Goal: Task Accomplishment & Management: Complete application form

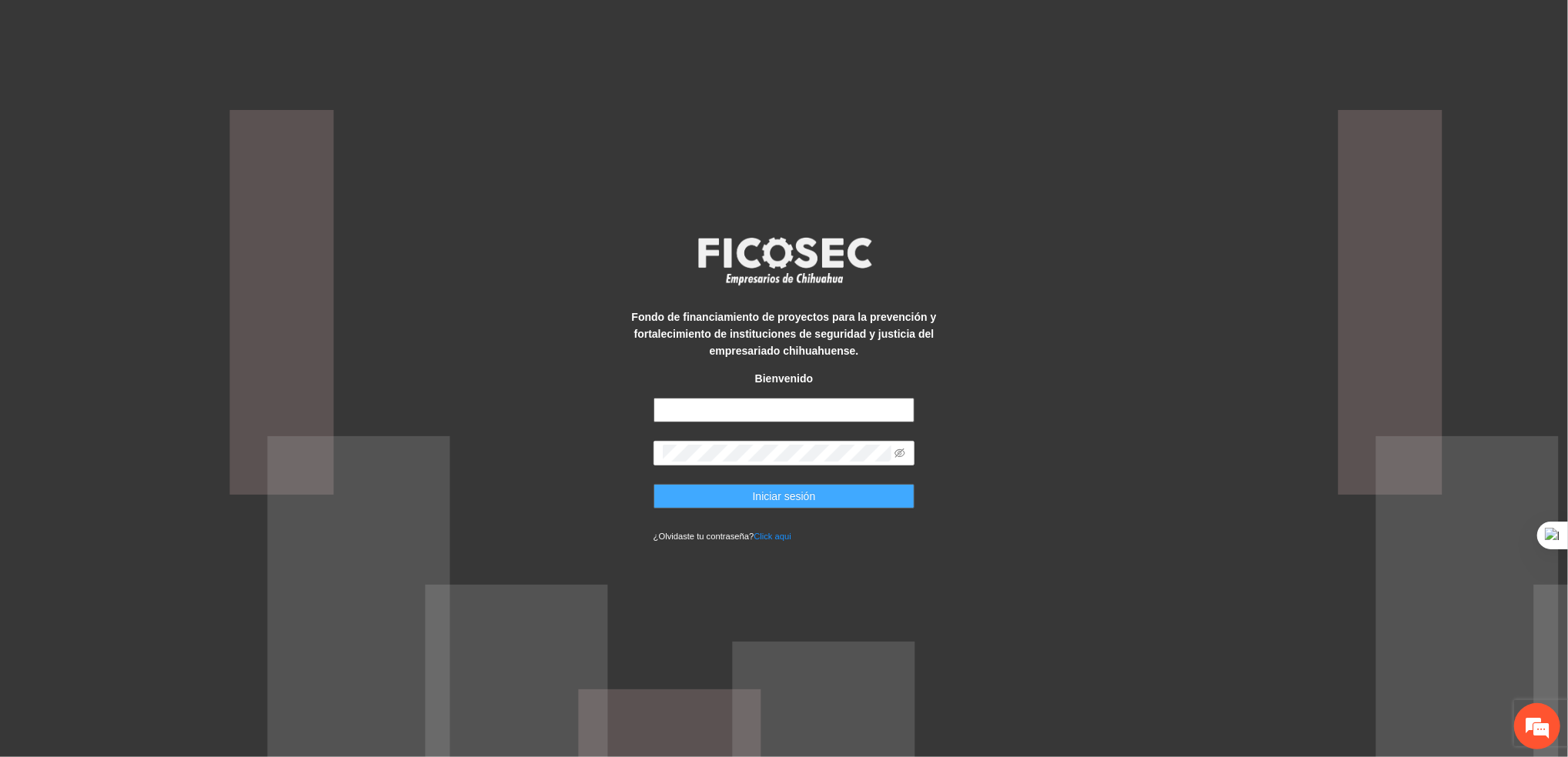
type input "**********"
click at [764, 504] on span "Iniciar sesión" at bounding box center [784, 496] width 63 height 17
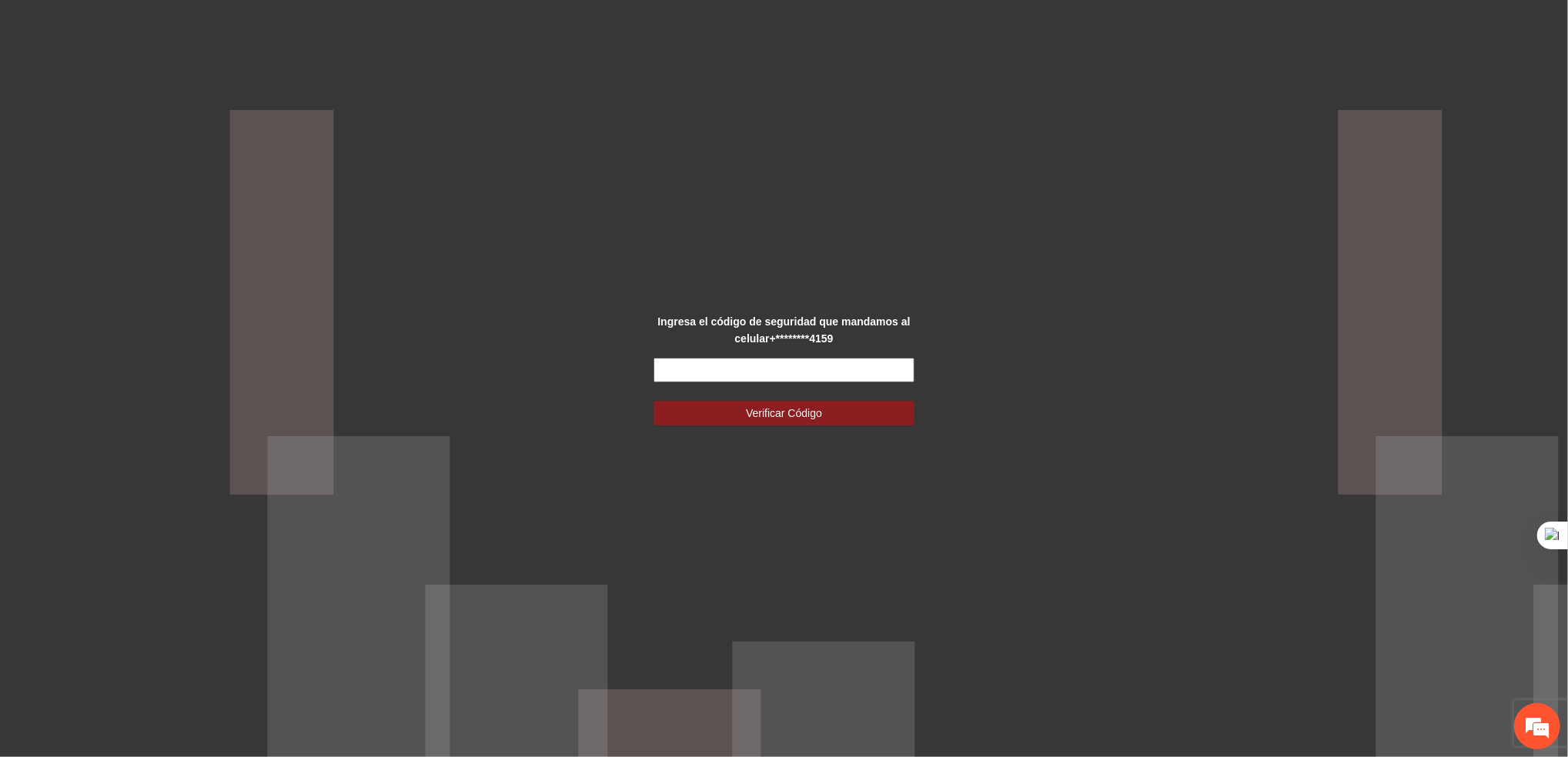
click at [707, 368] on input "text" at bounding box center [784, 370] width 262 height 25
type input "******"
click at [719, 408] on button "Verificar Código" at bounding box center [784, 413] width 262 height 25
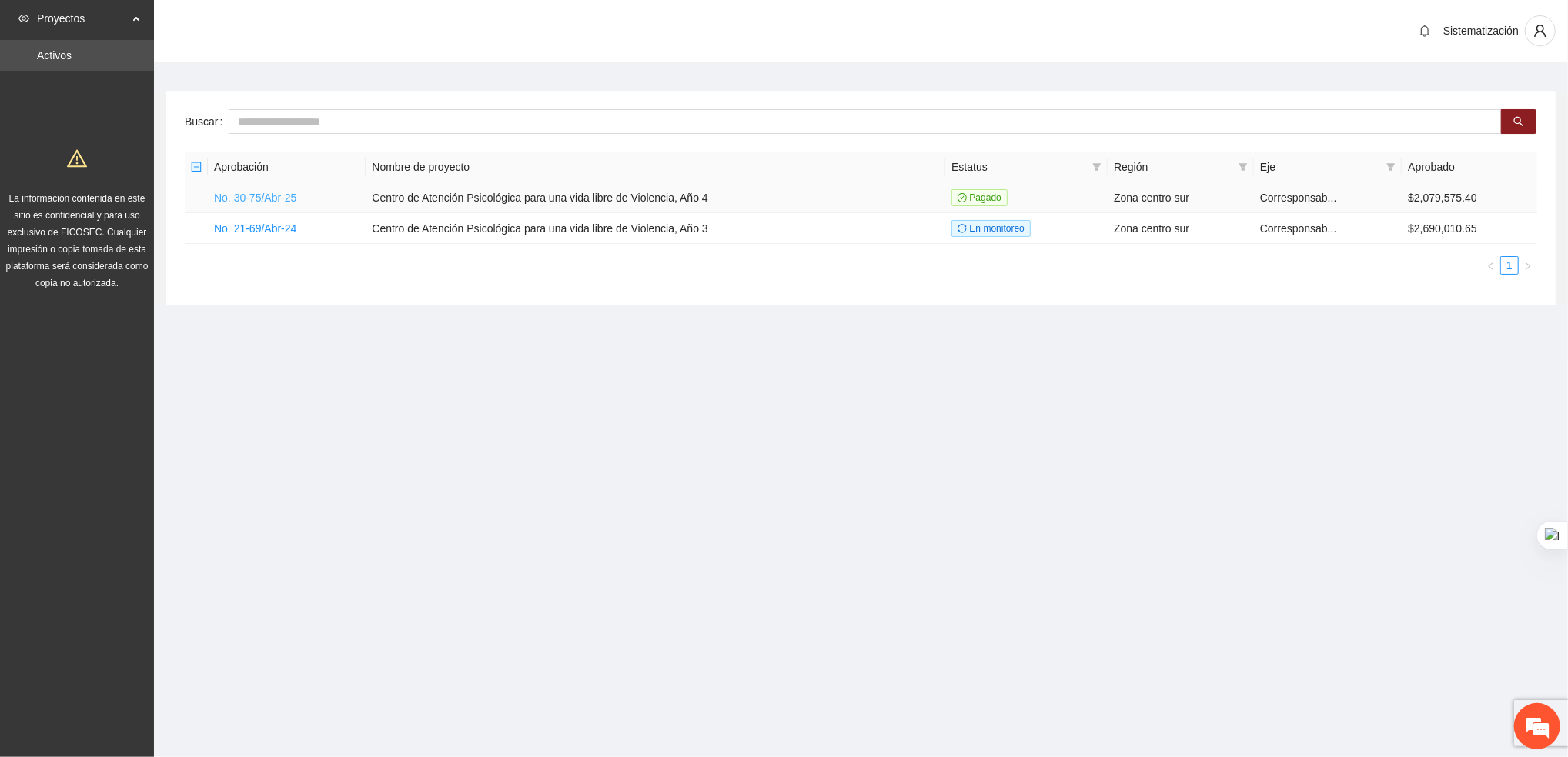
click at [239, 194] on link "No. 30-75/Abr-25" at bounding box center [255, 197] width 82 height 12
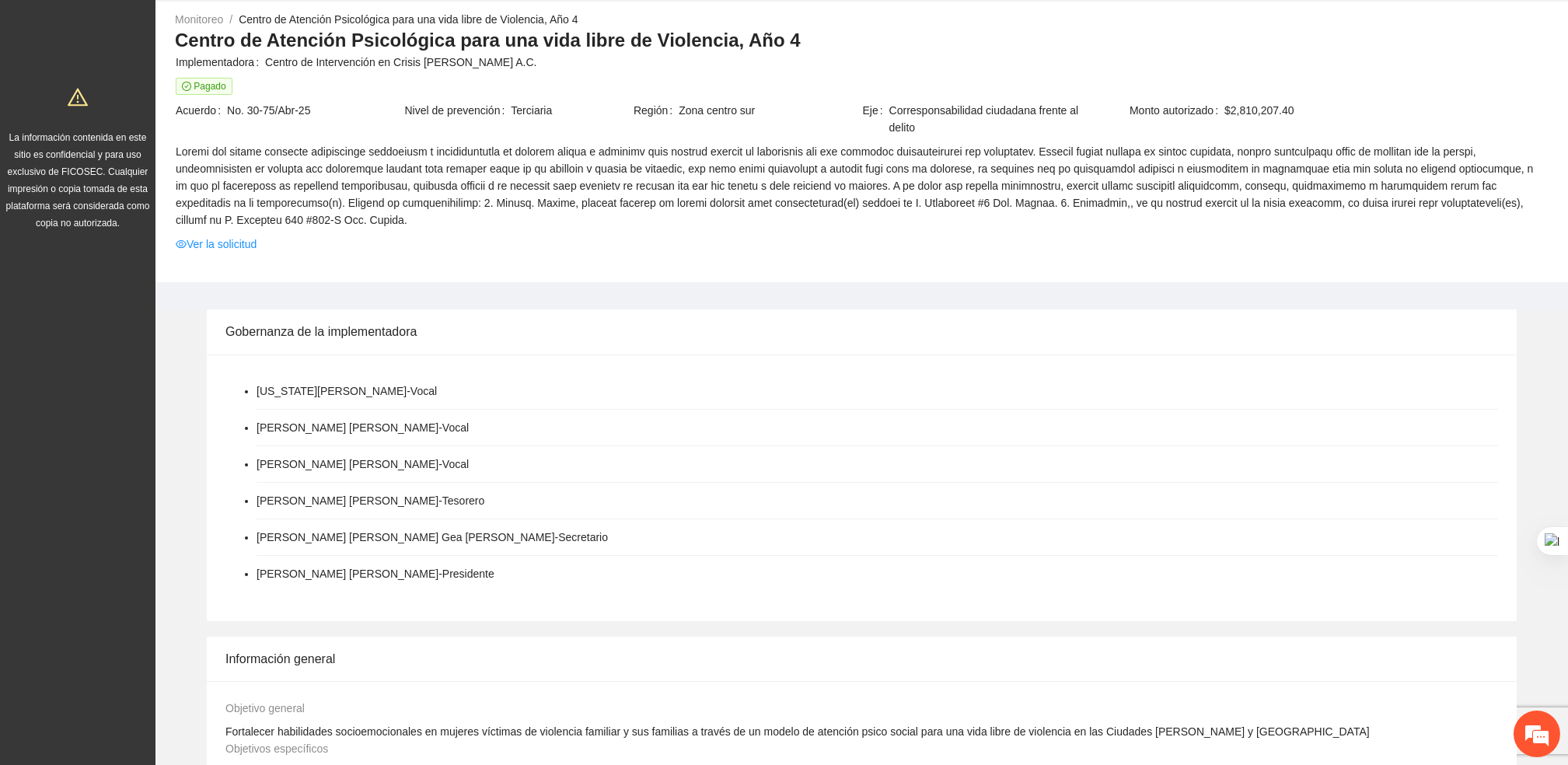
scroll to position [700, 0]
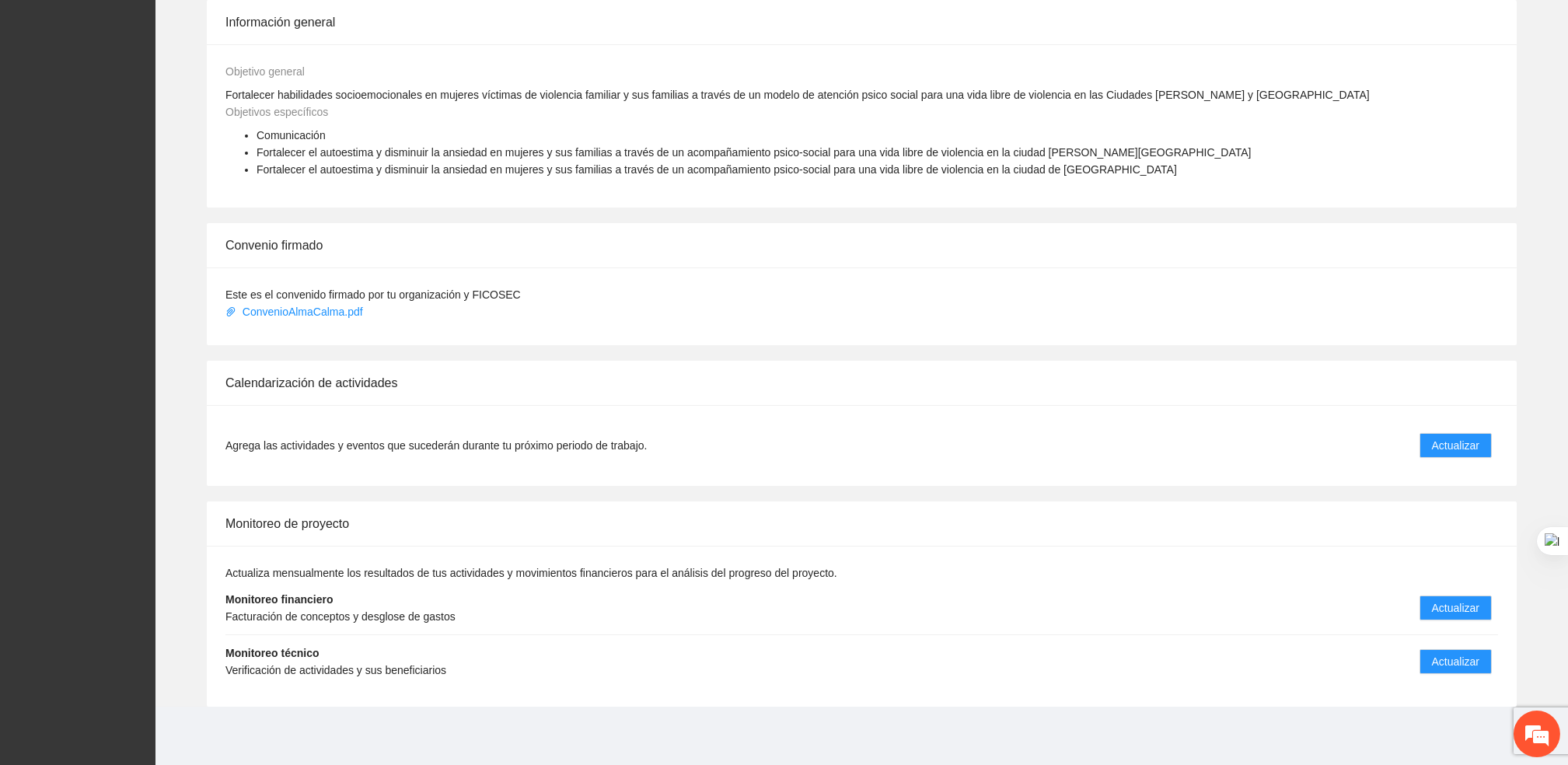
click at [1424, 430] on li "Agrega las actividades y eventos que sucederán durante tu próximo periodo de tr…" at bounding box center [861, 444] width 1272 height 43
click at [1440, 444] on span "Actualizar" at bounding box center [1455, 445] width 47 height 17
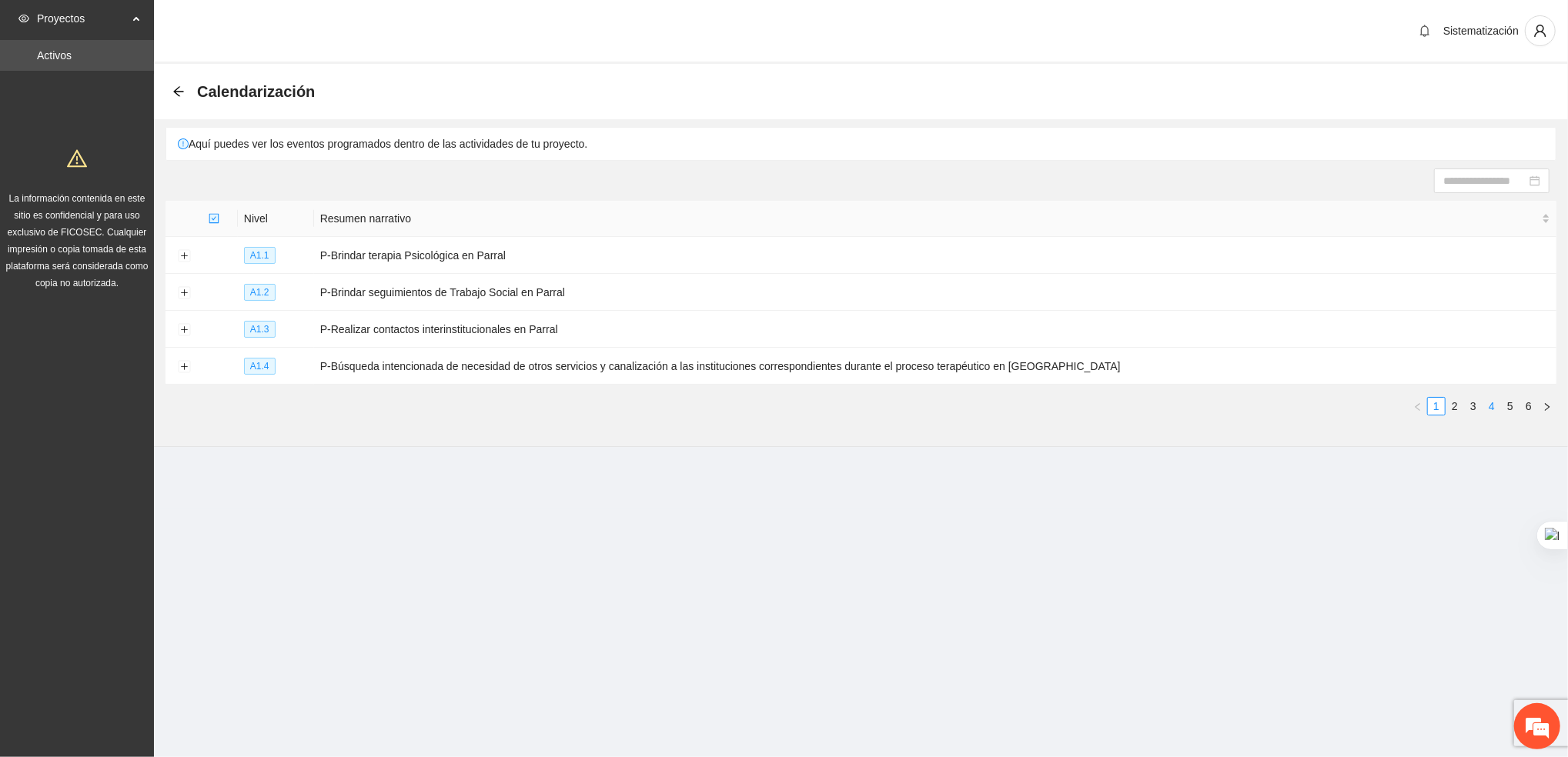
click at [1491, 403] on link "4" at bounding box center [1491, 406] width 17 height 17
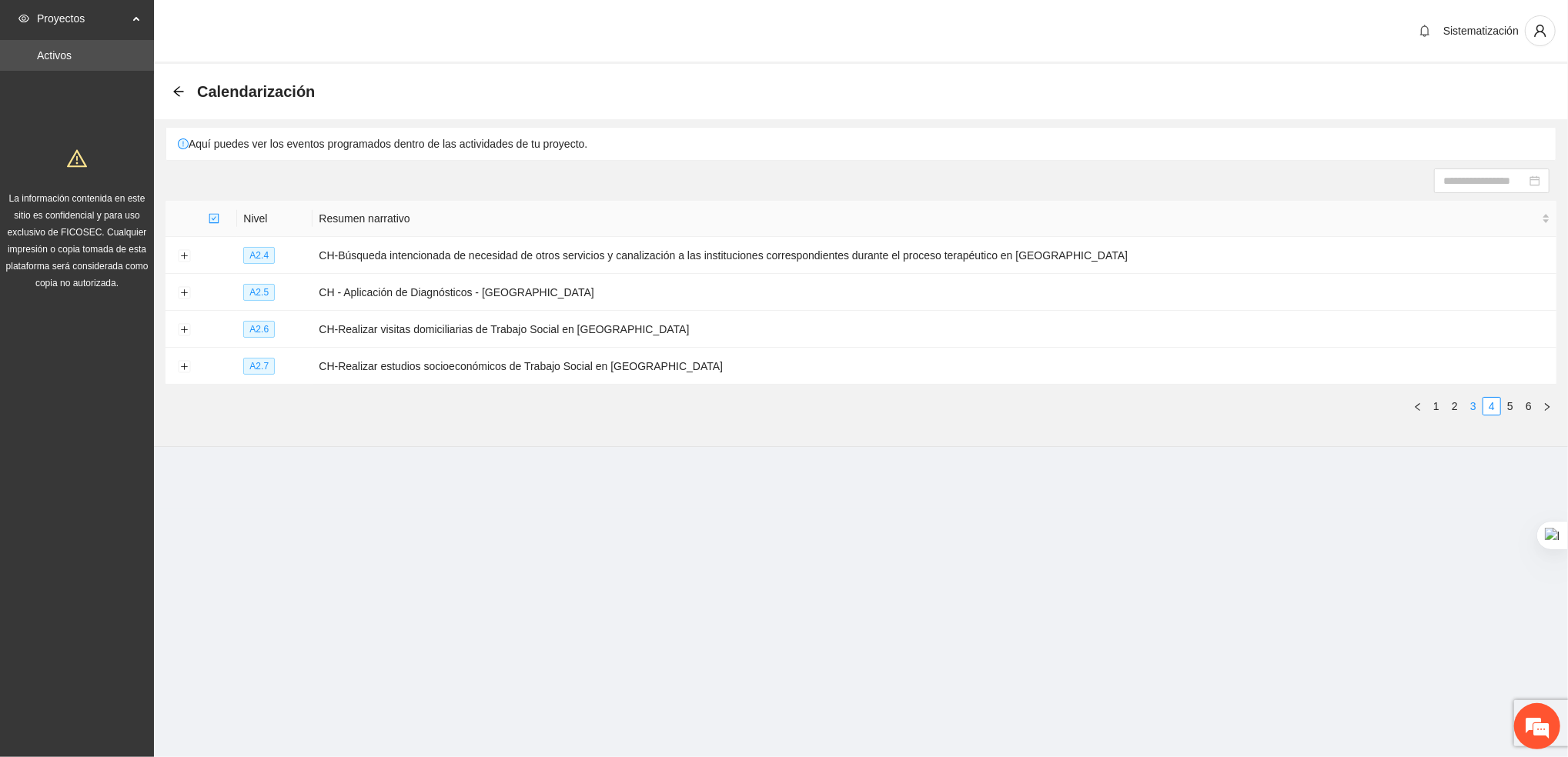
click at [1474, 404] on link "3" at bounding box center [1473, 406] width 17 height 17
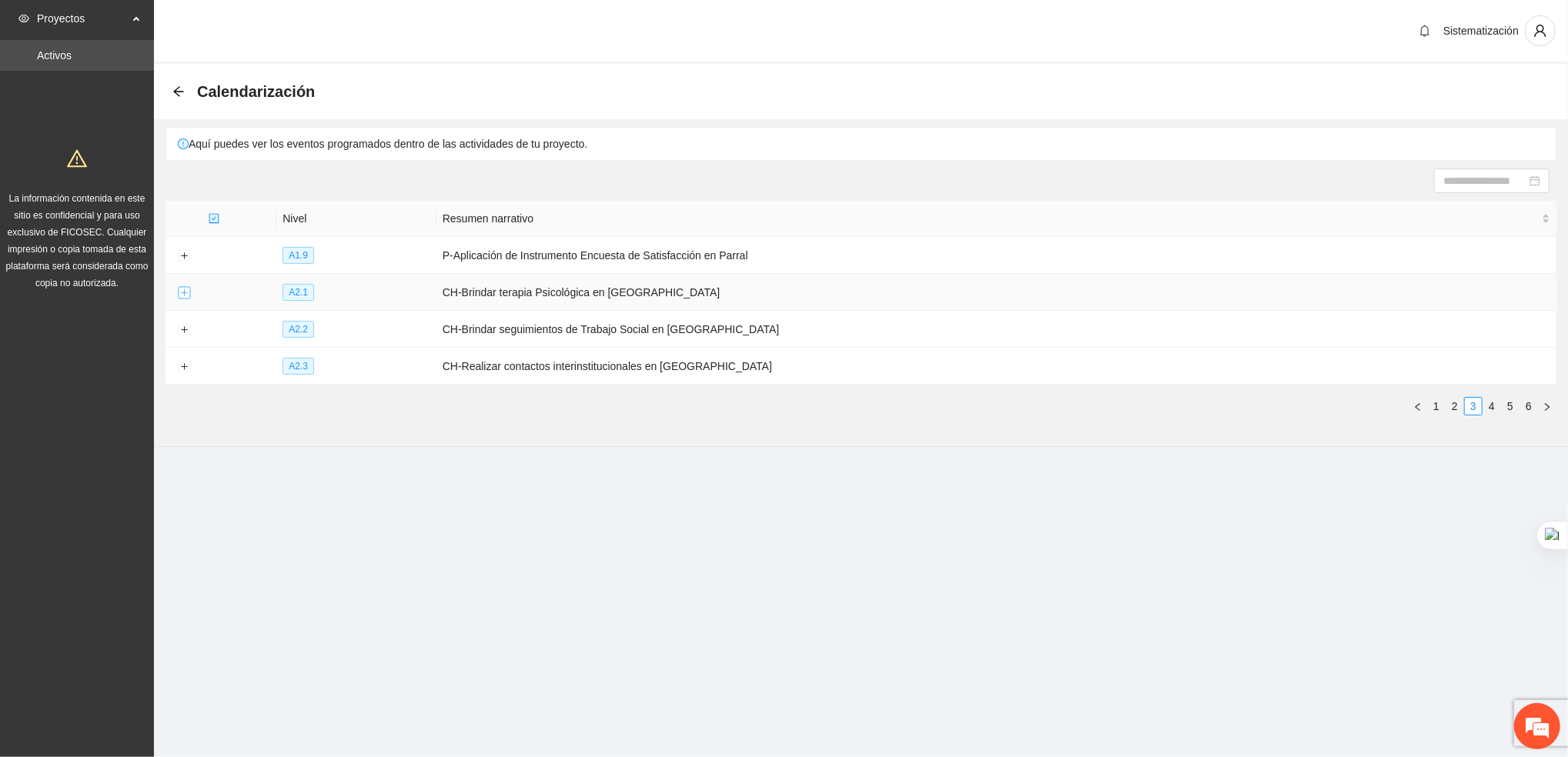
click at [182, 291] on button "Expand row" at bounding box center [183, 293] width 12 height 12
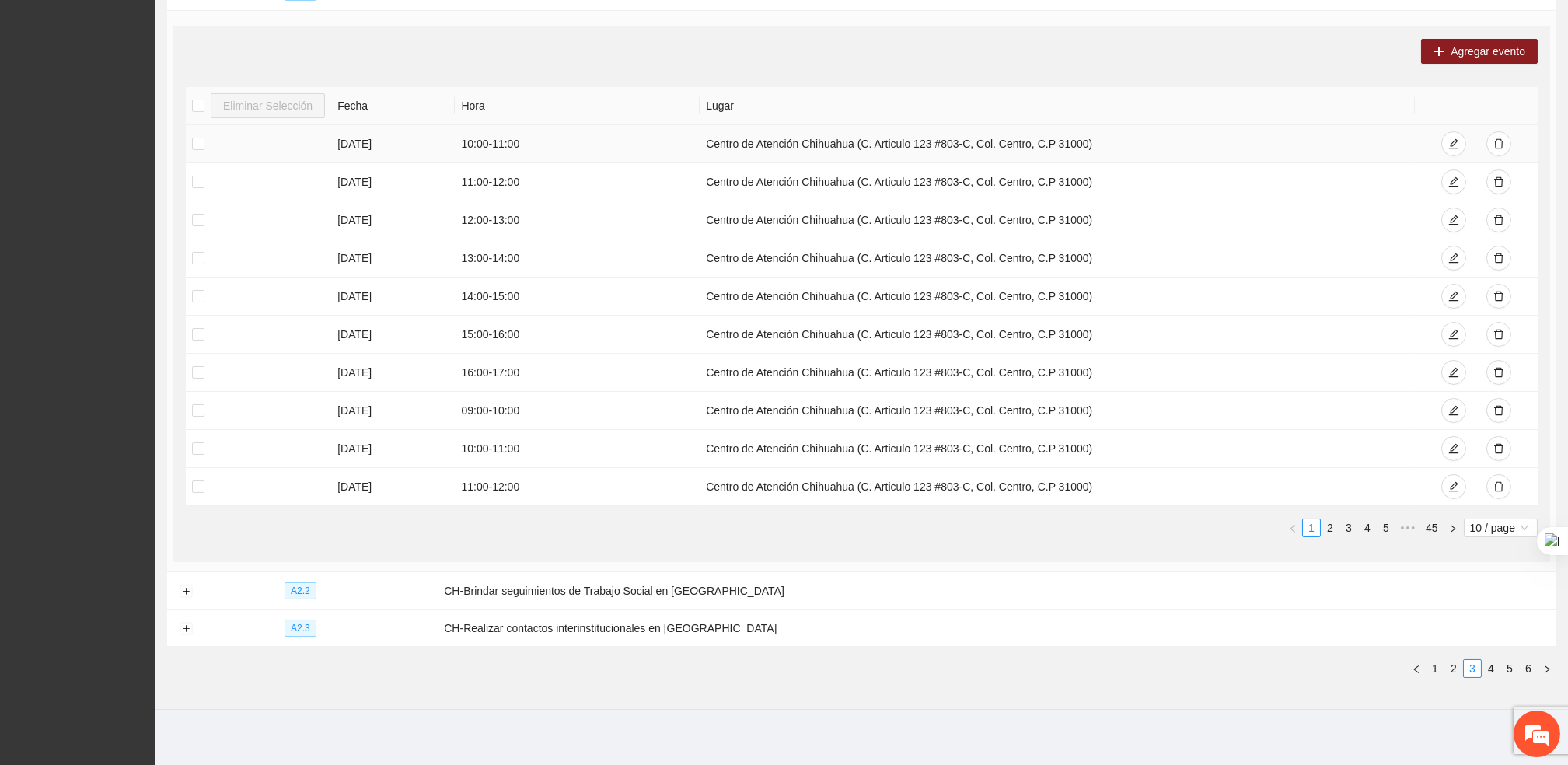
scroll to position [303, 0]
click at [1331, 539] on div "Eliminar Selección Fecha Hora Lugar 20/08/2025 10:00 - 11:00 Centro de Atención…" at bounding box center [862, 319] width 1352 height 462
click at [1328, 531] on link "2" at bounding box center [1329, 528] width 17 height 17
click at [1493, 482] on icon "delete" at bounding box center [1498, 487] width 11 height 11
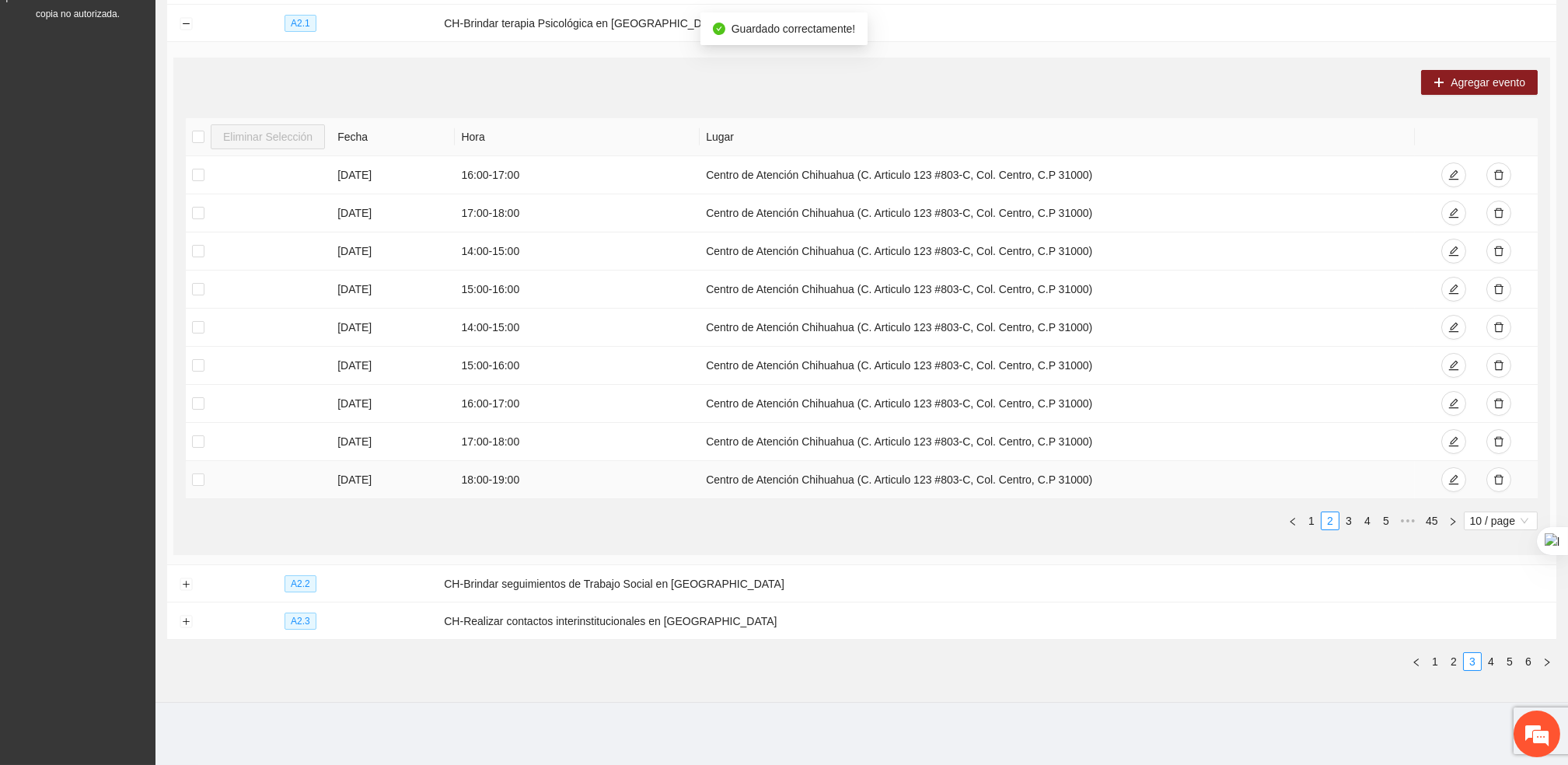
scroll to position [272, 0]
click at [1311, 523] on link "1" at bounding box center [1311, 520] width 17 height 17
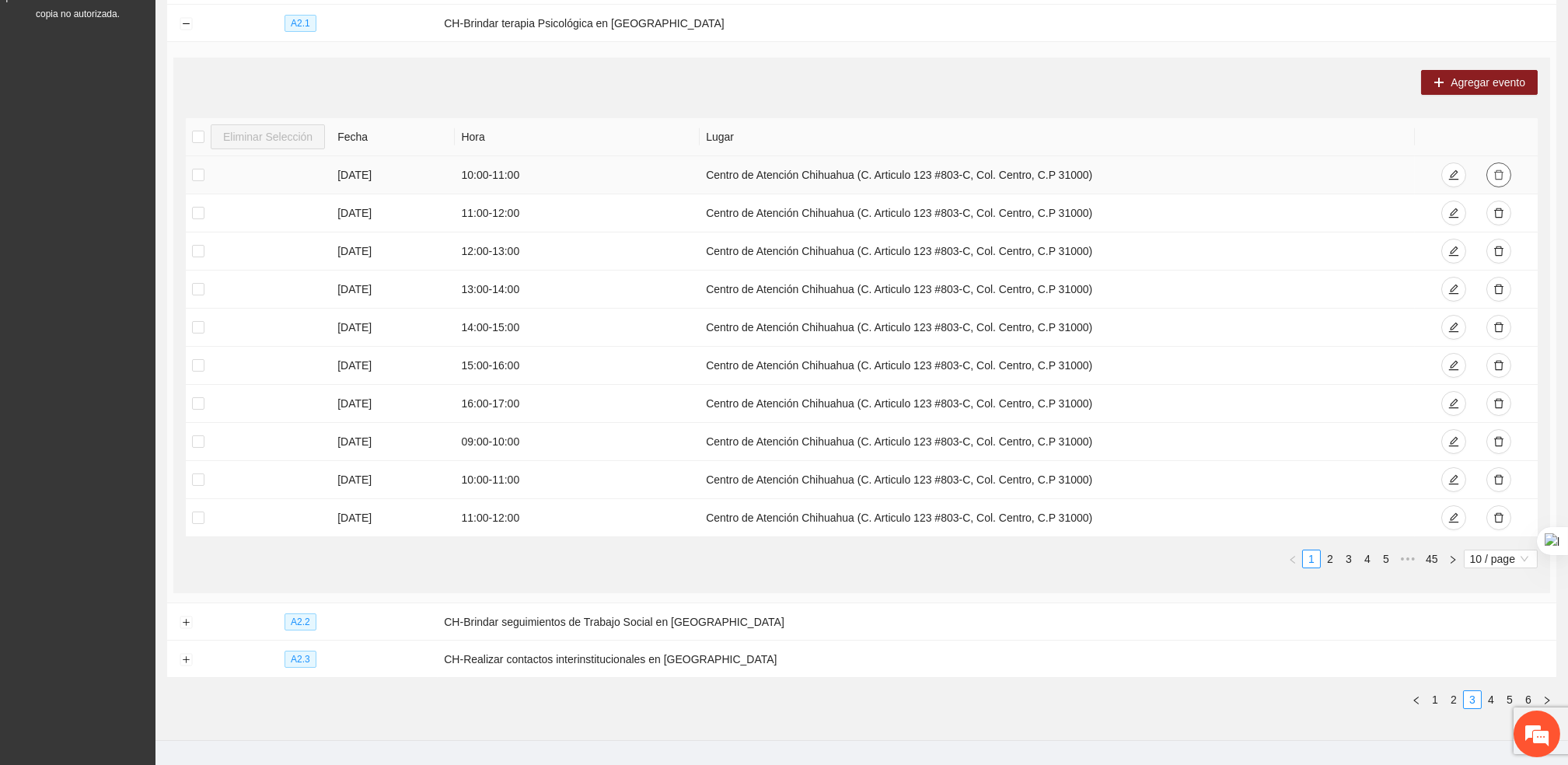
click at [1501, 173] on icon "delete" at bounding box center [1498, 175] width 9 height 10
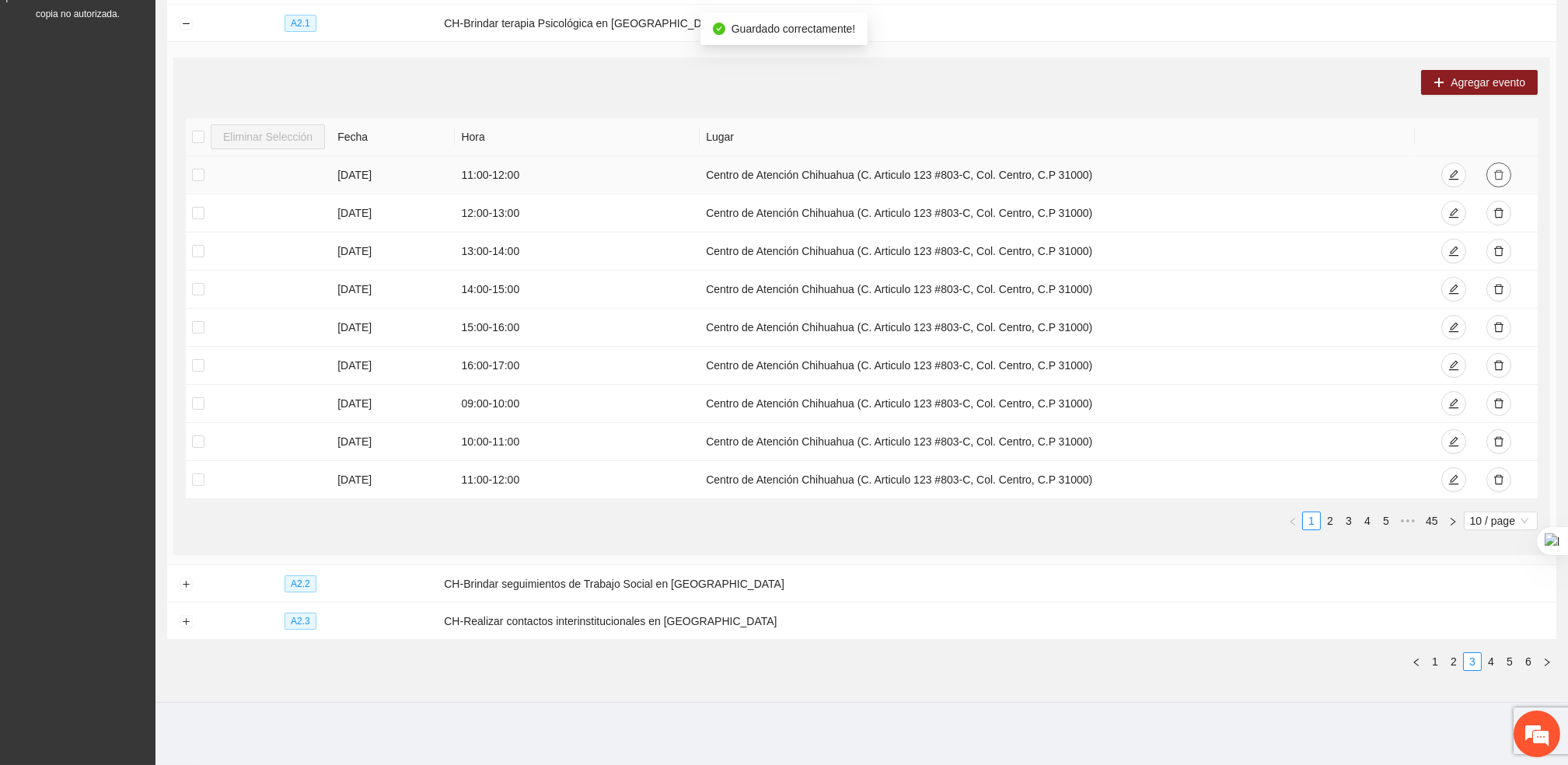
click at [1500, 174] on icon "delete" at bounding box center [1498, 175] width 11 height 11
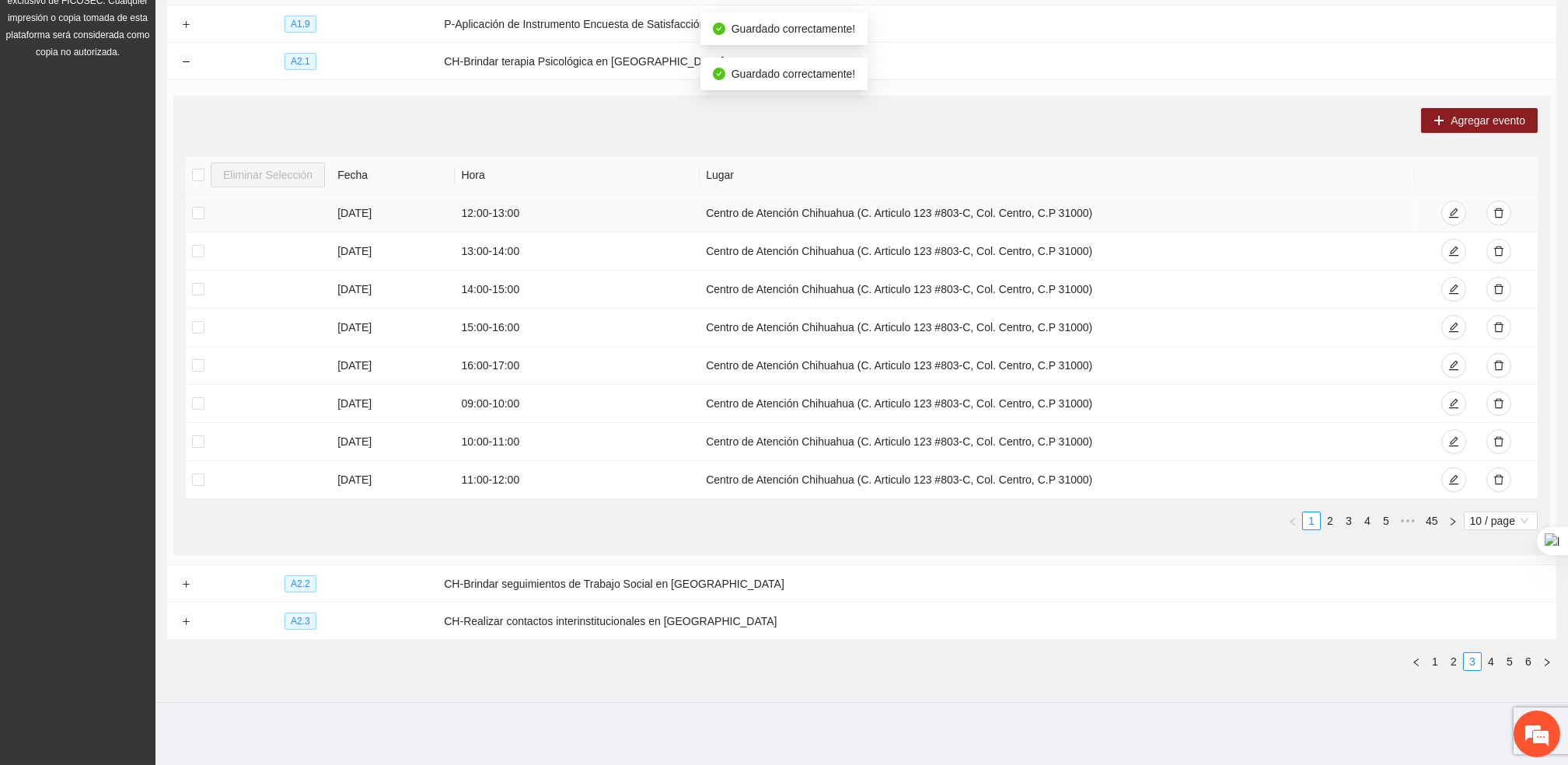
scroll to position [234, 0]
click at [1495, 214] on icon "delete" at bounding box center [1498, 213] width 11 height 11
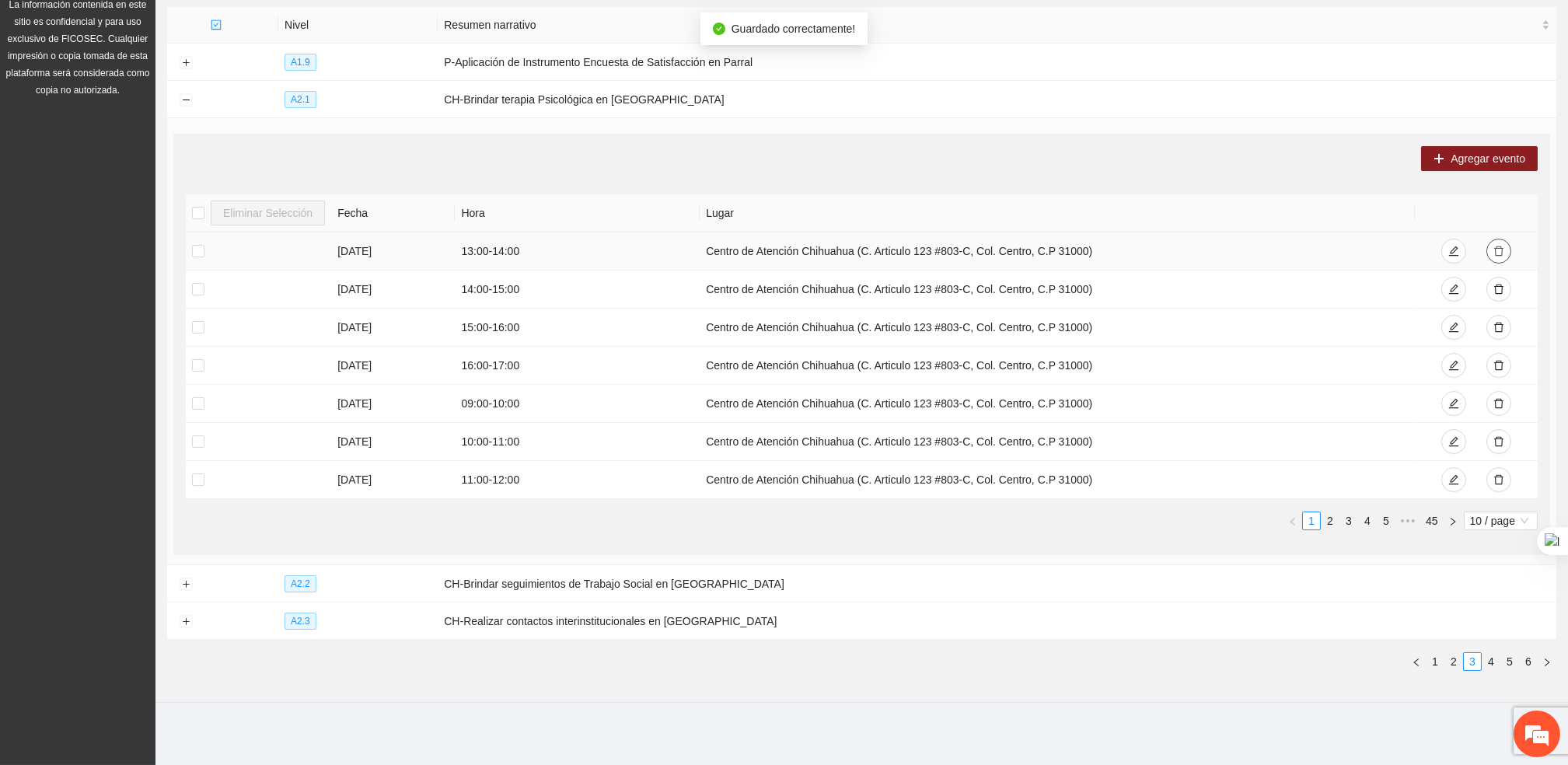
click at [1500, 249] on icon "delete" at bounding box center [1498, 250] width 11 height 11
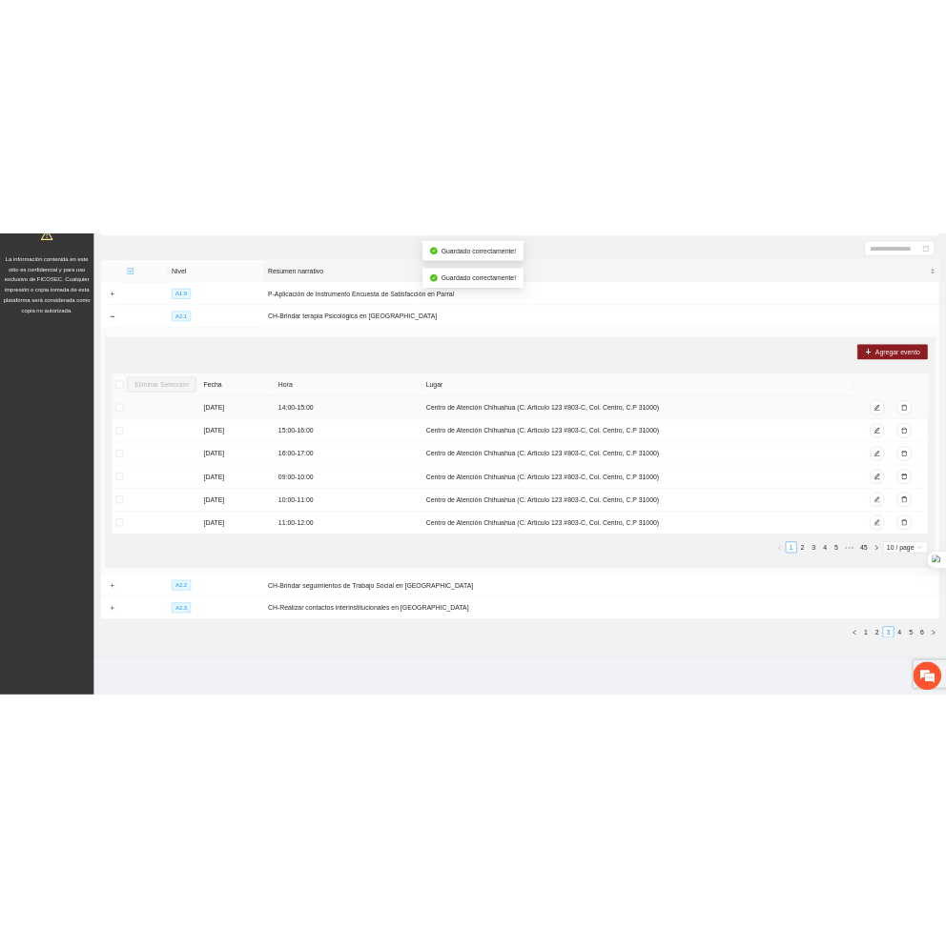
scroll to position [193, 0]
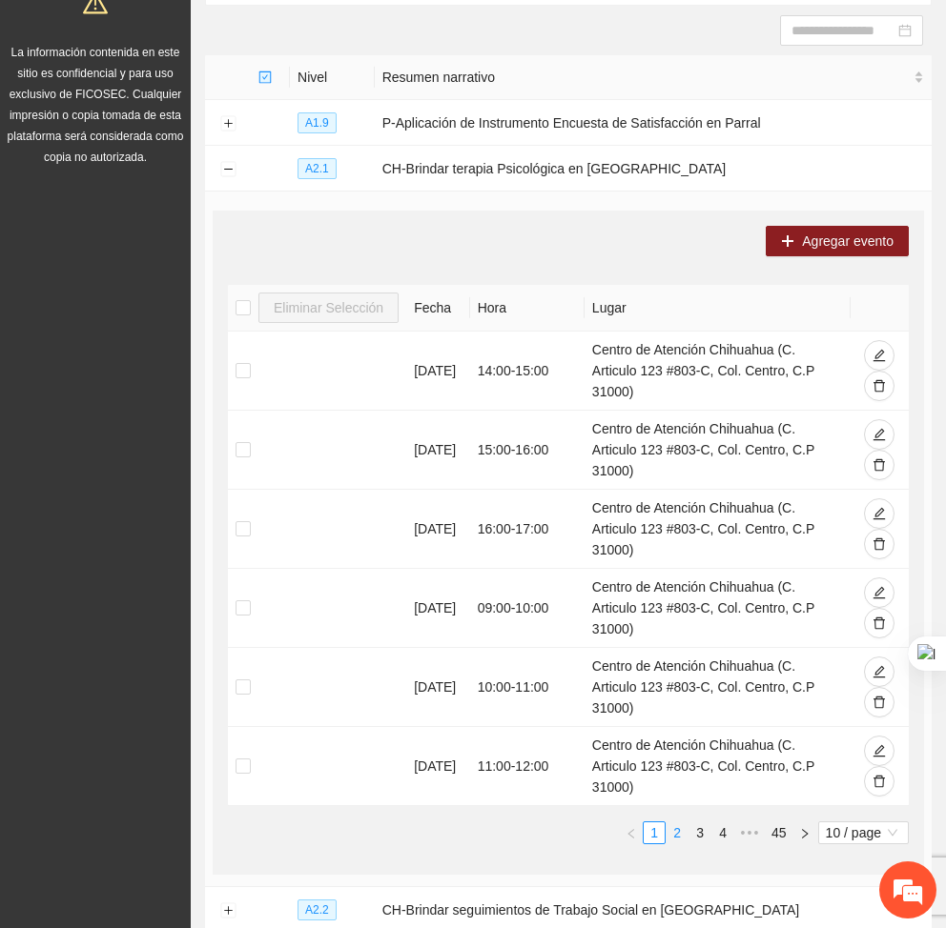
click at [666, 827] on link "2" at bounding box center [676, 833] width 21 height 21
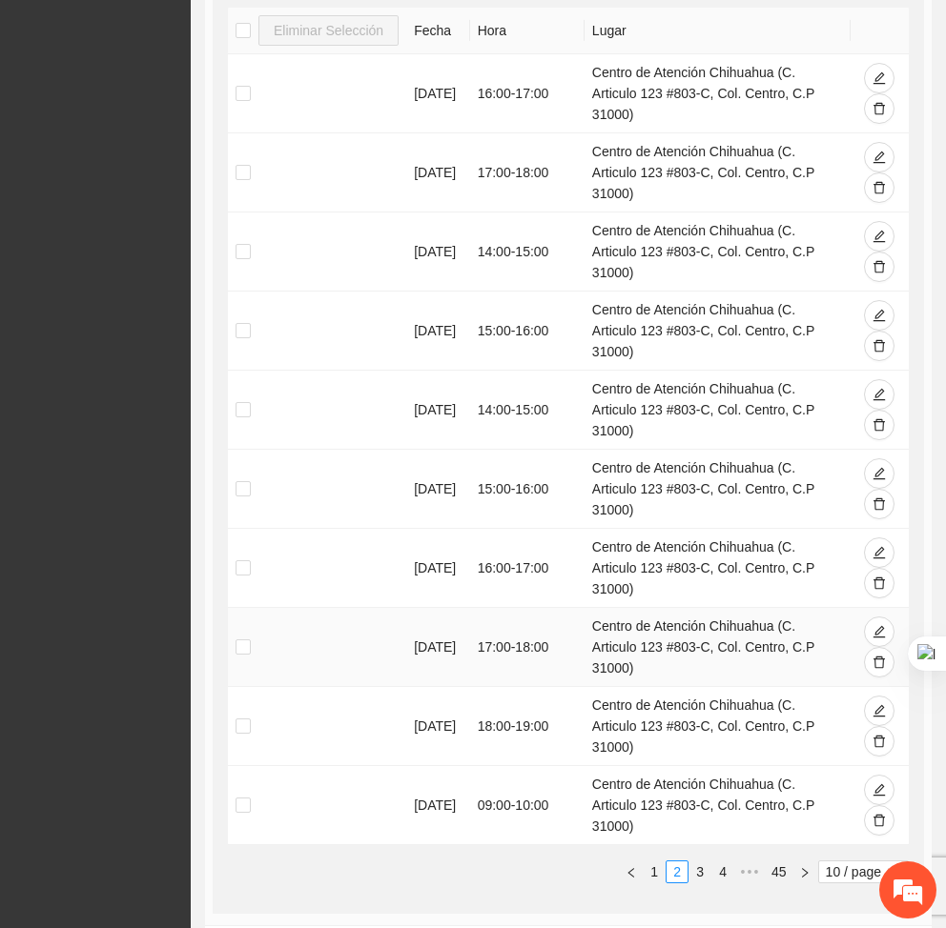
scroll to position [695, 0]
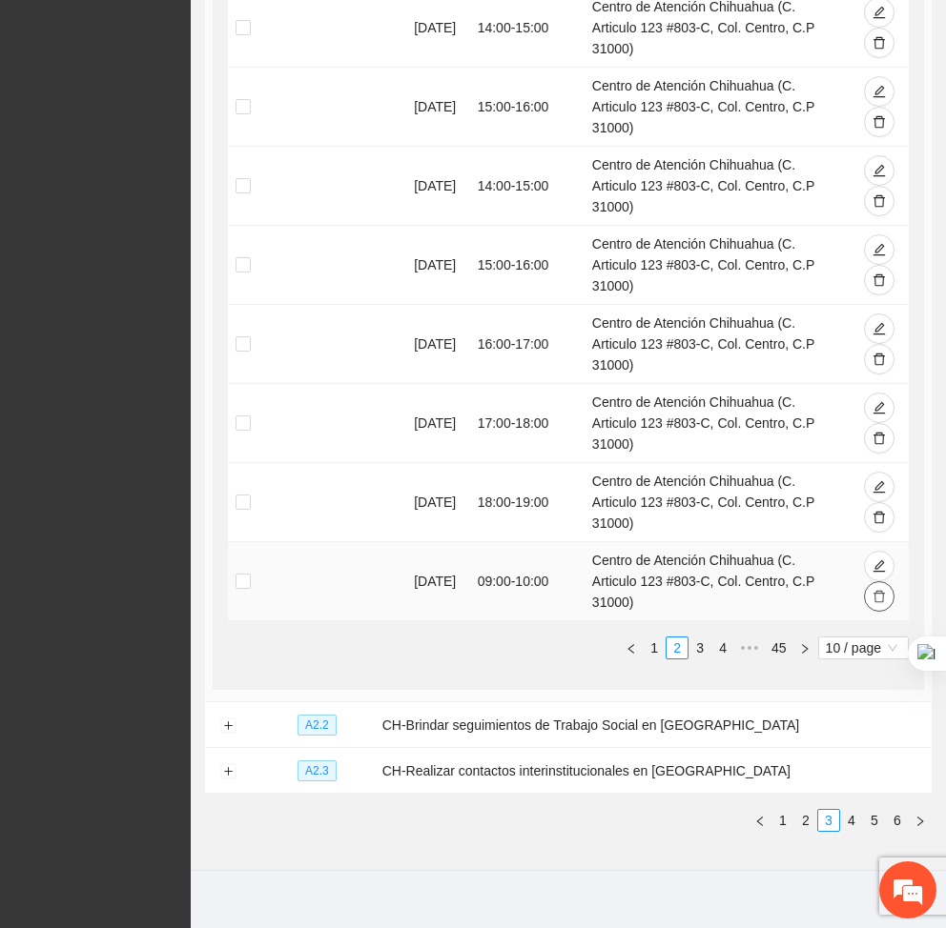
click at [877, 590] on icon "delete" at bounding box center [878, 596] width 13 height 13
click at [643, 638] on link "1" at bounding box center [653, 648] width 21 height 21
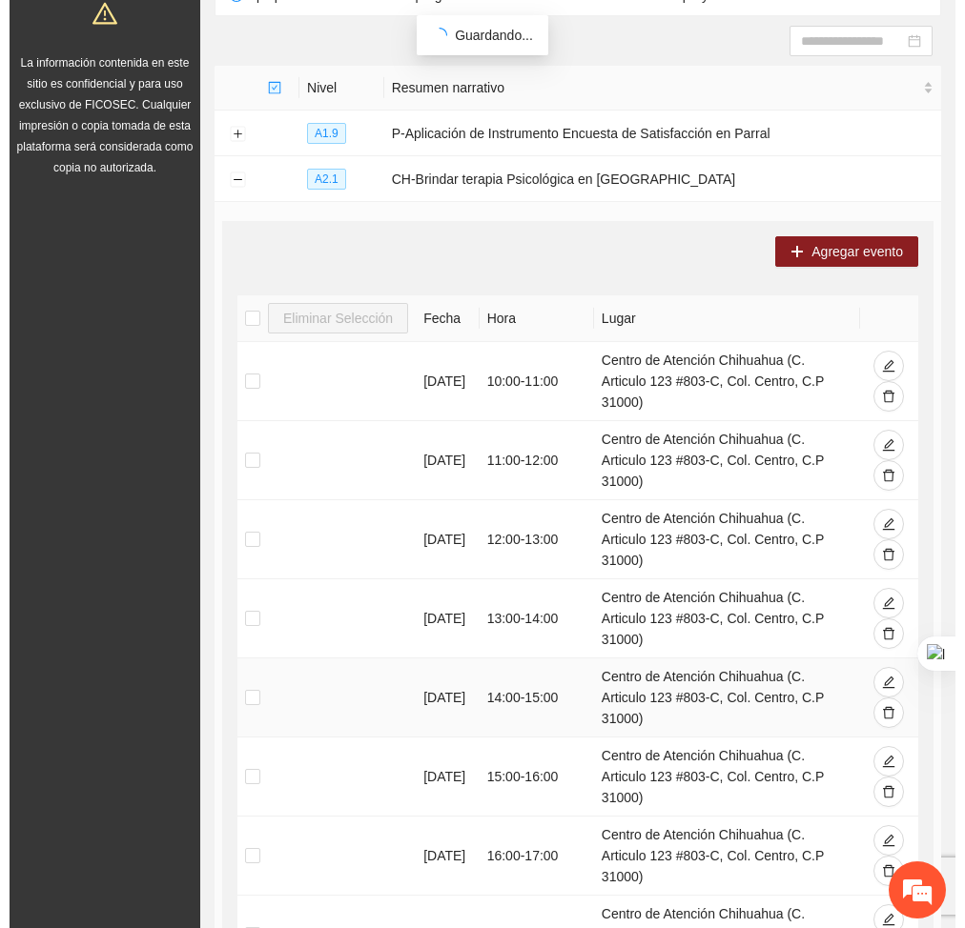
scroll to position [181, 0]
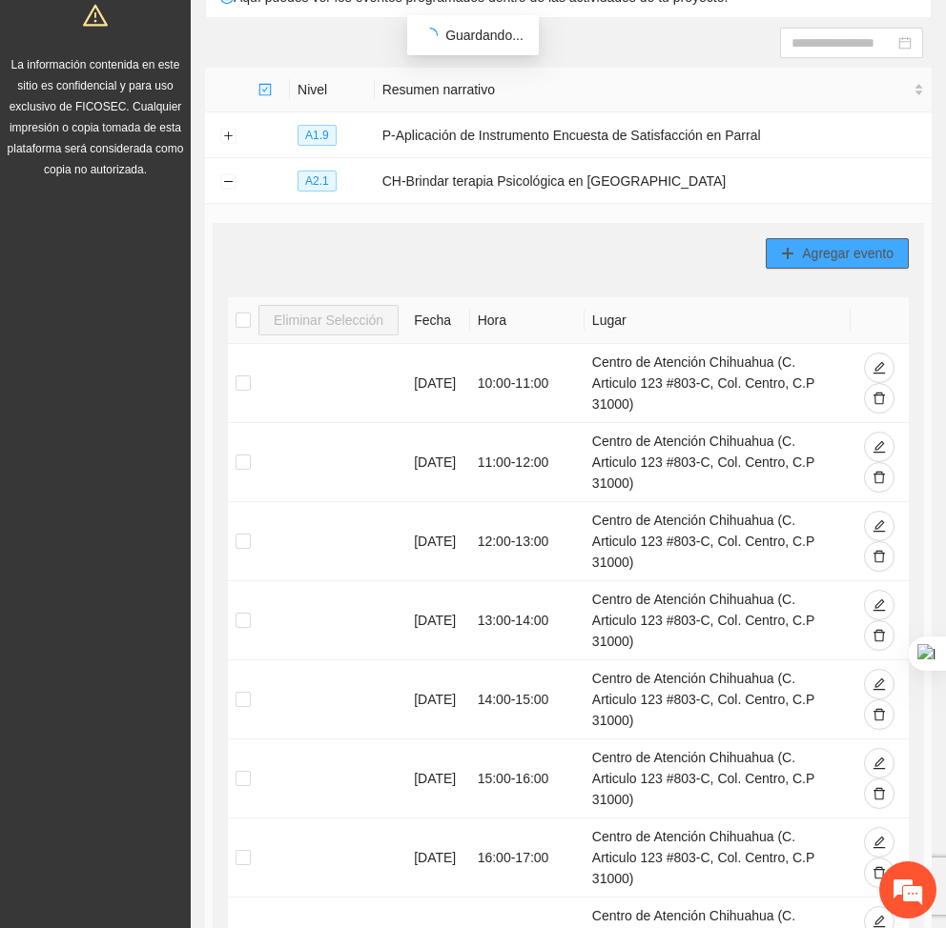
click at [829, 255] on span "Agregar evento" at bounding box center [848, 253] width 92 height 21
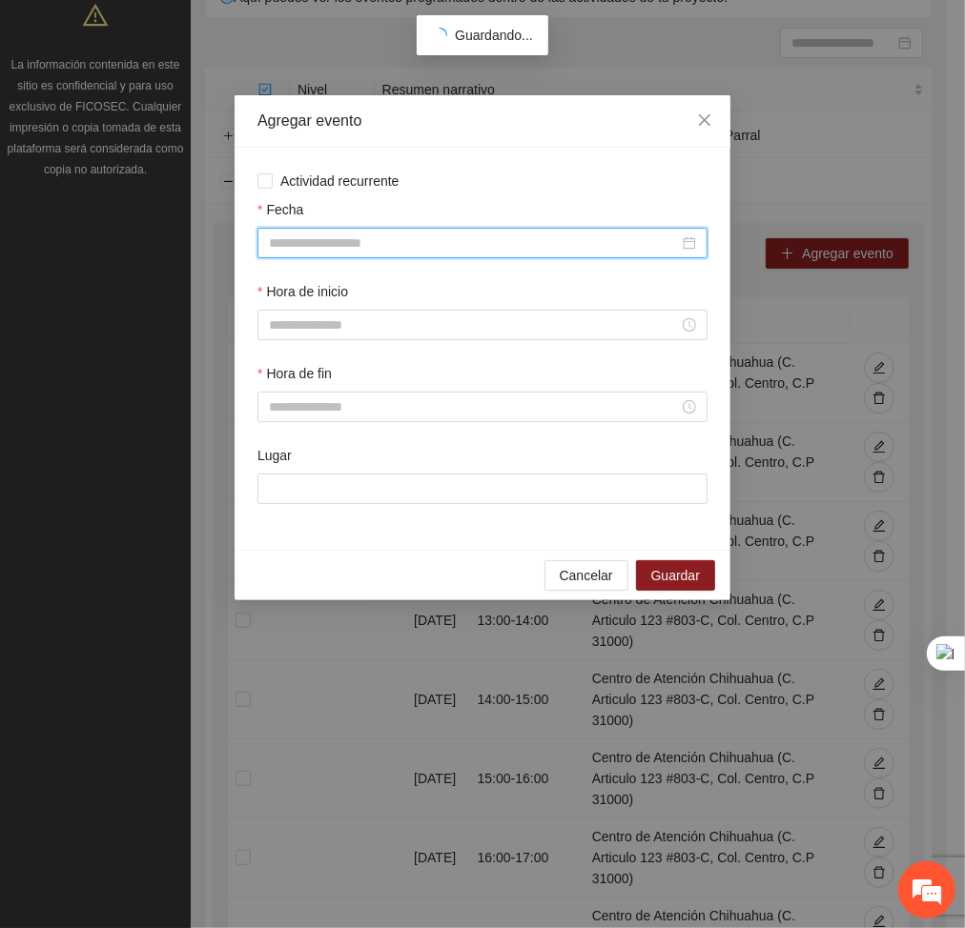
click at [312, 237] on input "Fecha" at bounding box center [474, 243] width 410 height 21
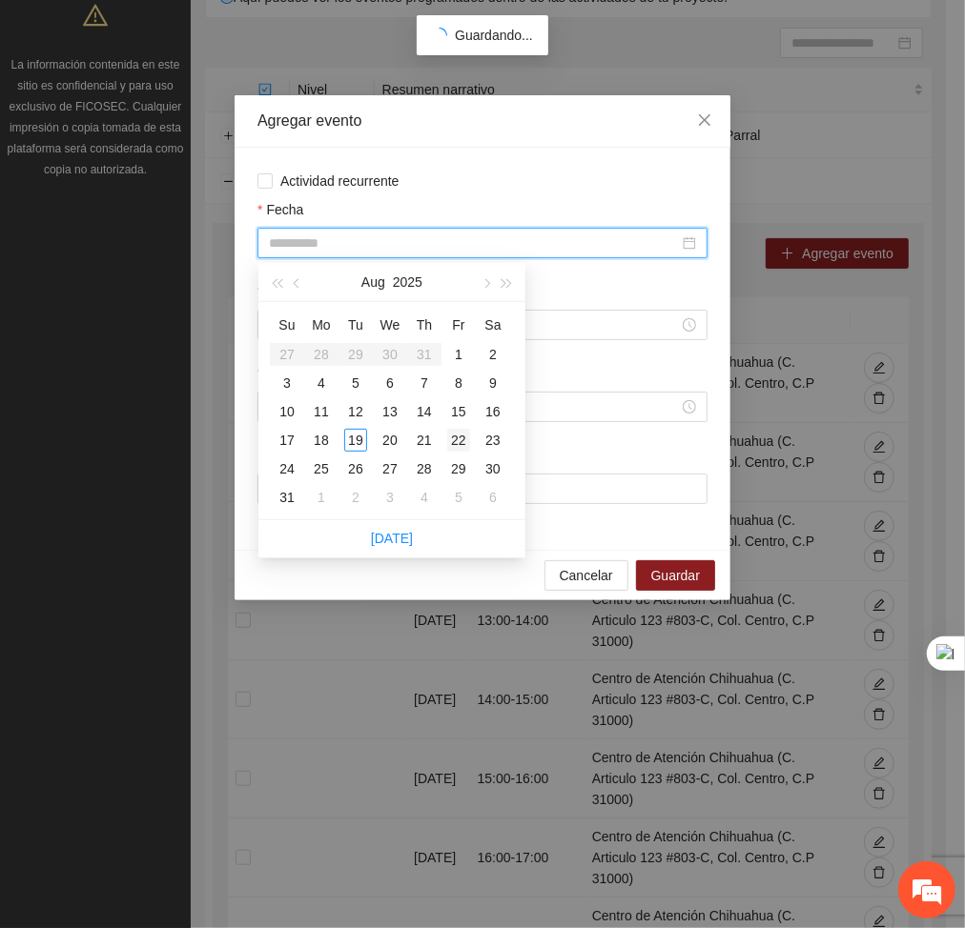
type input "**********"
click at [458, 441] on div "22" at bounding box center [458, 440] width 23 height 23
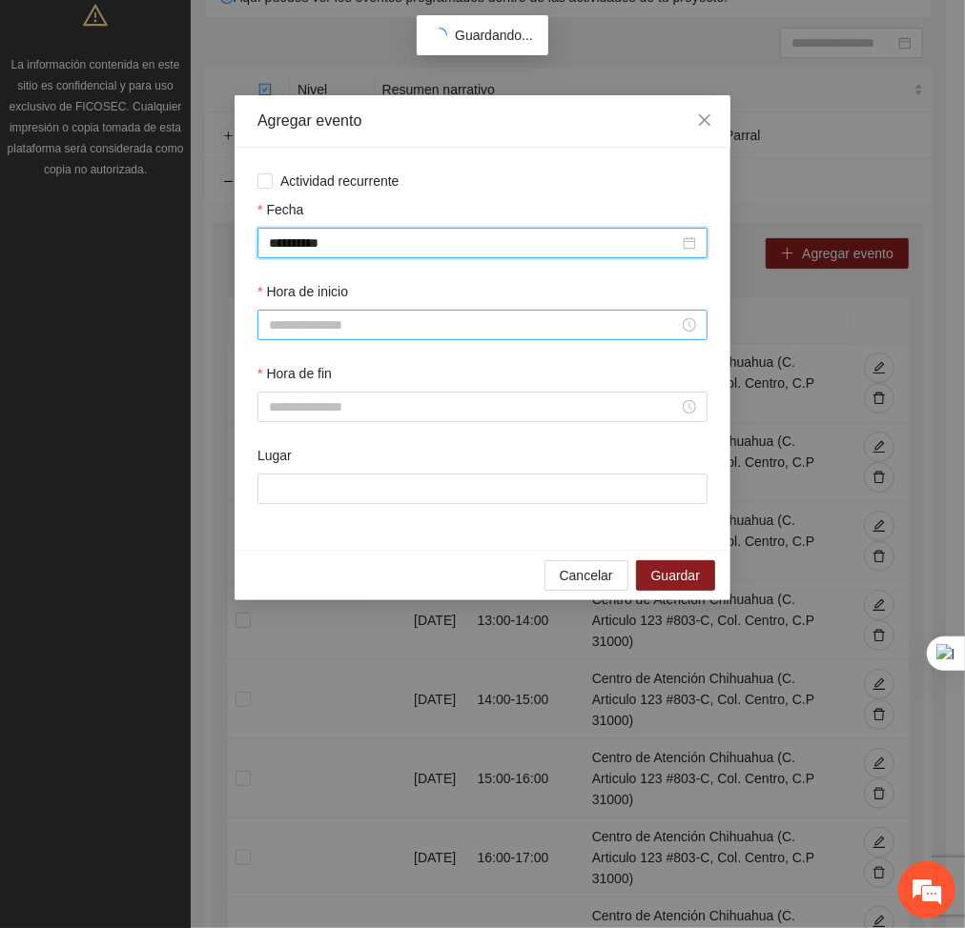
click at [322, 333] on input "Hora de inicio" at bounding box center [474, 325] width 410 height 21
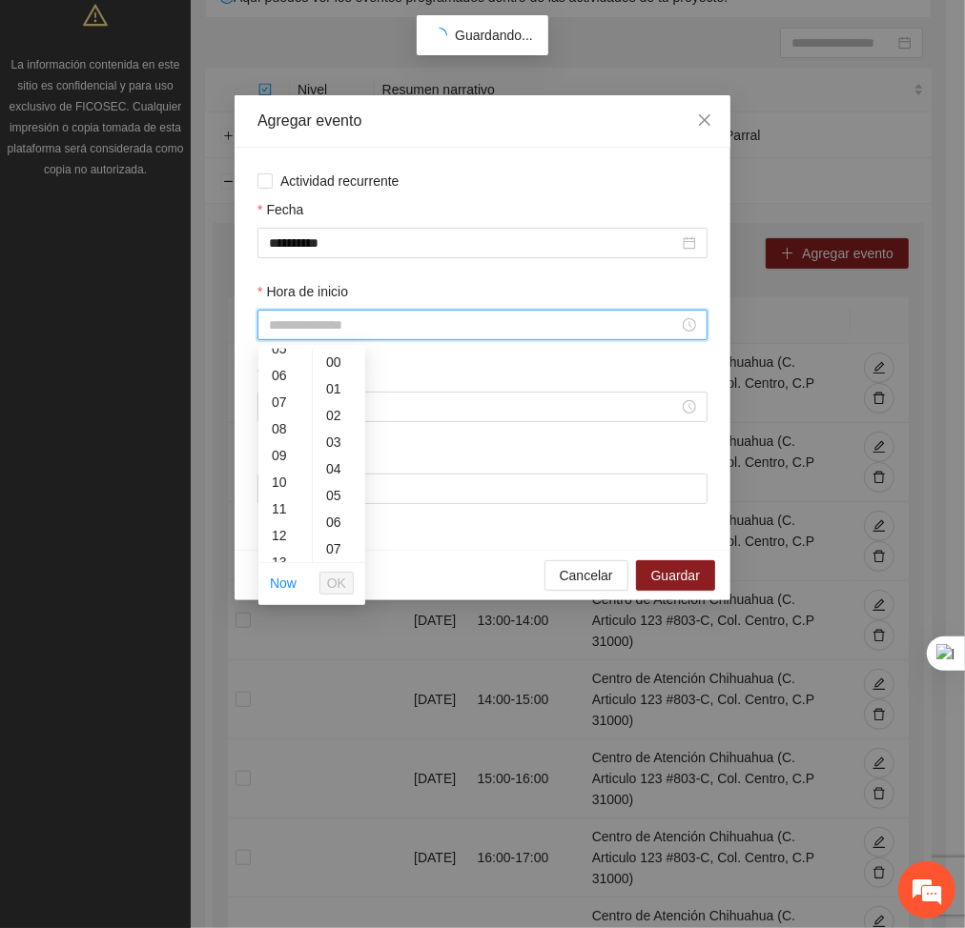
scroll to position [158, 0]
click at [277, 532] on div "12" at bounding box center [284, 524] width 53 height 27
type input "*****"
click at [330, 581] on span "OK" at bounding box center [336, 583] width 19 height 21
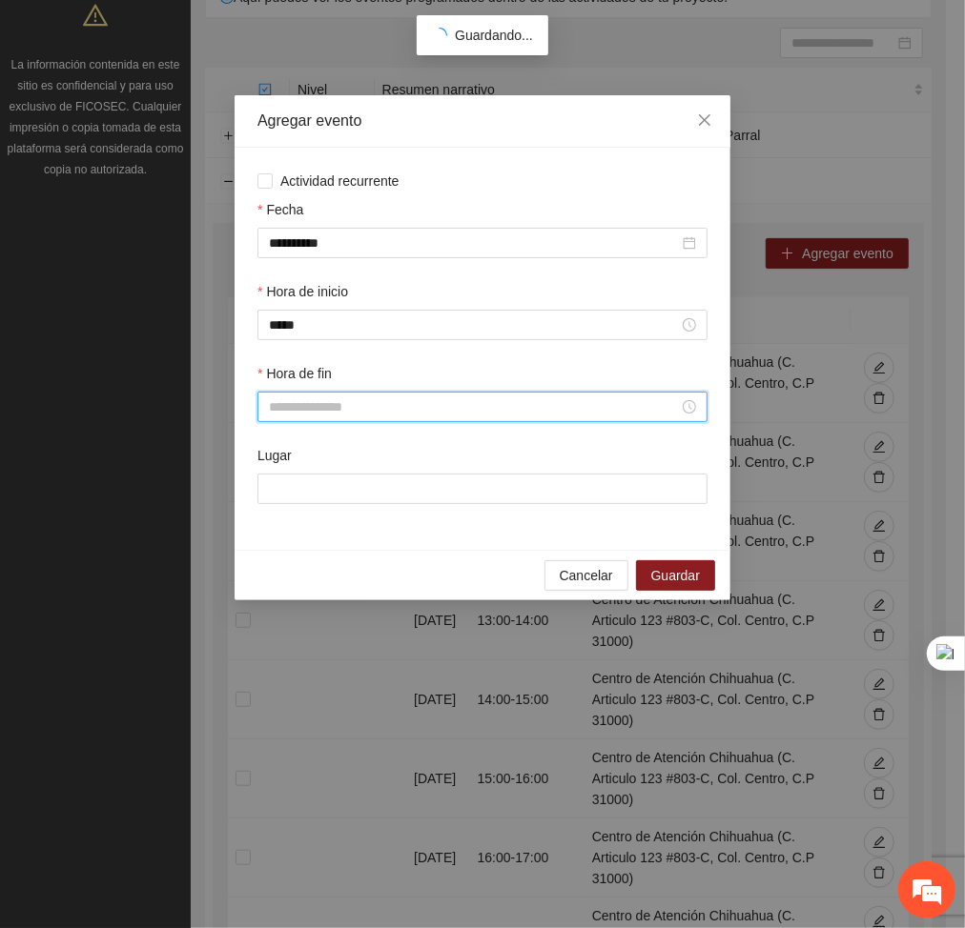
click at [355, 407] on input "Hora de fin" at bounding box center [474, 407] width 410 height 21
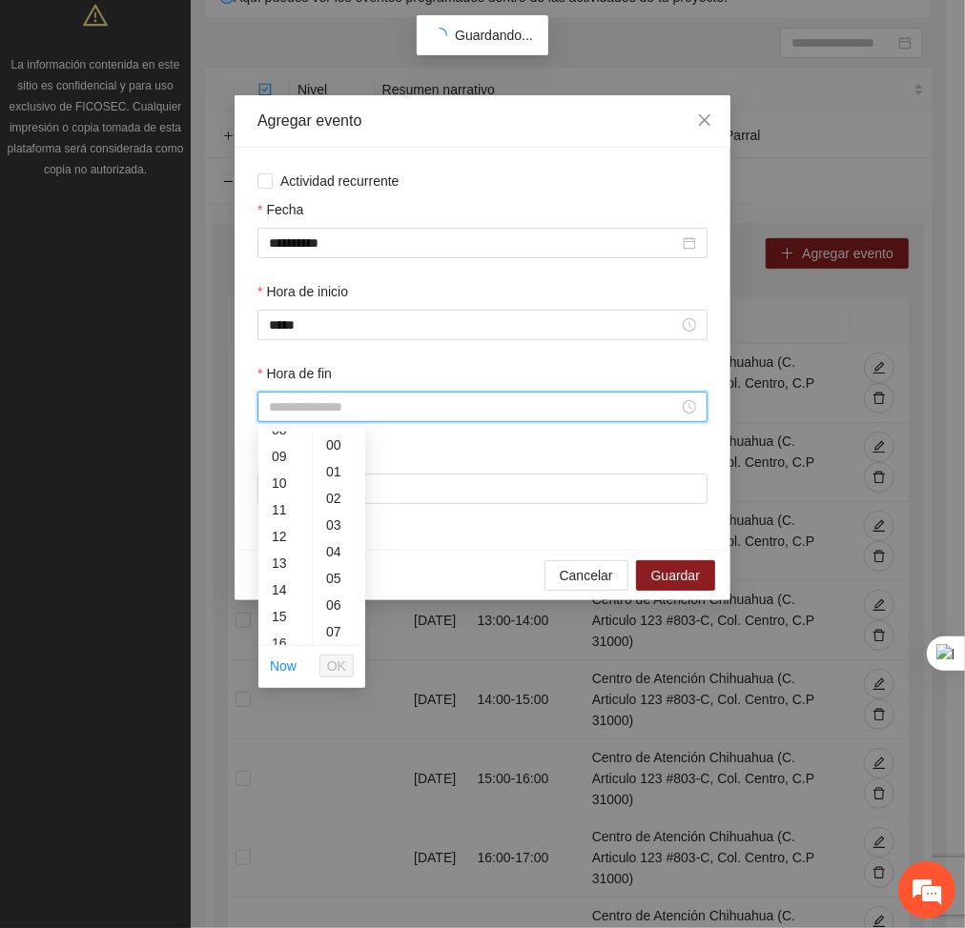
scroll to position [260, 0]
click at [282, 529] on div "13" at bounding box center [284, 532] width 53 height 27
type input "*****"
click at [336, 667] on span "OK" at bounding box center [336, 666] width 19 height 21
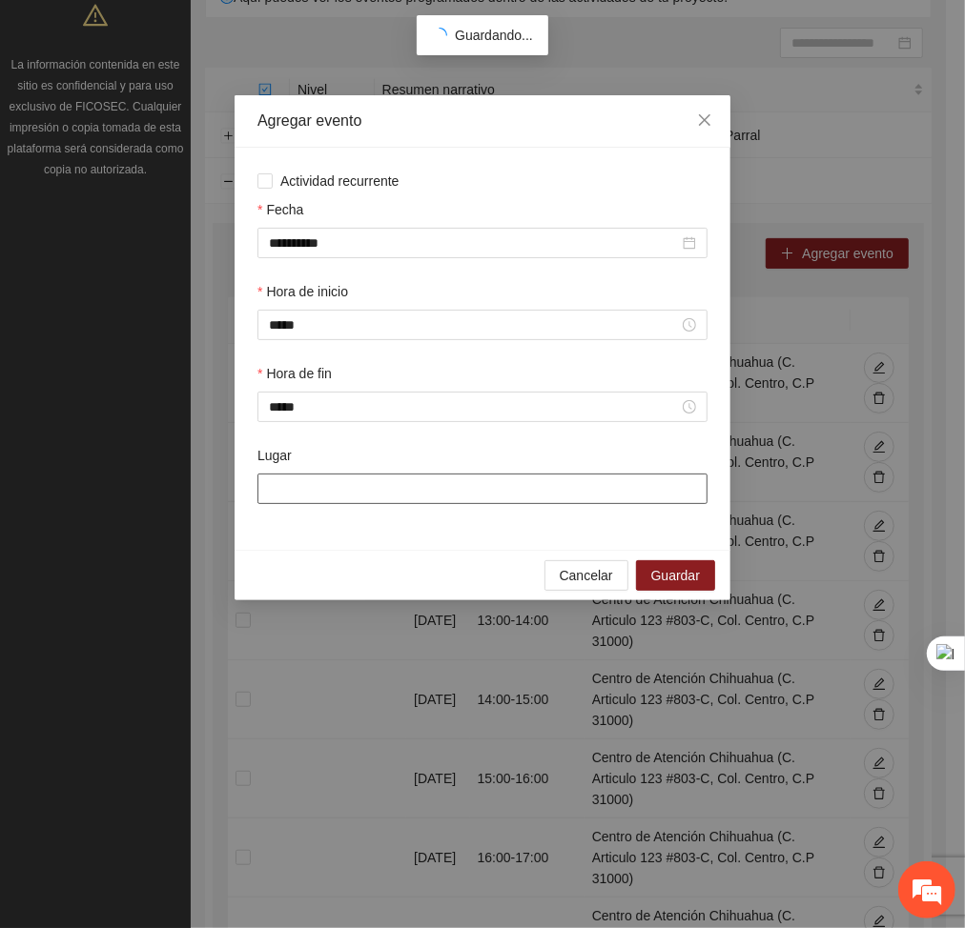
click at [347, 489] on input "Lugar" at bounding box center [482, 489] width 450 height 31
type input "**********"
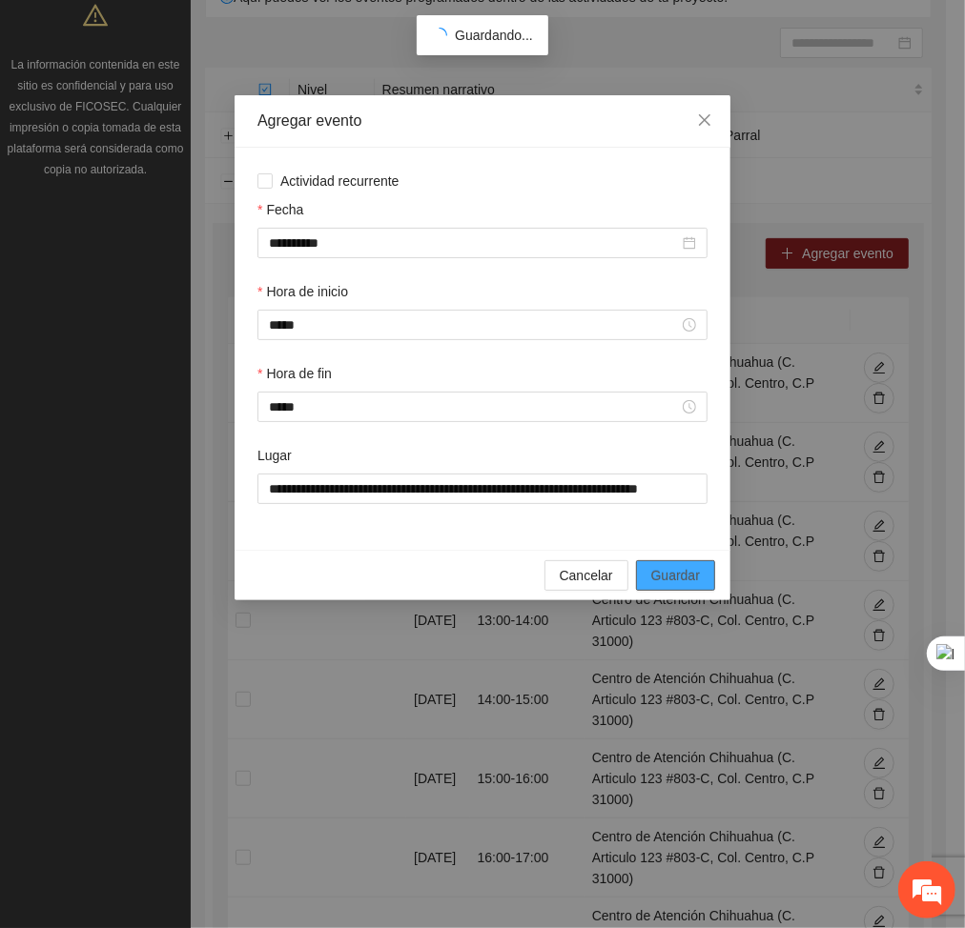
click at [653, 572] on span "Guardar" at bounding box center [675, 575] width 49 height 21
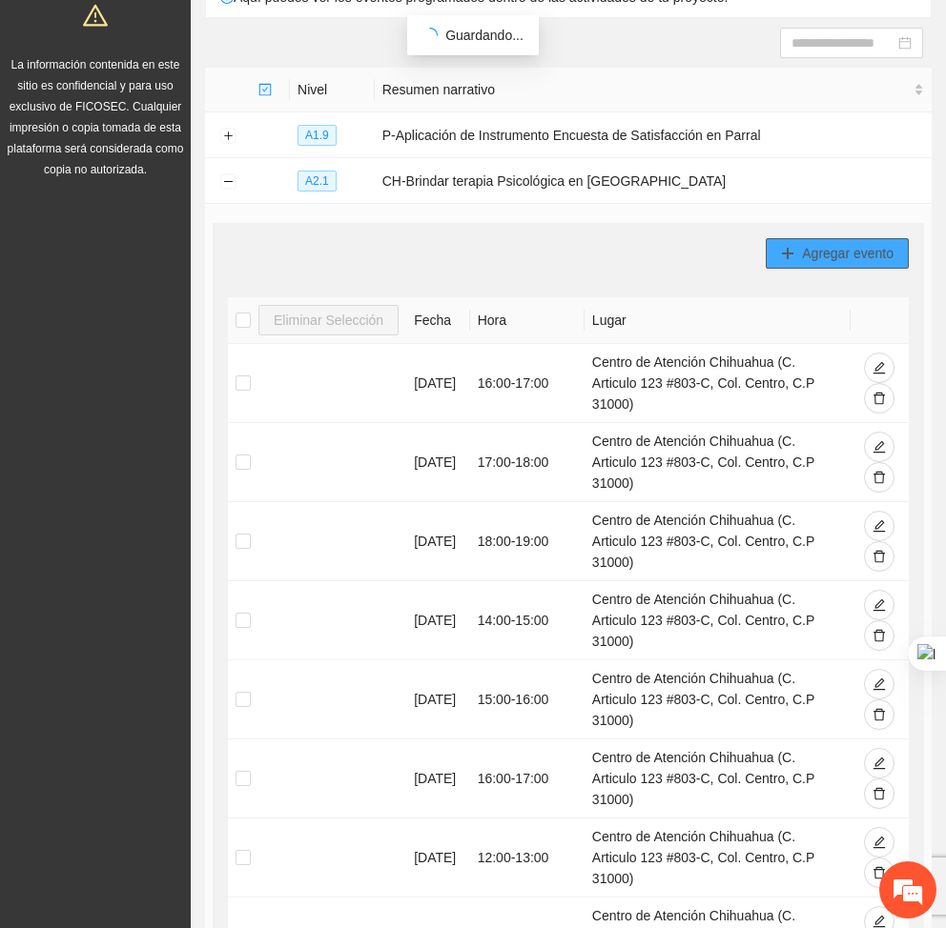
click at [873, 252] on span "Agregar evento" at bounding box center [848, 253] width 92 height 21
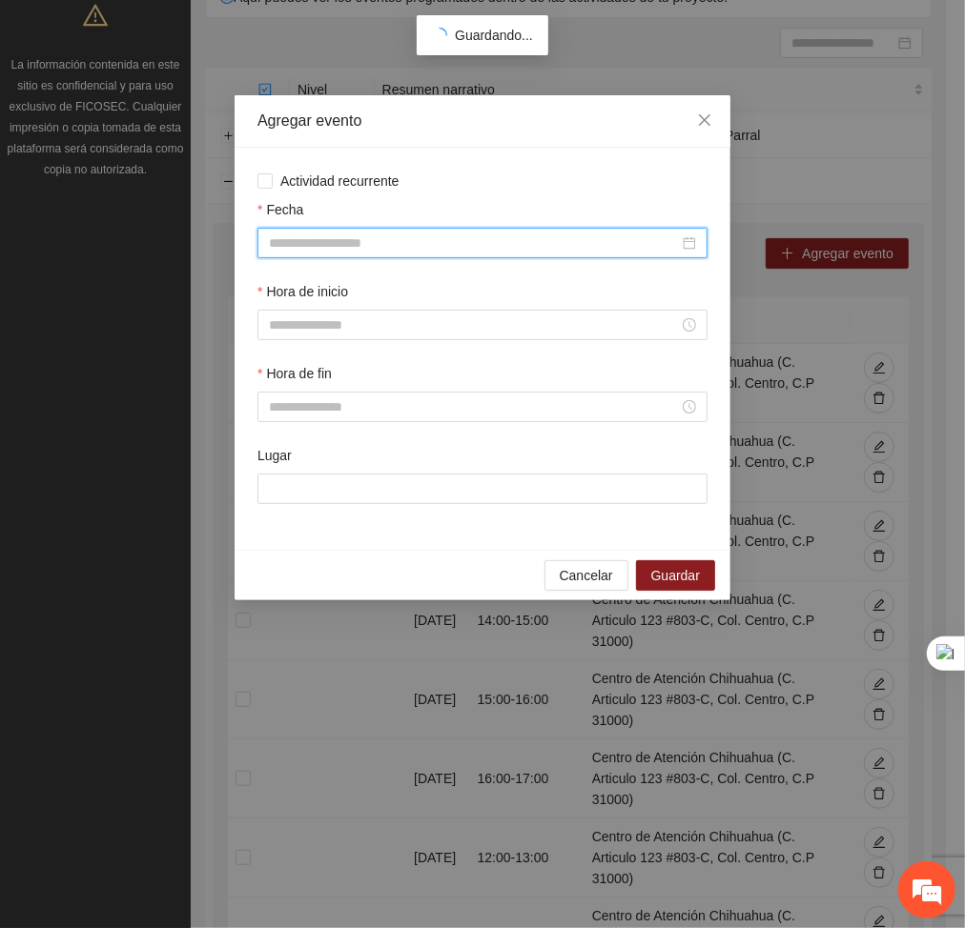
click at [576, 249] on input "Fecha" at bounding box center [474, 243] width 410 height 21
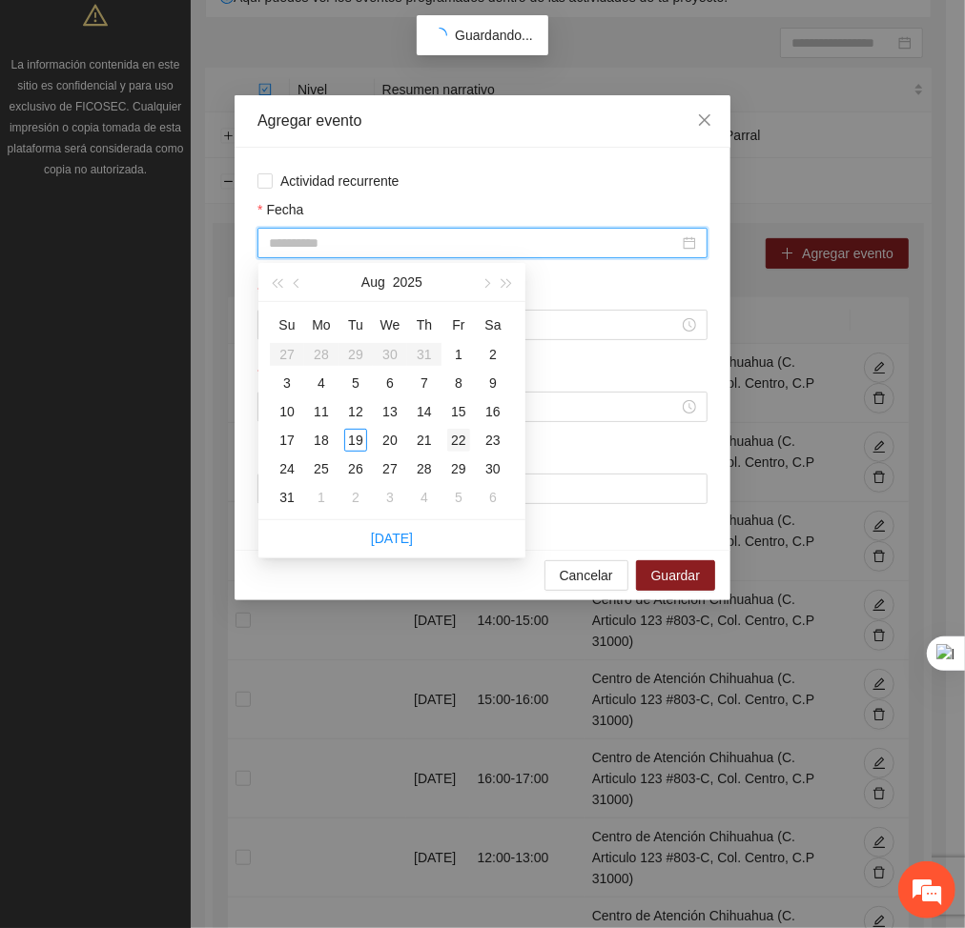
type input "**********"
click at [454, 436] on div "22" at bounding box center [458, 440] width 23 height 23
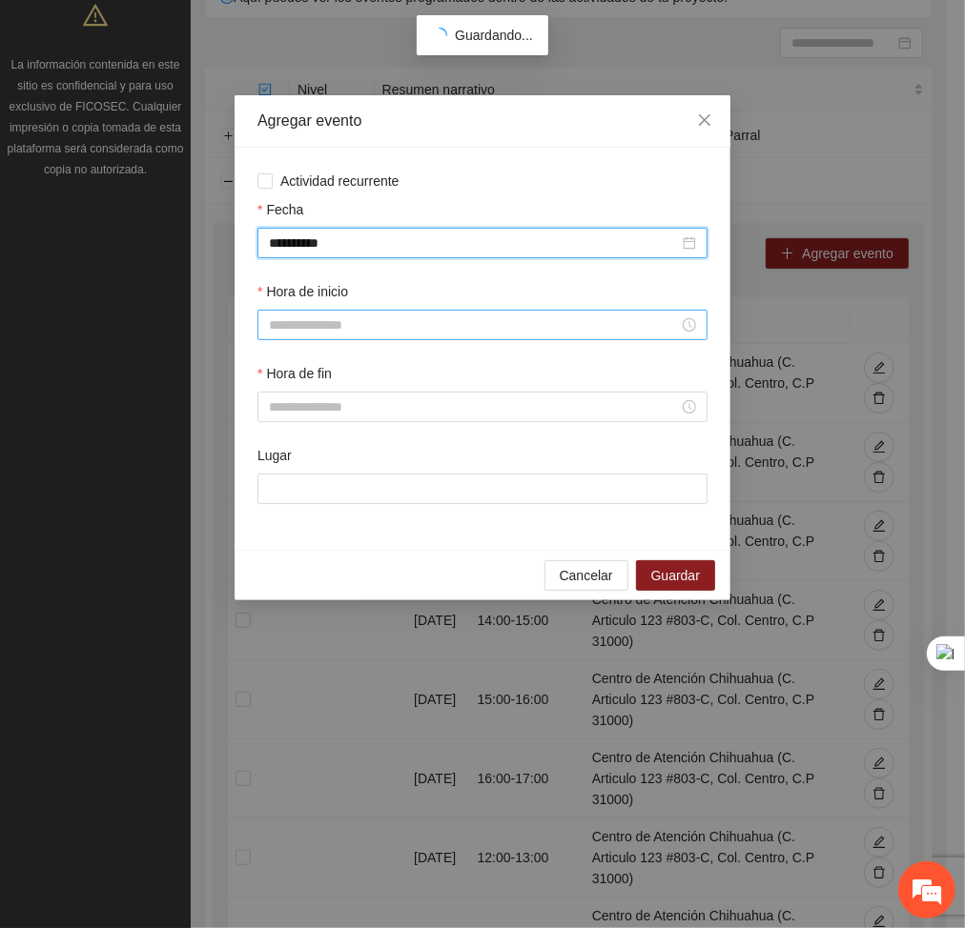
click at [395, 321] on input "Hora de inicio" at bounding box center [474, 325] width 410 height 21
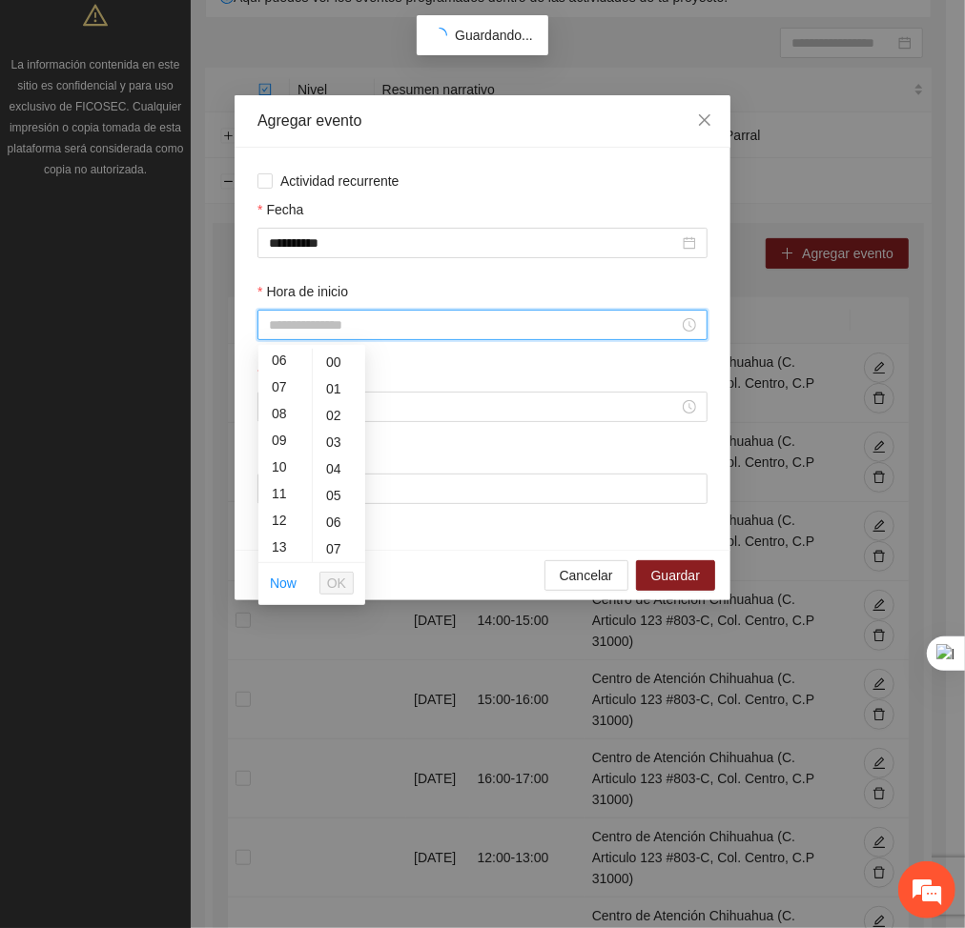
scroll to position [165, 0]
click at [278, 543] on div "13" at bounding box center [284, 544] width 53 height 27
type input "*****"
click at [321, 578] on button "OK" at bounding box center [336, 583] width 34 height 23
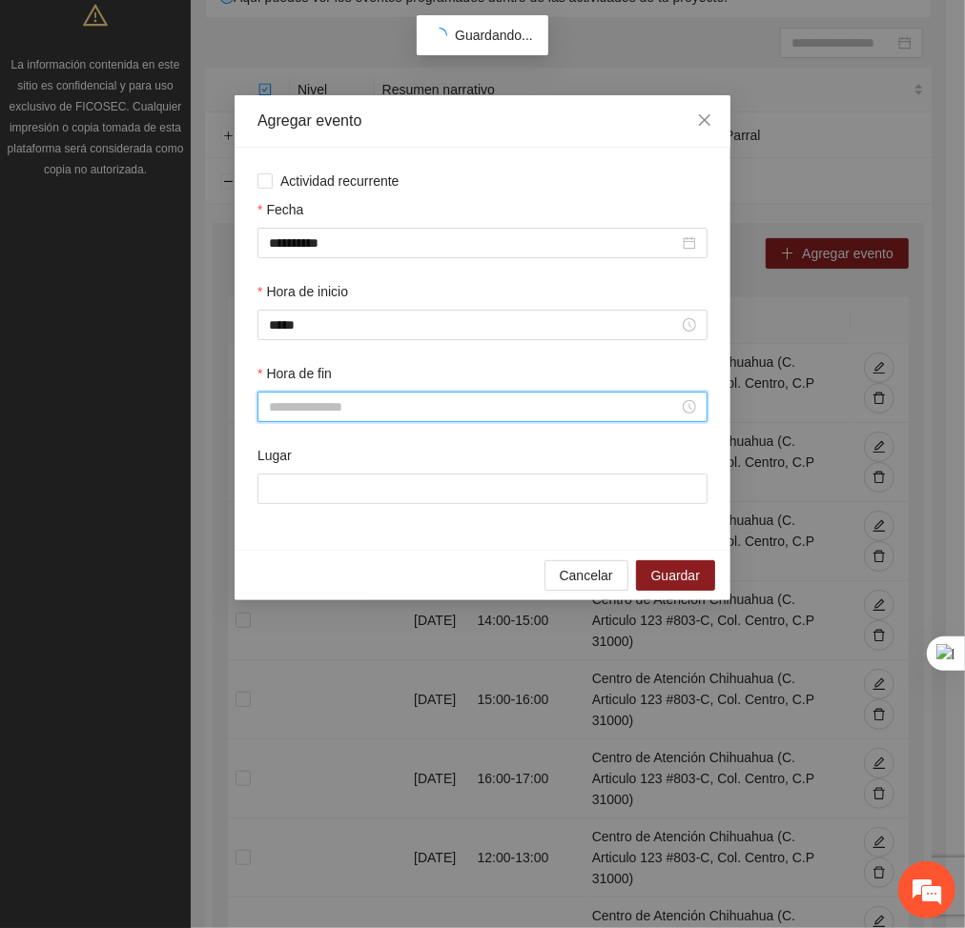
click at [288, 413] on input "Hora de fin" at bounding box center [474, 407] width 410 height 21
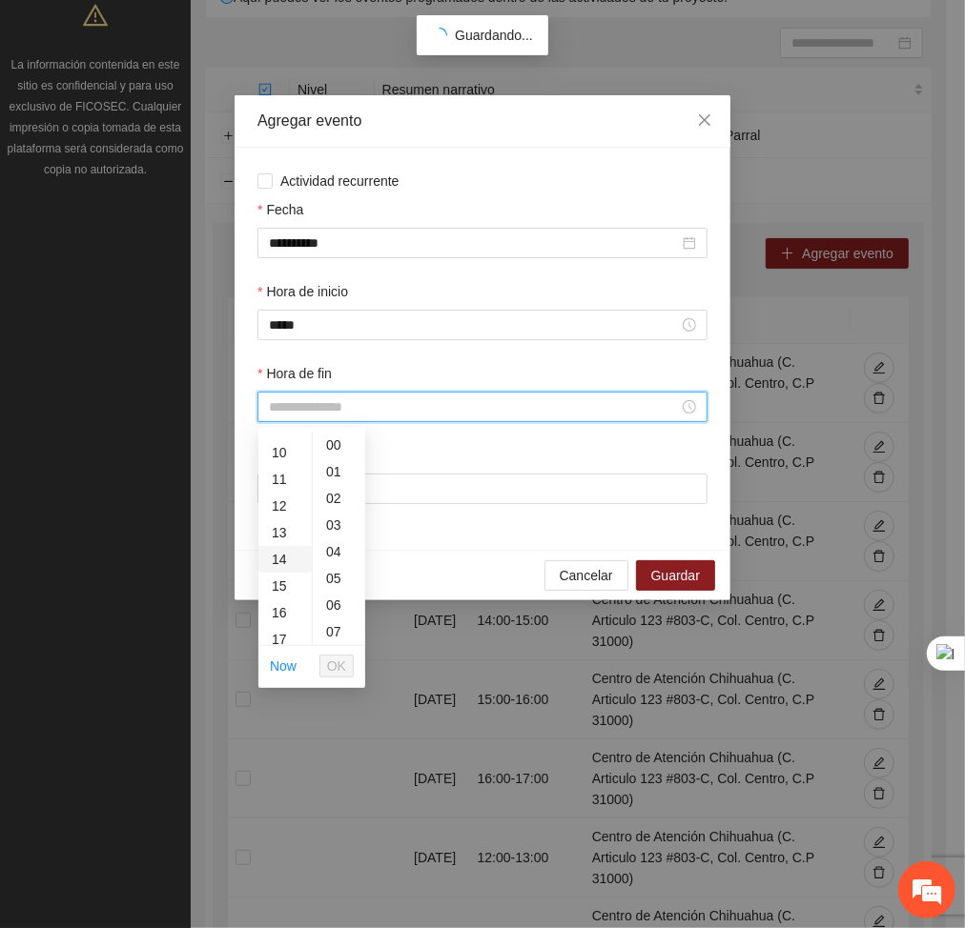
click at [283, 559] on div "14" at bounding box center [284, 559] width 53 height 27
type input "*****"
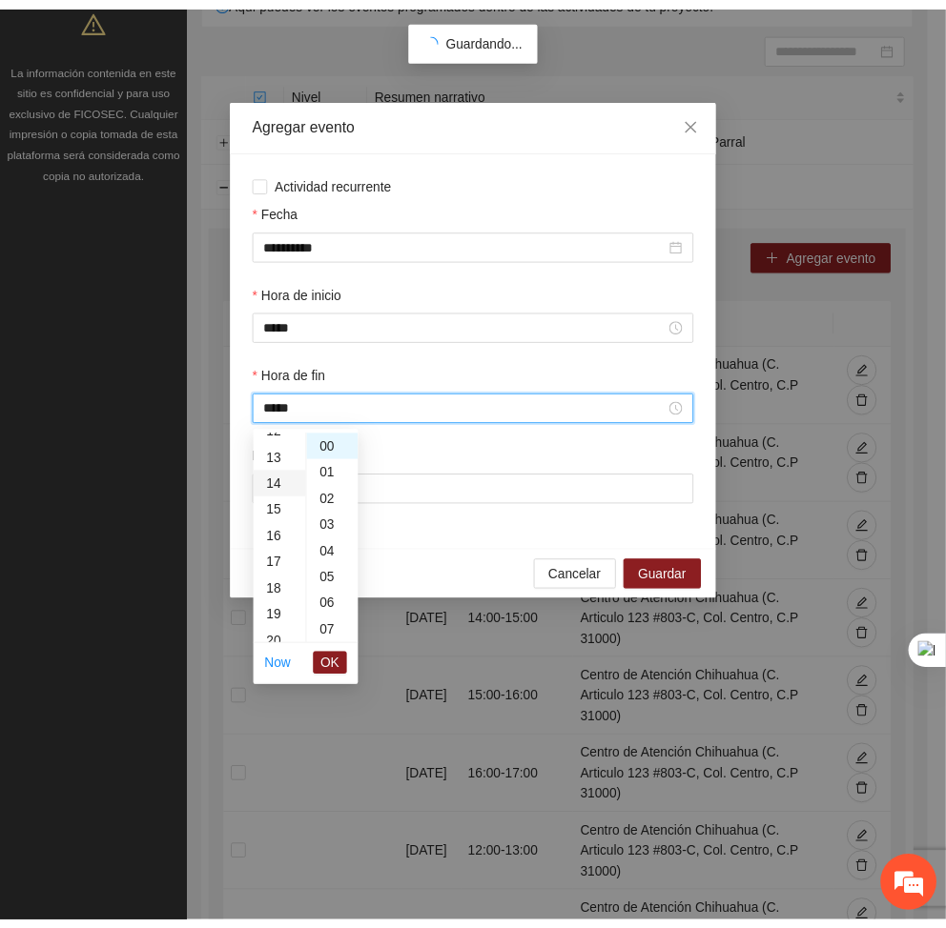
scroll to position [374, 0]
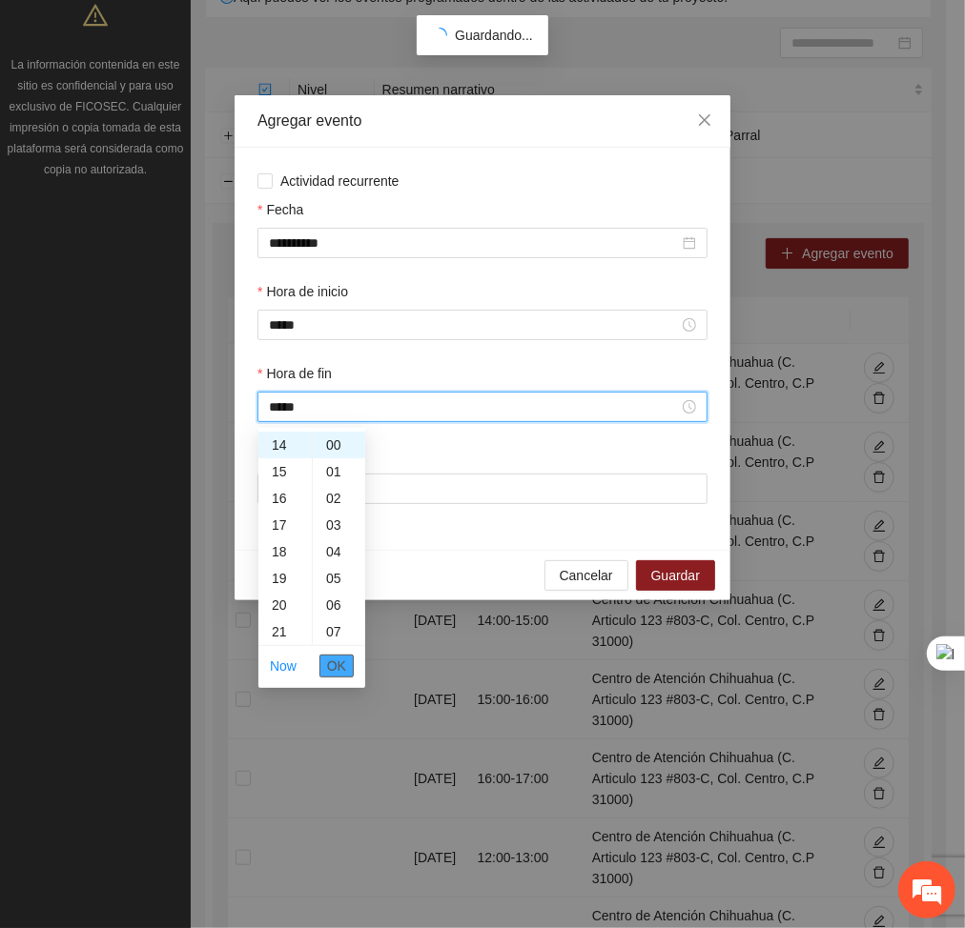
click at [332, 662] on span "OK" at bounding box center [336, 666] width 19 height 21
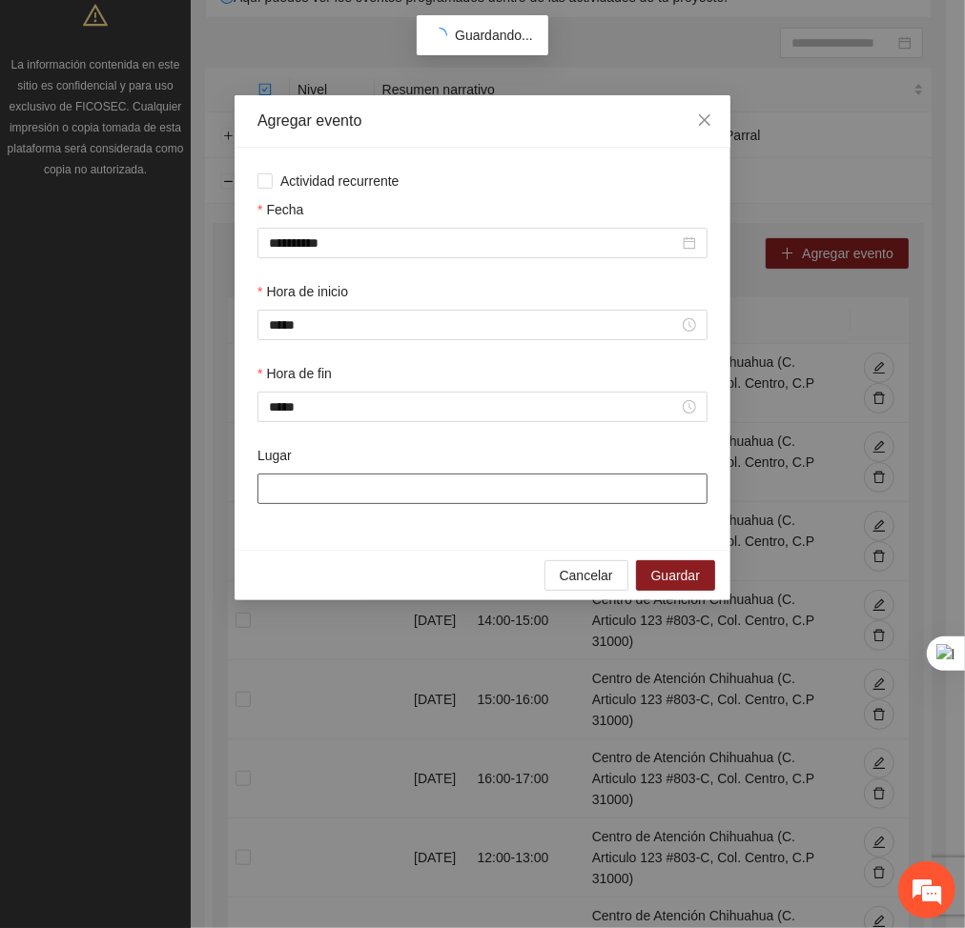
click at [336, 486] on input "Lugar" at bounding box center [482, 489] width 450 height 31
type input "**********"
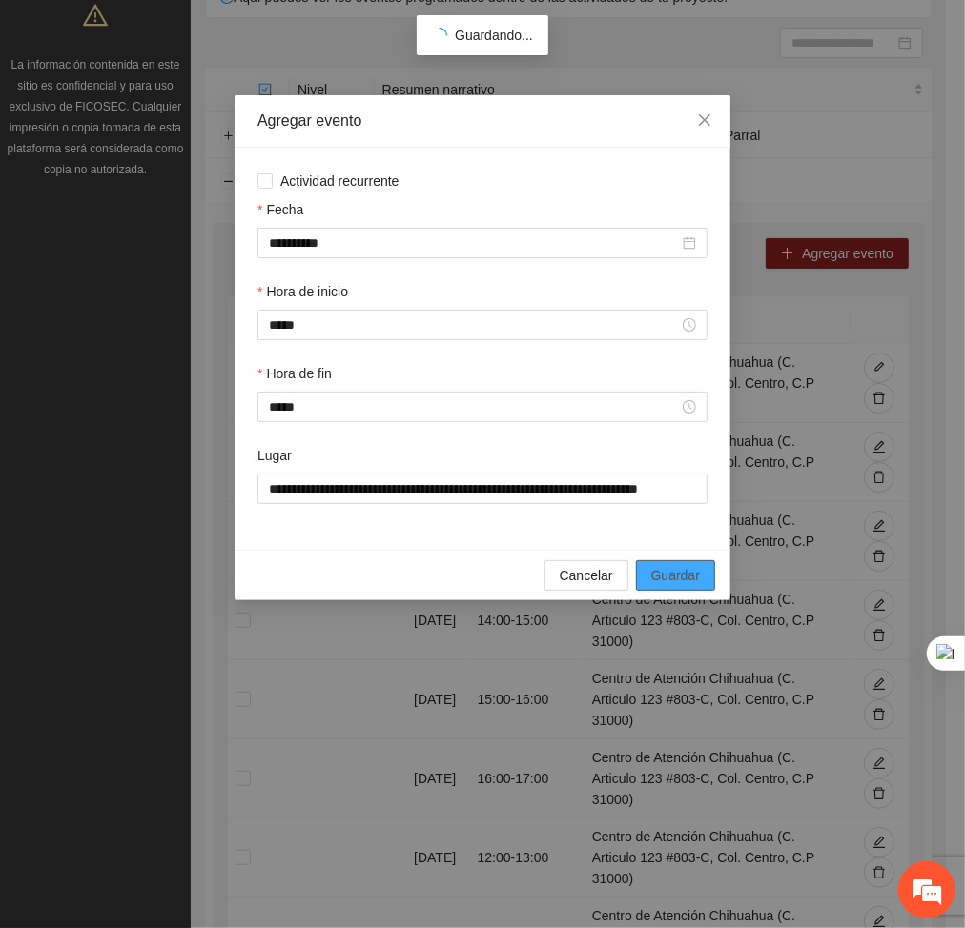
click at [666, 585] on span "Guardar" at bounding box center [675, 575] width 49 height 21
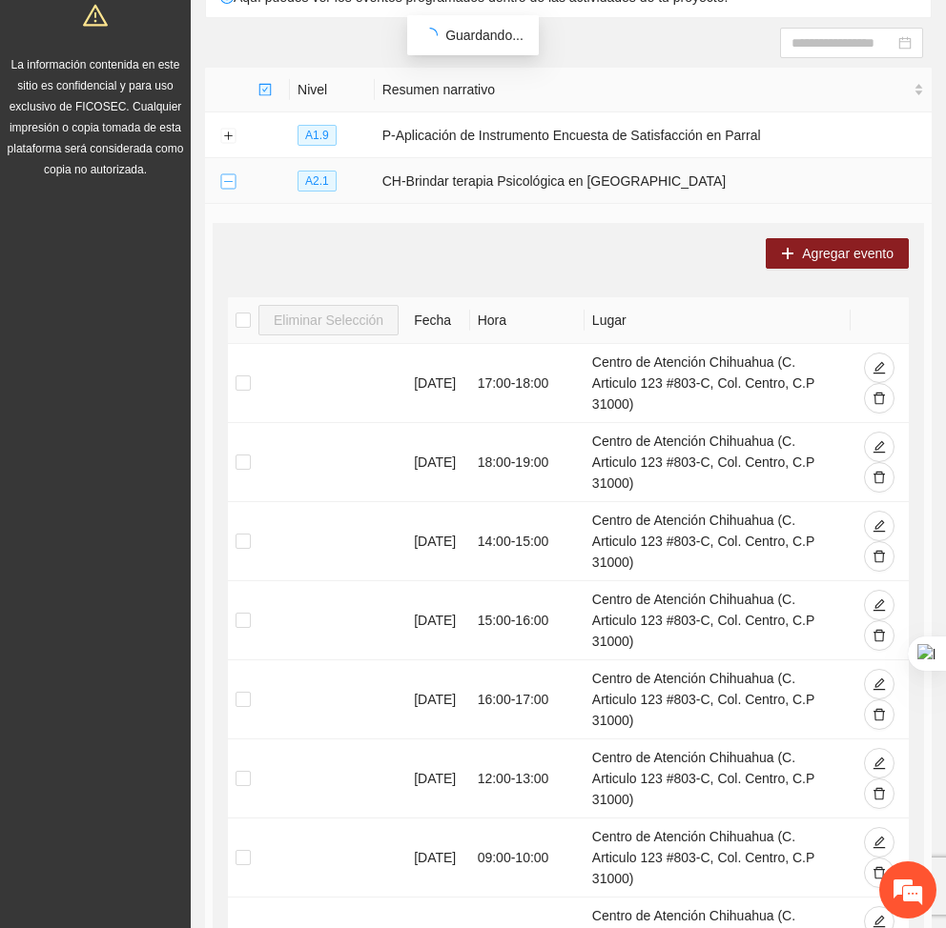
click at [229, 188] on button "Collapse row" at bounding box center [227, 181] width 15 height 15
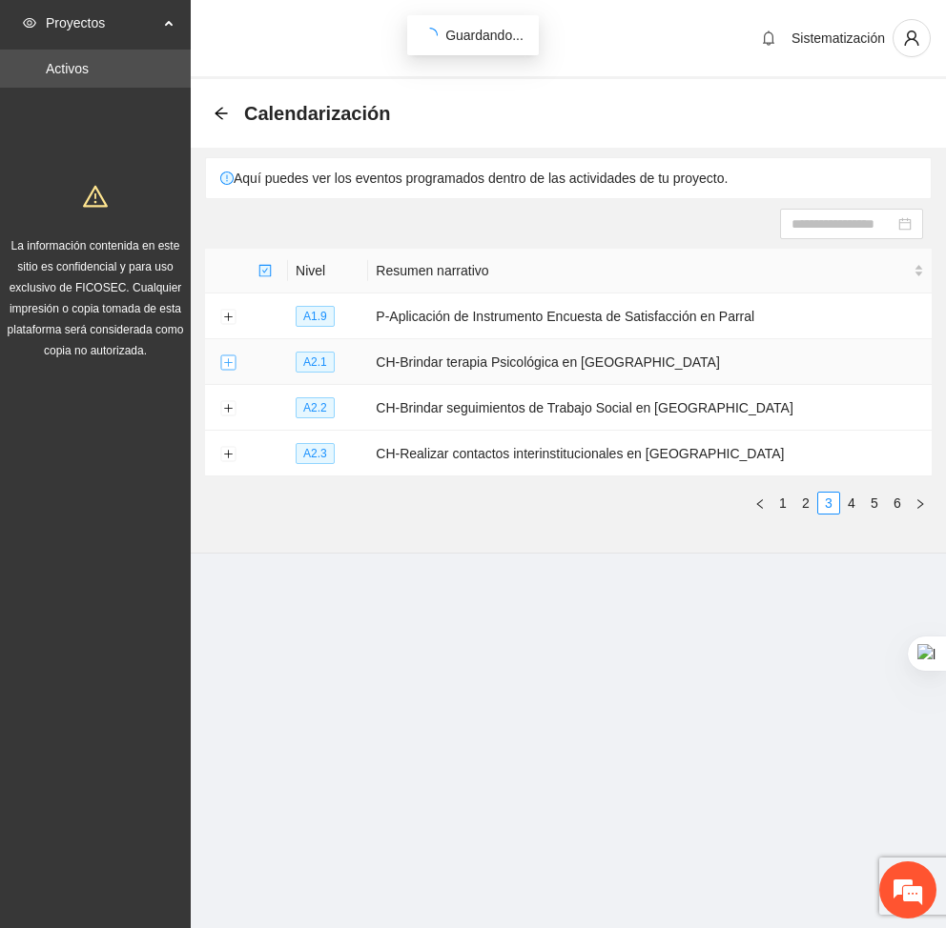
scroll to position [0, 0]
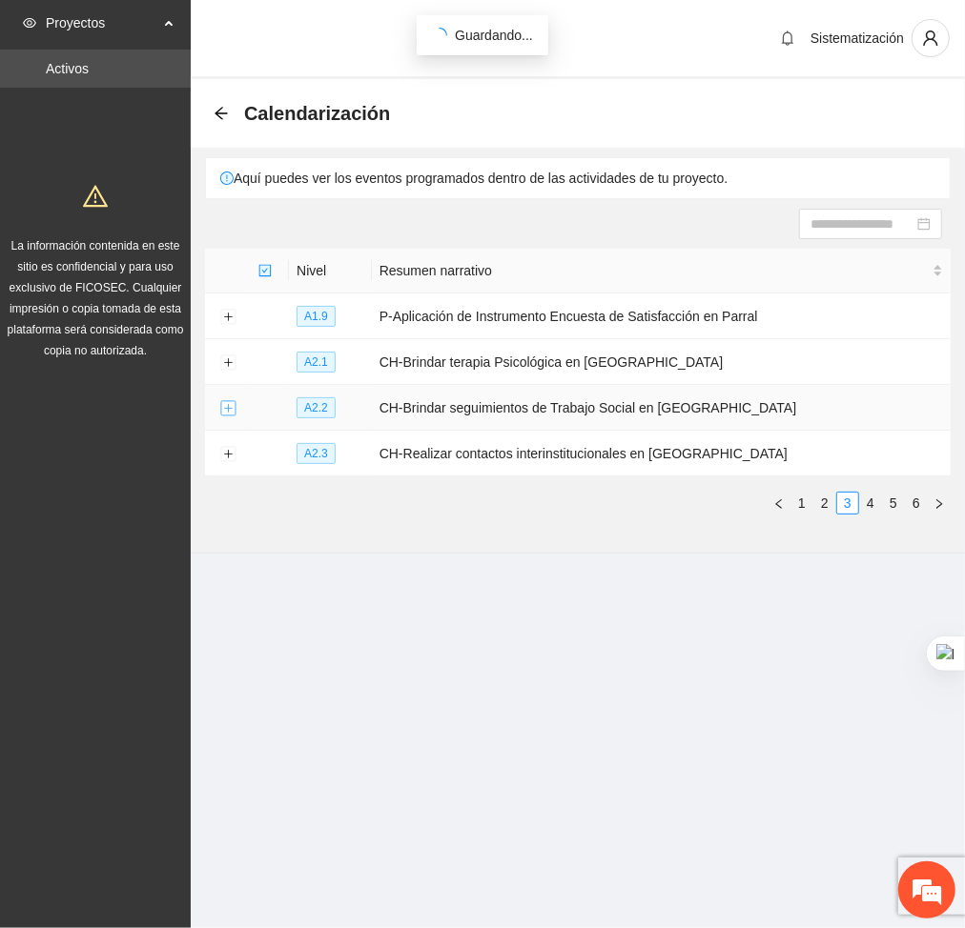
click at [224, 410] on button "Expand row" at bounding box center [227, 408] width 15 height 15
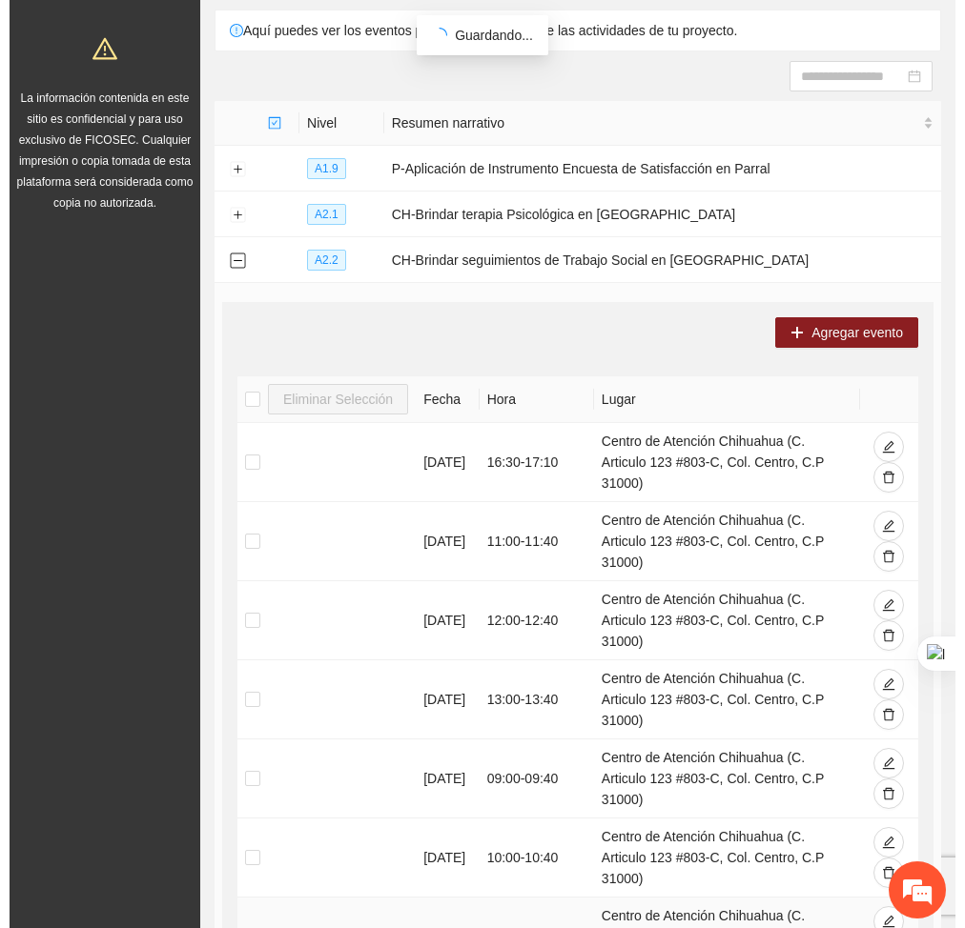
scroll to position [135, 0]
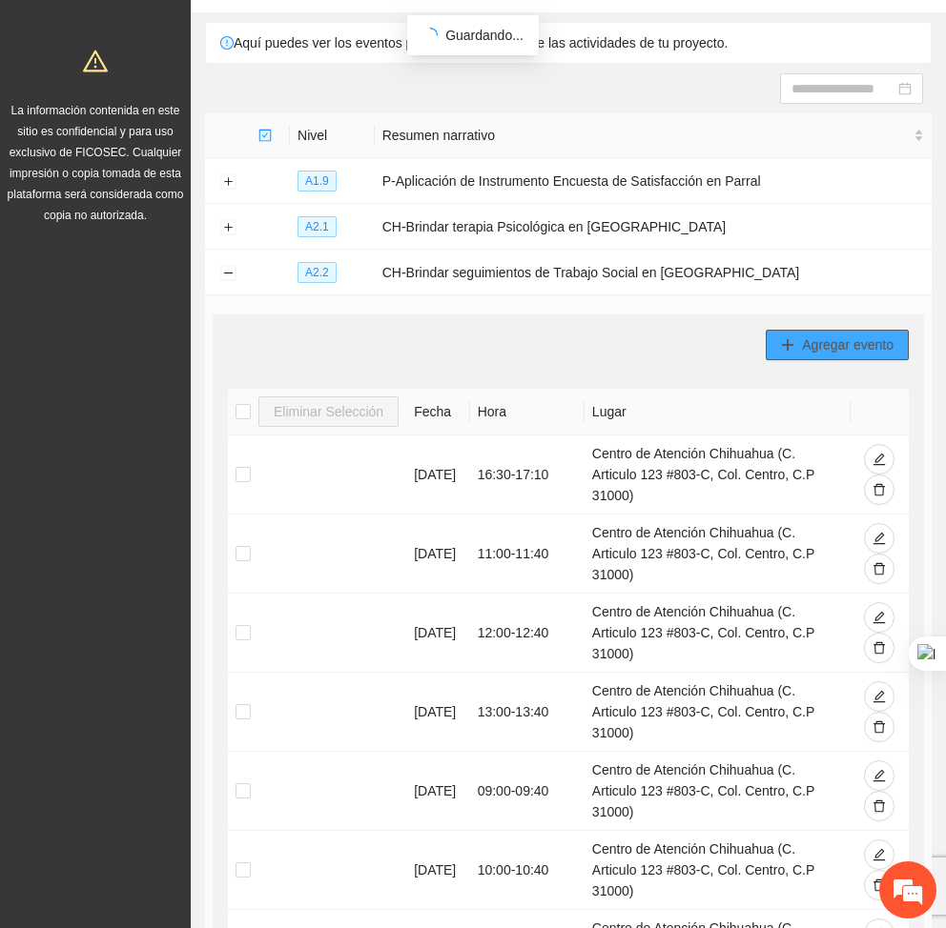
click at [781, 356] on button "Agregar evento" at bounding box center [836, 345] width 143 height 31
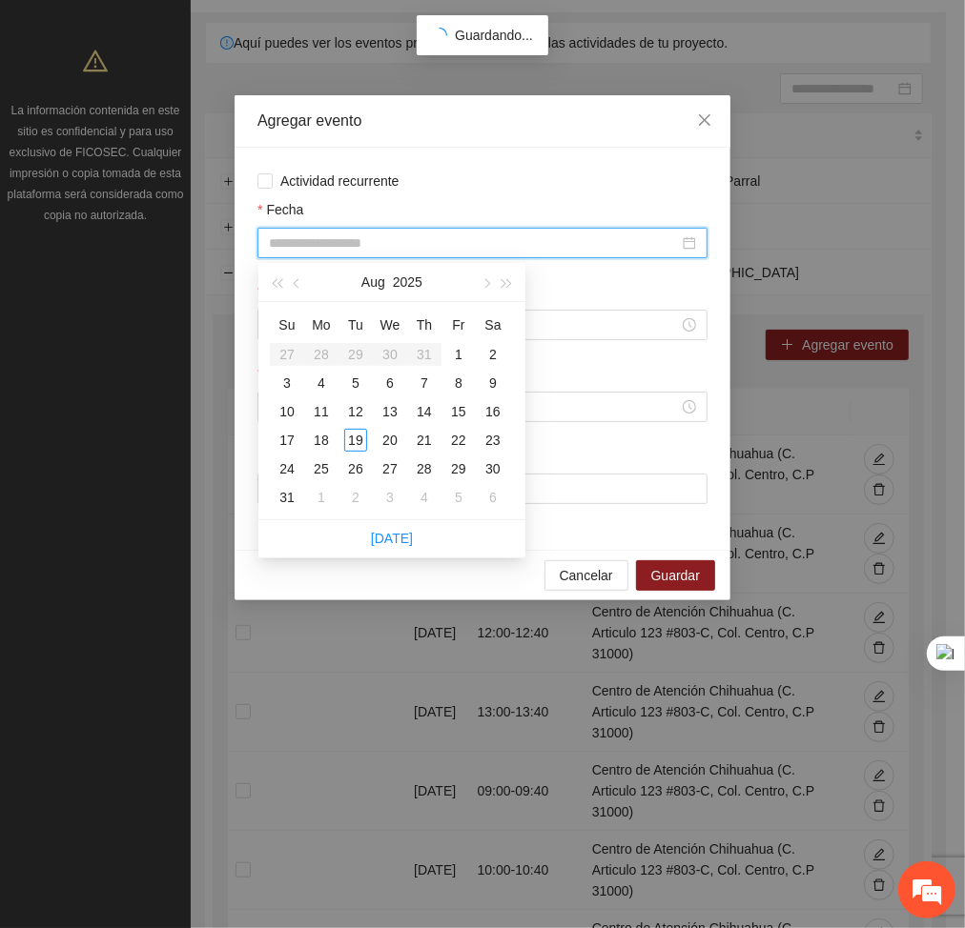
click at [582, 233] on input "Fecha" at bounding box center [474, 243] width 410 height 21
type input "**********"
click at [454, 410] on div "15" at bounding box center [458, 411] width 23 height 23
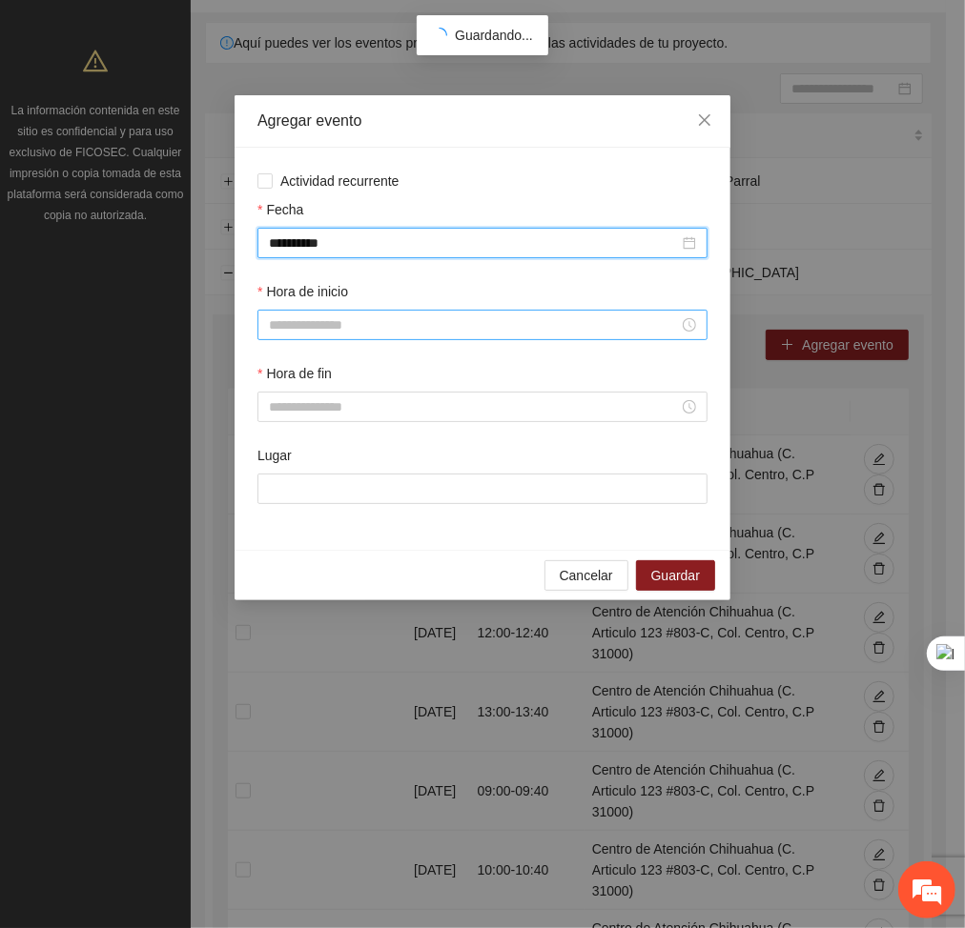
click at [383, 318] on input "Hora de inicio" at bounding box center [474, 325] width 410 height 21
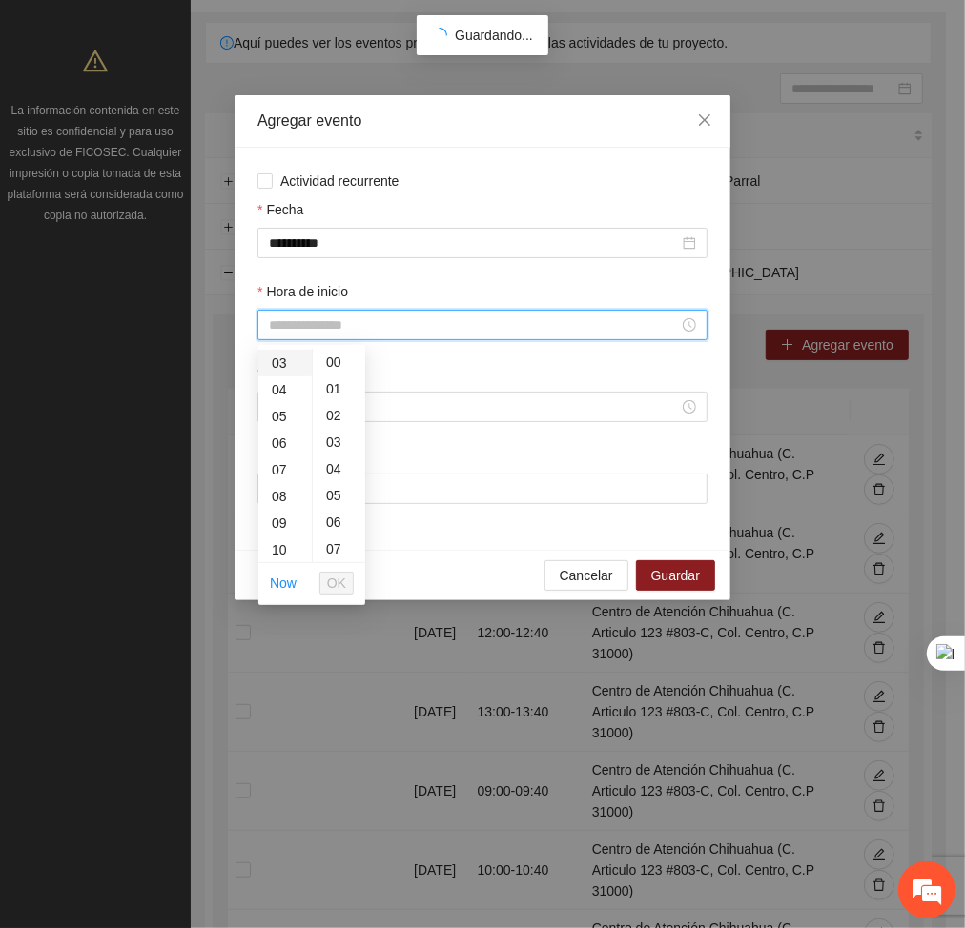
scroll to position [80, 0]
click at [277, 509] on div "09" at bounding box center [284, 522] width 53 height 27
type input "*****"
click at [333, 584] on span "OK" at bounding box center [336, 583] width 19 height 21
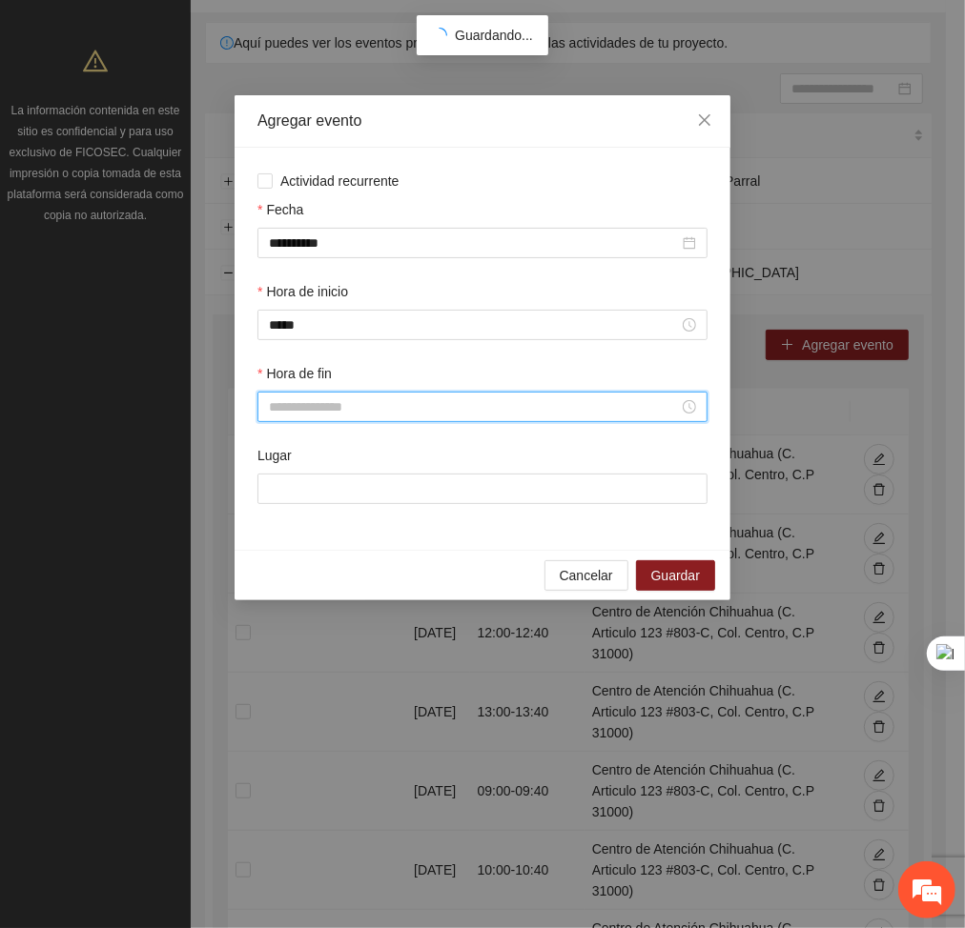
click at [283, 416] on input "Hora de fin" at bounding box center [474, 407] width 410 height 21
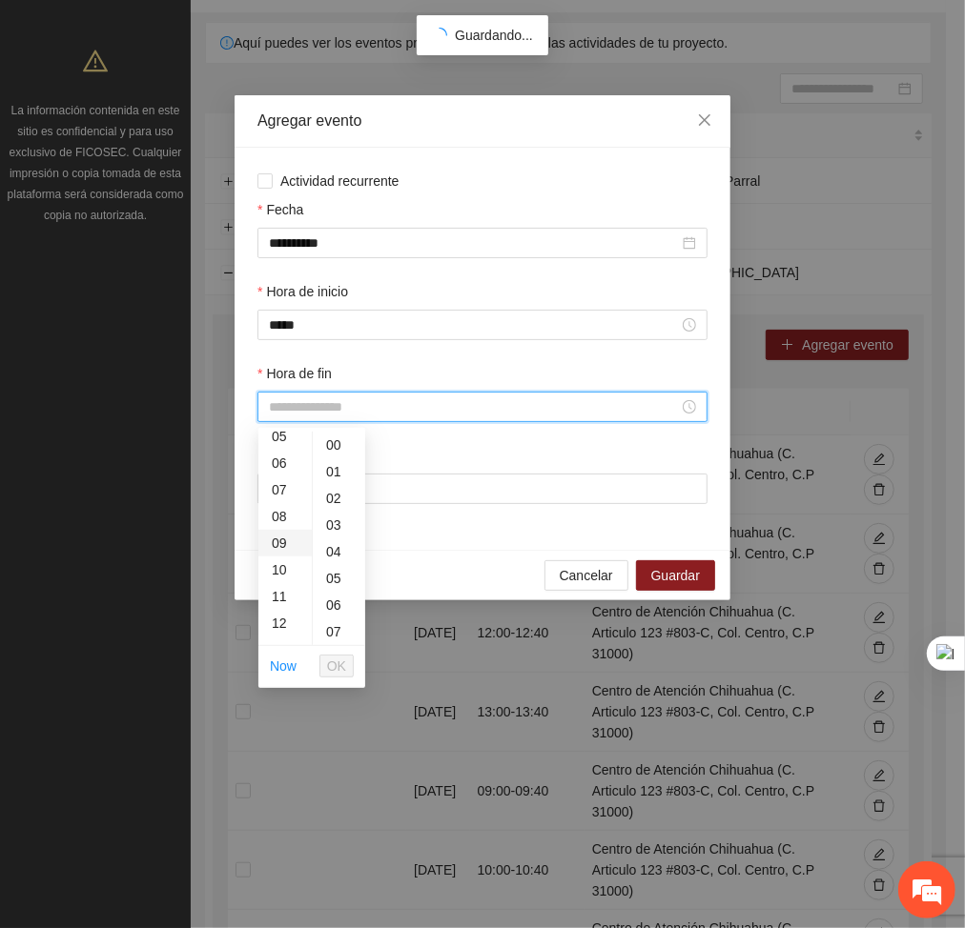
click at [273, 543] on div "09" at bounding box center [284, 543] width 53 height 27
click at [334, 557] on div "40" at bounding box center [339, 554] width 52 height 27
type input "*****"
click at [342, 662] on span "OK" at bounding box center [336, 666] width 19 height 21
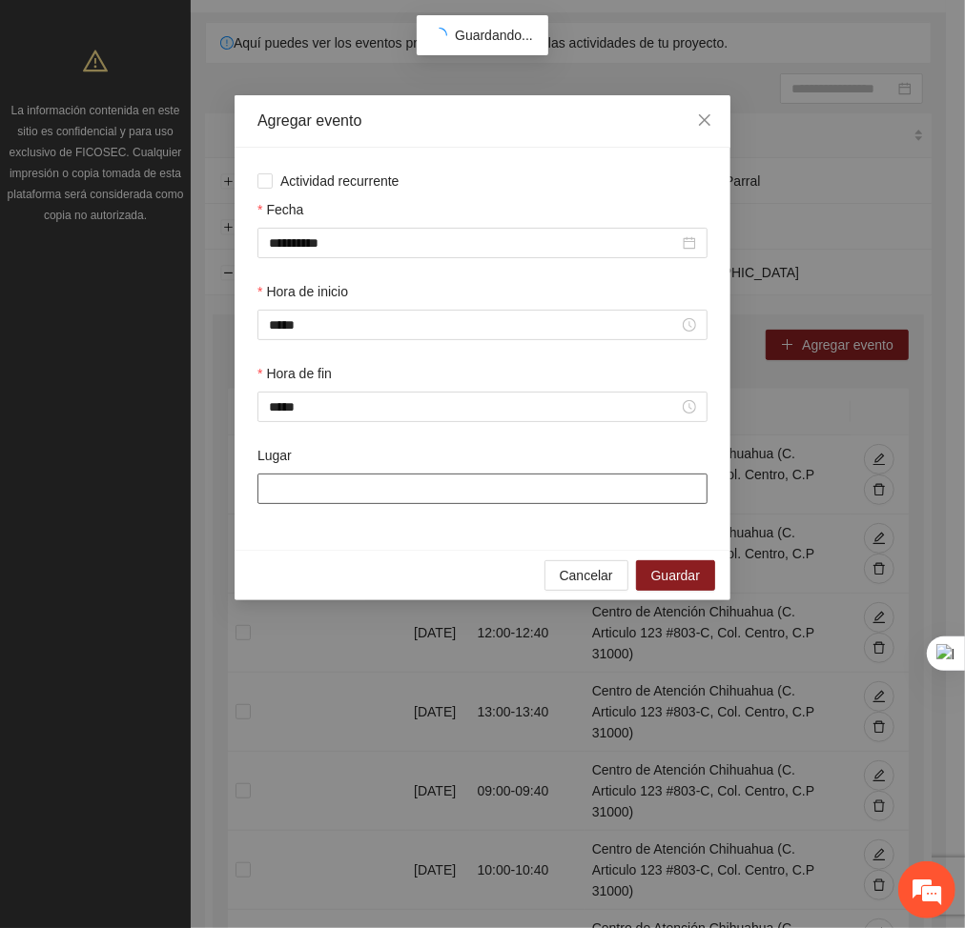
click at [312, 493] on input "Lugar" at bounding box center [482, 489] width 450 height 31
type input "**********"
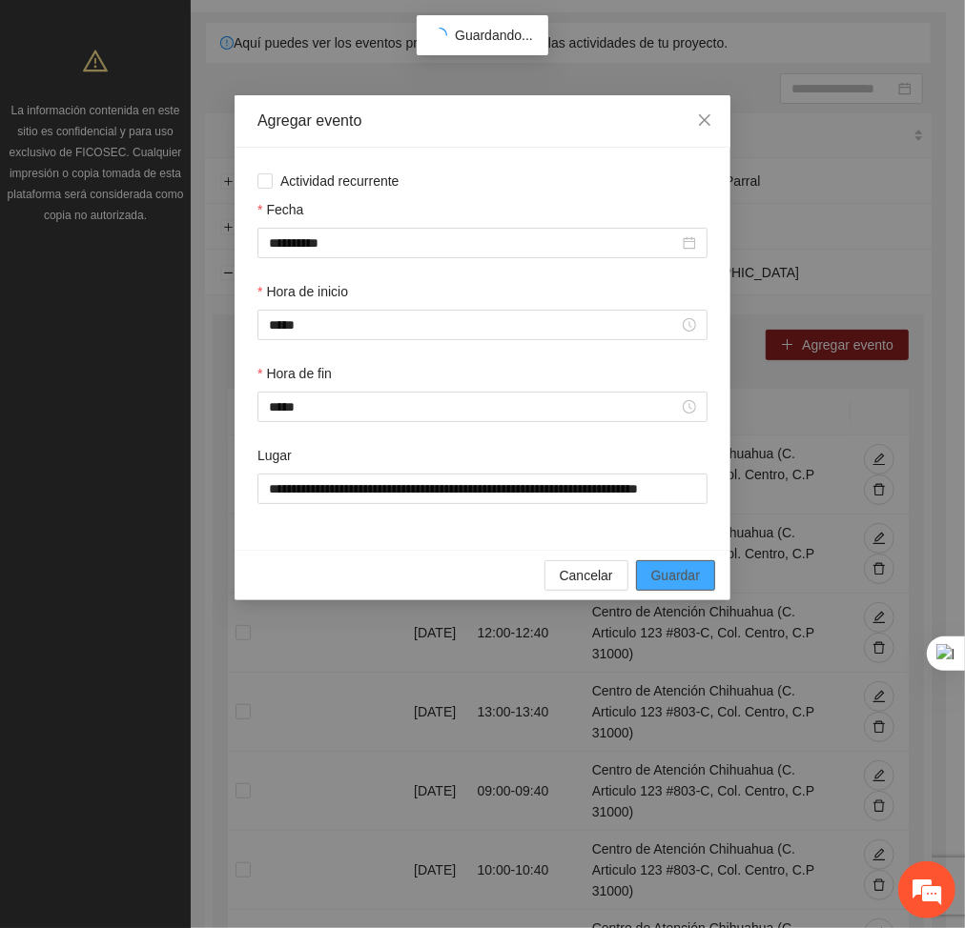
click at [668, 574] on span "Guardar" at bounding box center [675, 575] width 49 height 21
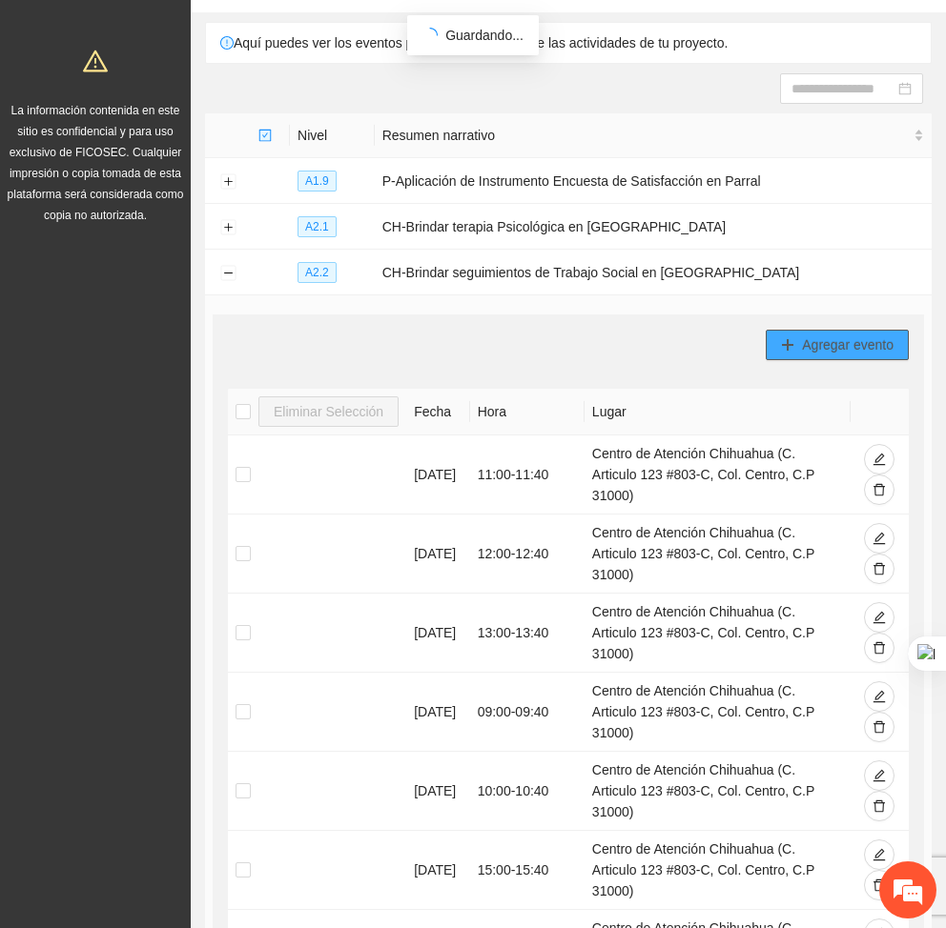
click at [813, 335] on span "Agregar evento" at bounding box center [848, 345] width 92 height 21
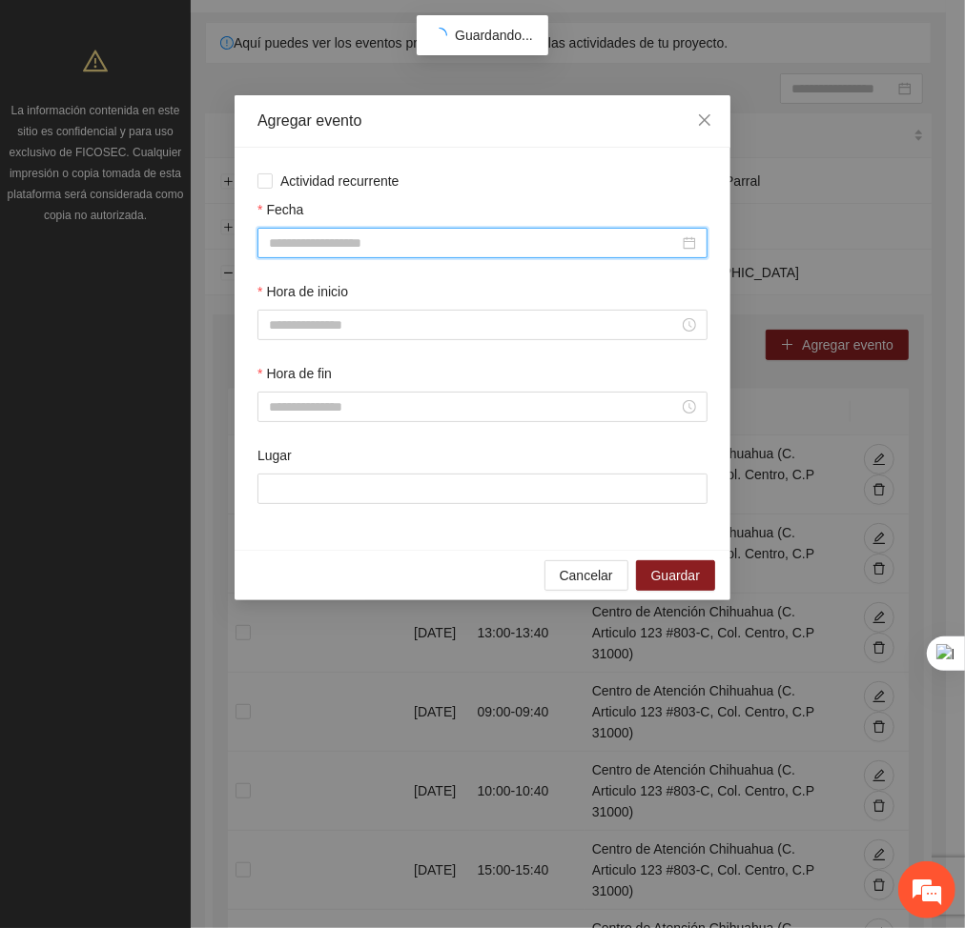
click at [503, 238] on input "Fecha" at bounding box center [474, 243] width 410 height 21
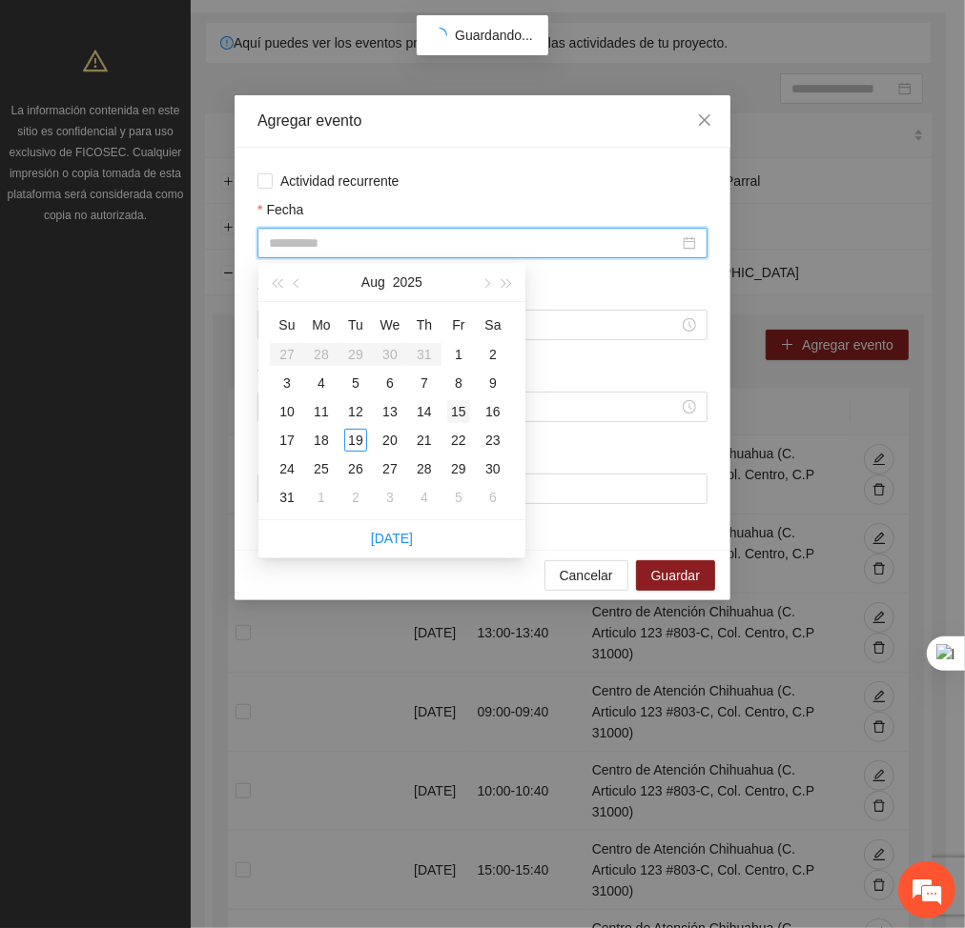
type input "**********"
click at [461, 413] on div "15" at bounding box center [458, 411] width 23 height 23
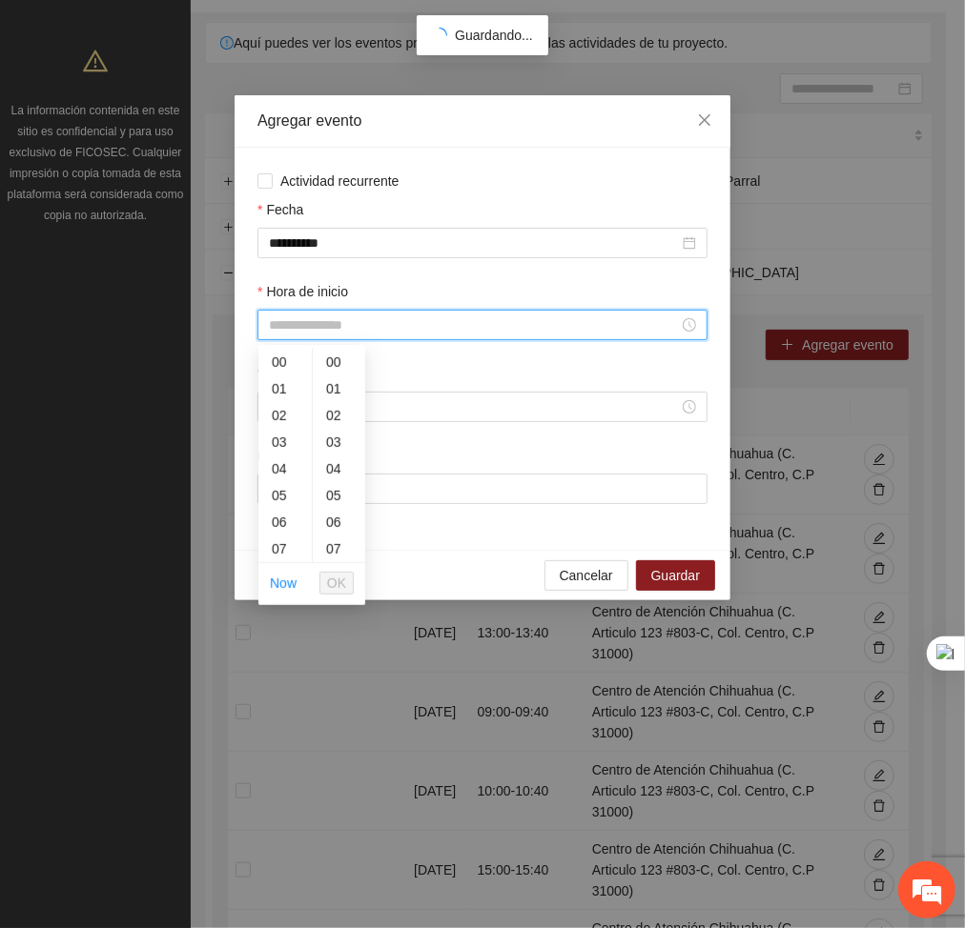
click at [387, 325] on input "Hora de inicio" at bounding box center [474, 325] width 410 height 21
click at [278, 456] on div "10" at bounding box center [284, 452] width 53 height 27
type input "*****"
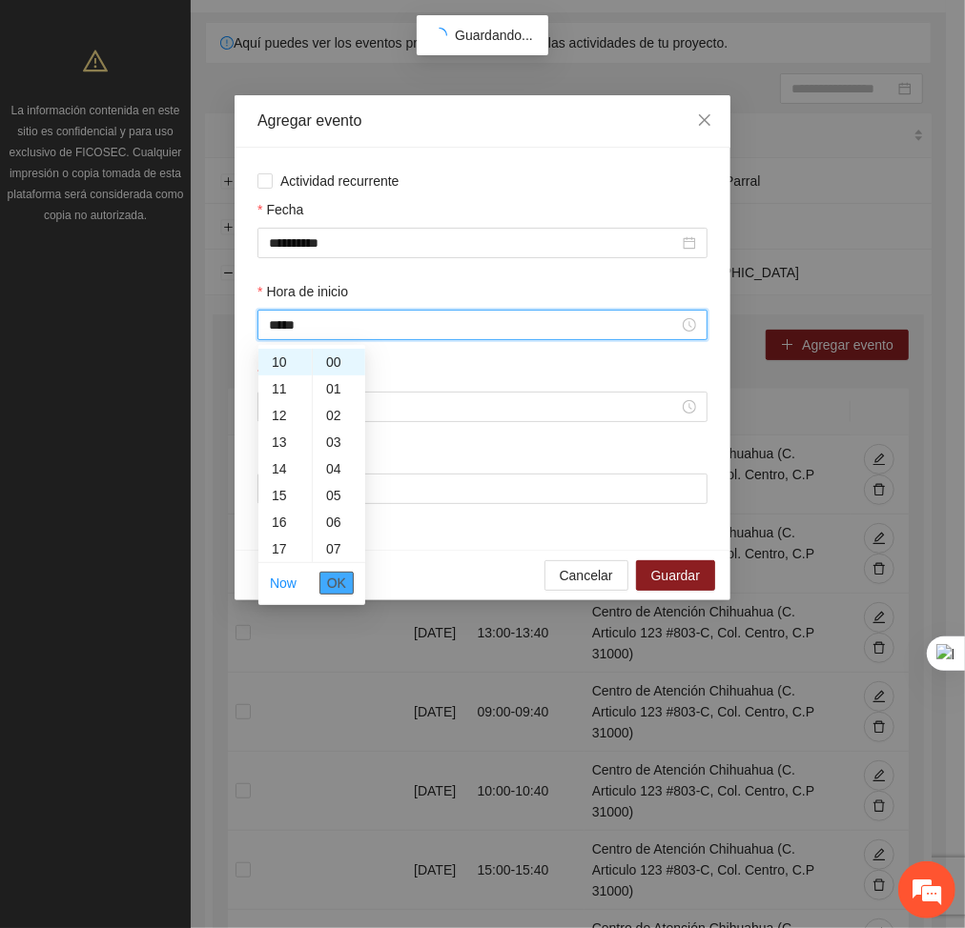
click at [339, 585] on span "OK" at bounding box center [336, 583] width 19 height 21
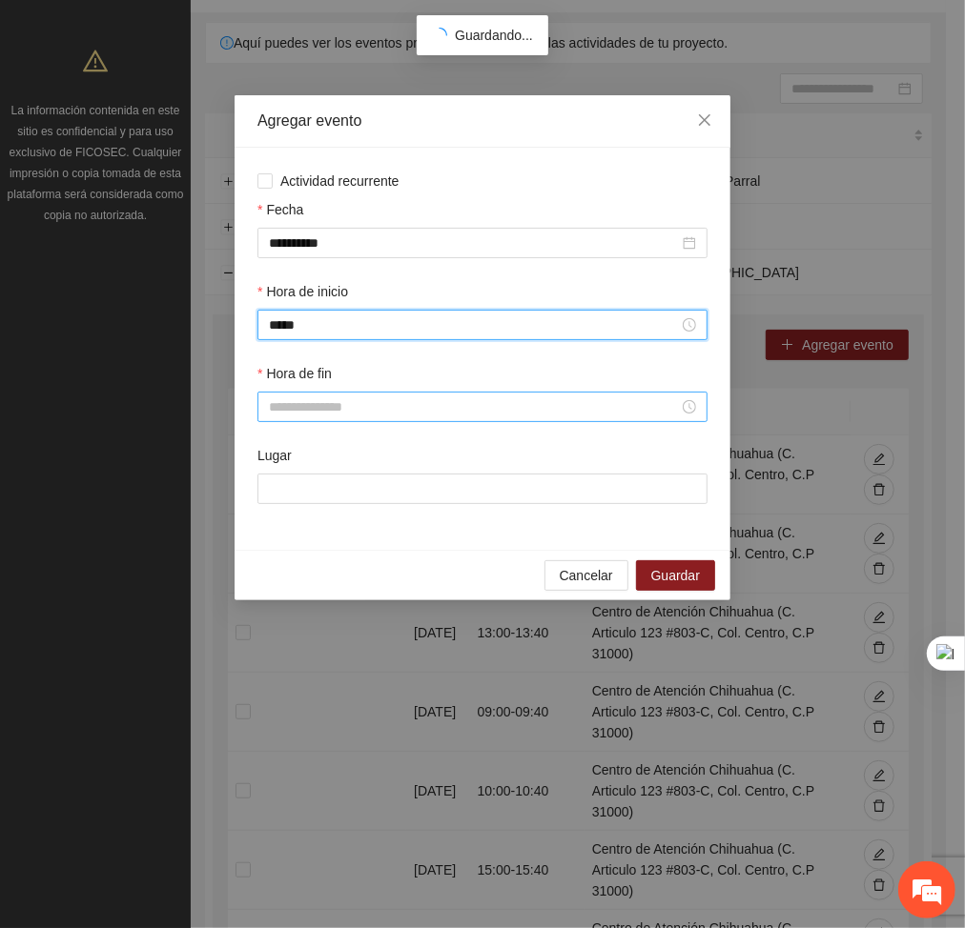
click at [276, 411] on input "Hora de fin" at bounding box center [474, 407] width 410 height 21
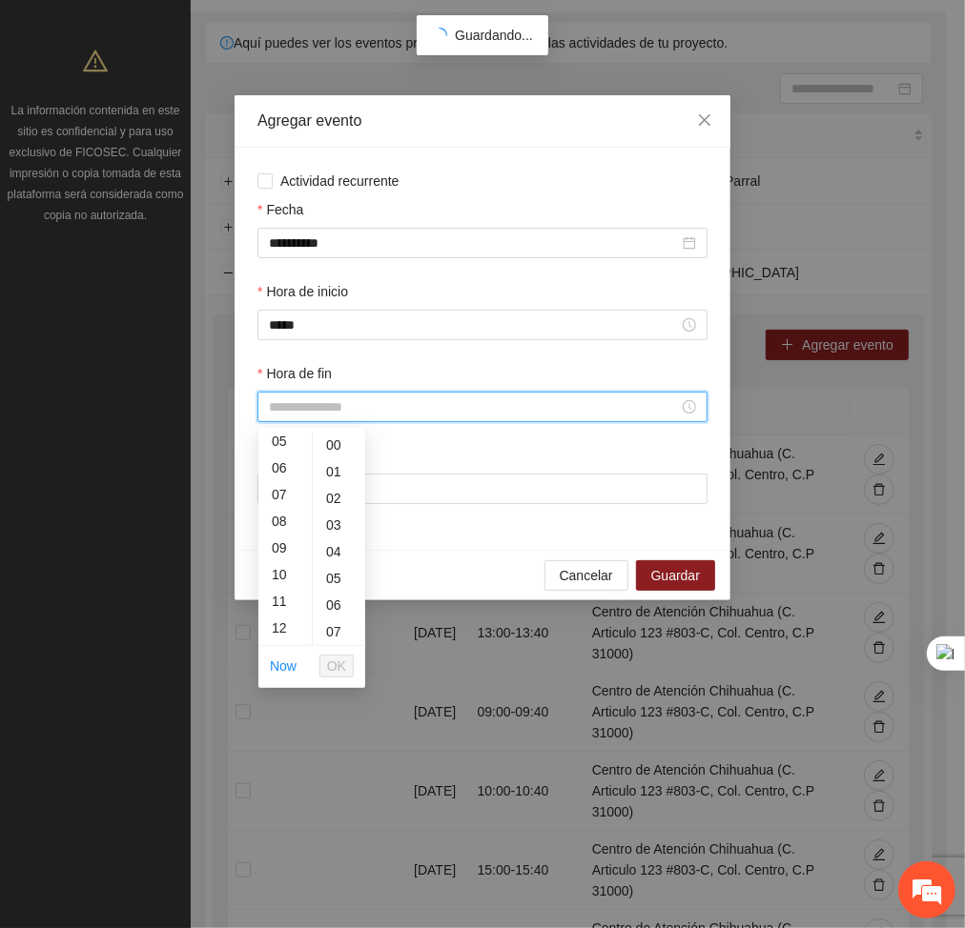
scroll to position [156, 0]
click at [284, 556] on div "10" at bounding box center [284, 555] width 53 height 27
click at [321, 554] on div "40" at bounding box center [339, 556] width 52 height 27
type input "*****"
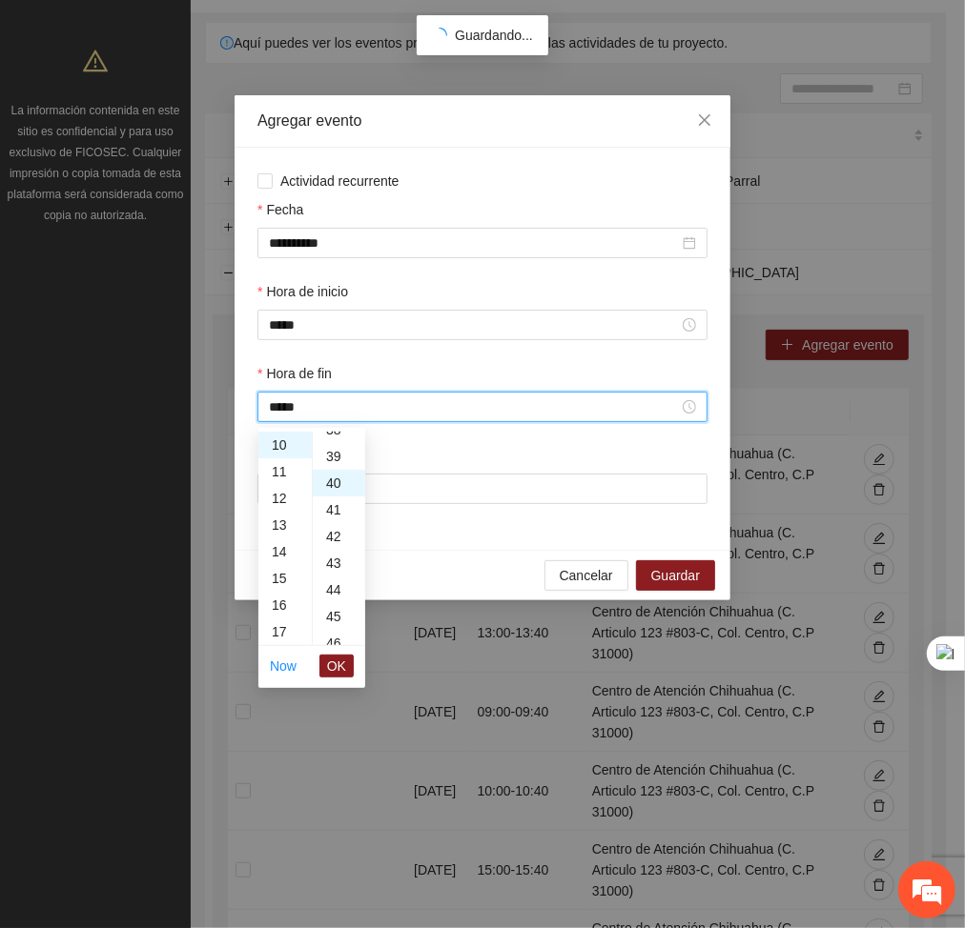
scroll to position [1068, 0]
click at [337, 666] on span "OK" at bounding box center [336, 666] width 19 height 21
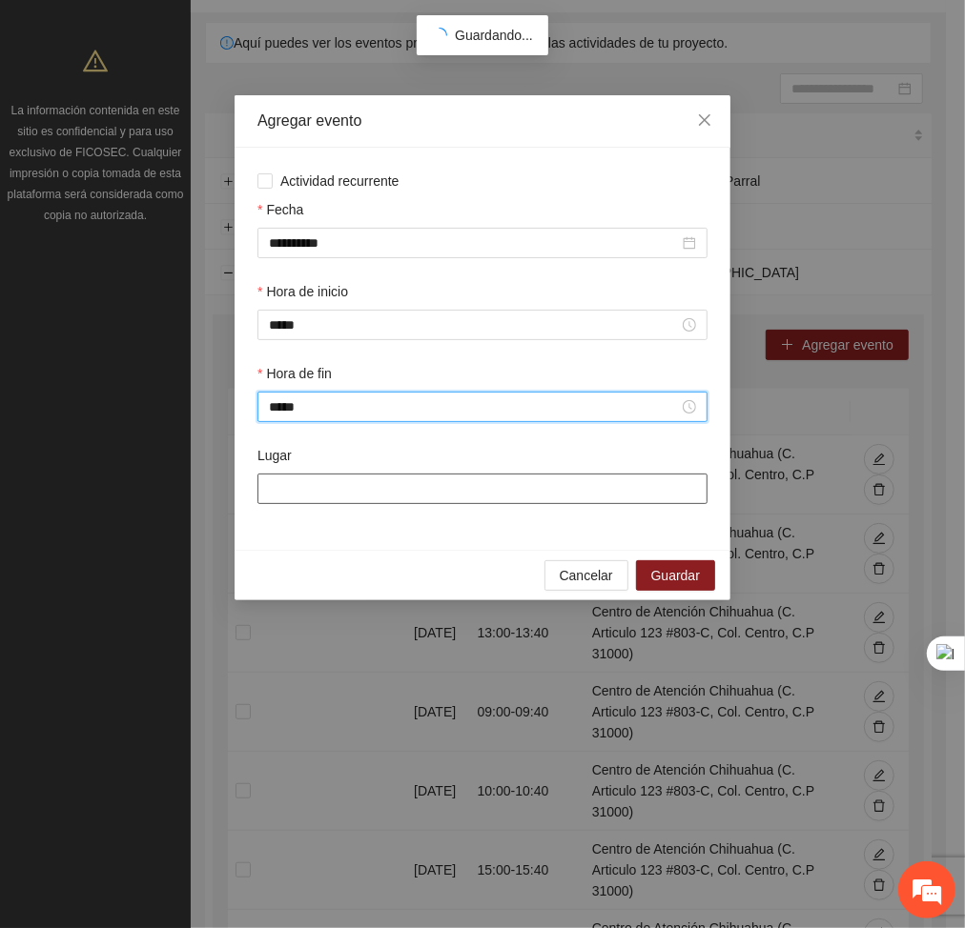
click at [331, 483] on input "Lugar" at bounding box center [482, 489] width 450 height 31
type input "**********"
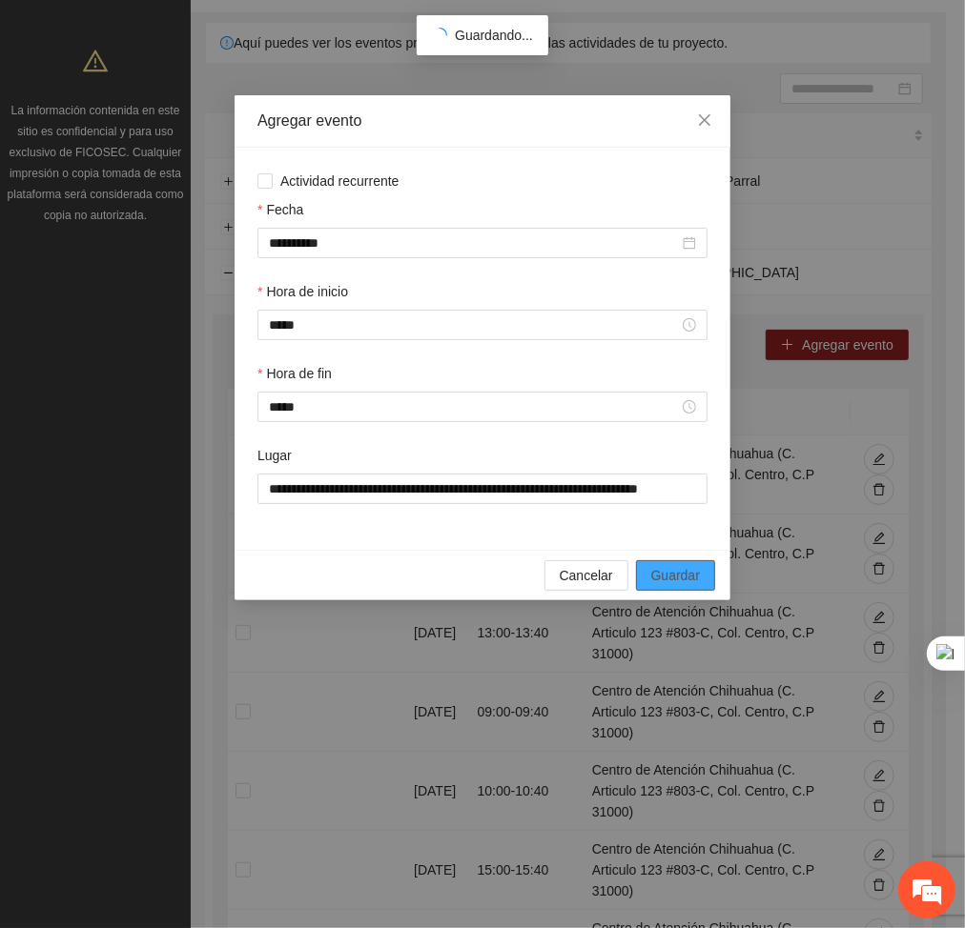
click at [653, 578] on span "Guardar" at bounding box center [675, 575] width 49 height 21
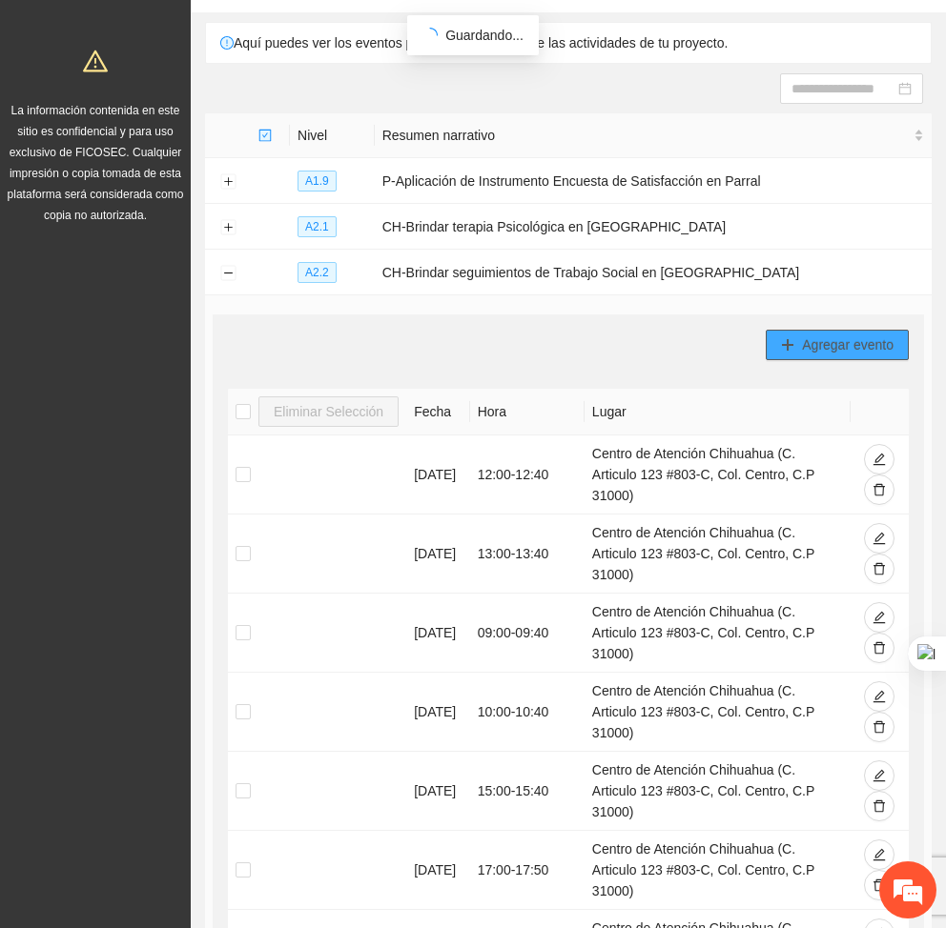
click at [825, 348] on span "Agregar evento" at bounding box center [848, 345] width 92 height 21
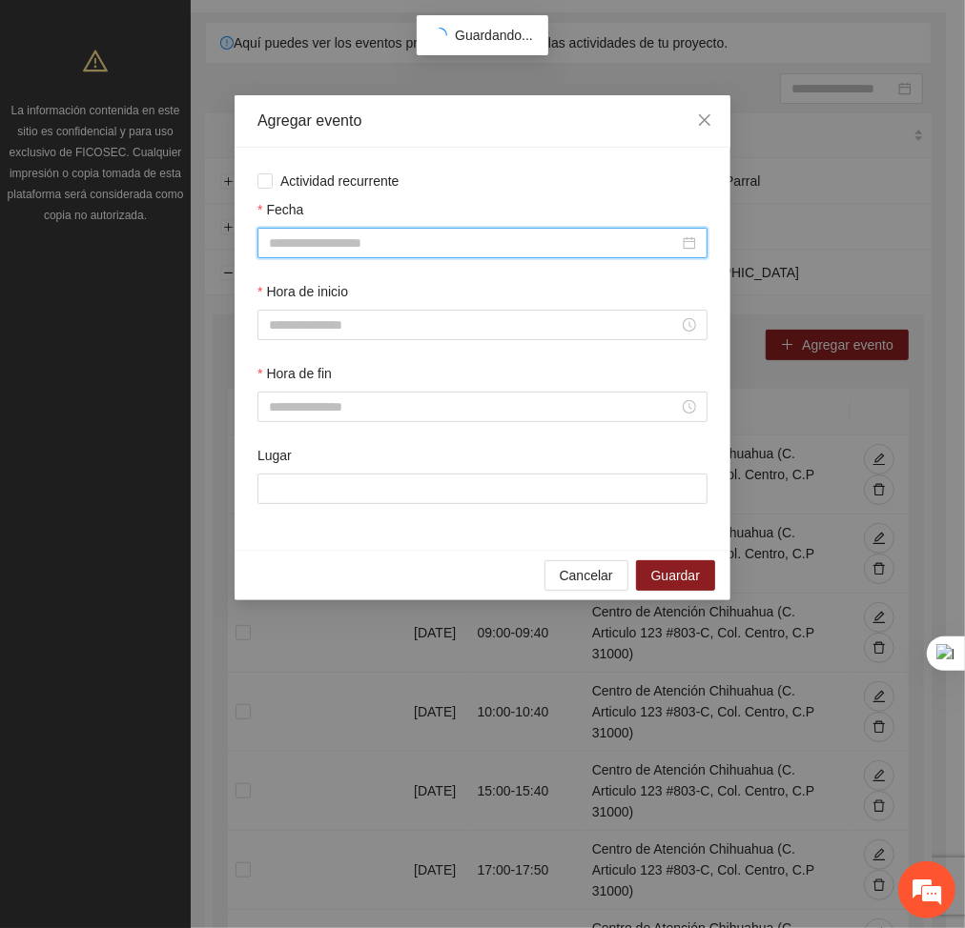
click at [612, 242] on input "Fecha" at bounding box center [474, 243] width 410 height 21
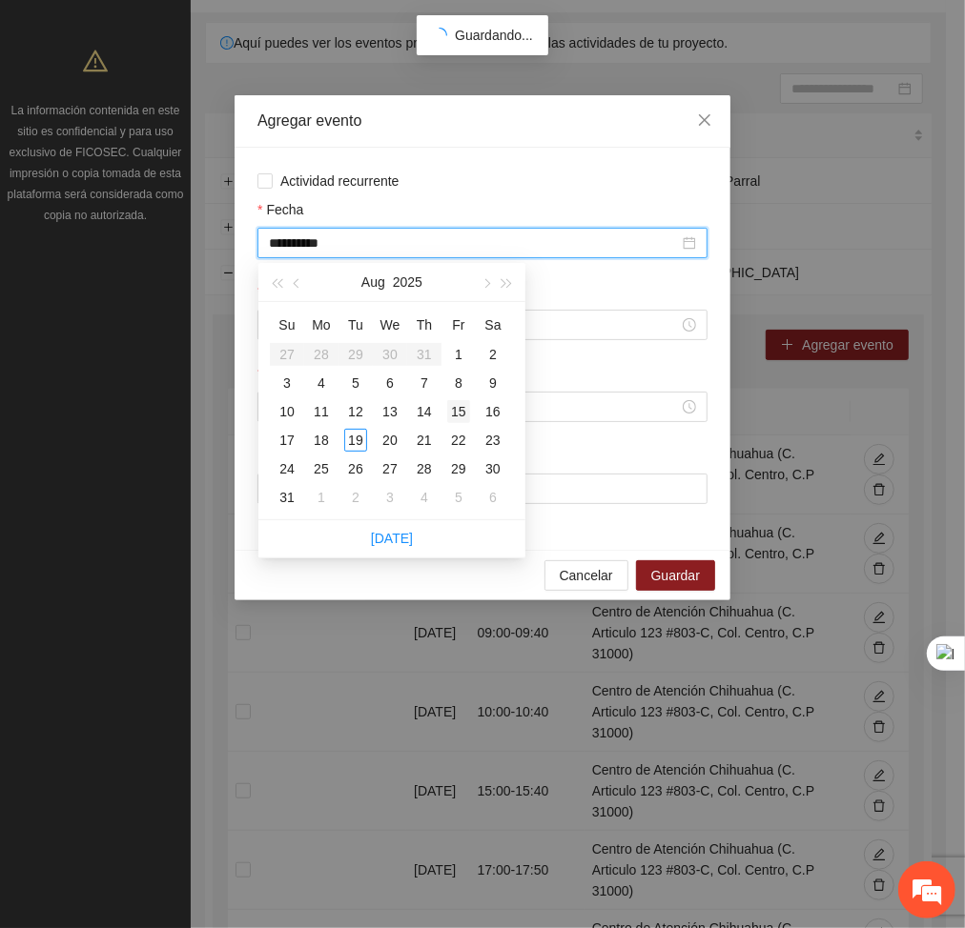
type input "**********"
click at [452, 405] on div "15" at bounding box center [458, 411] width 23 height 23
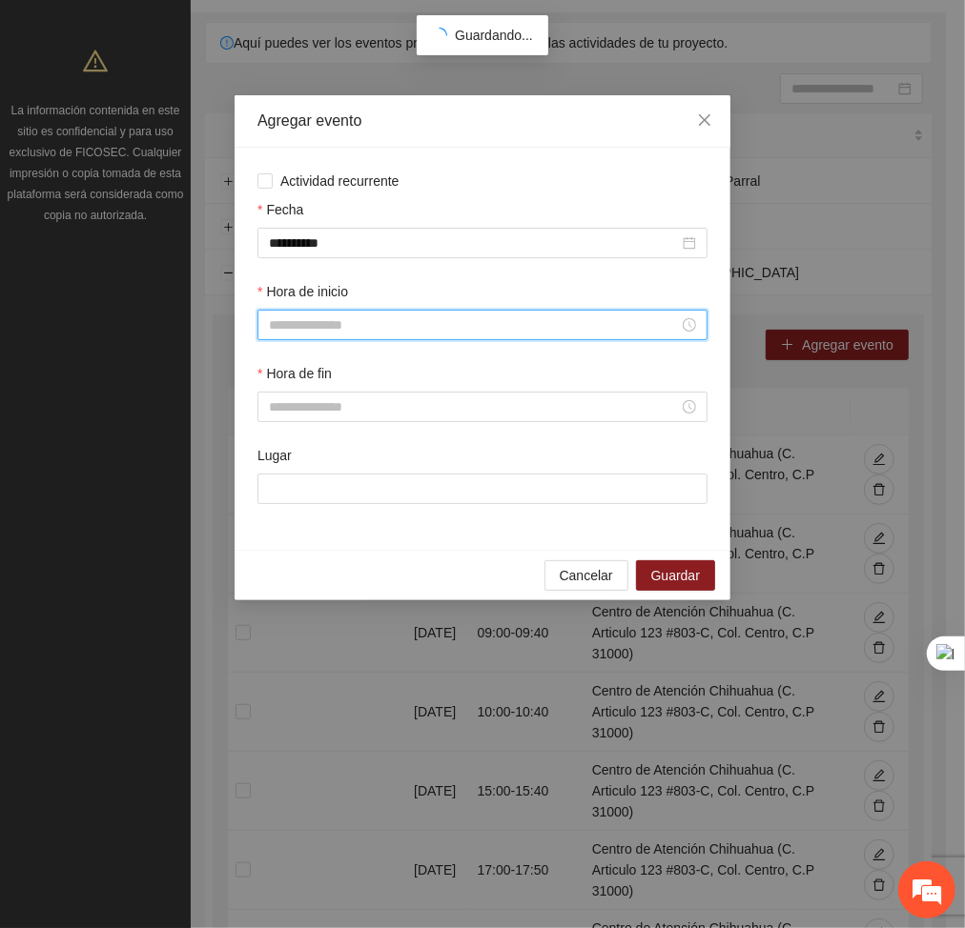
click at [318, 331] on input "Hora de inicio" at bounding box center [474, 325] width 410 height 21
click at [272, 503] on div "11" at bounding box center [284, 509] width 53 height 27
type input "*****"
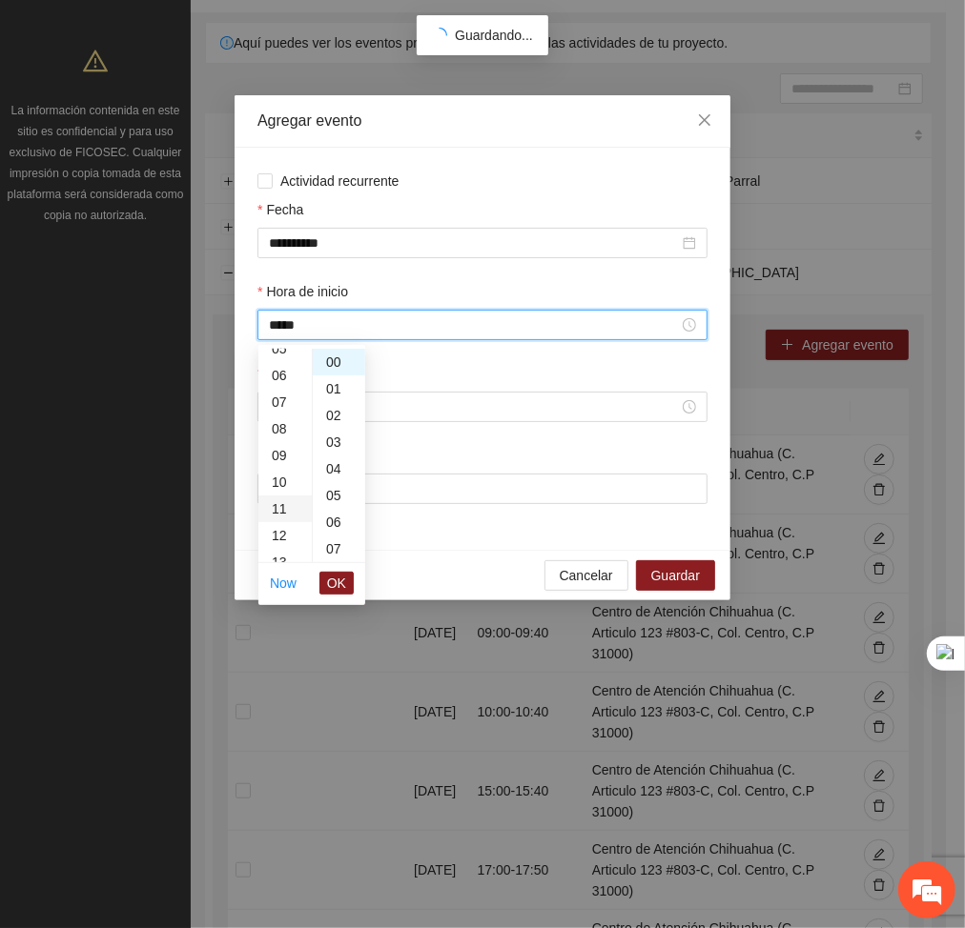
scroll to position [294, 0]
click at [332, 580] on span "OK" at bounding box center [336, 583] width 19 height 21
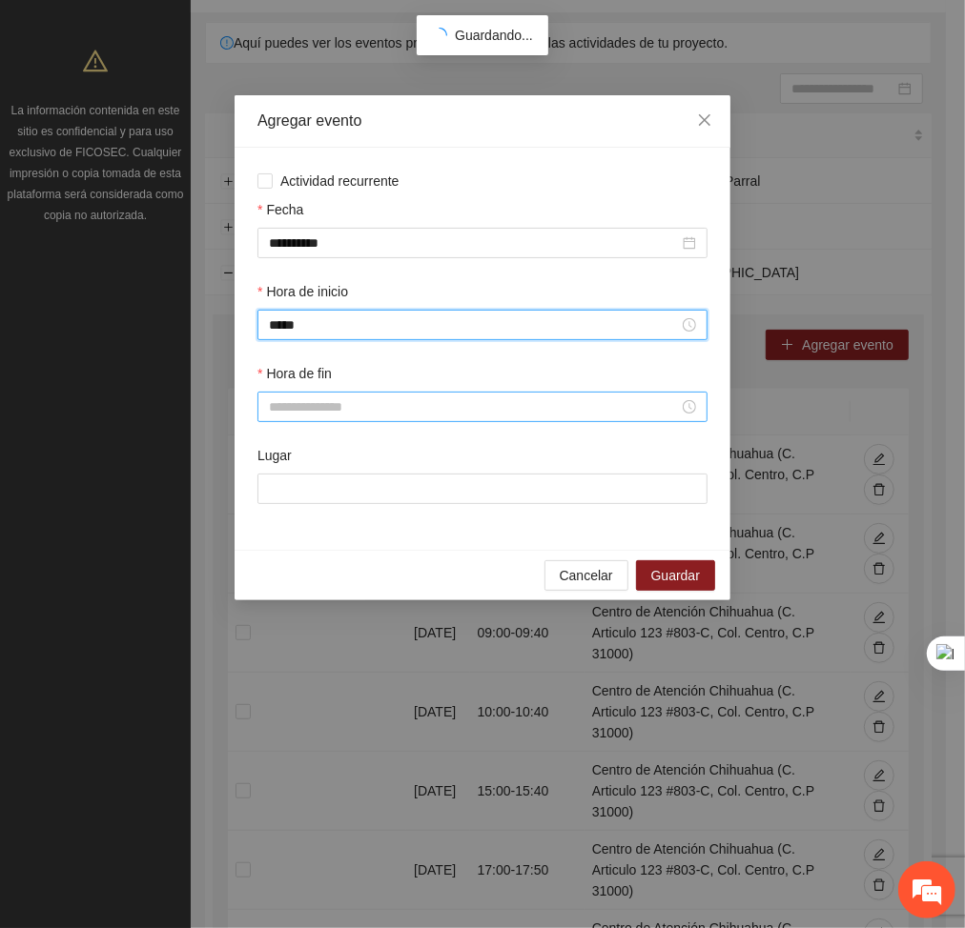
click at [306, 413] on input "Hora de fin" at bounding box center [474, 407] width 410 height 21
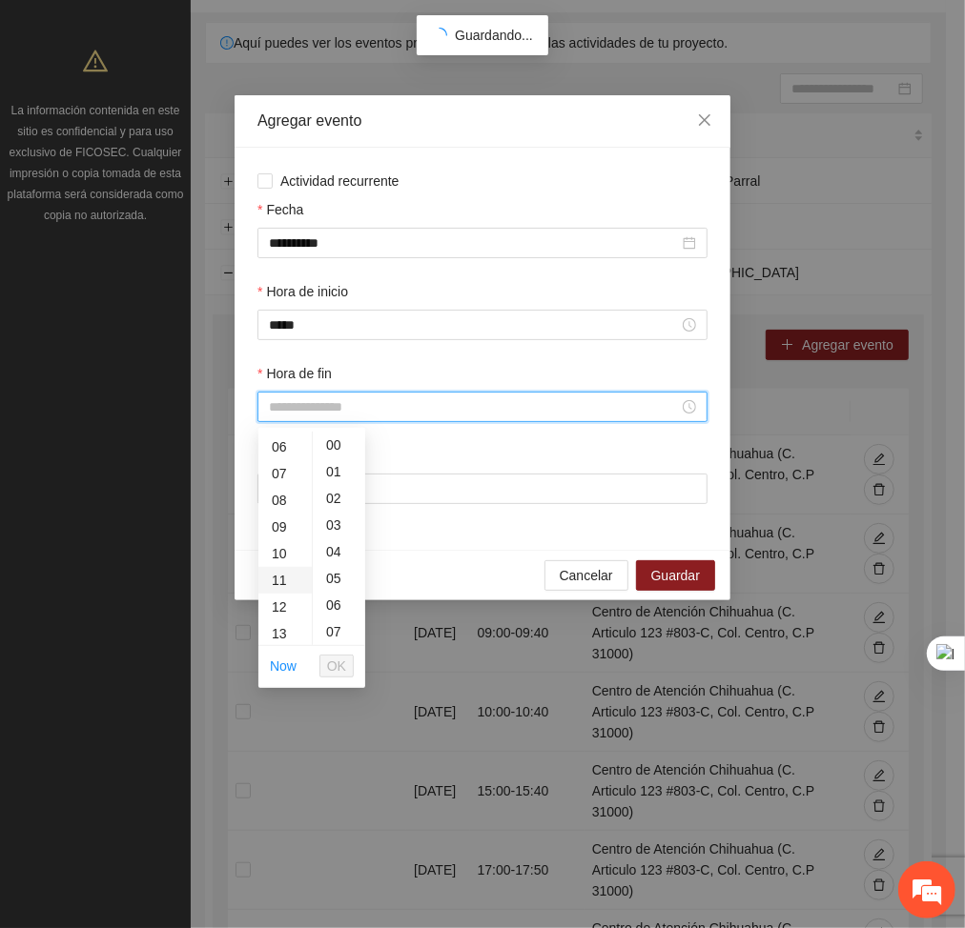
click at [277, 573] on div "11" at bounding box center [284, 580] width 53 height 27
click at [326, 594] on div "40" at bounding box center [339, 602] width 52 height 27
type input "*****"
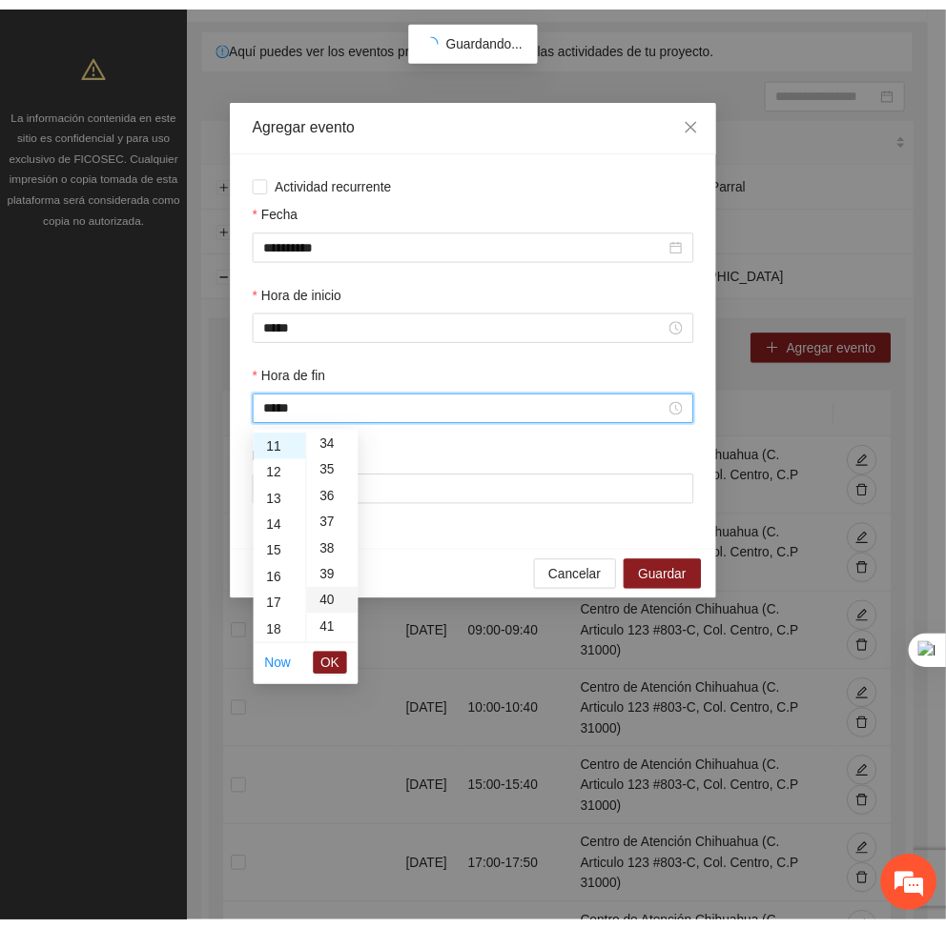
scroll to position [1068, 0]
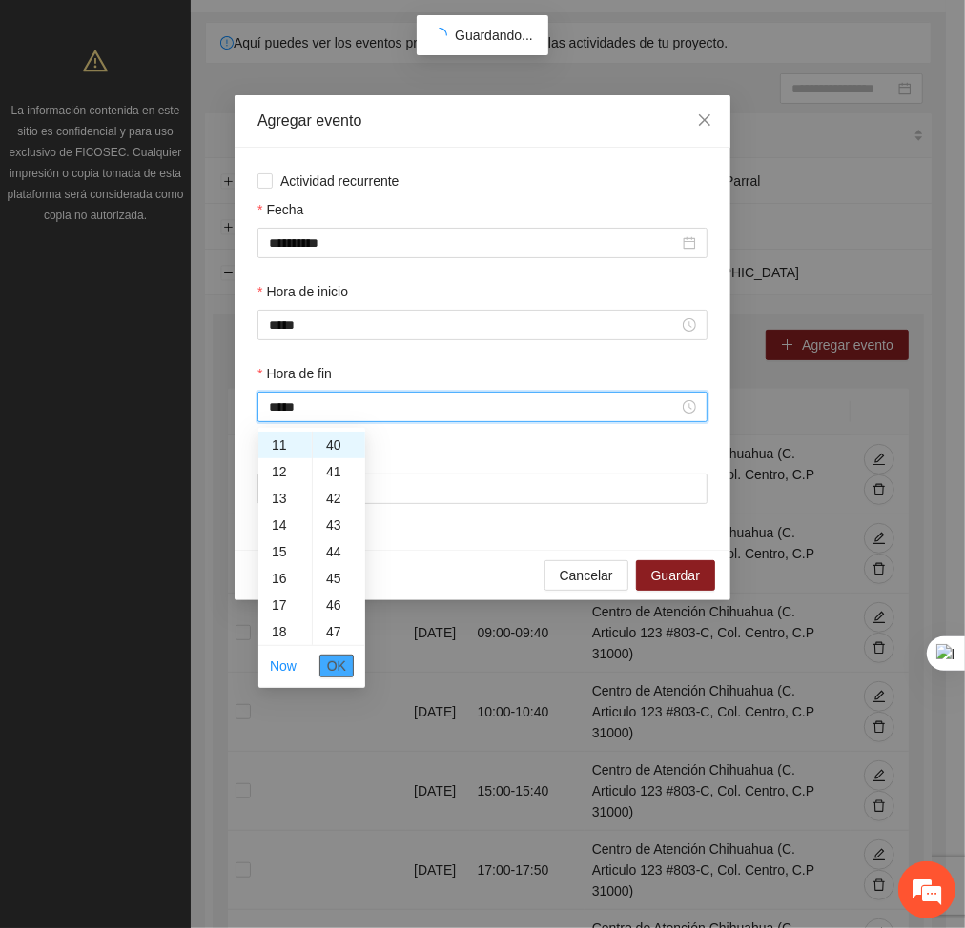
click at [339, 672] on span "OK" at bounding box center [336, 666] width 19 height 21
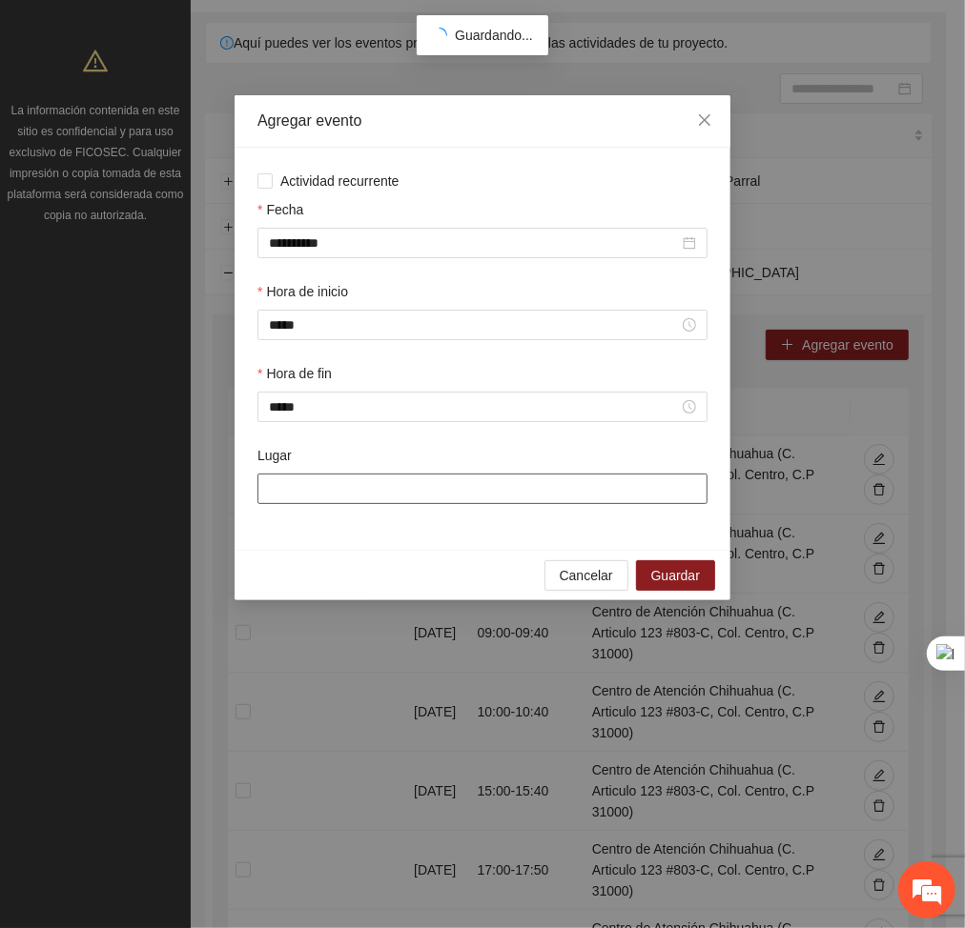
click at [334, 481] on input "Lugar" at bounding box center [482, 489] width 450 height 31
type input "**********"
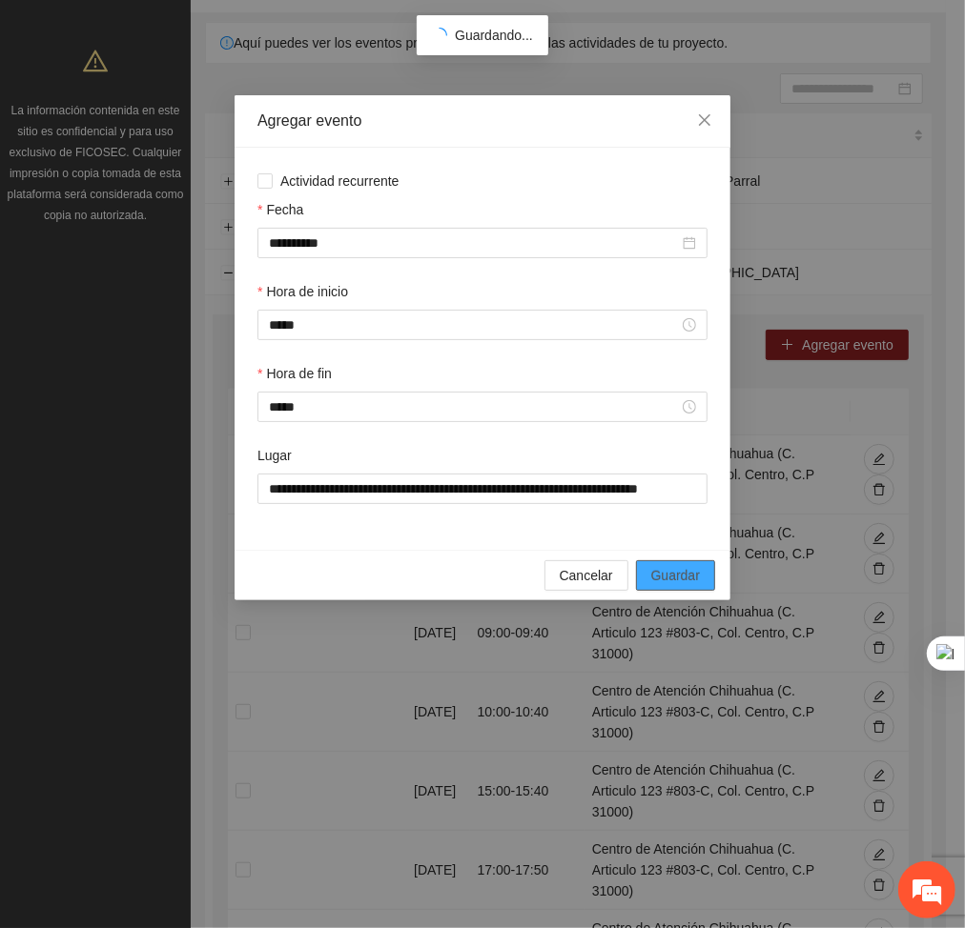
click at [662, 578] on span "Guardar" at bounding box center [675, 575] width 49 height 21
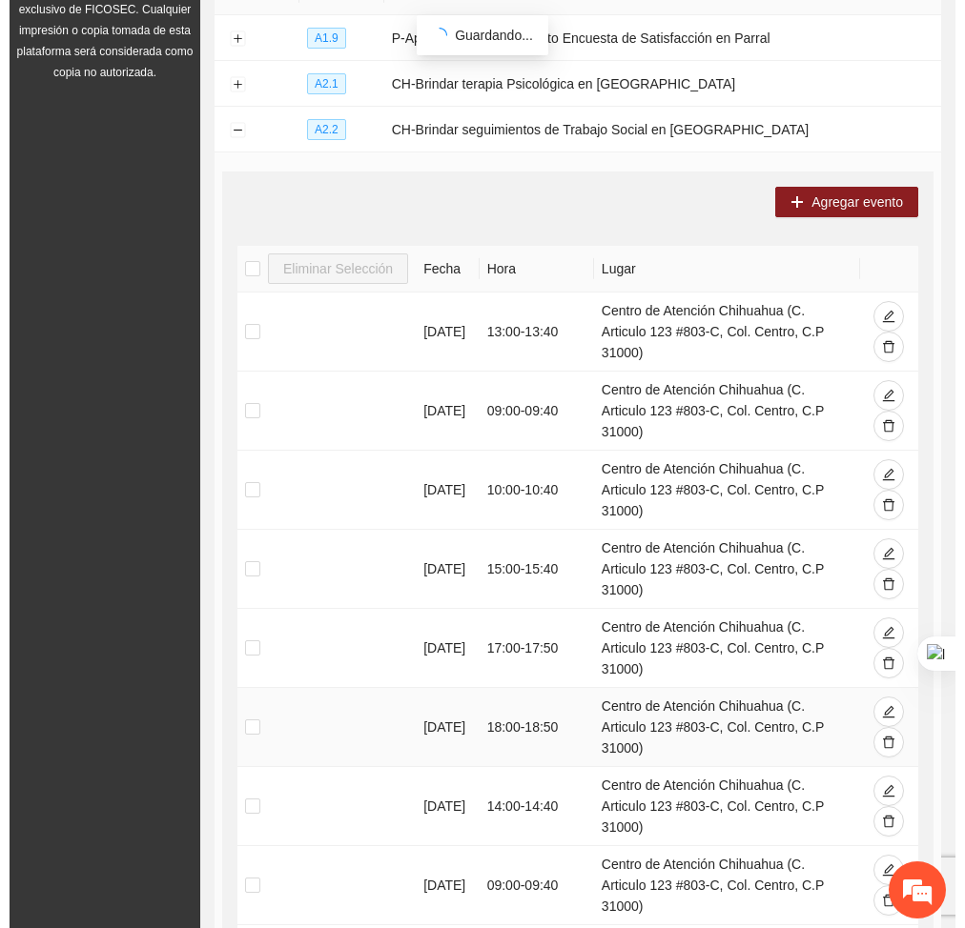
scroll to position [269, 0]
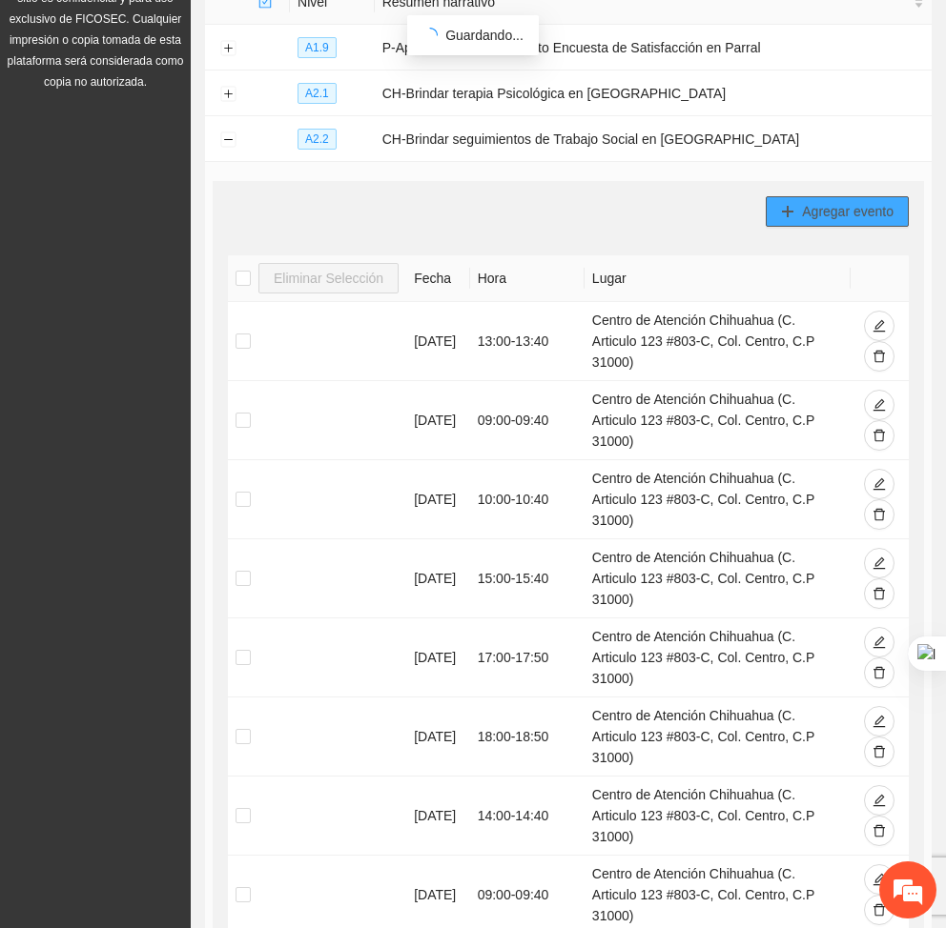
click at [816, 214] on span "Agregar evento" at bounding box center [848, 211] width 92 height 21
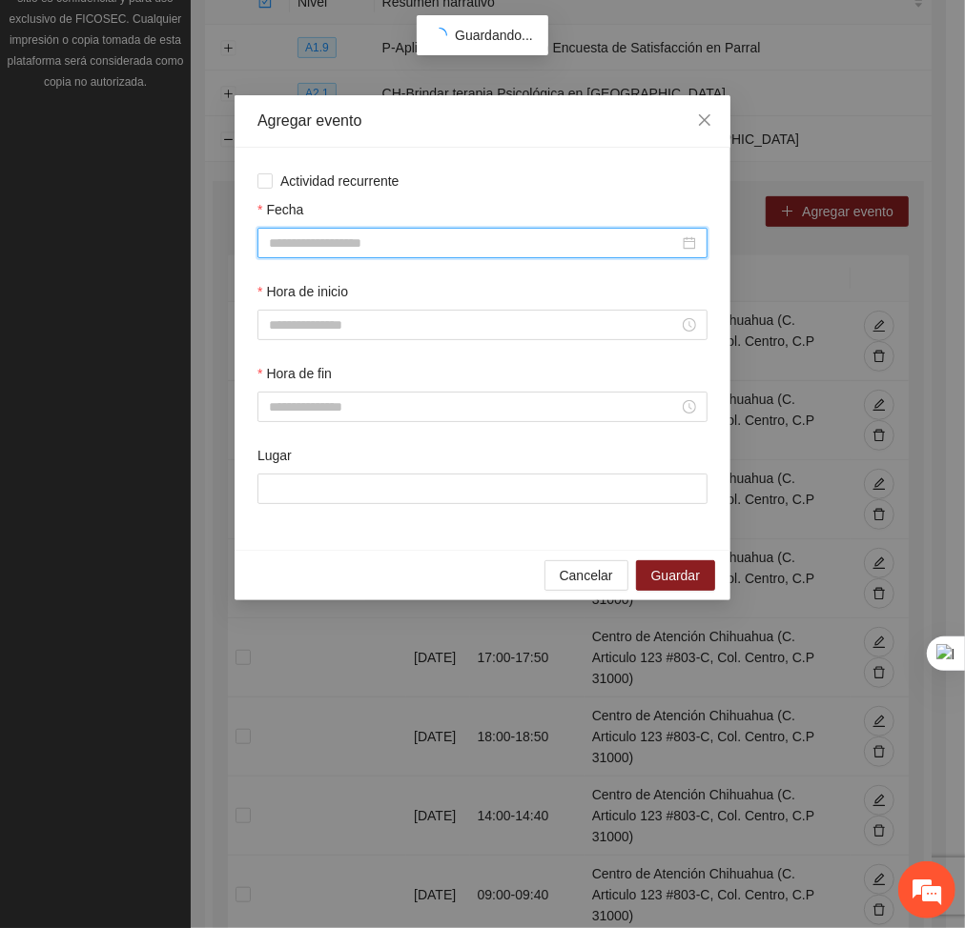
click at [564, 242] on input "Fecha" at bounding box center [474, 243] width 410 height 21
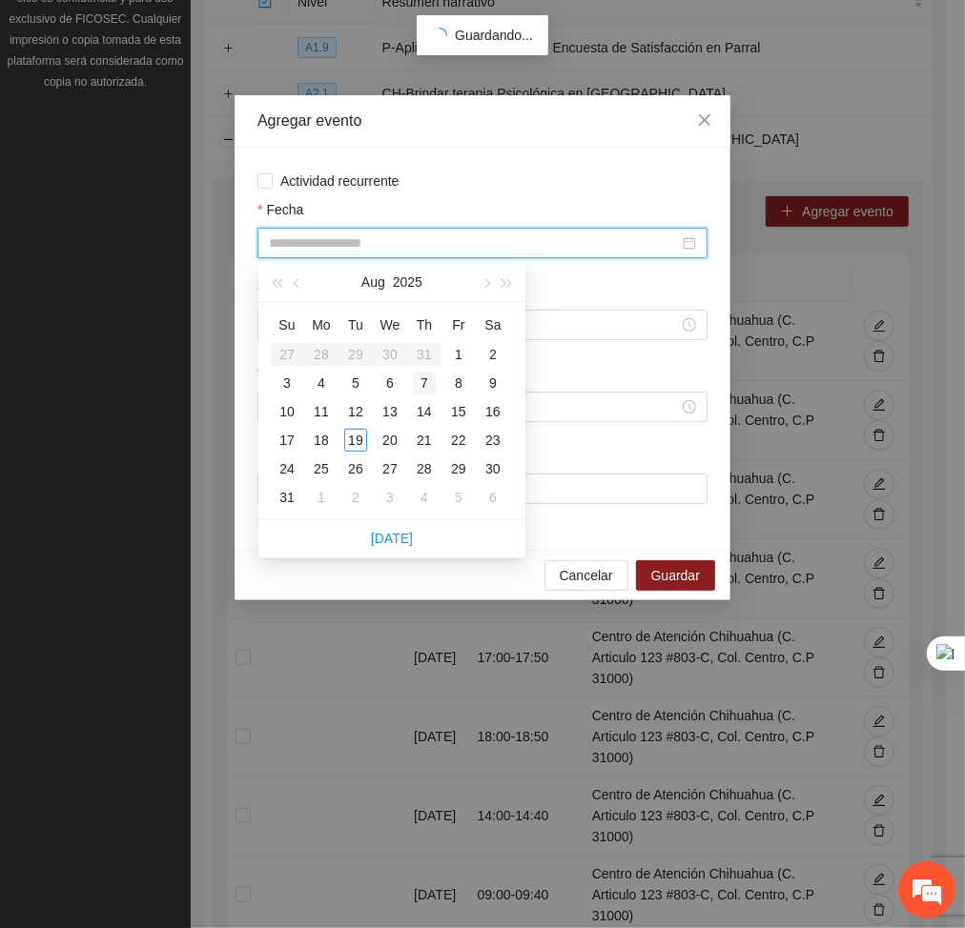
type input "**********"
click at [320, 434] on div "18" at bounding box center [321, 440] width 23 height 23
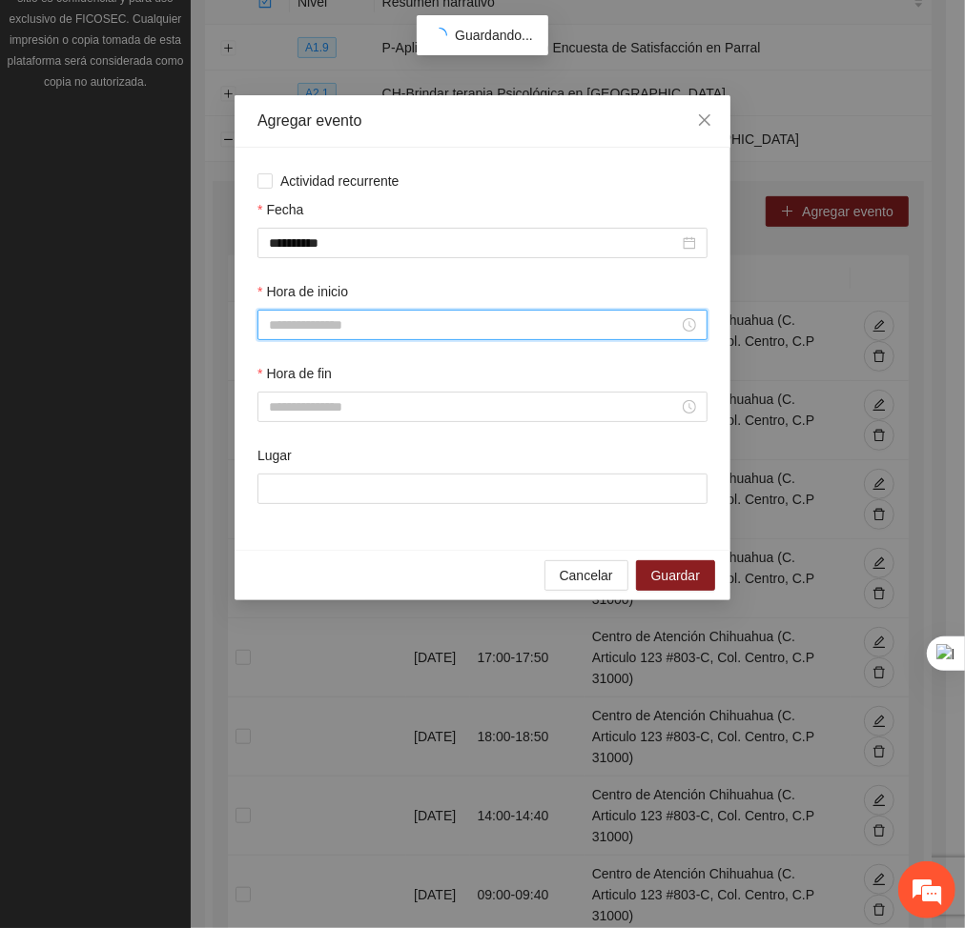
click at [336, 328] on input "Hora de inicio" at bounding box center [474, 325] width 410 height 21
click at [282, 534] on div "14" at bounding box center [284, 540] width 53 height 27
type input "*****"
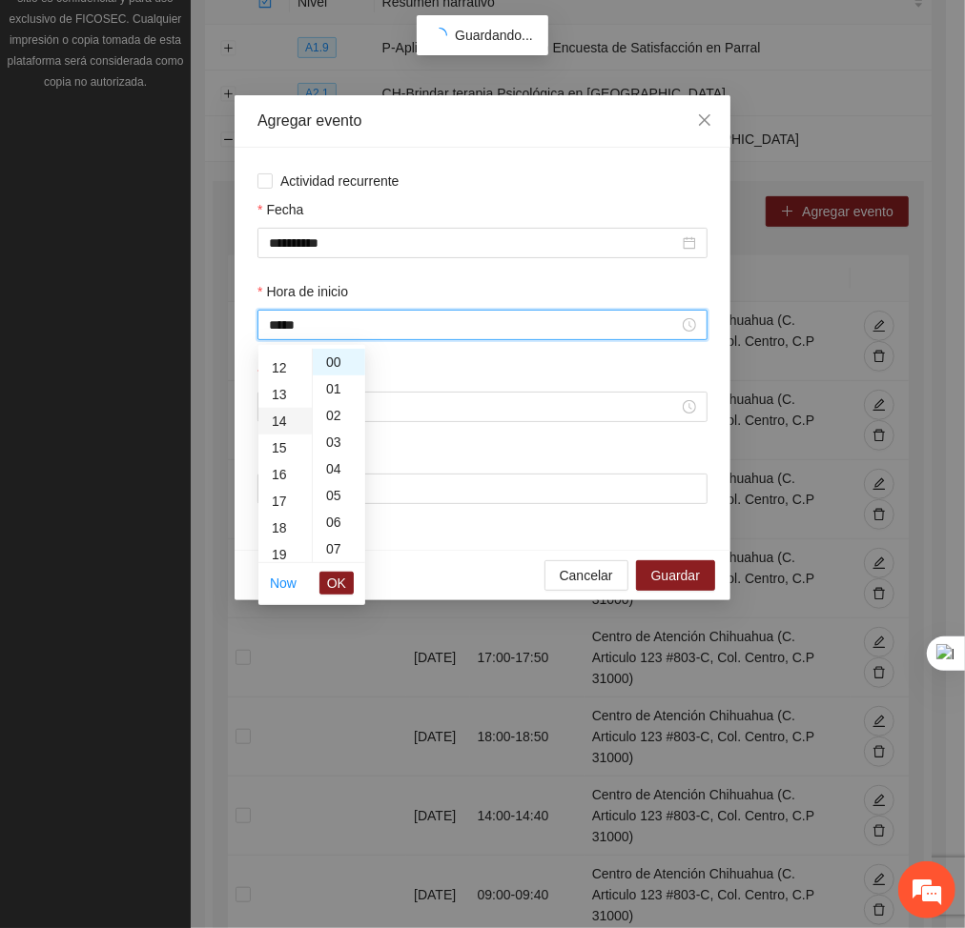
scroll to position [374, 0]
click at [339, 581] on span "OK" at bounding box center [336, 583] width 19 height 21
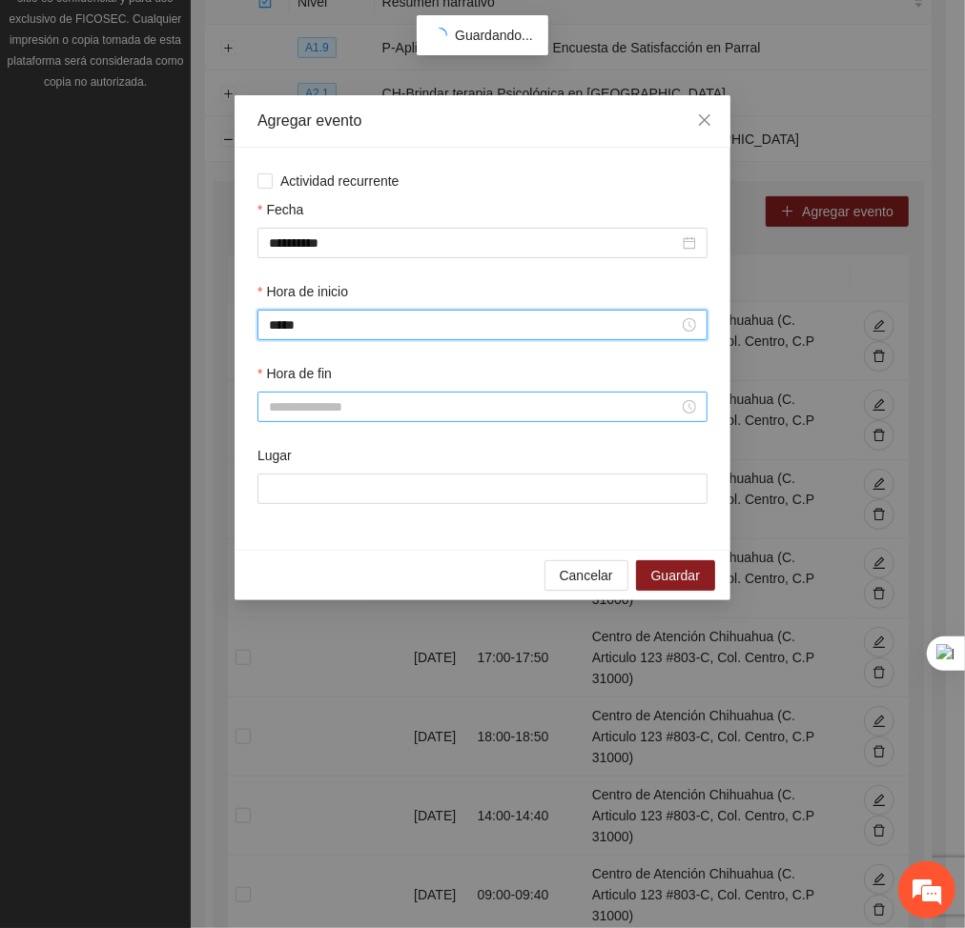
click at [309, 401] on input "Hora de fin" at bounding box center [474, 407] width 410 height 21
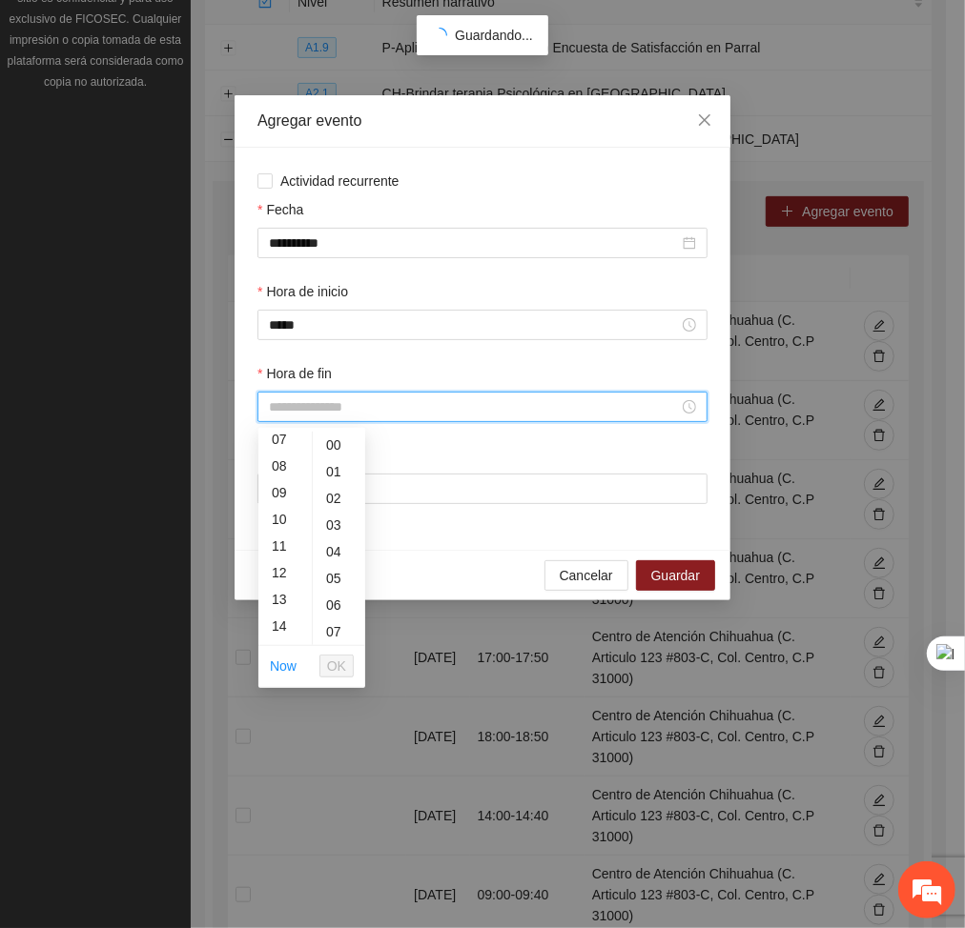
scroll to position [252, 0]
click at [277, 564] on div "14" at bounding box center [284, 567] width 53 height 27
click at [330, 592] on div "40" at bounding box center [339, 593] width 52 height 27
type input "*****"
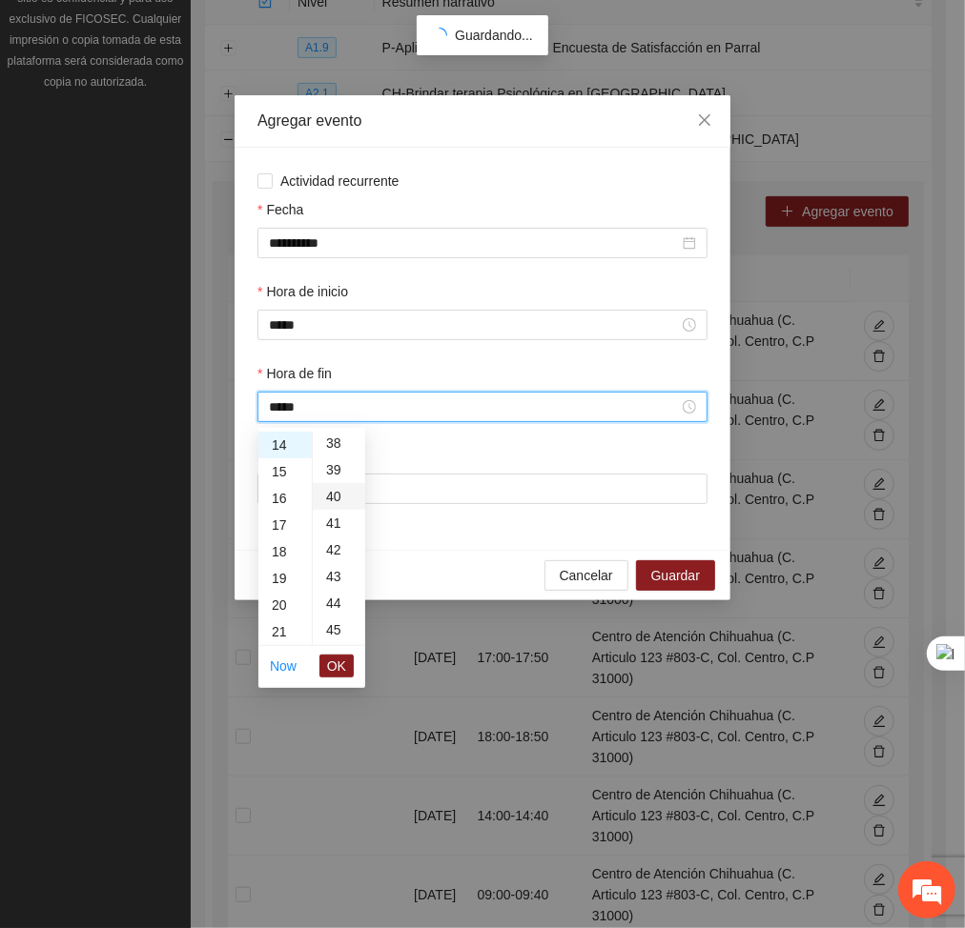
scroll to position [1068, 0]
click at [341, 661] on span "OK" at bounding box center [336, 666] width 19 height 21
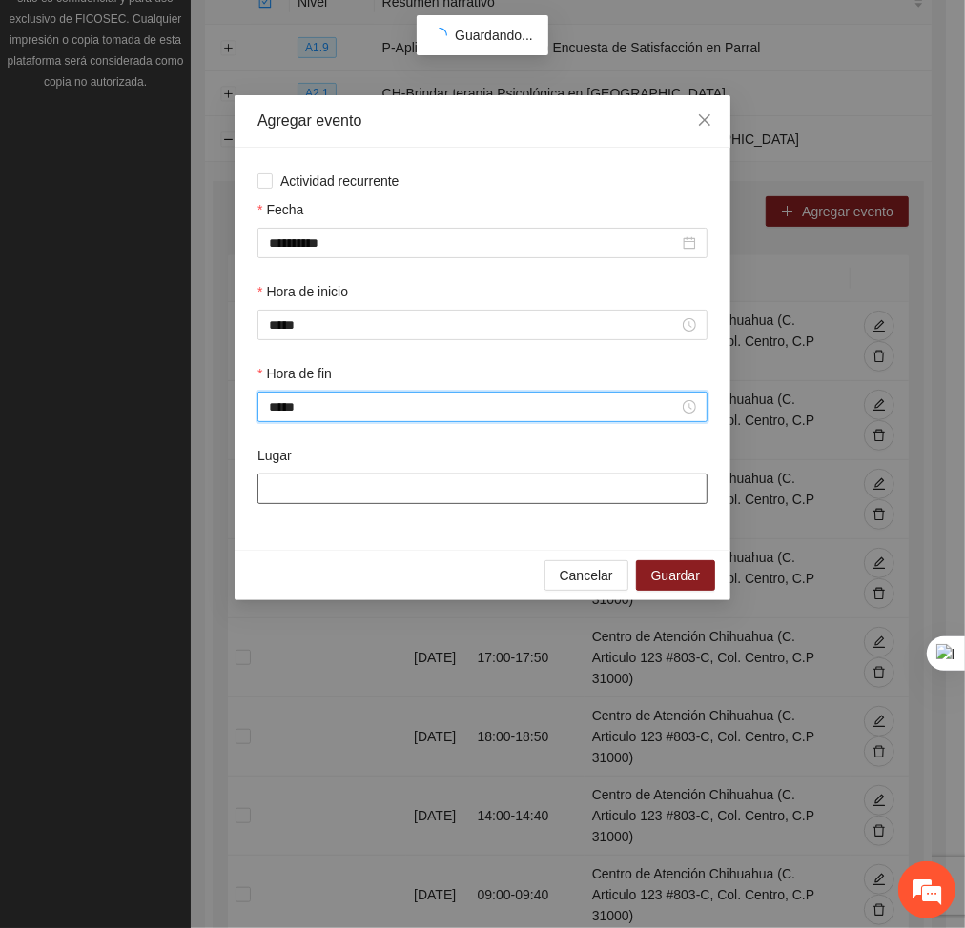
click at [377, 479] on input "Lugar" at bounding box center [482, 489] width 450 height 31
type input "**********"
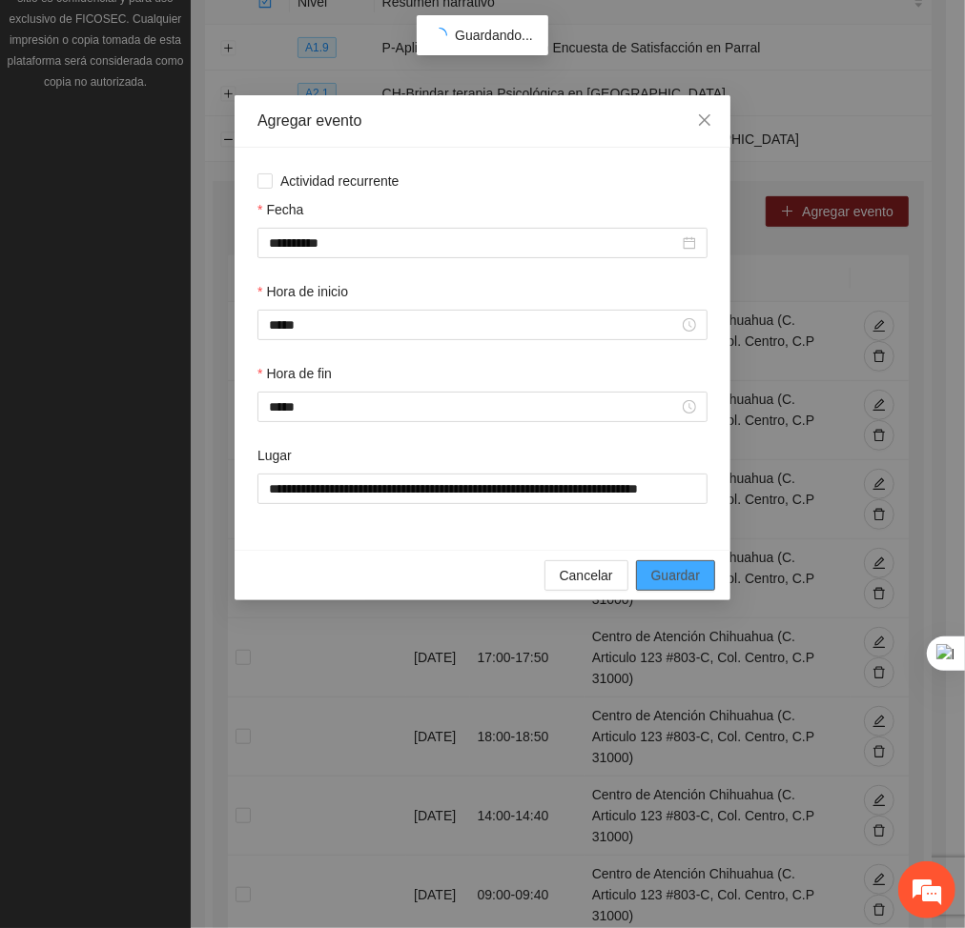
click at [657, 574] on span "Guardar" at bounding box center [675, 575] width 49 height 21
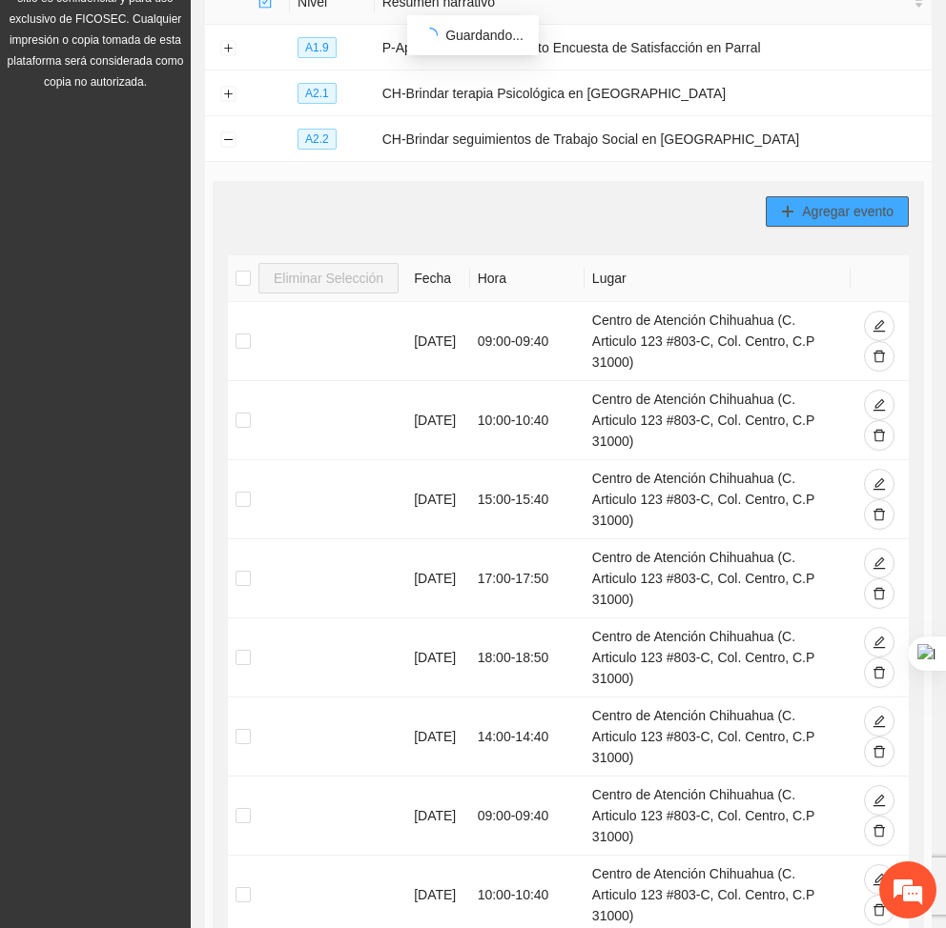
click at [834, 224] on button "Agregar evento" at bounding box center [836, 211] width 143 height 31
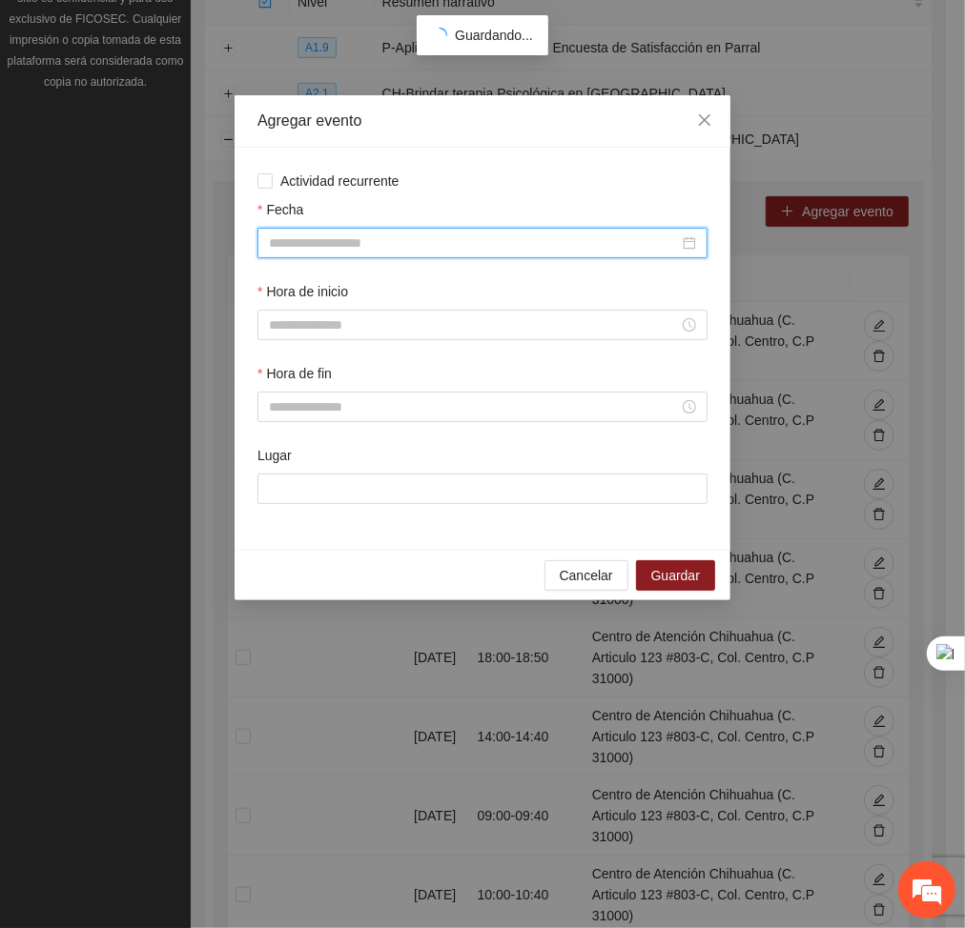
click at [536, 251] on input "Fecha" at bounding box center [474, 243] width 410 height 21
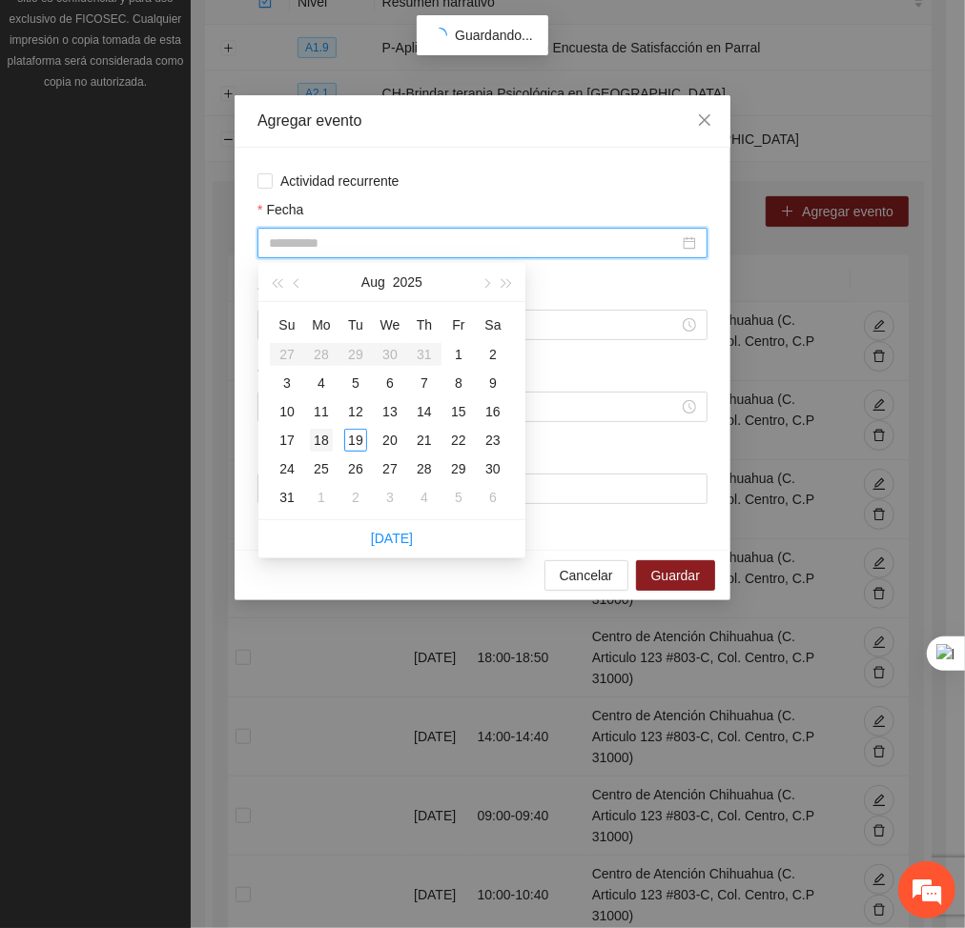
type input "**********"
click at [314, 443] on div "18" at bounding box center [321, 440] width 23 height 23
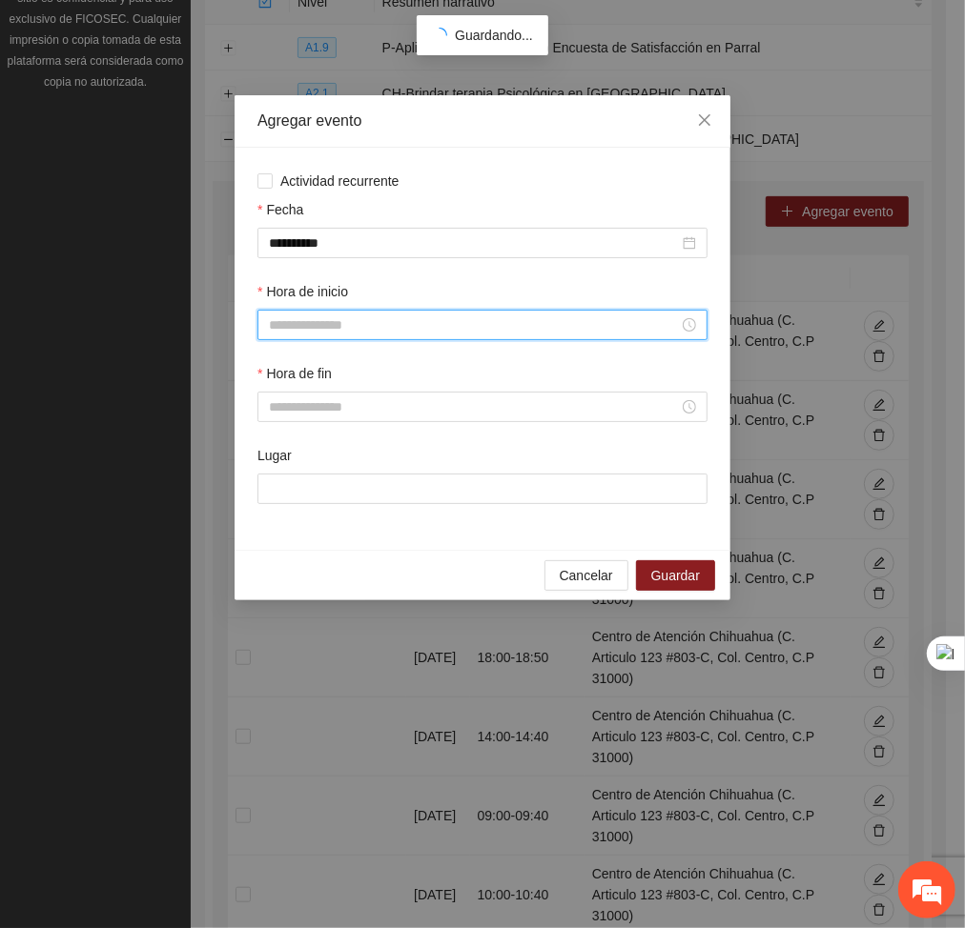
click at [323, 333] on input "Hora de inicio" at bounding box center [474, 325] width 410 height 21
click at [280, 479] on div "15" at bounding box center [284, 479] width 53 height 27
type input "*****"
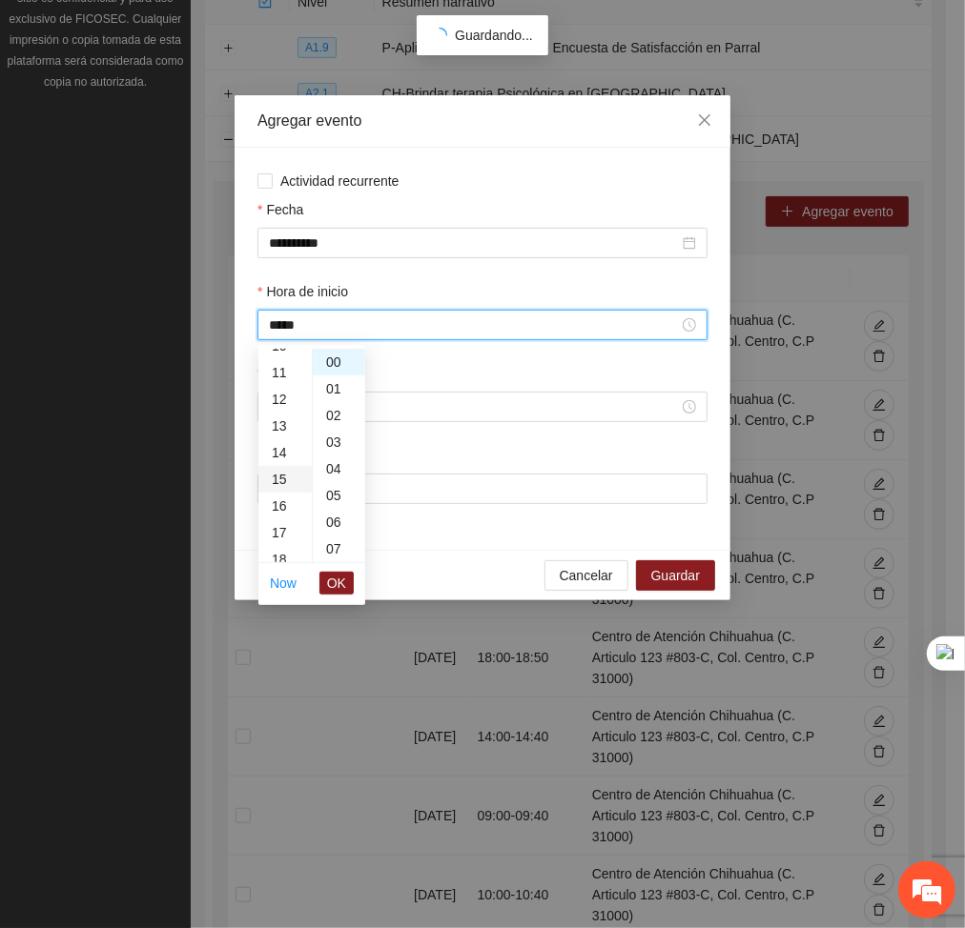
scroll to position [400, 0]
click at [352, 580] on button "OK" at bounding box center [336, 583] width 34 height 23
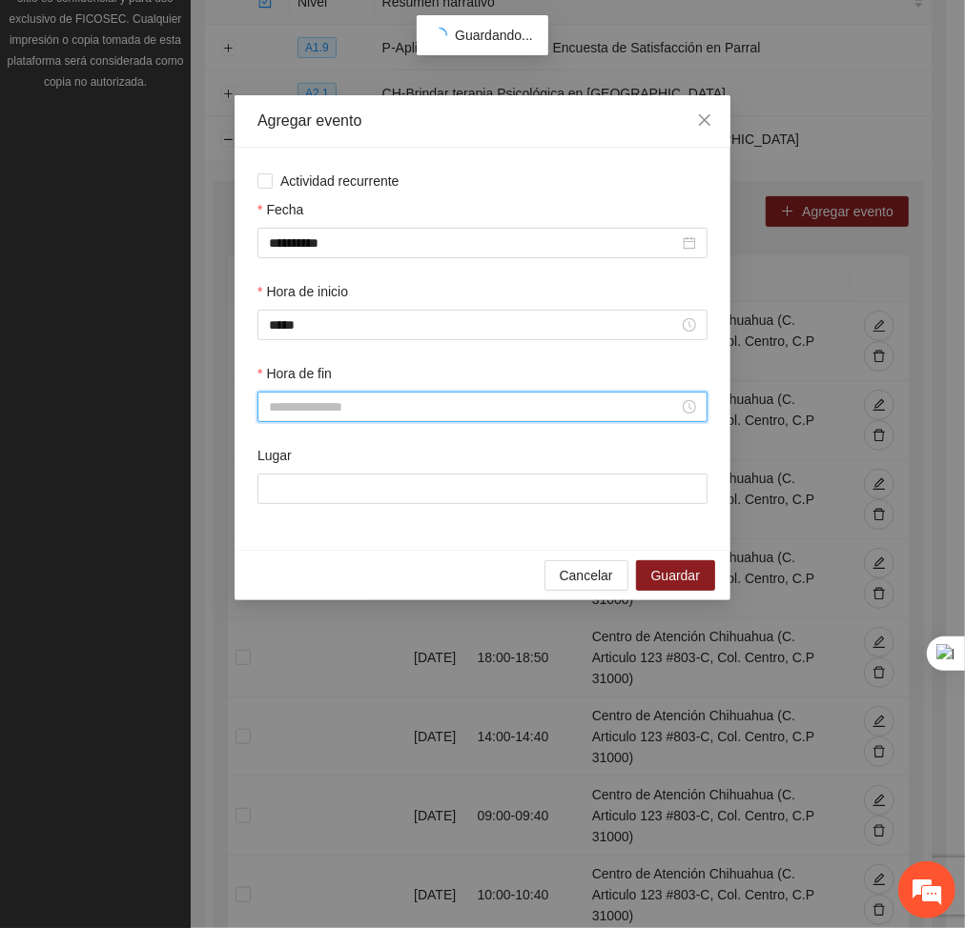
click at [303, 417] on input "Hora de fin" at bounding box center [474, 407] width 410 height 21
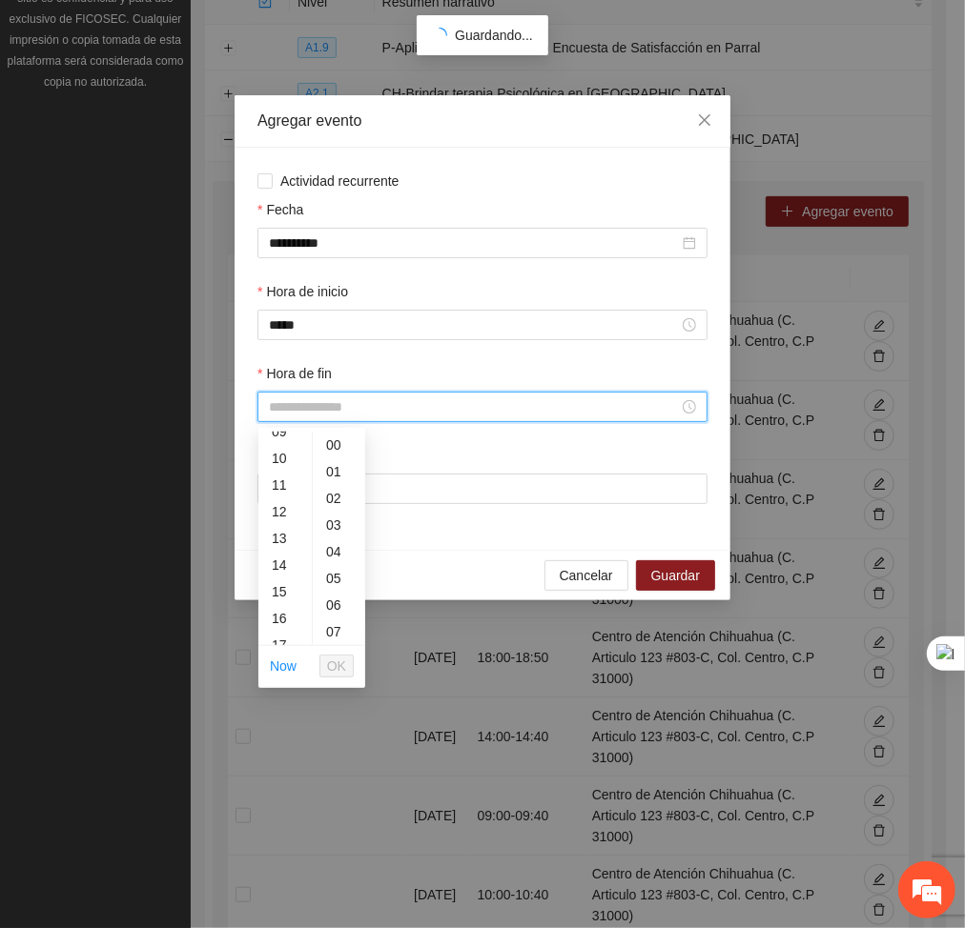
scroll to position [260, 0]
click at [281, 584] on div "15" at bounding box center [284, 585] width 53 height 27
click at [331, 495] on div "40" at bounding box center [339, 508] width 52 height 27
type input "*****"
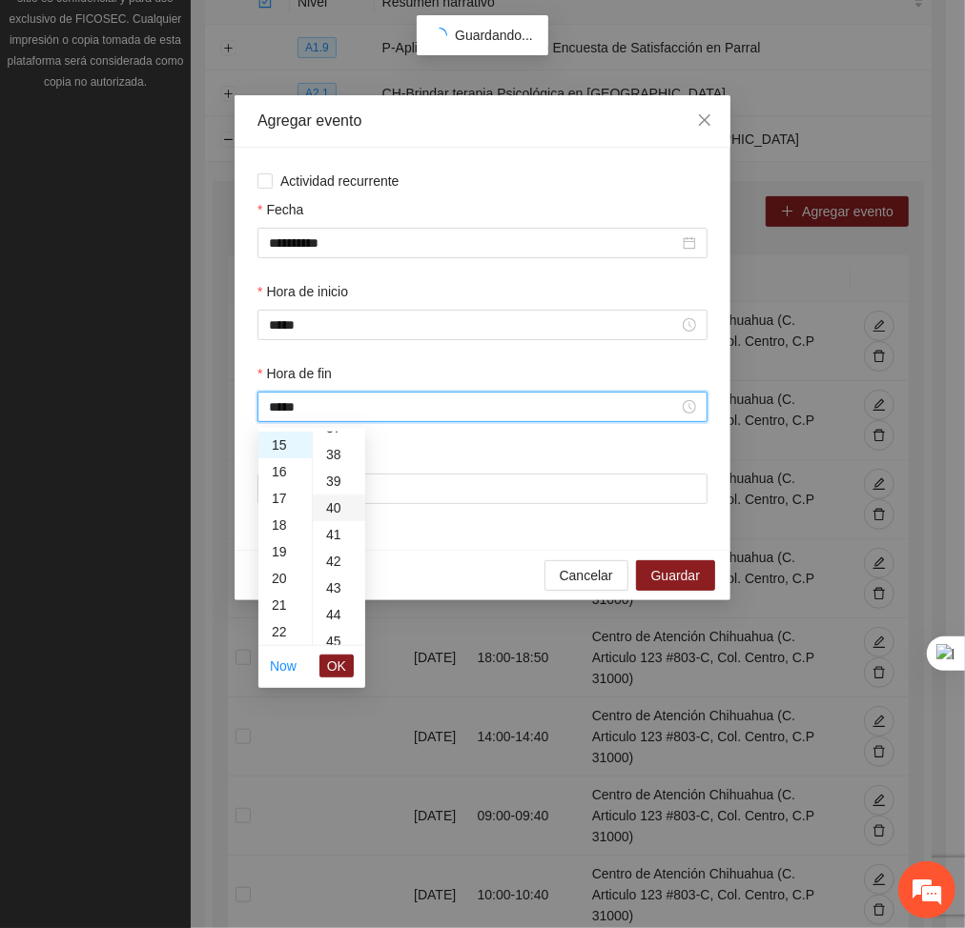
scroll to position [1068, 0]
click at [337, 661] on span "OK" at bounding box center [336, 666] width 19 height 21
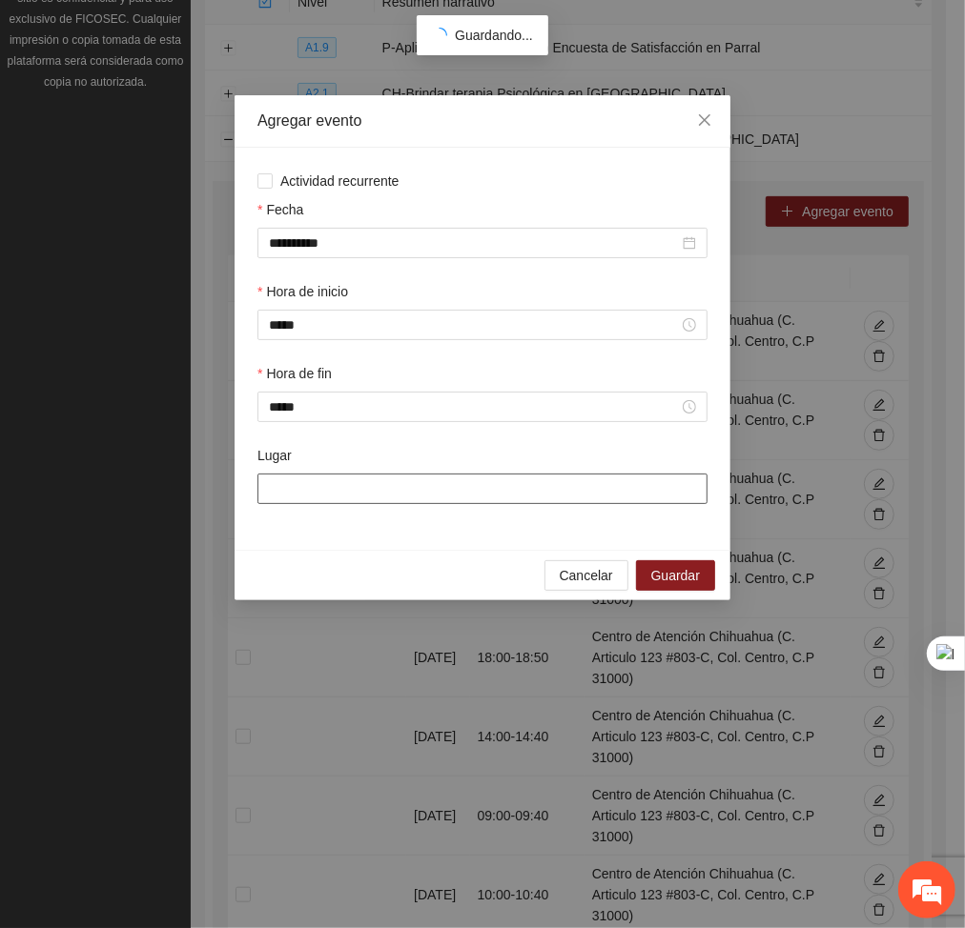
click at [322, 482] on input "Lugar" at bounding box center [482, 489] width 450 height 31
type input "**********"
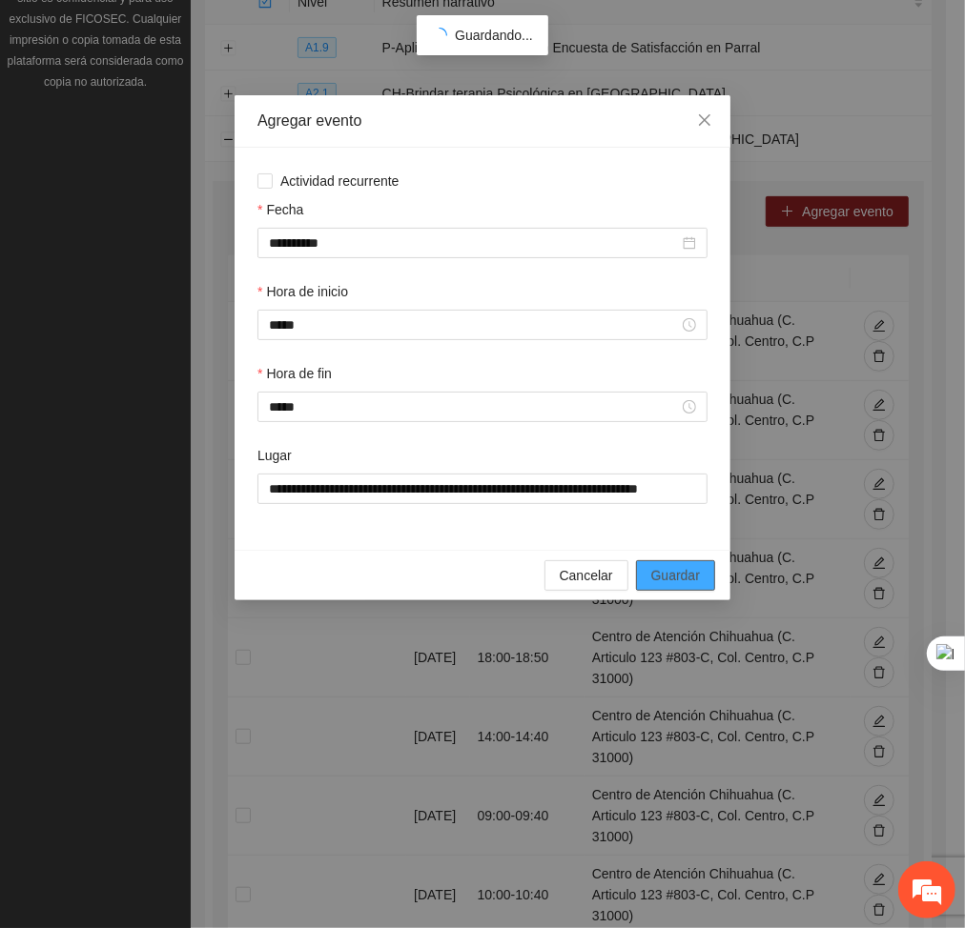
click at [644, 579] on button "Guardar" at bounding box center [675, 575] width 79 height 31
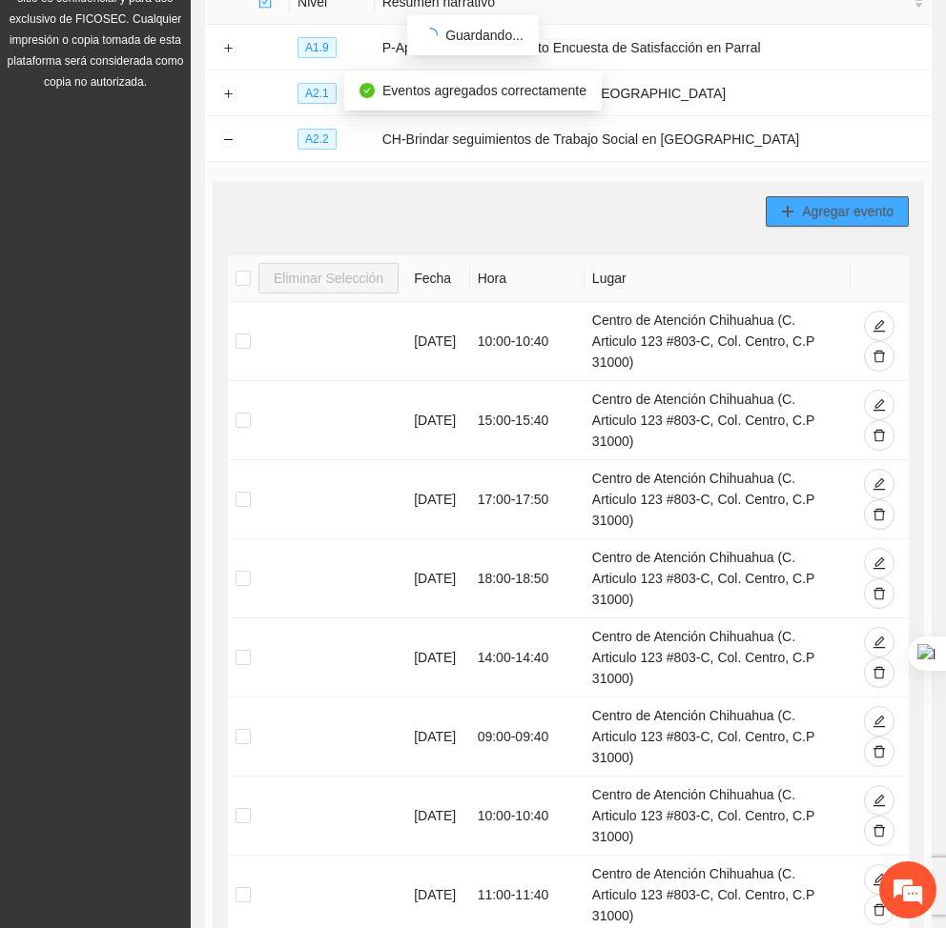
click at [839, 214] on span "Agregar evento" at bounding box center [848, 211] width 92 height 21
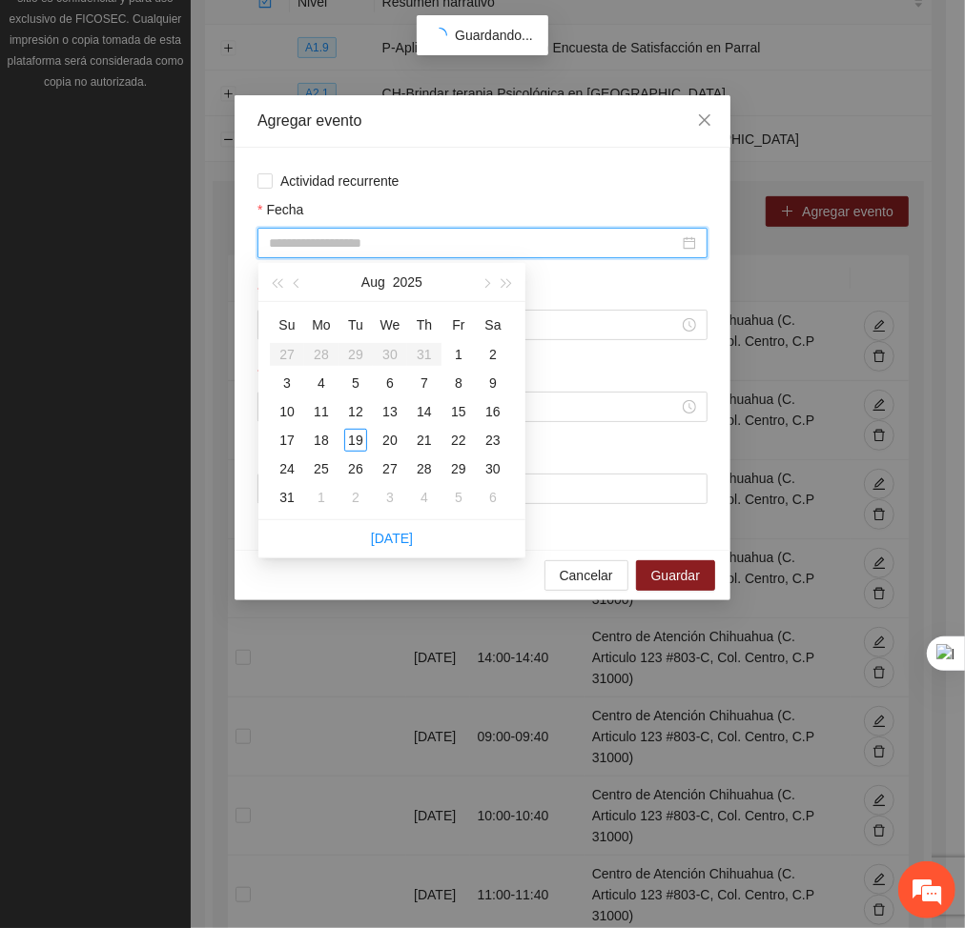
click at [519, 243] on input "Fecha" at bounding box center [474, 243] width 410 height 21
type input "**********"
click at [312, 436] on div "18" at bounding box center [321, 440] width 23 height 23
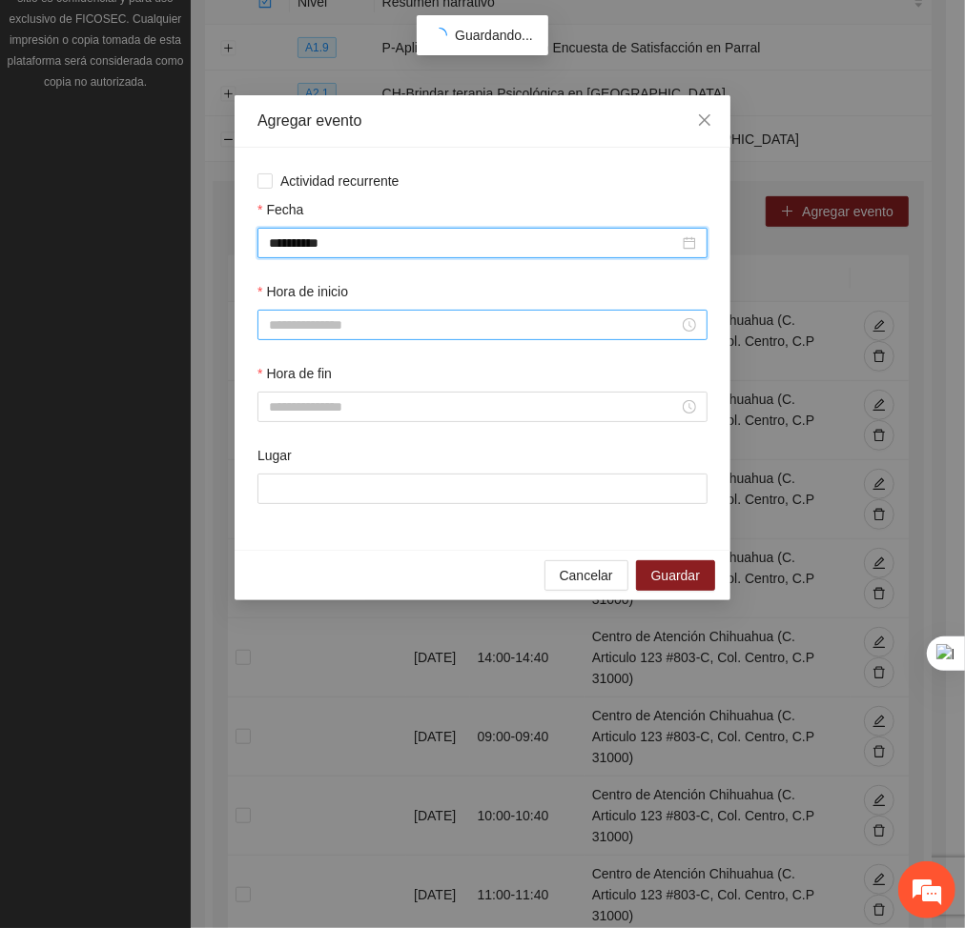
click at [370, 327] on input "Hora de inicio" at bounding box center [474, 325] width 410 height 21
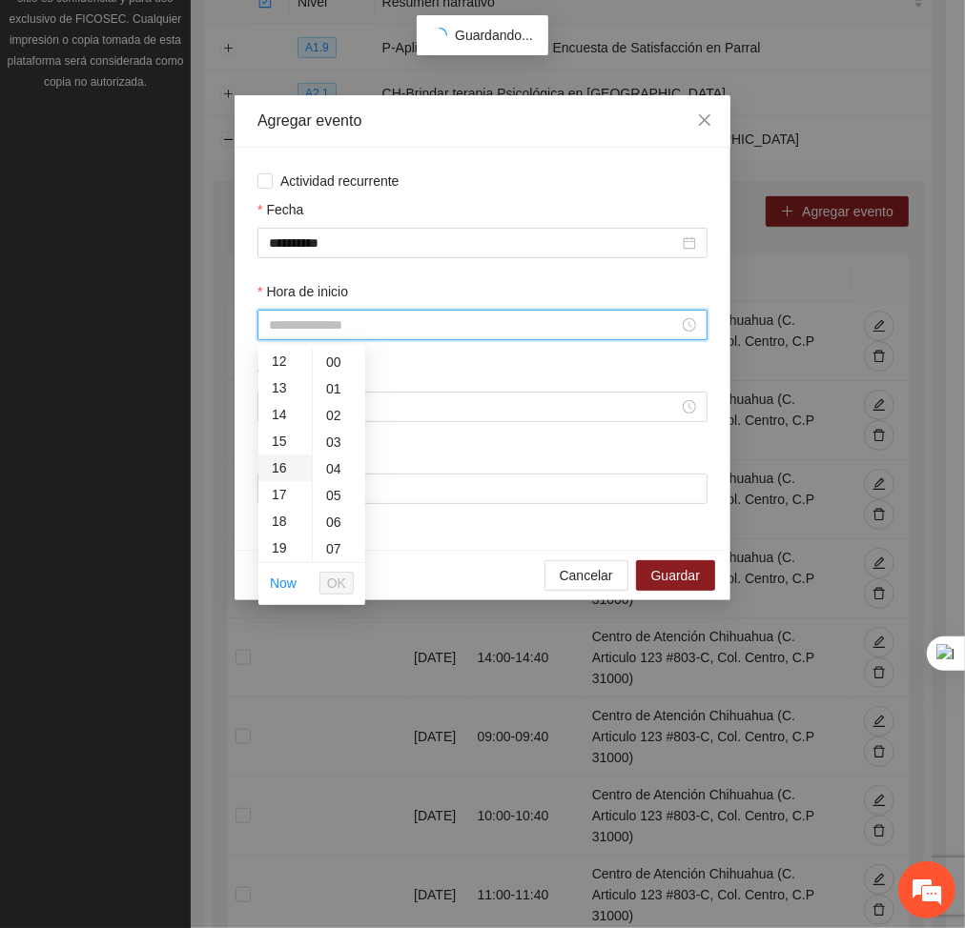
click at [263, 473] on div "16" at bounding box center [284, 468] width 53 height 27
type input "*****"
click at [336, 590] on span "OK" at bounding box center [336, 583] width 19 height 21
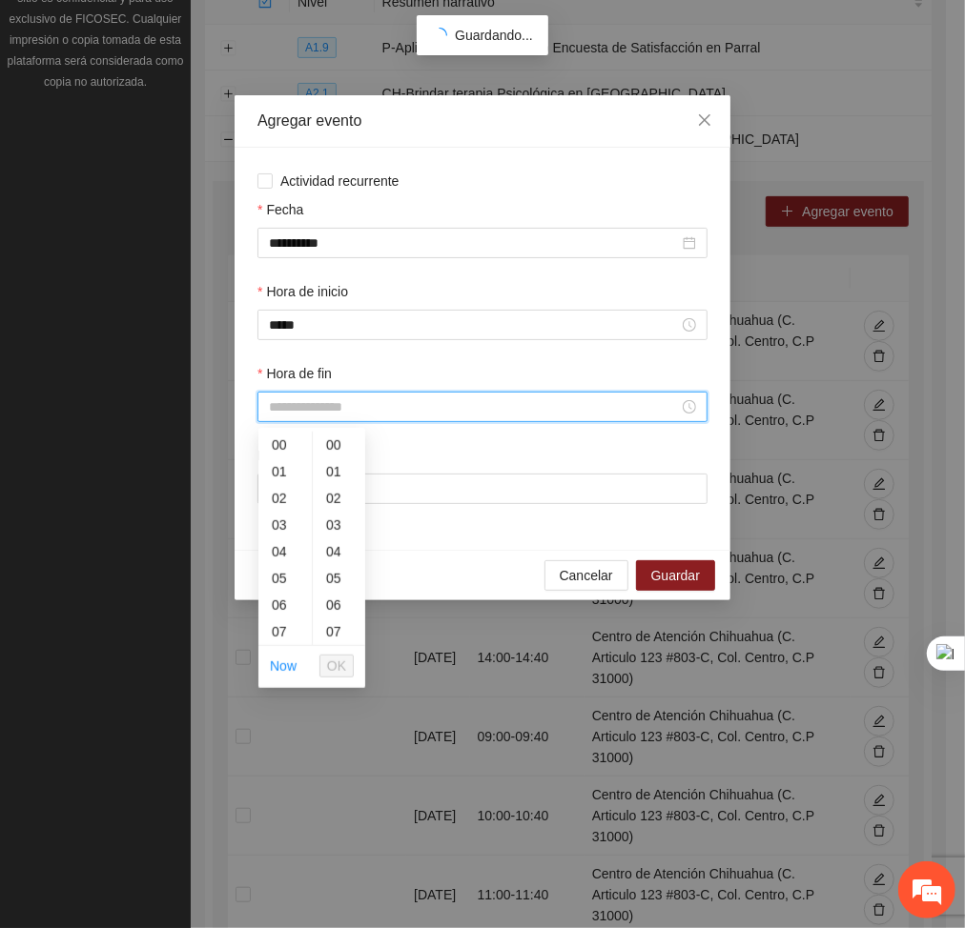
click at [332, 401] on input "Hora de fin" at bounding box center [474, 407] width 410 height 21
click at [286, 574] on div "16" at bounding box center [284, 567] width 53 height 27
click at [331, 505] on div "40" at bounding box center [339, 517] width 52 height 27
type input "*****"
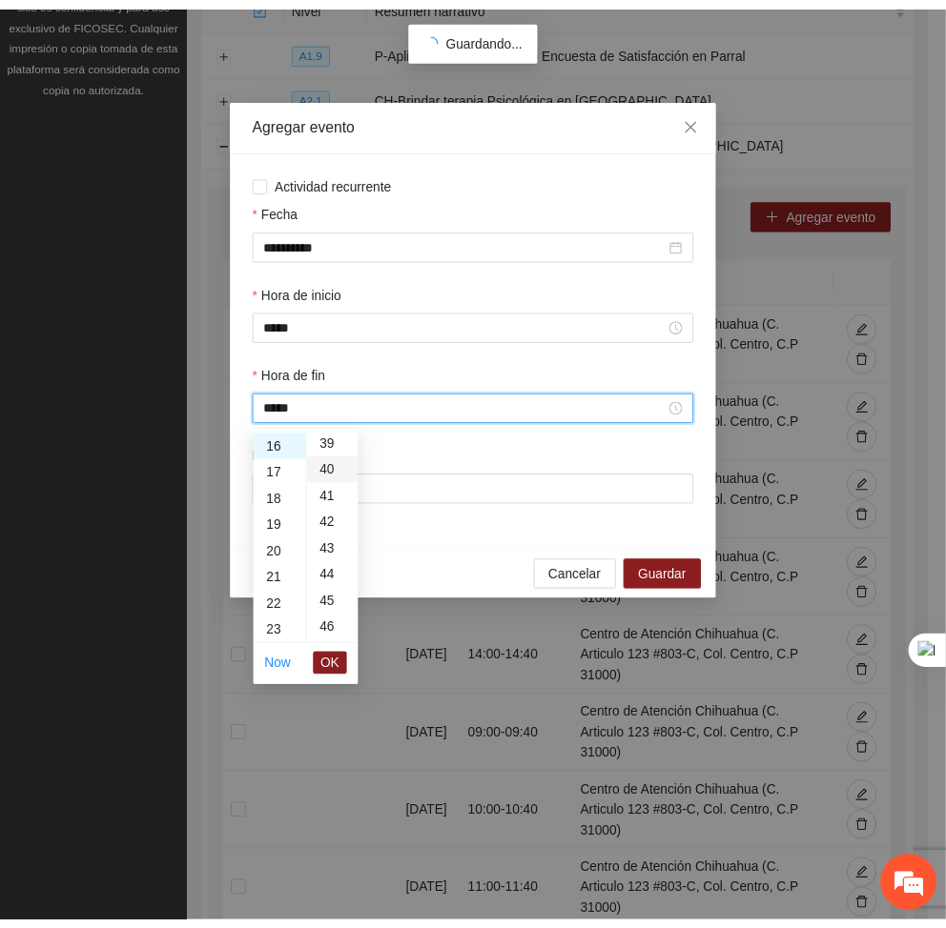
scroll to position [1068, 0]
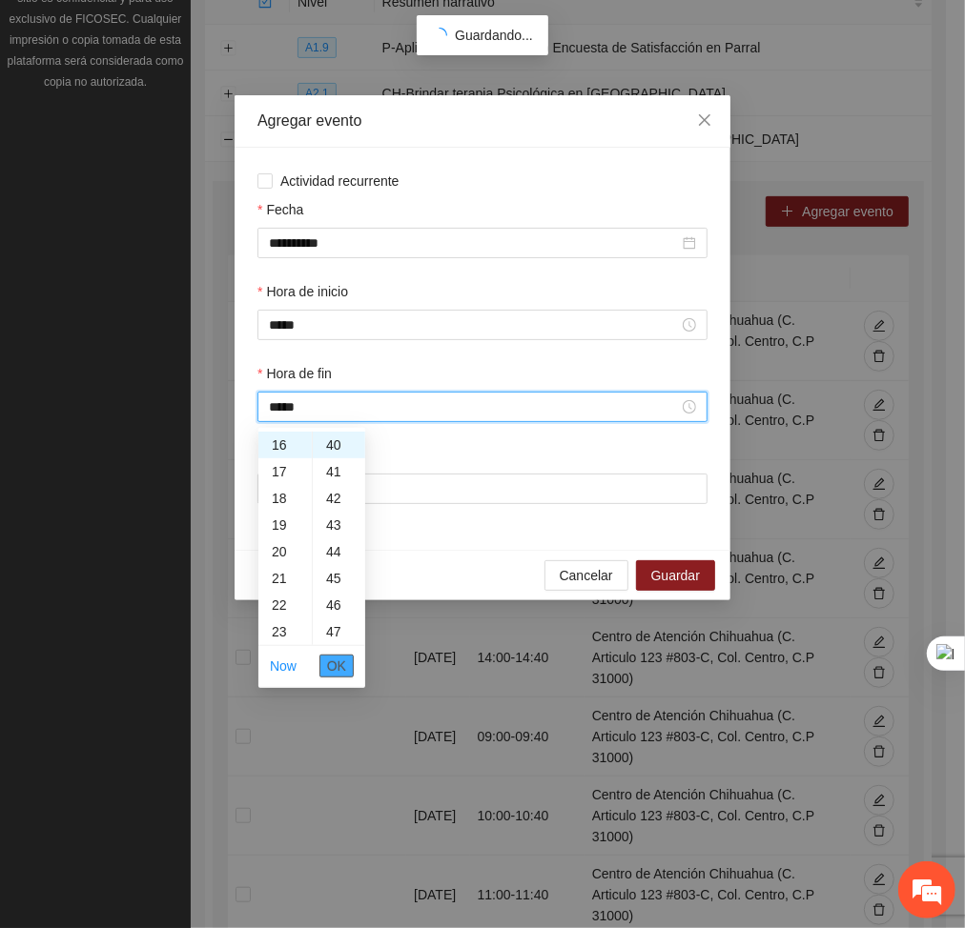
click at [337, 664] on span "OK" at bounding box center [336, 666] width 19 height 21
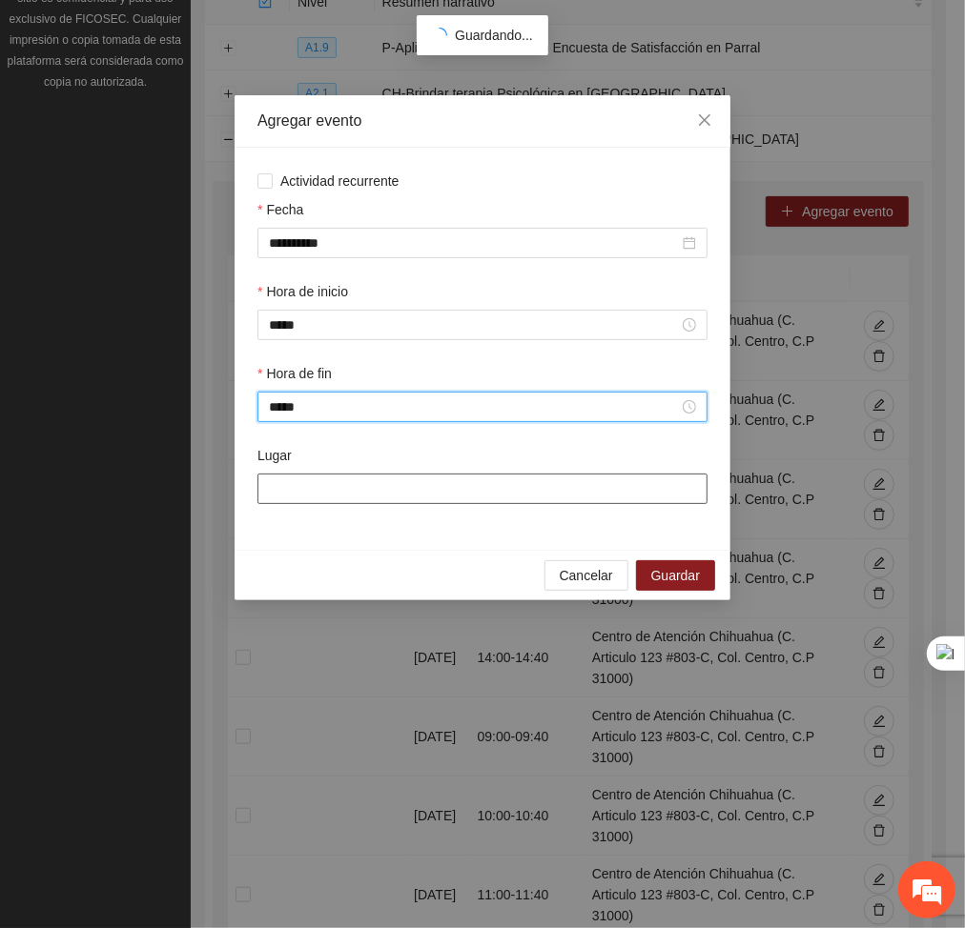
click at [363, 493] on input "Lugar" at bounding box center [482, 489] width 450 height 31
type input "**********"
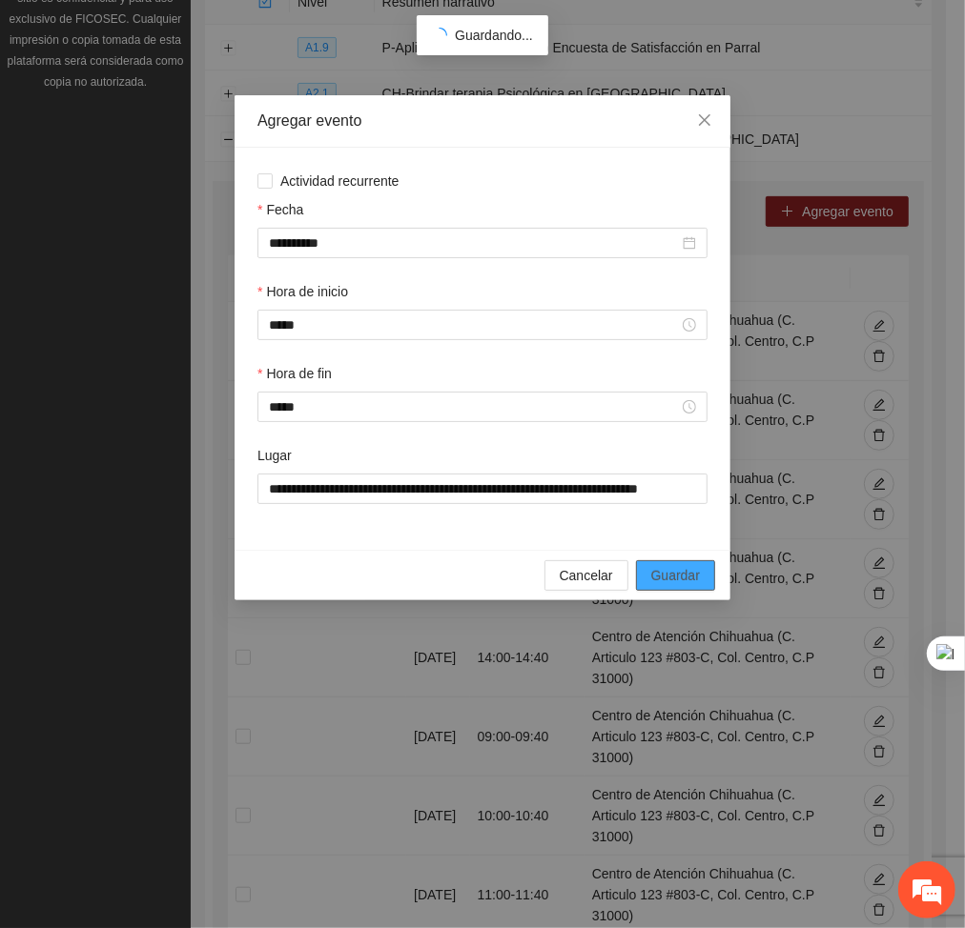
click at [677, 576] on span "Guardar" at bounding box center [675, 575] width 49 height 21
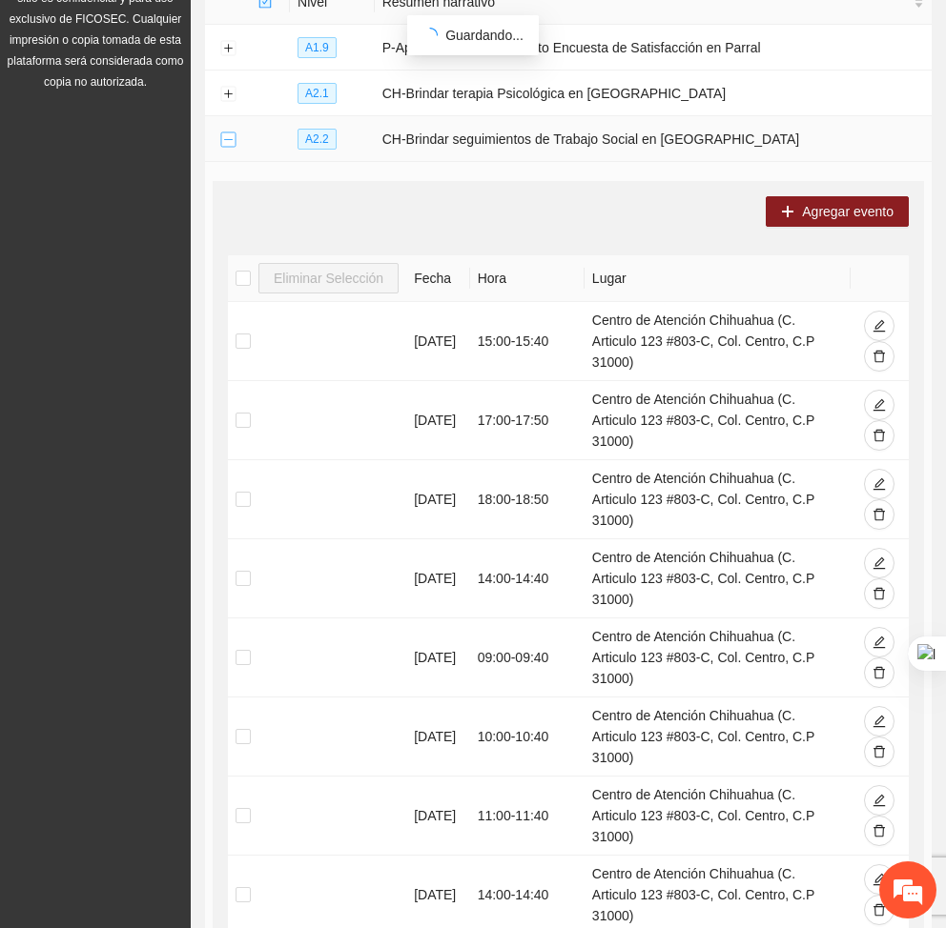
click at [233, 145] on button "Collapse row" at bounding box center [227, 139] width 15 height 15
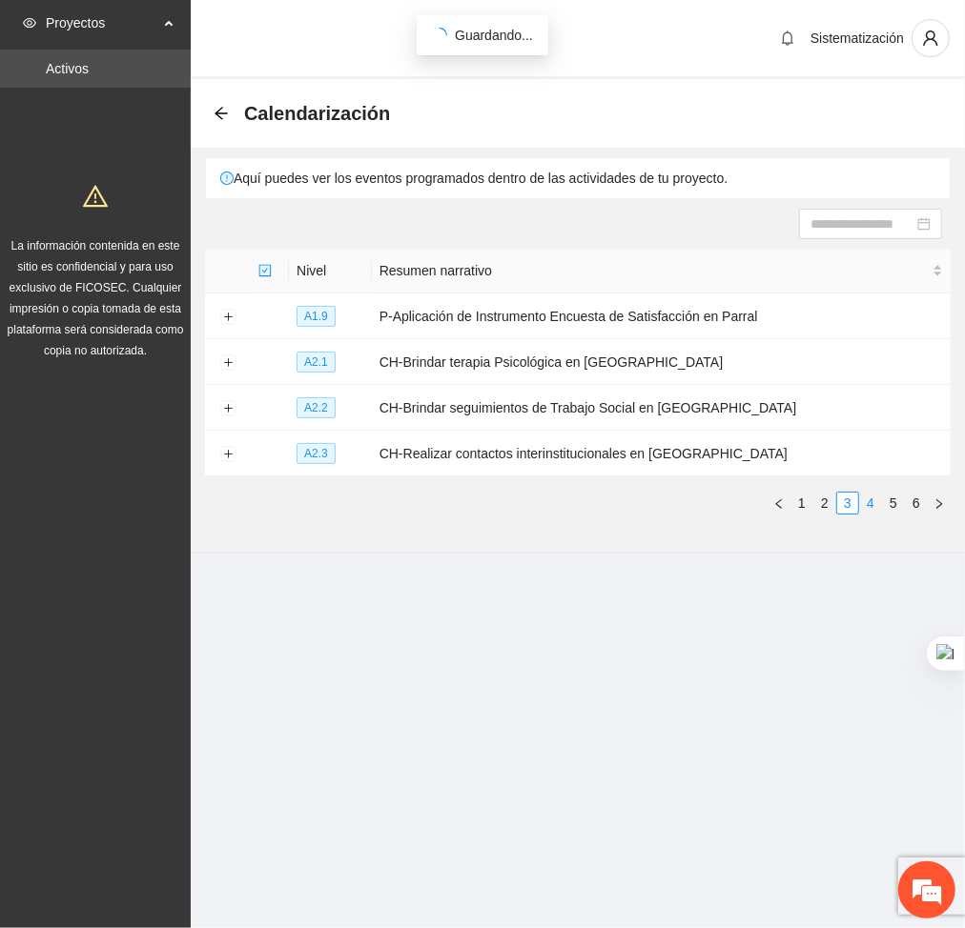
click at [876, 504] on link "4" at bounding box center [870, 503] width 21 height 21
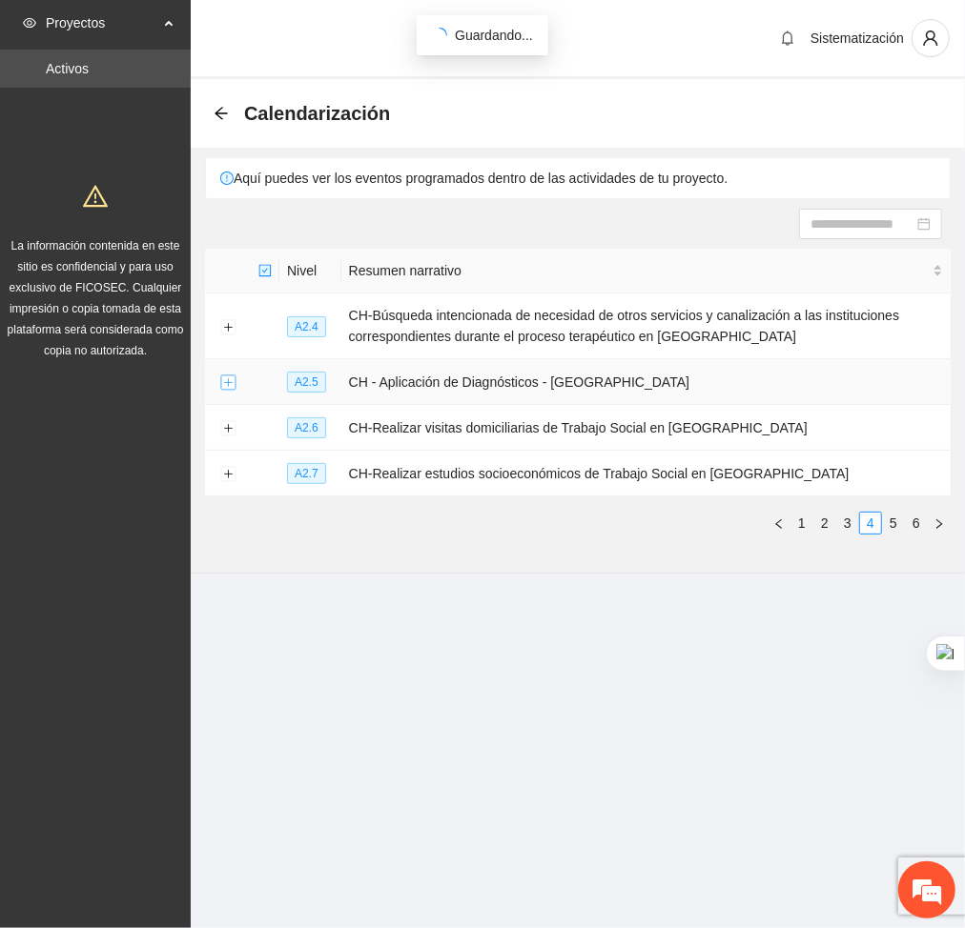
click at [224, 385] on button "Expand row" at bounding box center [227, 383] width 15 height 15
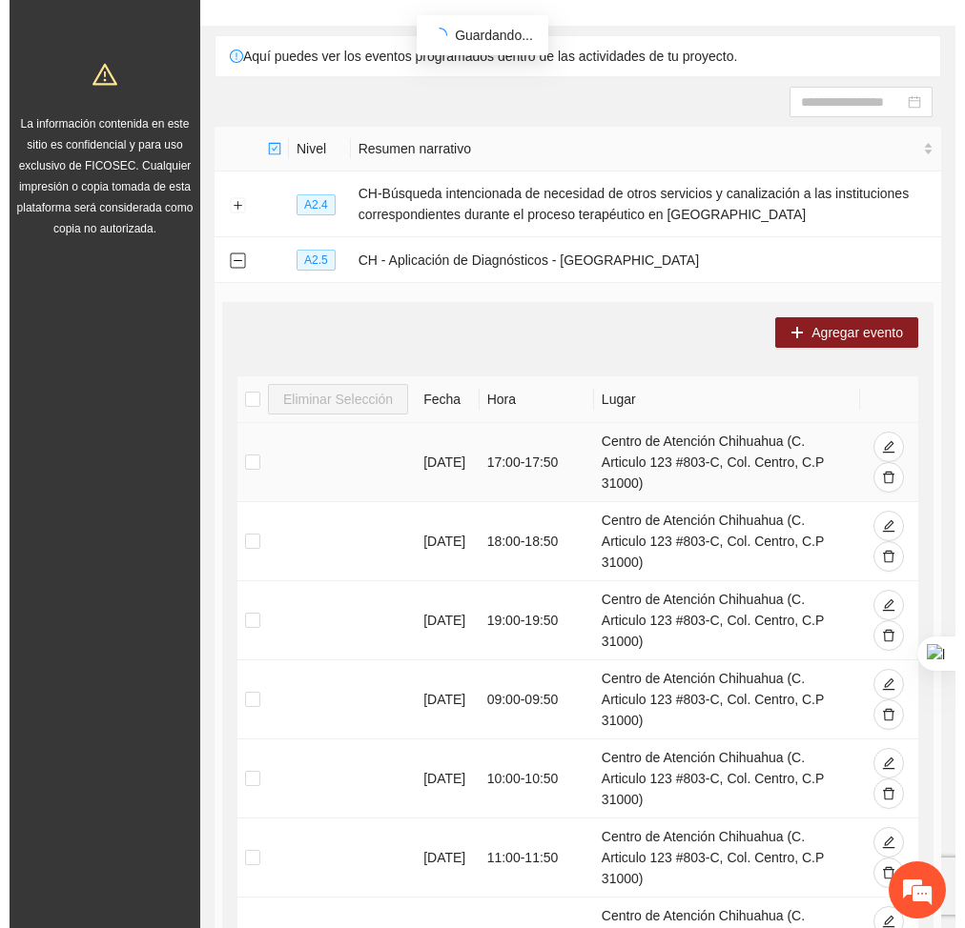
scroll to position [123, 0]
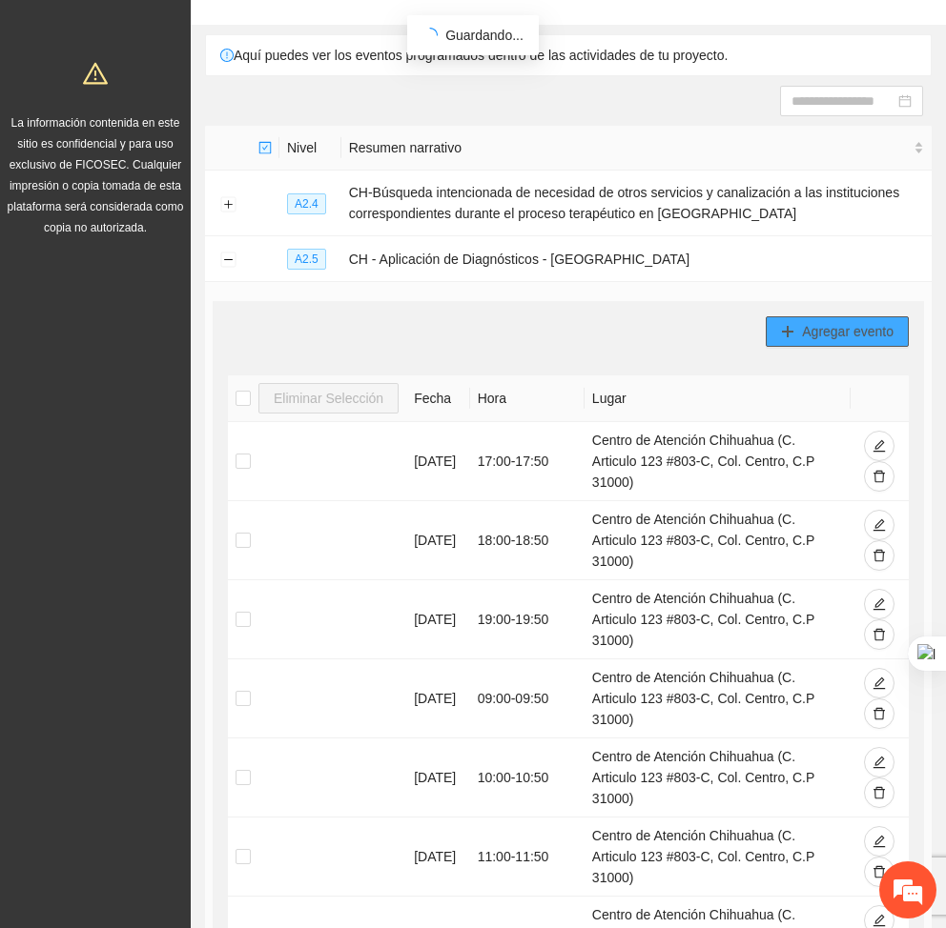
click at [858, 319] on button "Agregar evento" at bounding box center [836, 331] width 143 height 31
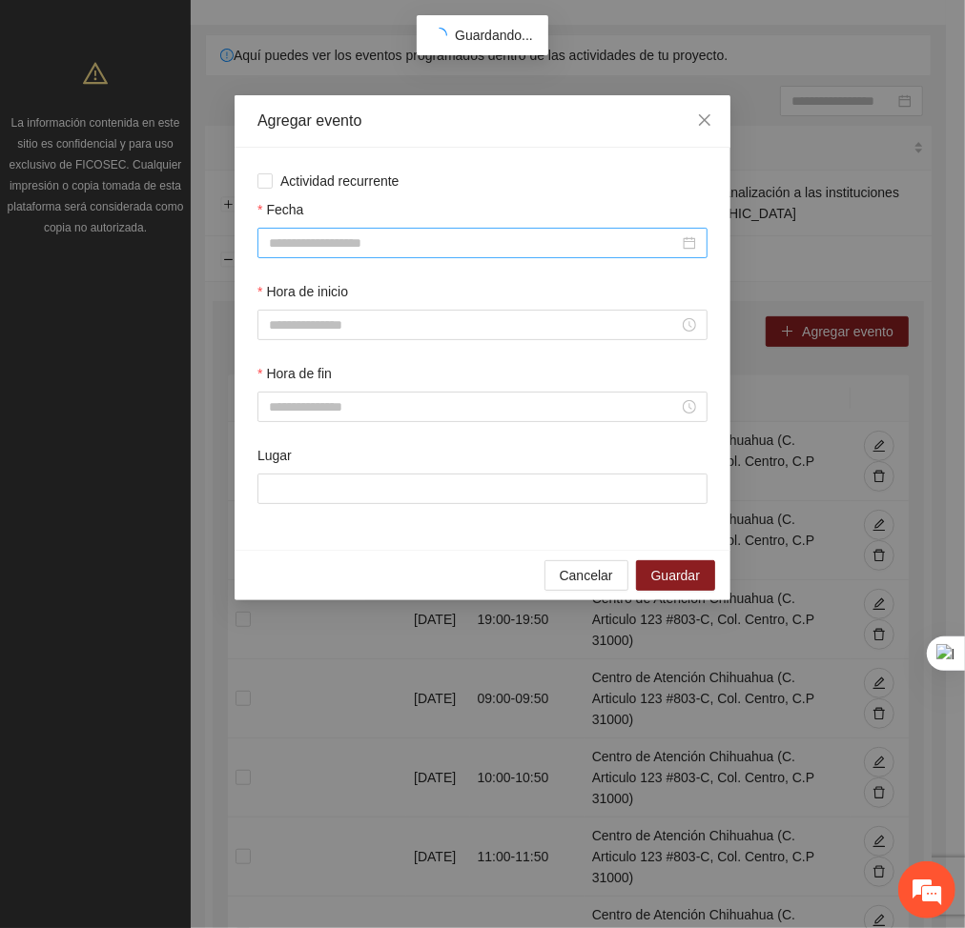
click at [582, 240] on input "Fecha" at bounding box center [474, 243] width 410 height 21
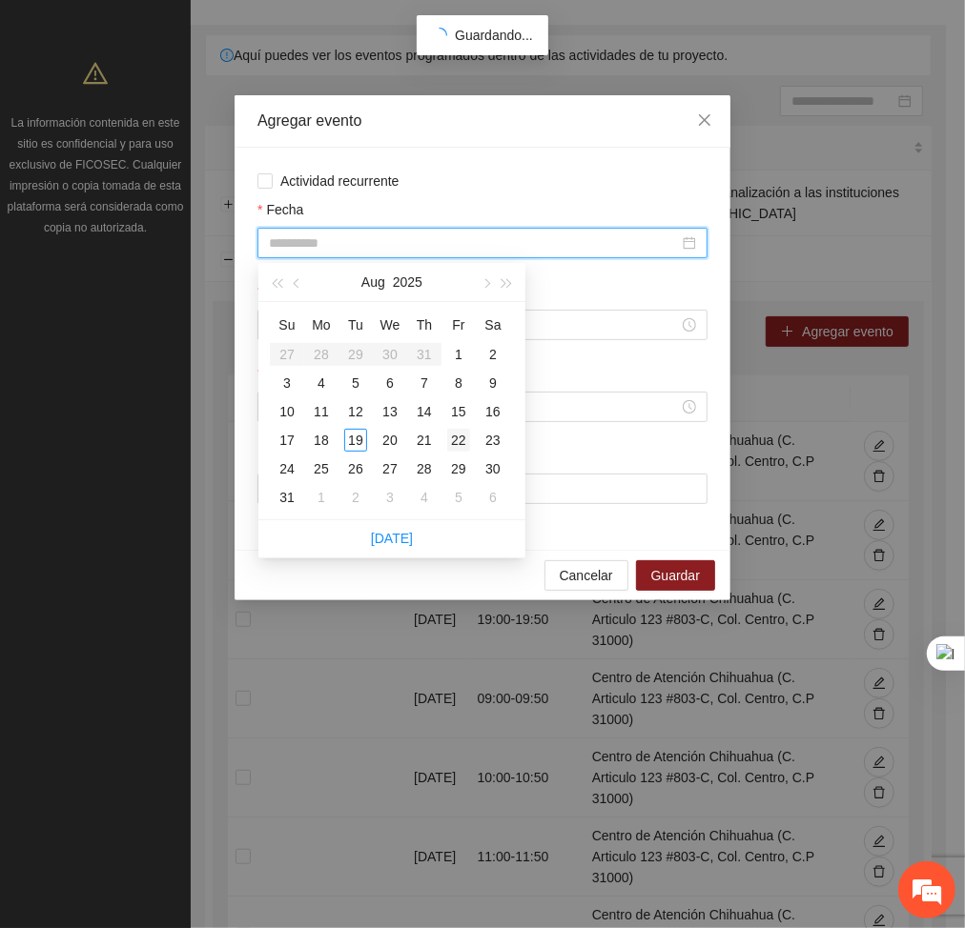
type input "**********"
click at [458, 439] on div "22" at bounding box center [458, 440] width 23 height 23
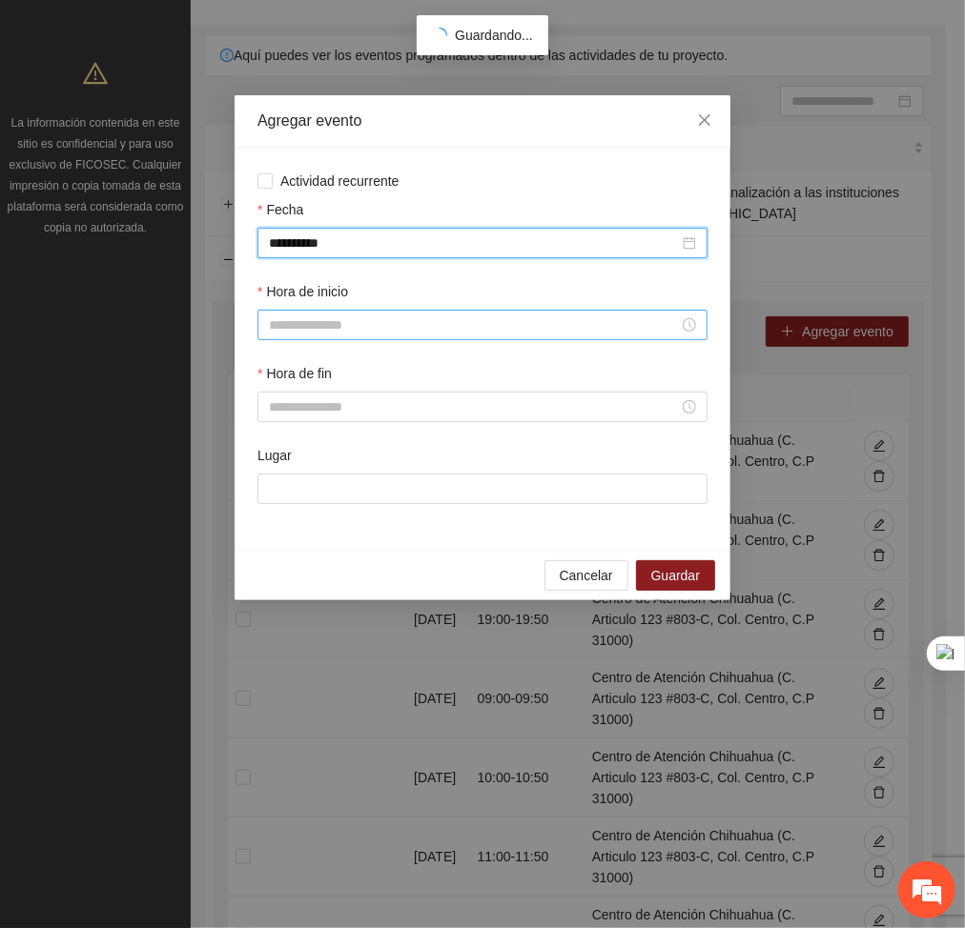
click at [437, 320] on input "Hora de inicio" at bounding box center [474, 325] width 410 height 21
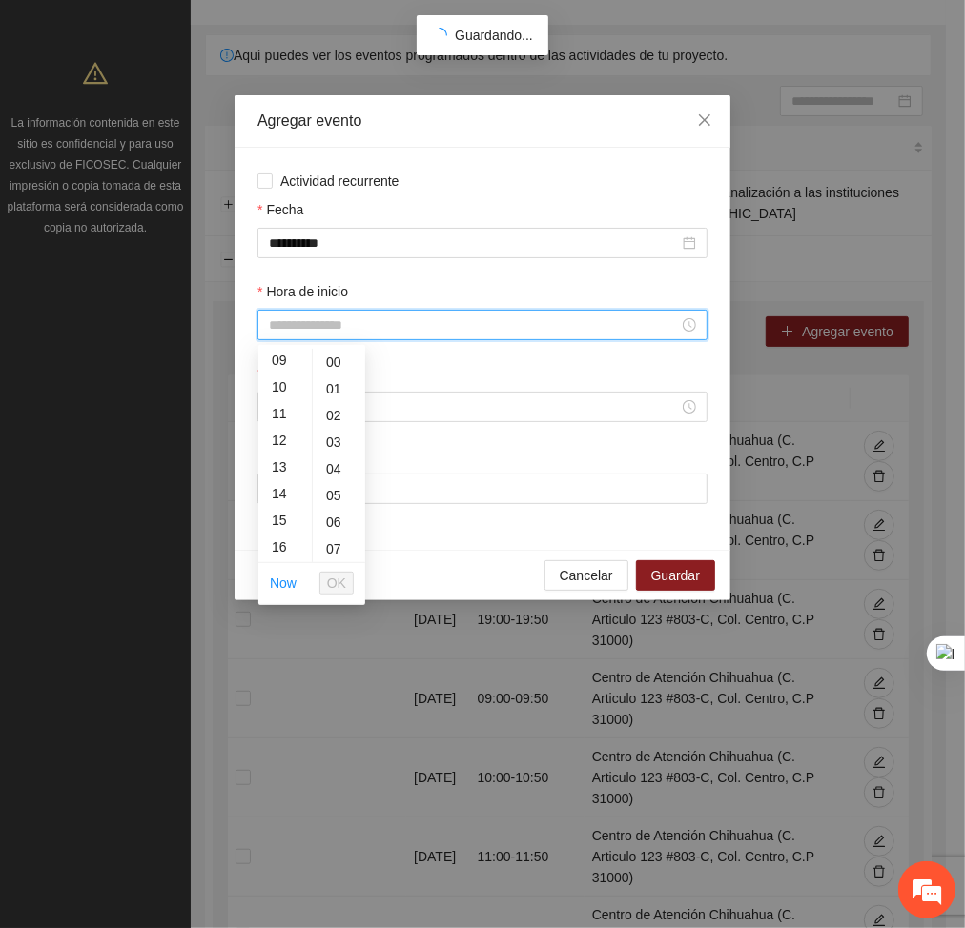
scroll to position [244, 0]
click at [282, 357] on div "09" at bounding box center [284, 358] width 53 height 27
type input "*****"
click at [326, 578] on button "OK" at bounding box center [336, 583] width 34 height 23
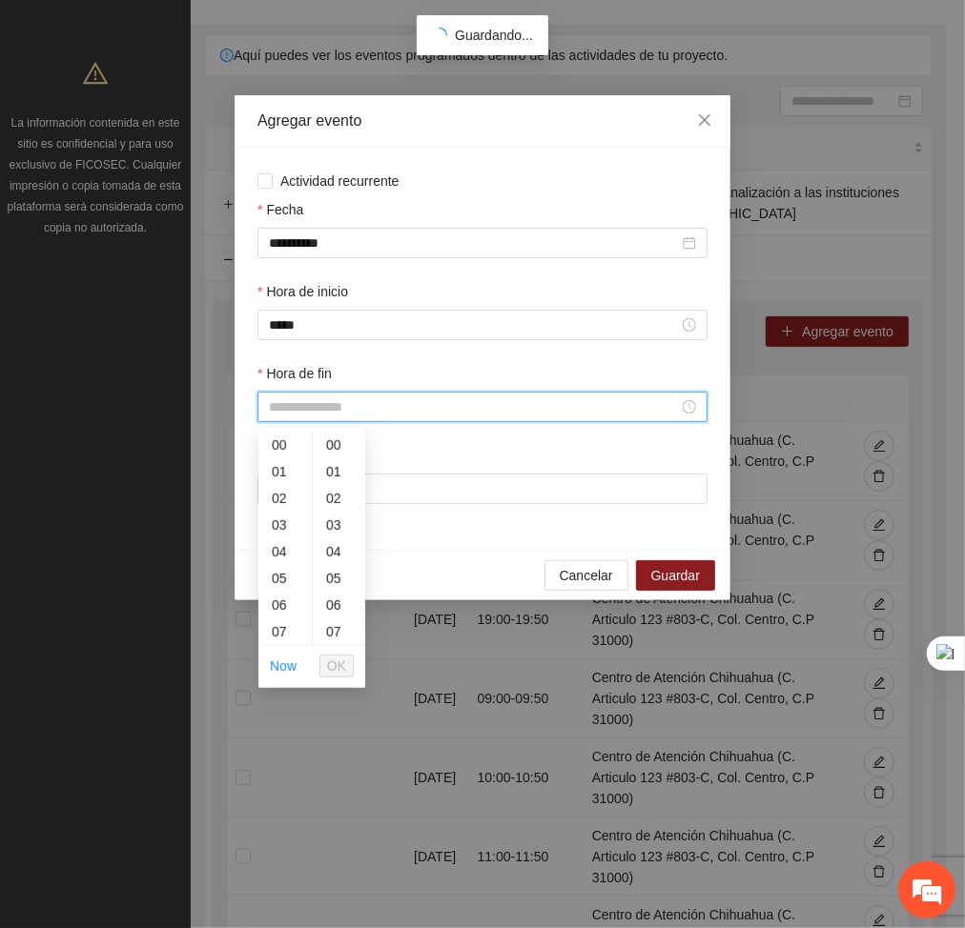
click at [323, 405] on input "Hora de fin" at bounding box center [474, 407] width 410 height 21
click at [277, 518] on div "09" at bounding box center [284, 523] width 53 height 27
click at [334, 518] on div "50" at bounding box center [339, 531] width 52 height 27
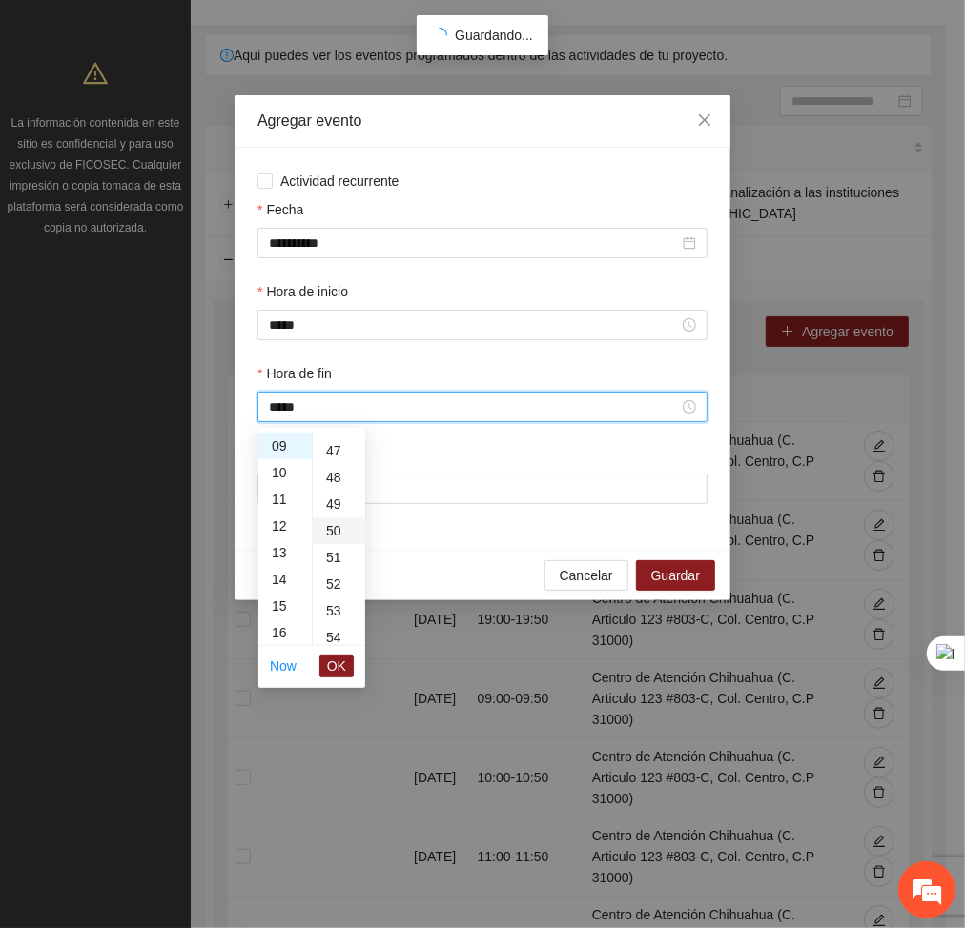
type input "*****"
click at [336, 666] on span "OK" at bounding box center [336, 666] width 19 height 21
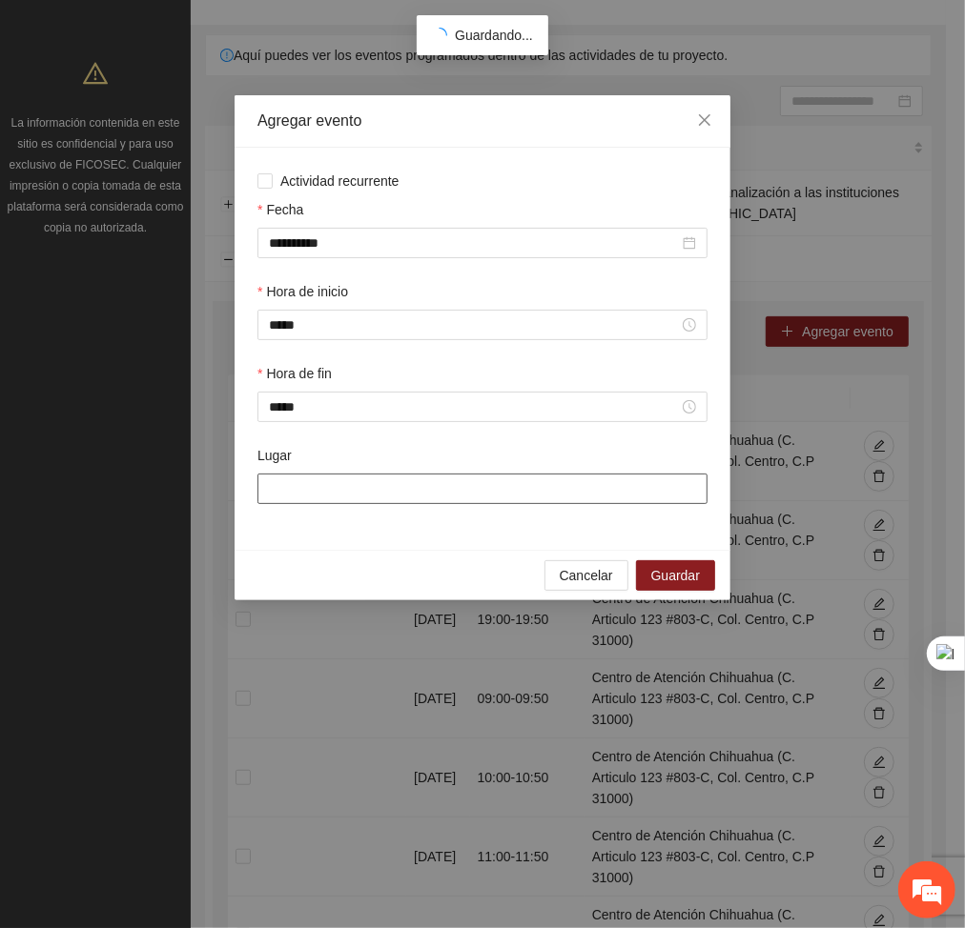
click at [308, 498] on input "Lugar" at bounding box center [482, 489] width 450 height 31
type input "**********"
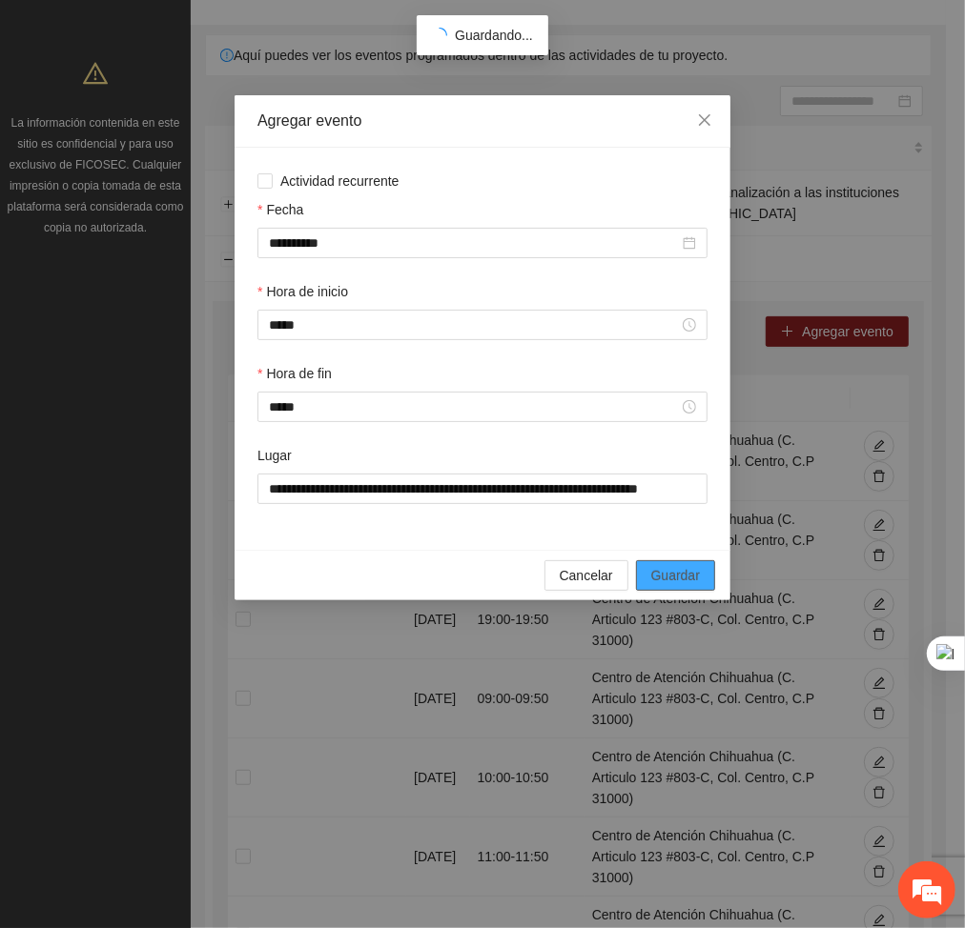
click at [660, 584] on span "Guardar" at bounding box center [675, 575] width 49 height 21
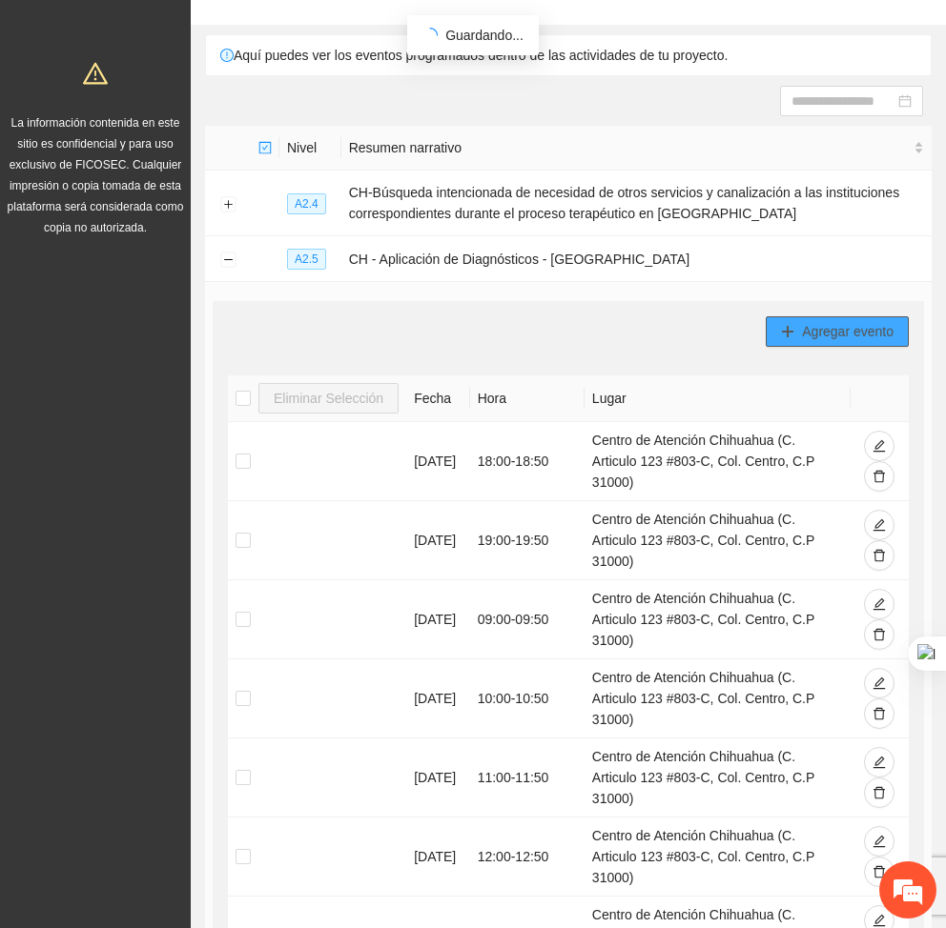
click at [827, 334] on span "Agregar evento" at bounding box center [848, 331] width 92 height 21
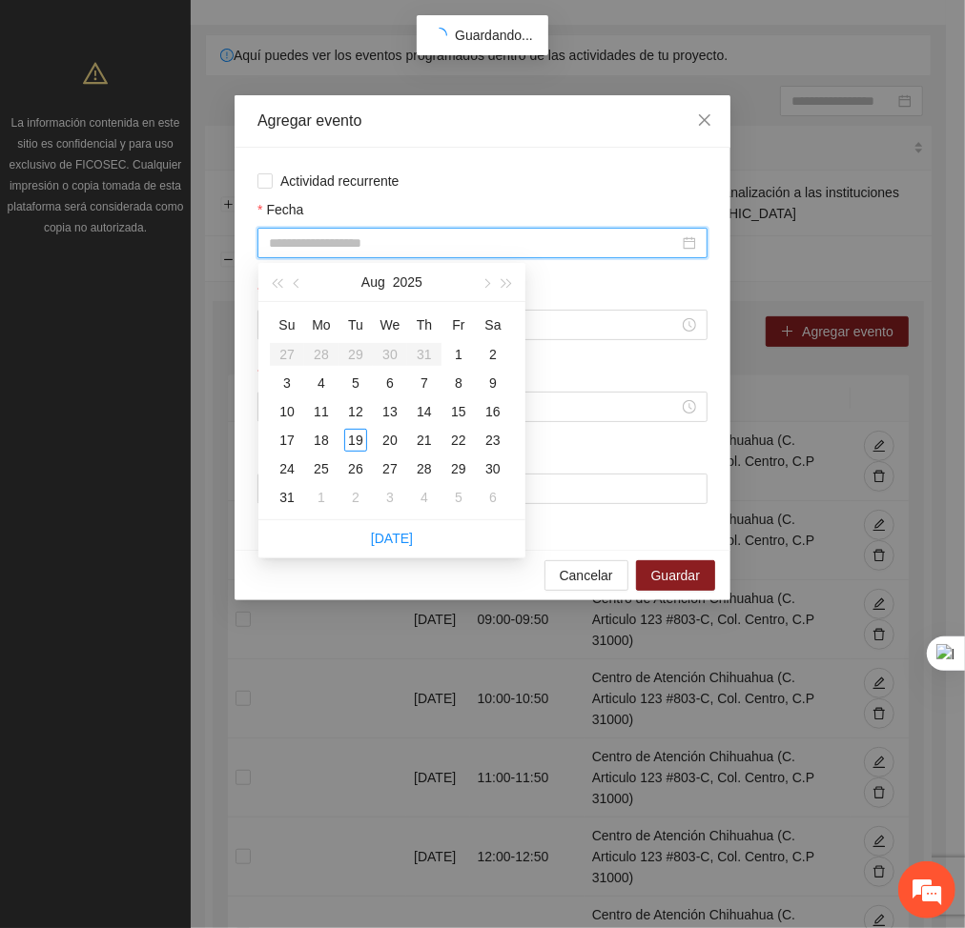
click at [464, 245] on input "Fecha" at bounding box center [474, 243] width 410 height 21
type input "**********"
click at [462, 436] on div "22" at bounding box center [458, 440] width 23 height 23
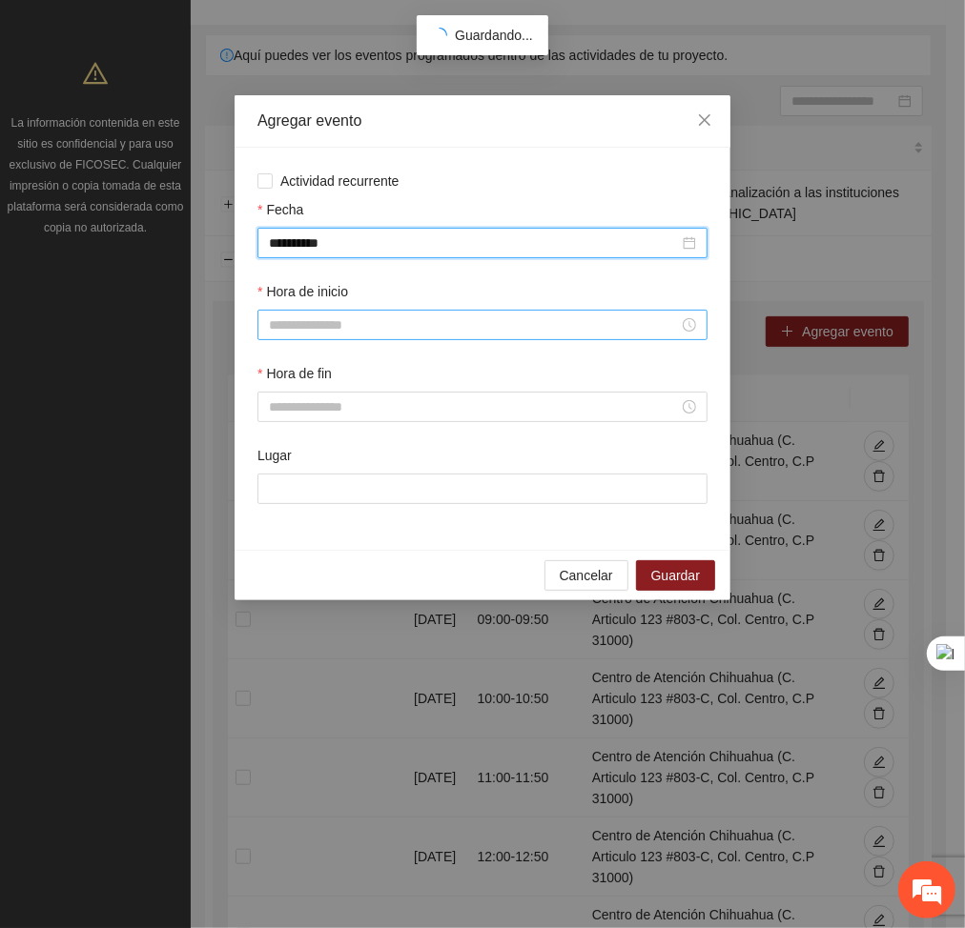
click at [356, 332] on input "Hora de inicio" at bounding box center [474, 325] width 410 height 21
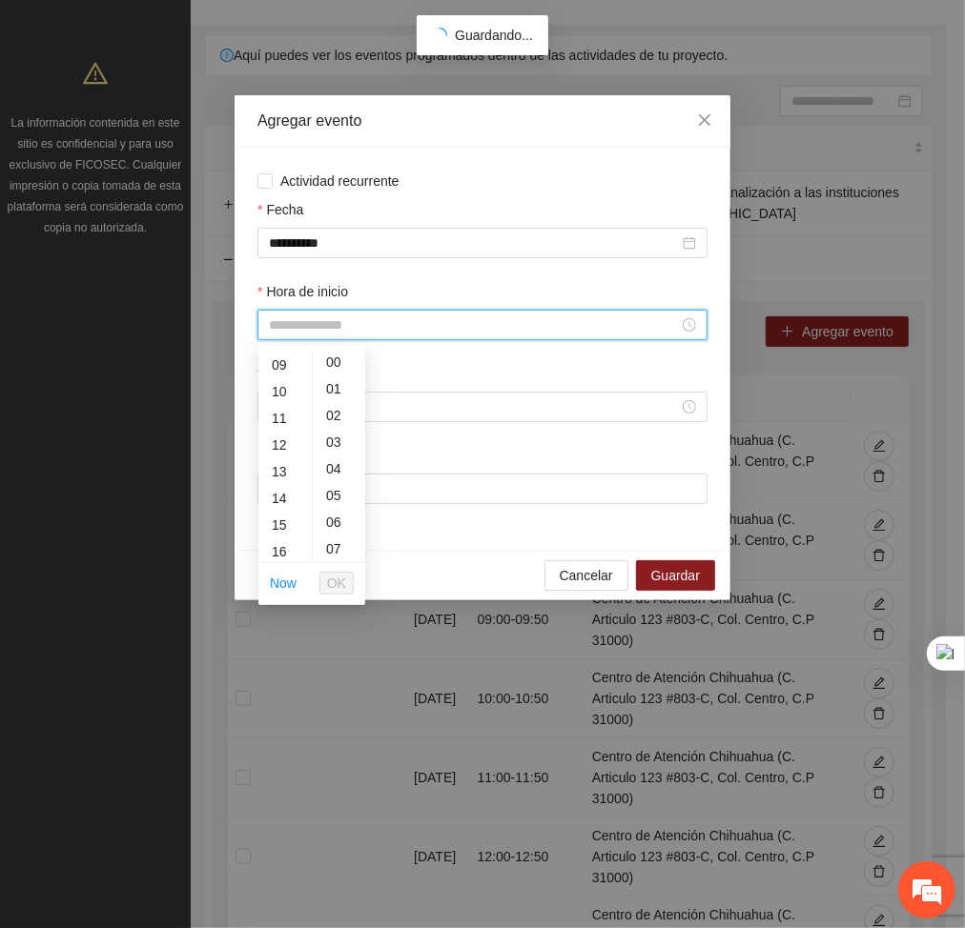
scroll to position [256, 0]
click at [276, 373] on div "10" at bounding box center [284, 372] width 53 height 27
type input "*****"
click at [337, 580] on span "OK" at bounding box center [336, 583] width 19 height 21
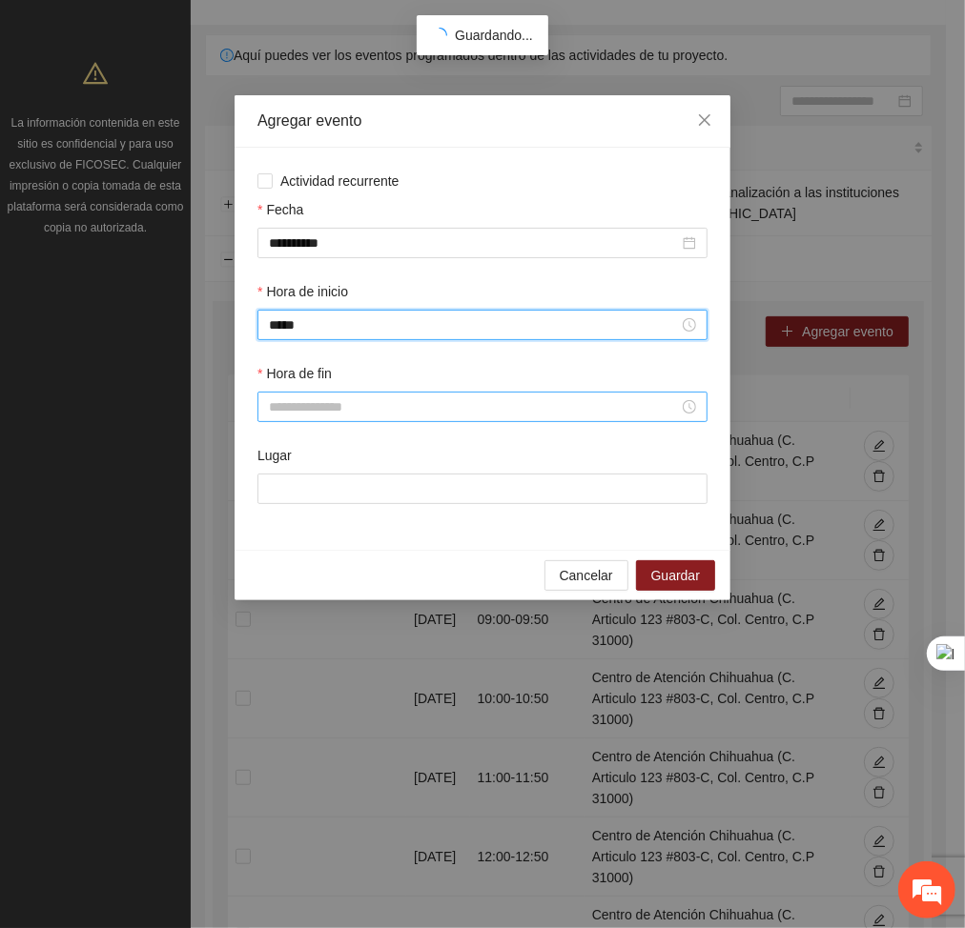
click at [306, 402] on input "Hora de fin" at bounding box center [474, 407] width 410 height 21
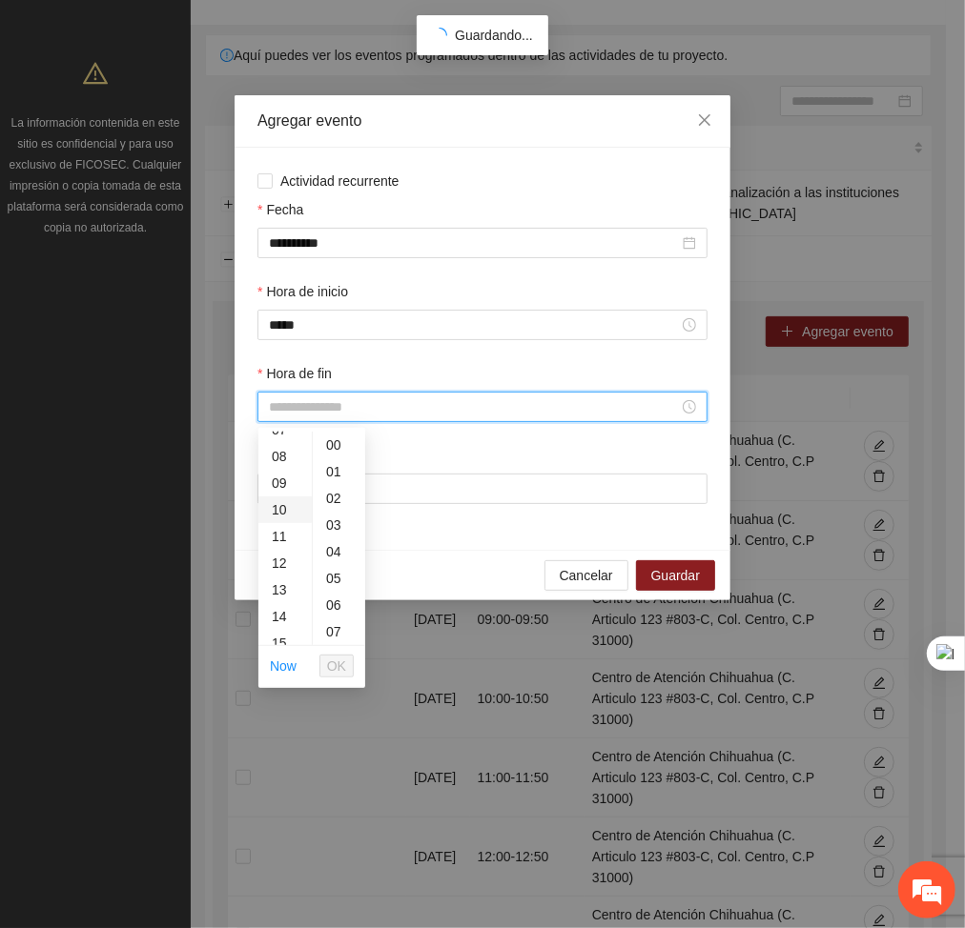
click at [281, 509] on div "10" at bounding box center [284, 510] width 53 height 27
click at [331, 603] on div "50" at bounding box center [339, 602] width 52 height 27
type input "*****"
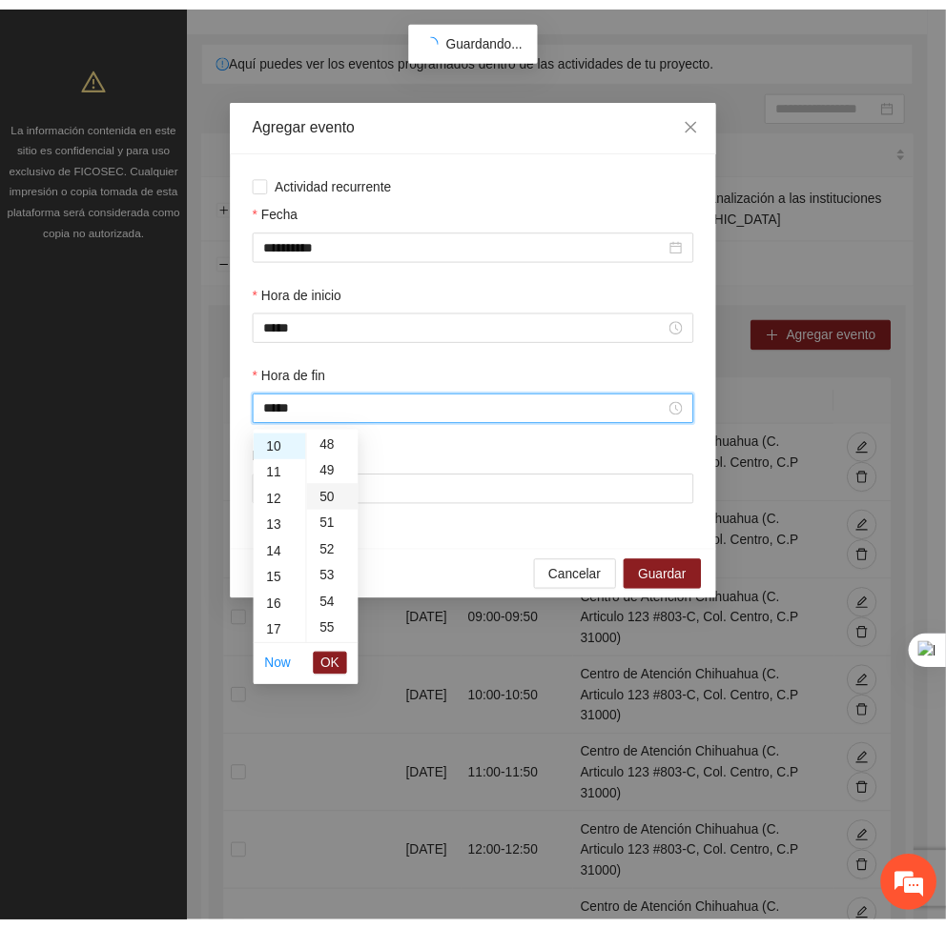
scroll to position [1334, 0]
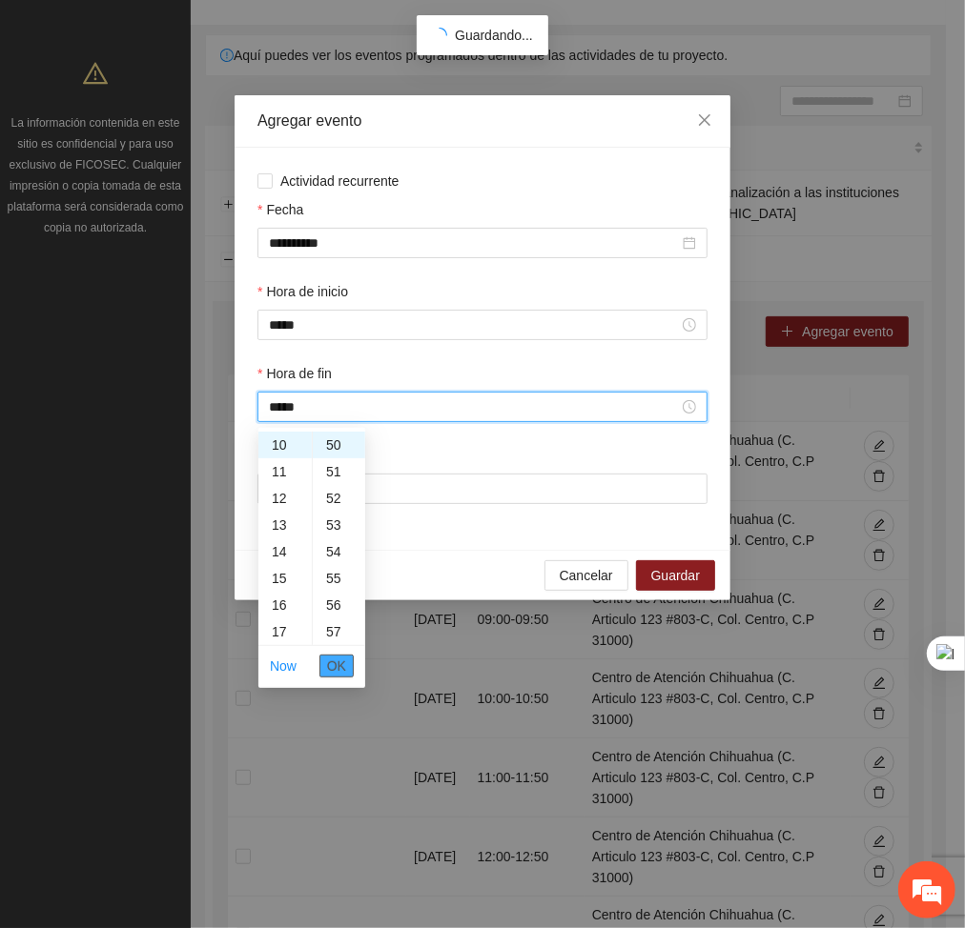
click at [334, 671] on span "OK" at bounding box center [336, 666] width 19 height 21
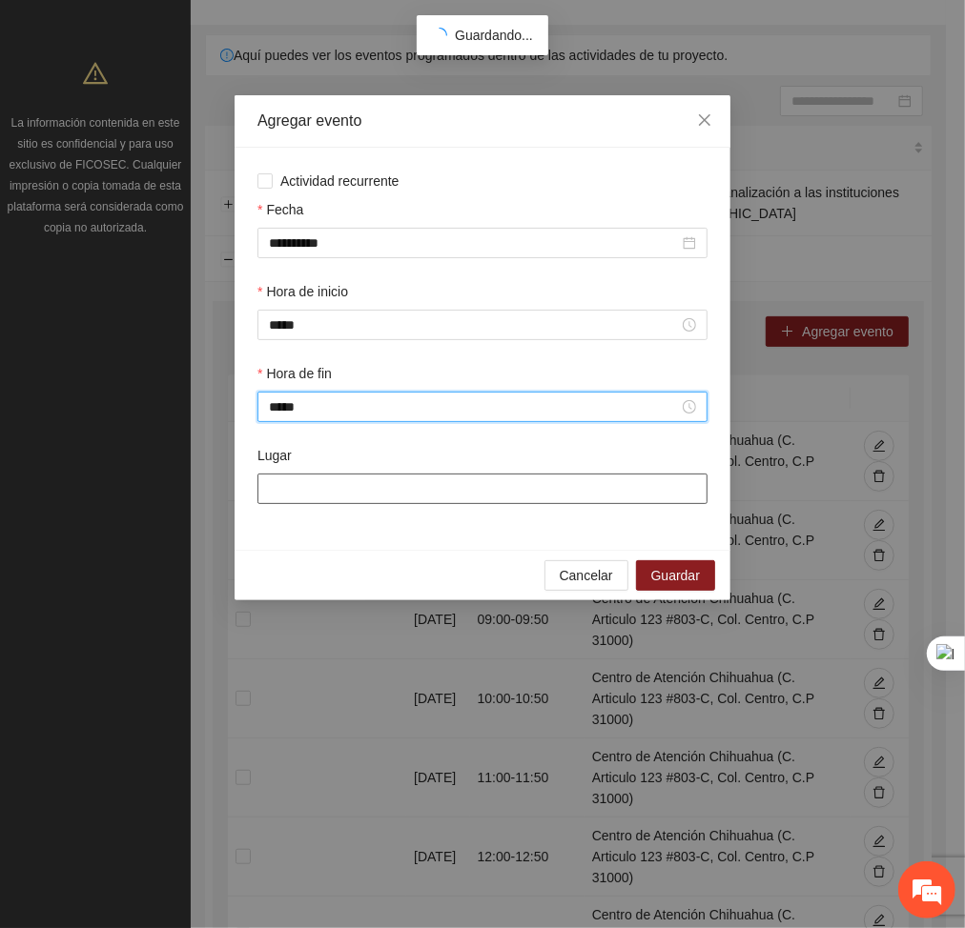
click at [349, 487] on input "Lugar" at bounding box center [482, 489] width 450 height 31
type input "**********"
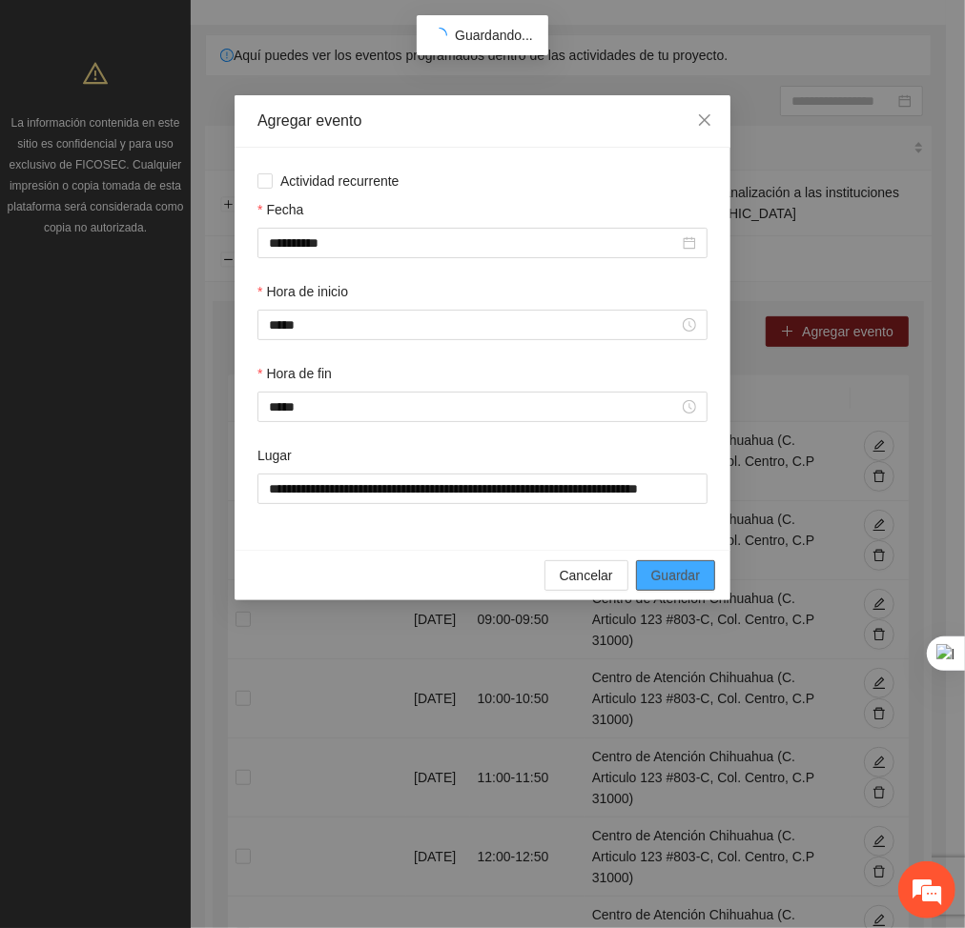
click at [691, 578] on span "Guardar" at bounding box center [675, 575] width 49 height 21
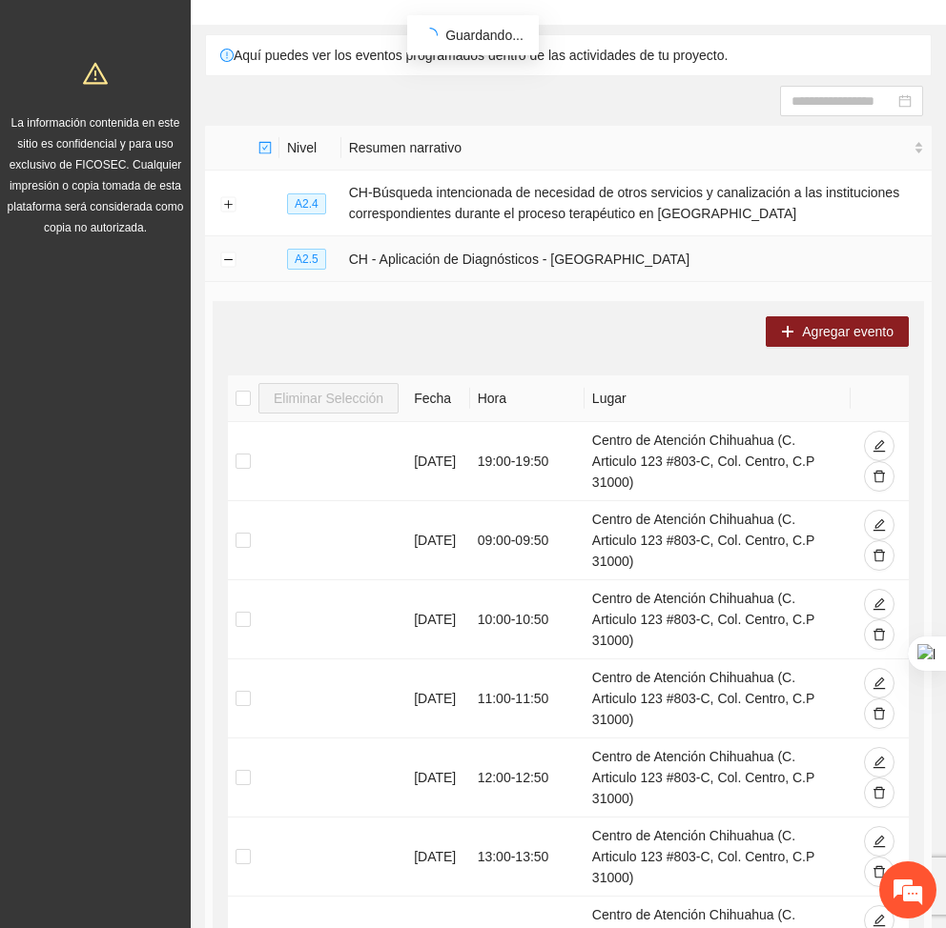
click at [226, 268] on td at bounding box center [228, 259] width 46 height 46
click at [225, 258] on button "Collapse row" at bounding box center [227, 260] width 15 height 15
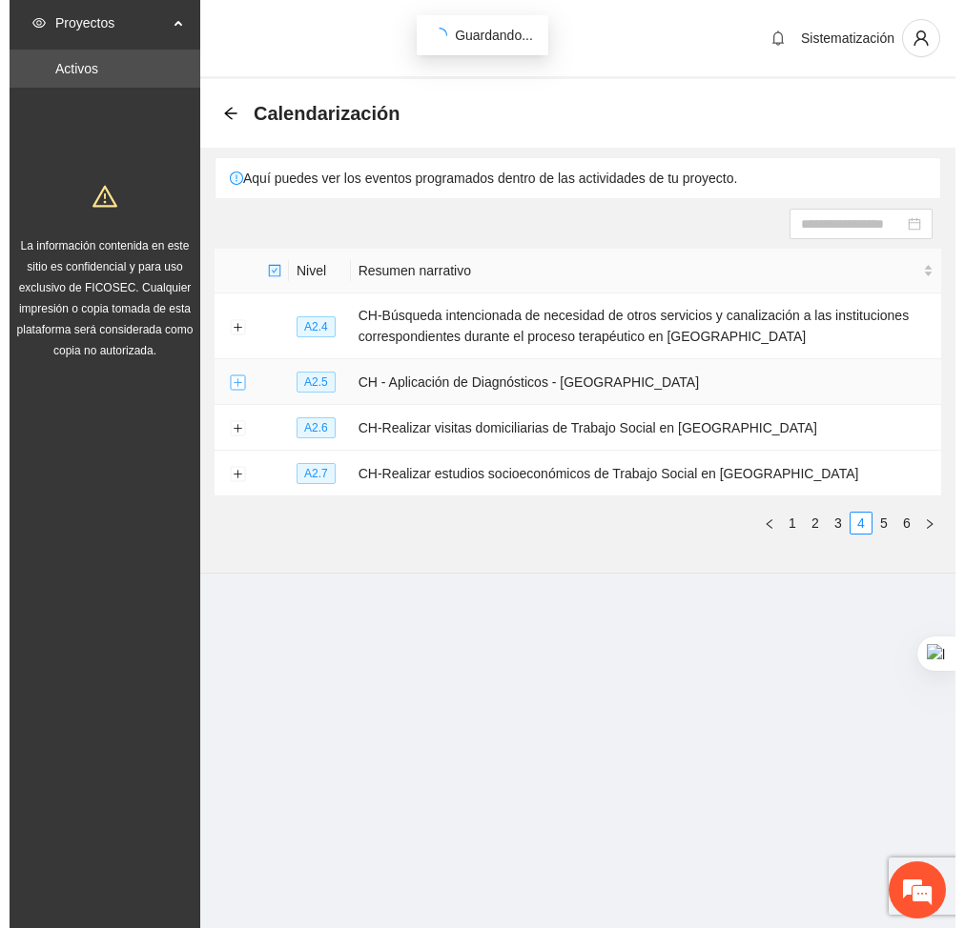
scroll to position [0, 0]
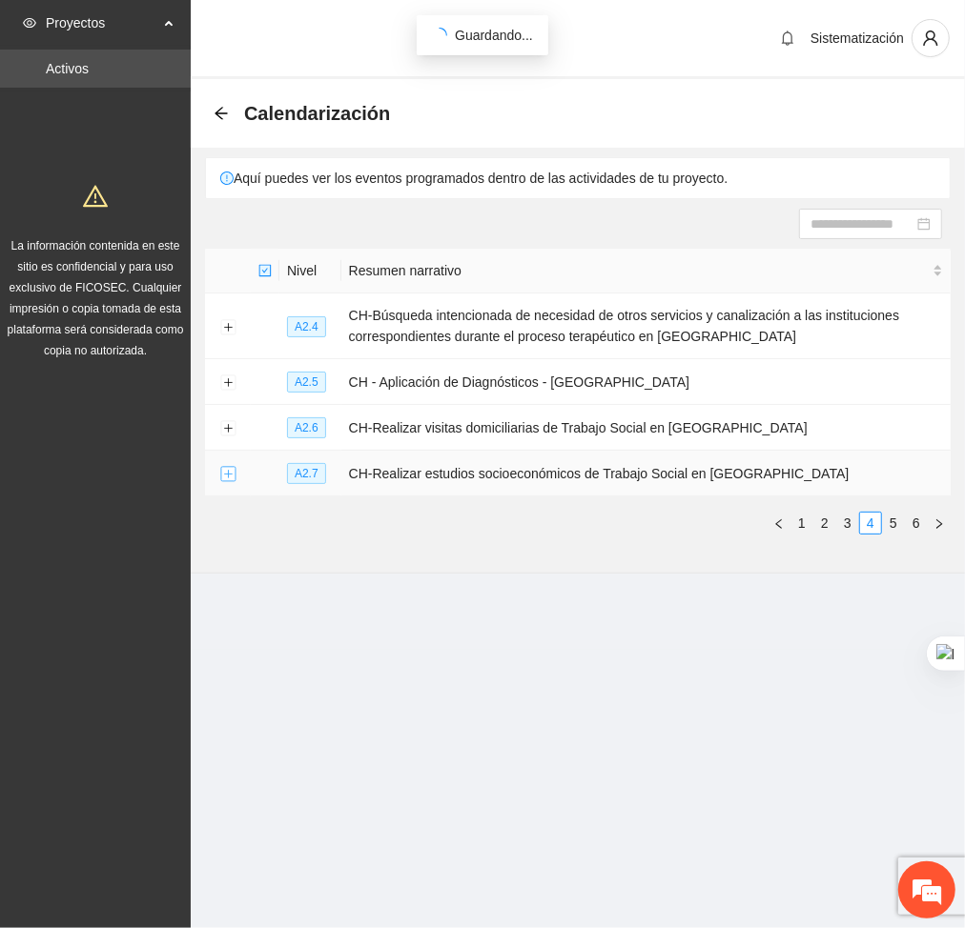
click at [222, 474] on button "Expand row" at bounding box center [227, 474] width 15 height 15
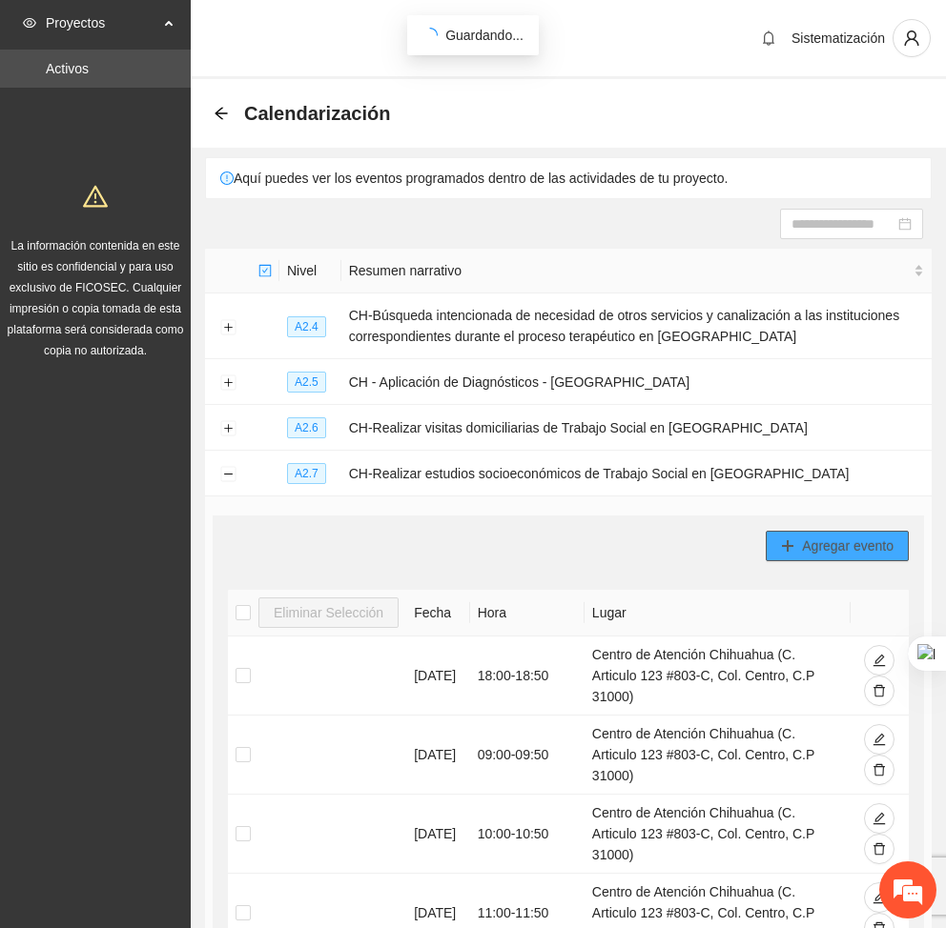
click at [804, 532] on button "Agregar evento" at bounding box center [836, 546] width 143 height 31
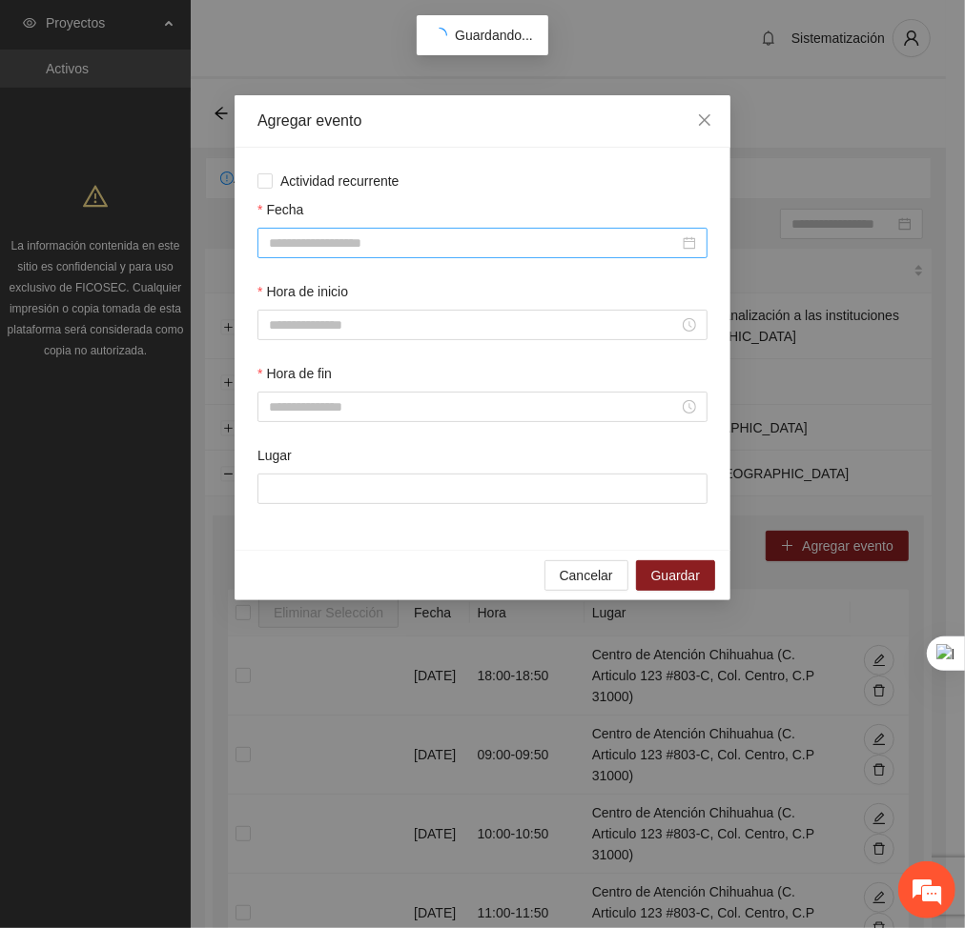
click at [611, 242] on input "Fecha" at bounding box center [474, 243] width 410 height 21
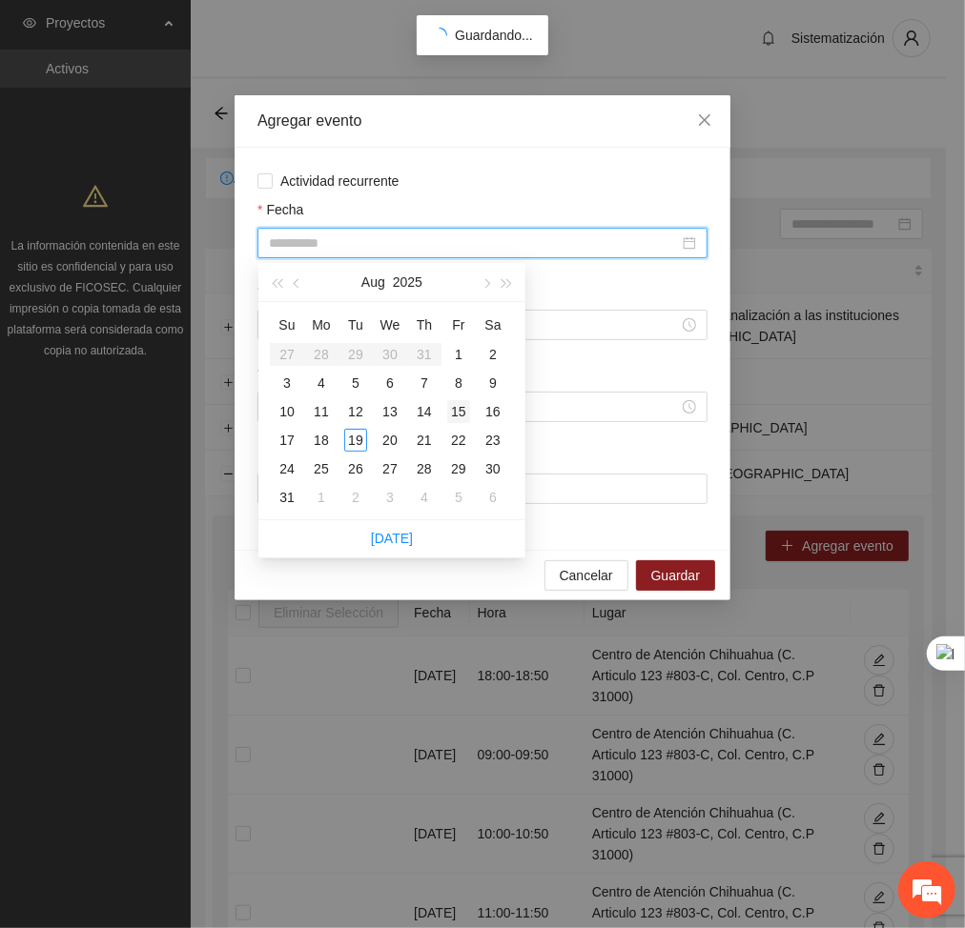
type input "**********"
click at [455, 410] on div "15" at bounding box center [458, 411] width 23 height 23
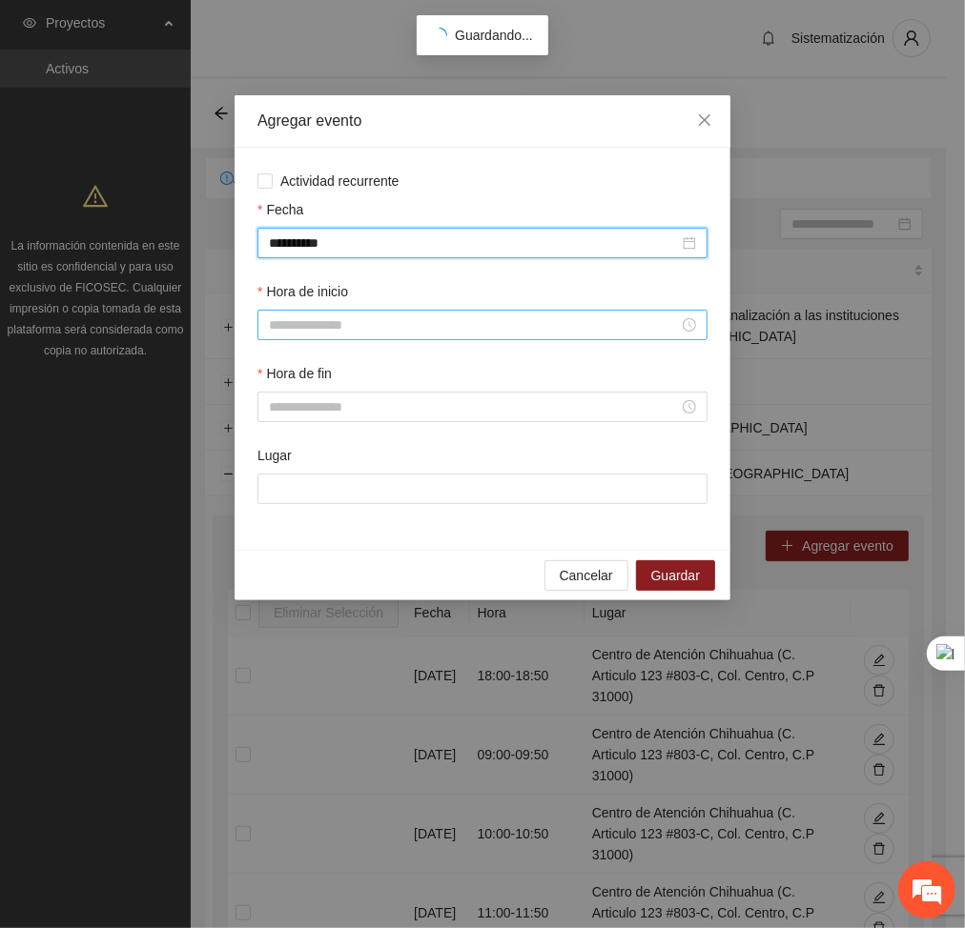
click at [385, 327] on input "Hora de inicio" at bounding box center [474, 325] width 410 height 21
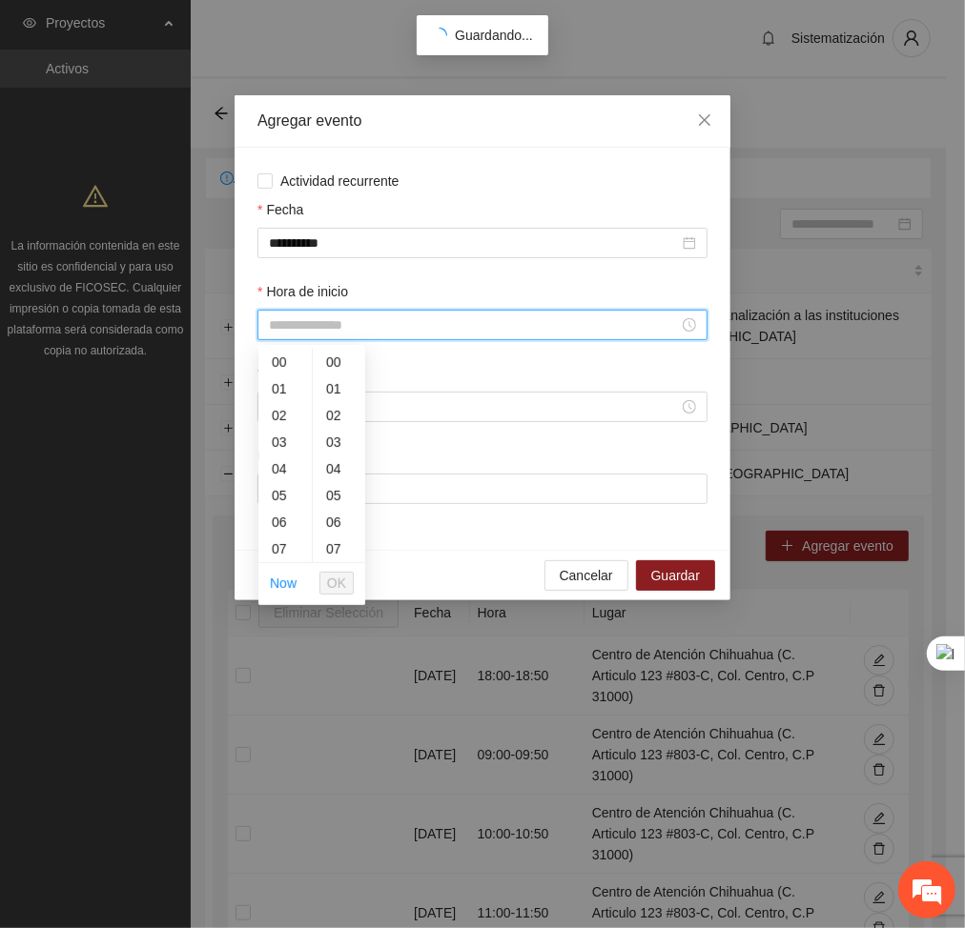
click at [293, 322] on input "Hora de inicio" at bounding box center [474, 325] width 410 height 21
click at [279, 474] on div "12" at bounding box center [284, 480] width 53 height 27
type input "*****"
click at [326, 579] on button "OK" at bounding box center [336, 583] width 34 height 23
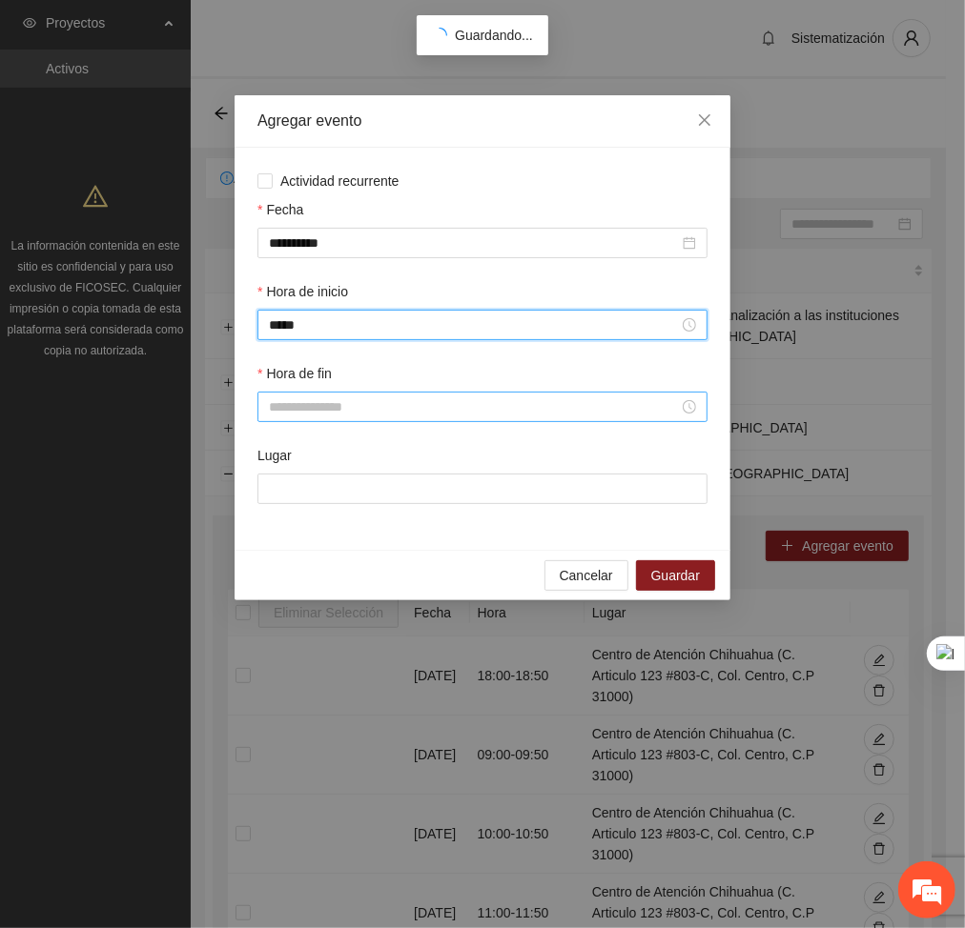
click at [313, 413] on input "Hora de fin" at bounding box center [474, 407] width 410 height 21
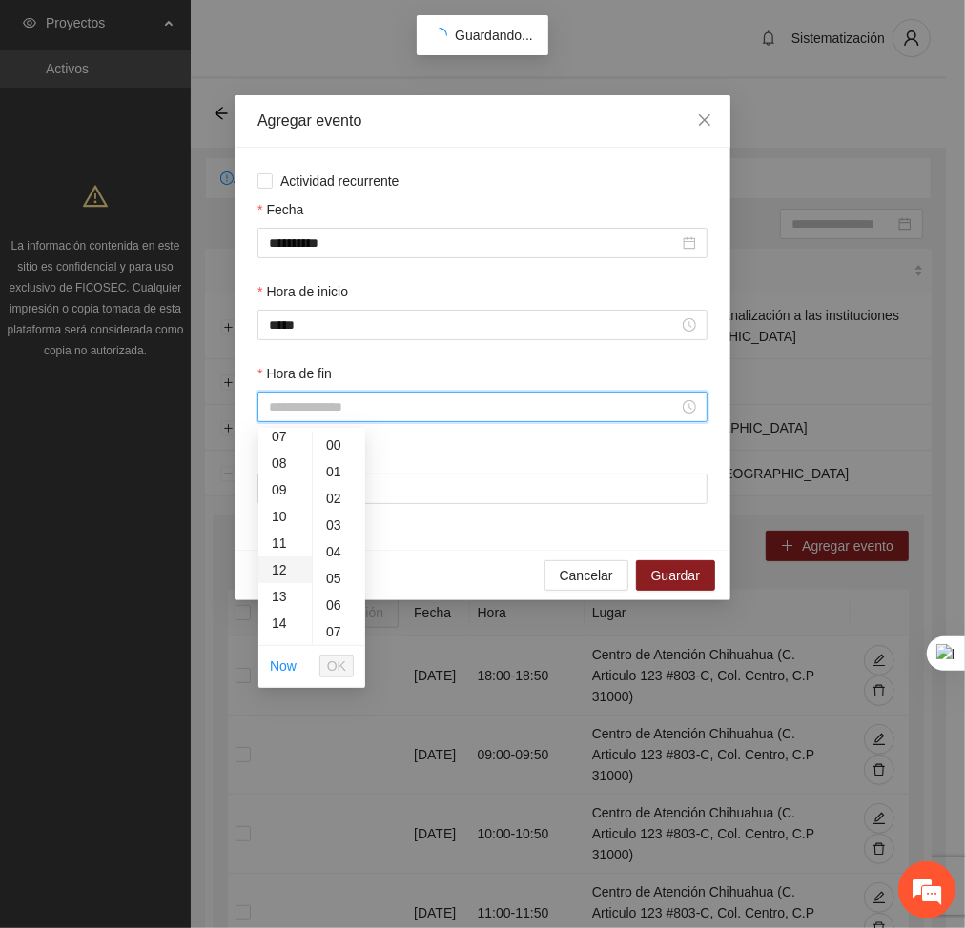
click at [271, 568] on div "12" at bounding box center [284, 570] width 53 height 27
click at [329, 465] on div "50" at bounding box center [339, 471] width 52 height 27
type input "*****"
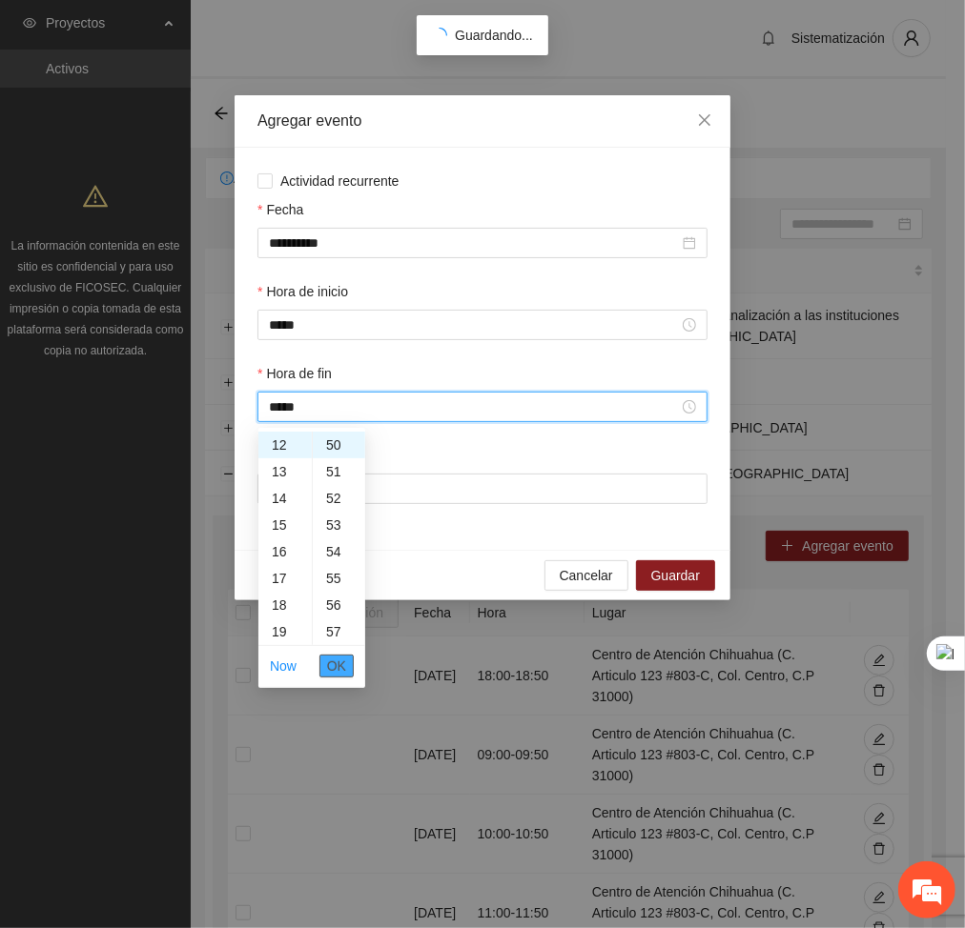
click at [334, 661] on span "OK" at bounding box center [336, 666] width 19 height 21
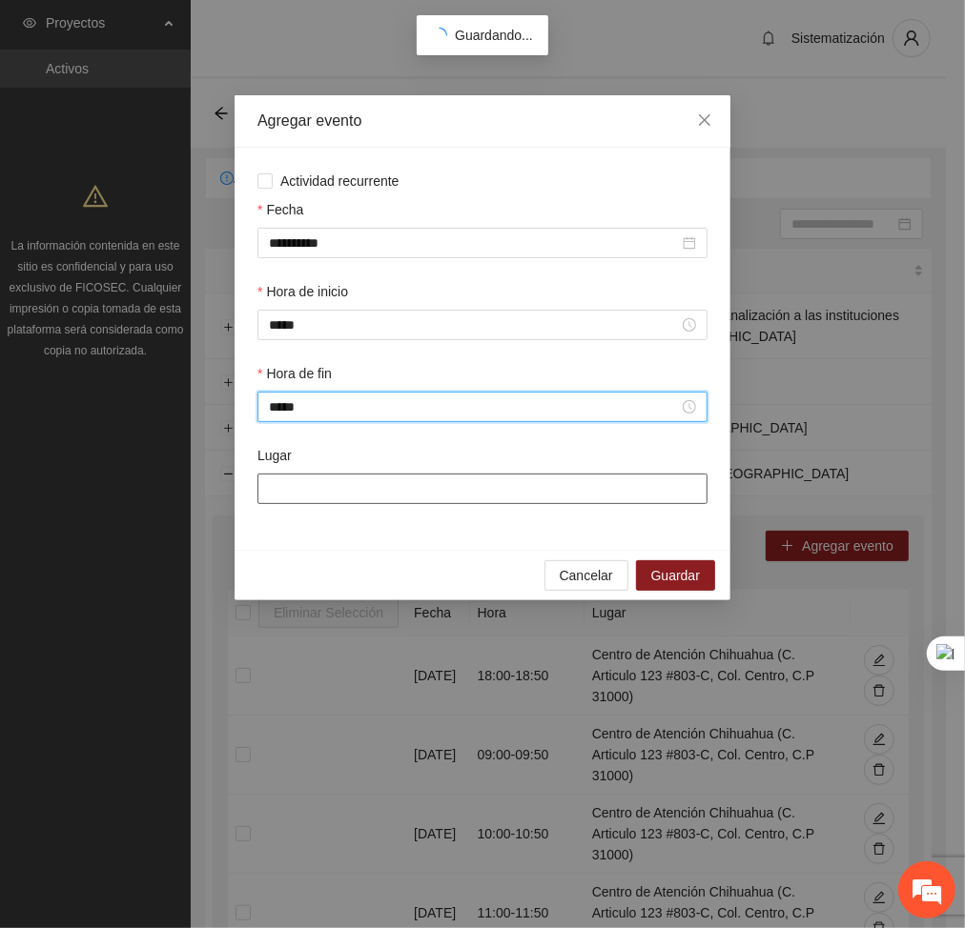
click at [301, 479] on input "Lugar" at bounding box center [482, 489] width 450 height 31
type input "**********"
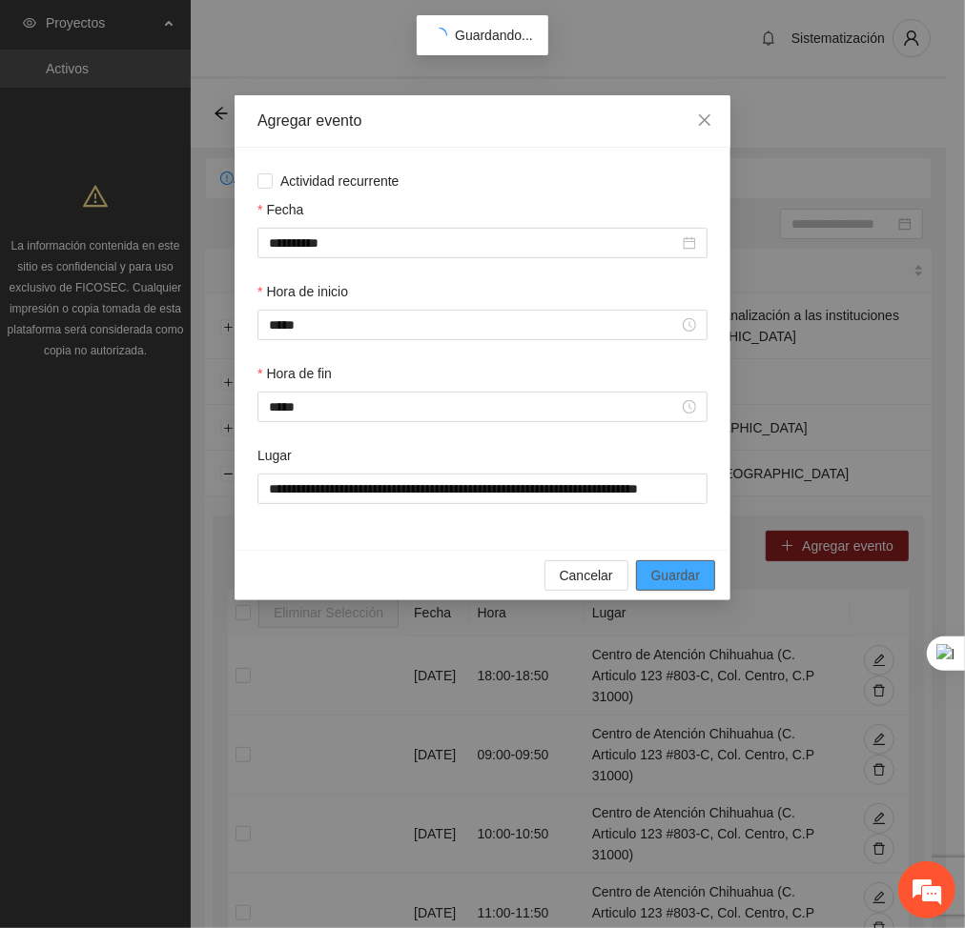
click at [695, 576] on span "Guardar" at bounding box center [675, 575] width 49 height 21
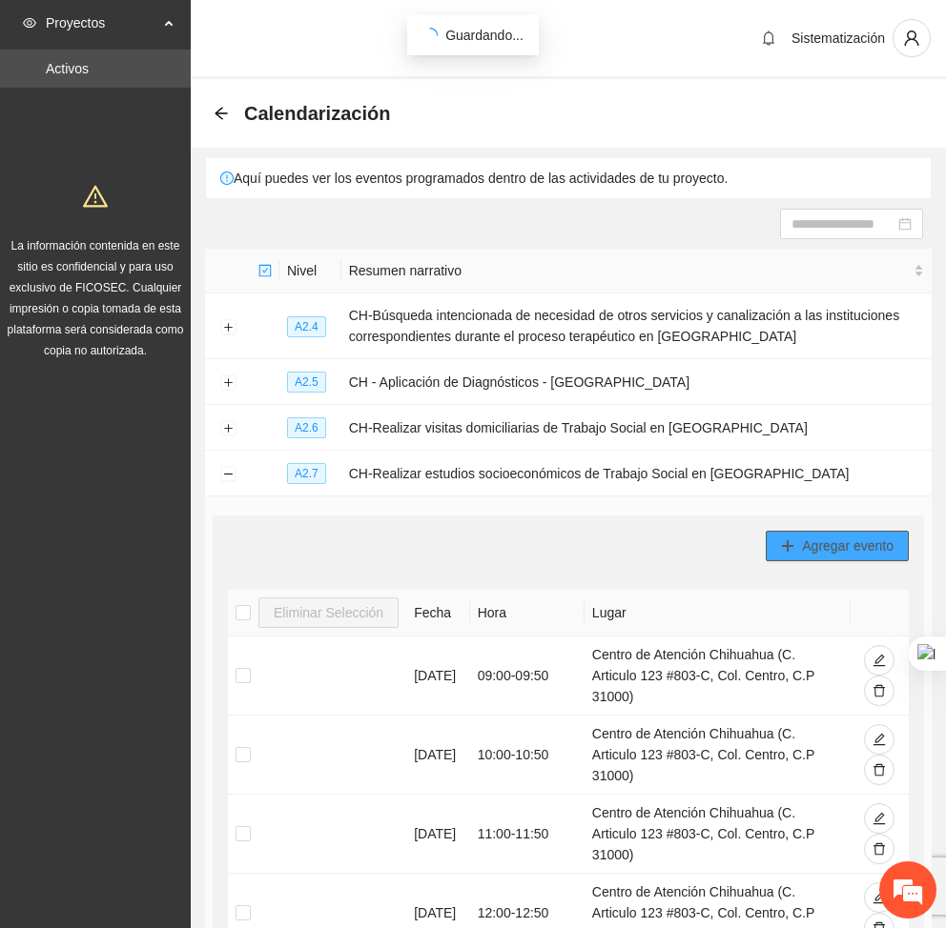
click at [773, 549] on button "Agregar evento" at bounding box center [836, 546] width 143 height 31
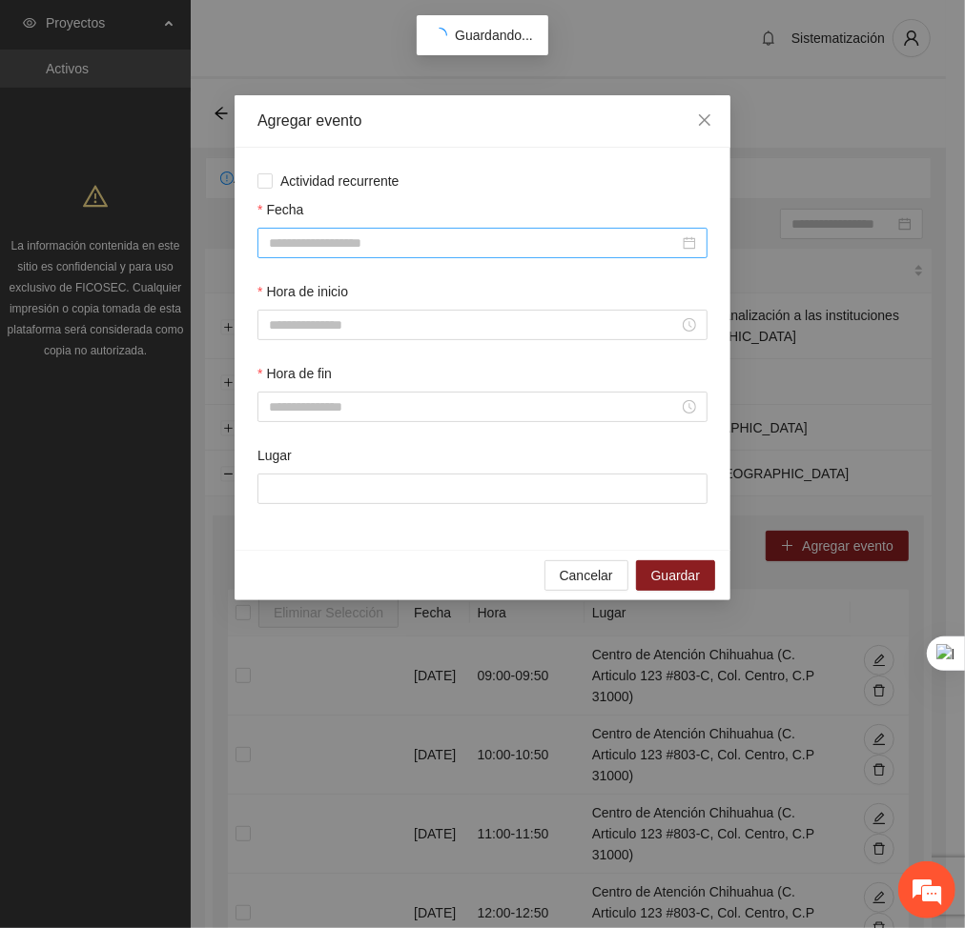
click at [373, 248] on input "Fecha" at bounding box center [474, 243] width 410 height 21
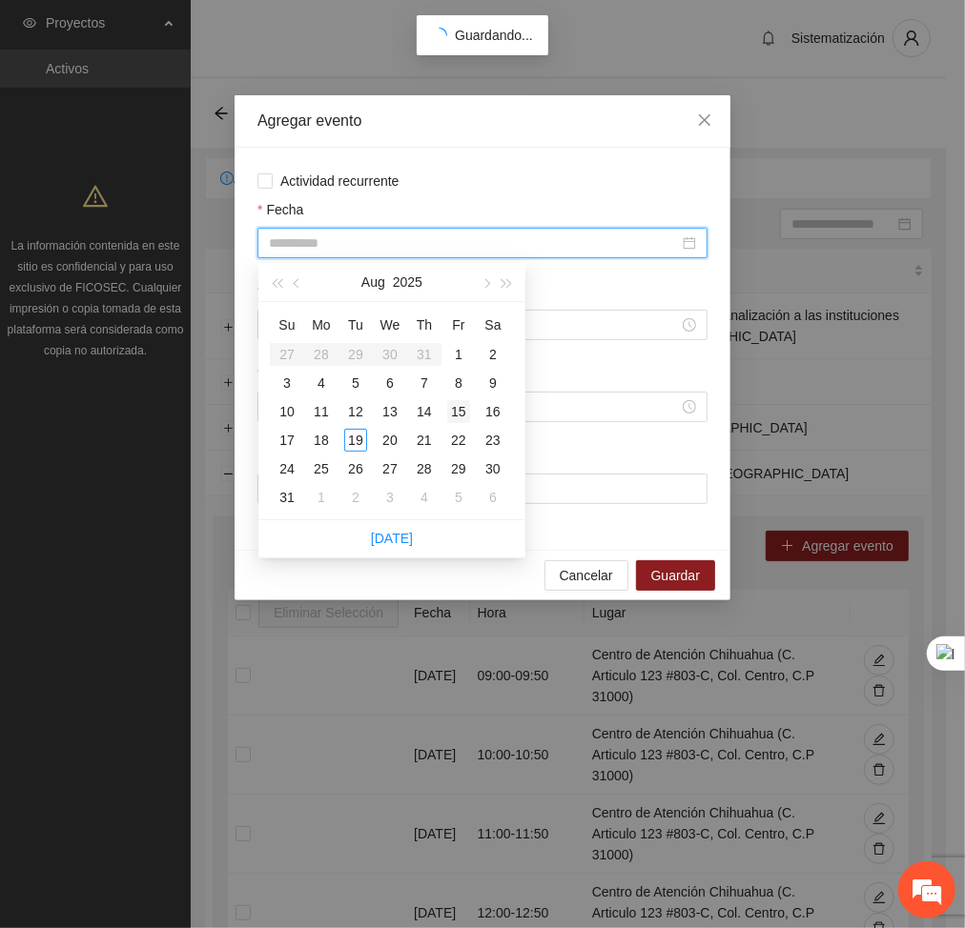
type input "**********"
click at [458, 405] on div "15" at bounding box center [458, 411] width 23 height 23
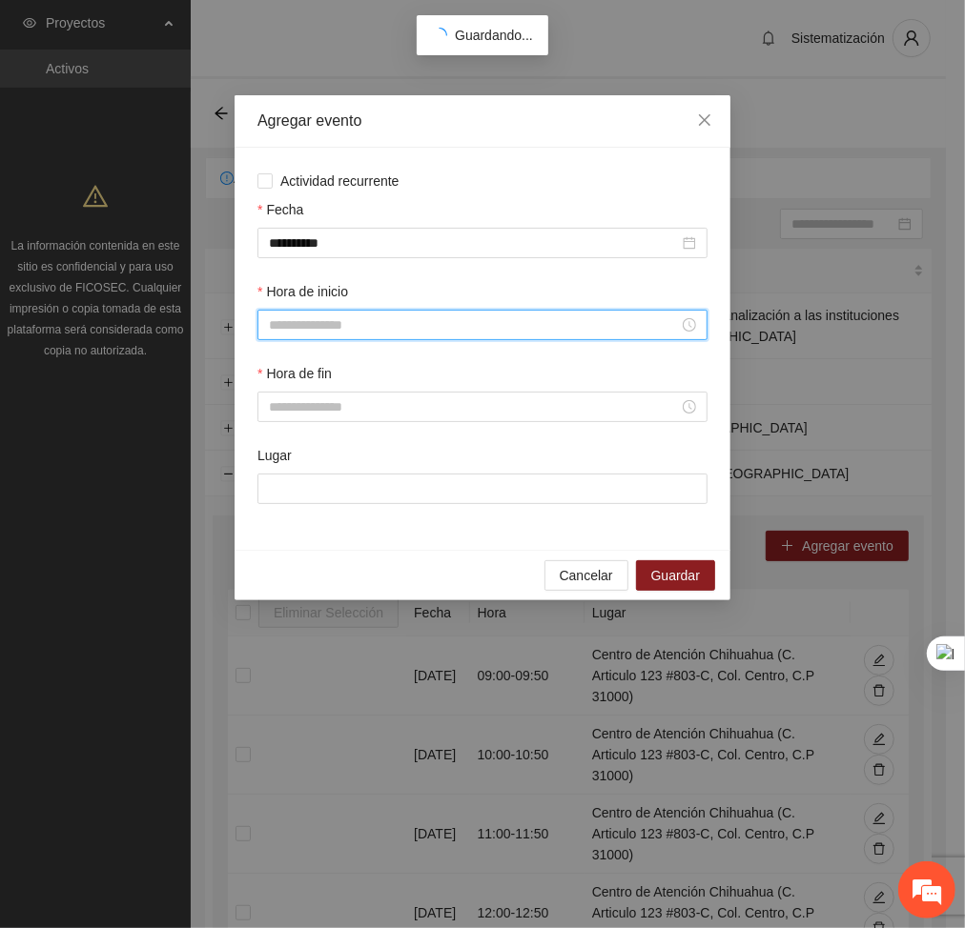
click at [363, 333] on input "Hora de inicio" at bounding box center [474, 325] width 410 height 21
click at [275, 441] on div "13" at bounding box center [284, 439] width 53 height 27
type input "*****"
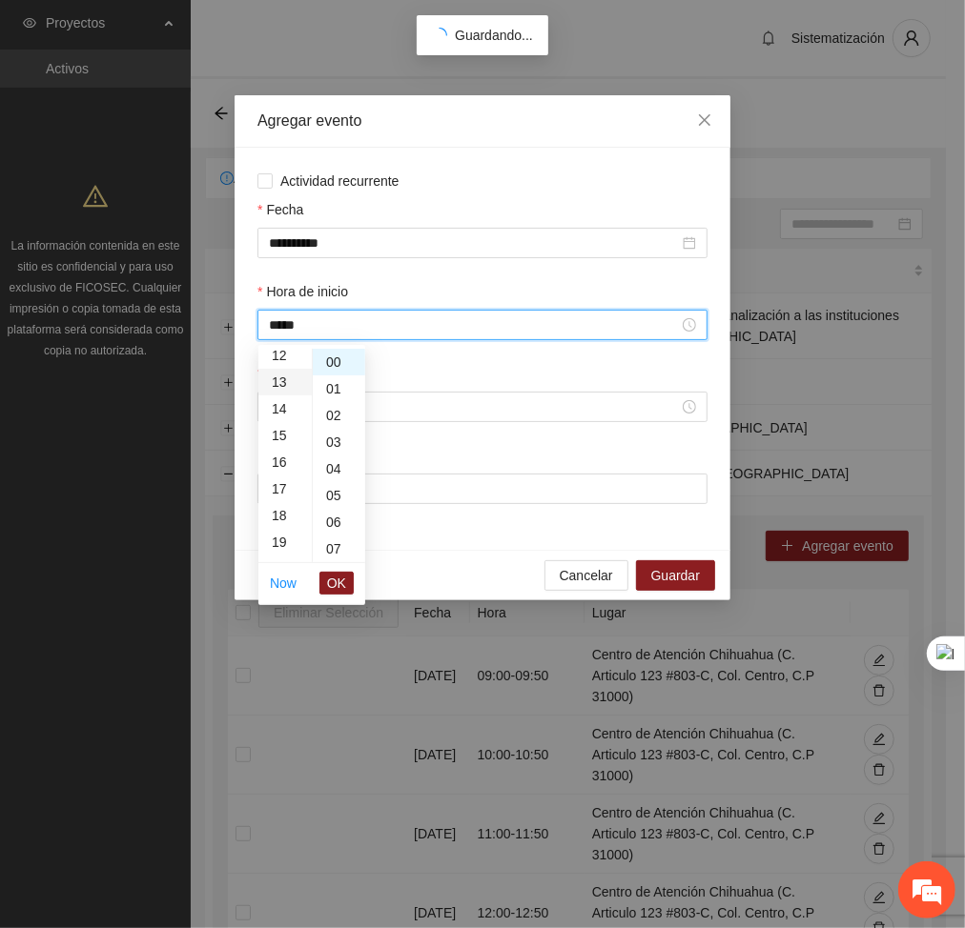
scroll to position [346, 0]
click at [336, 580] on span "OK" at bounding box center [336, 583] width 19 height 21
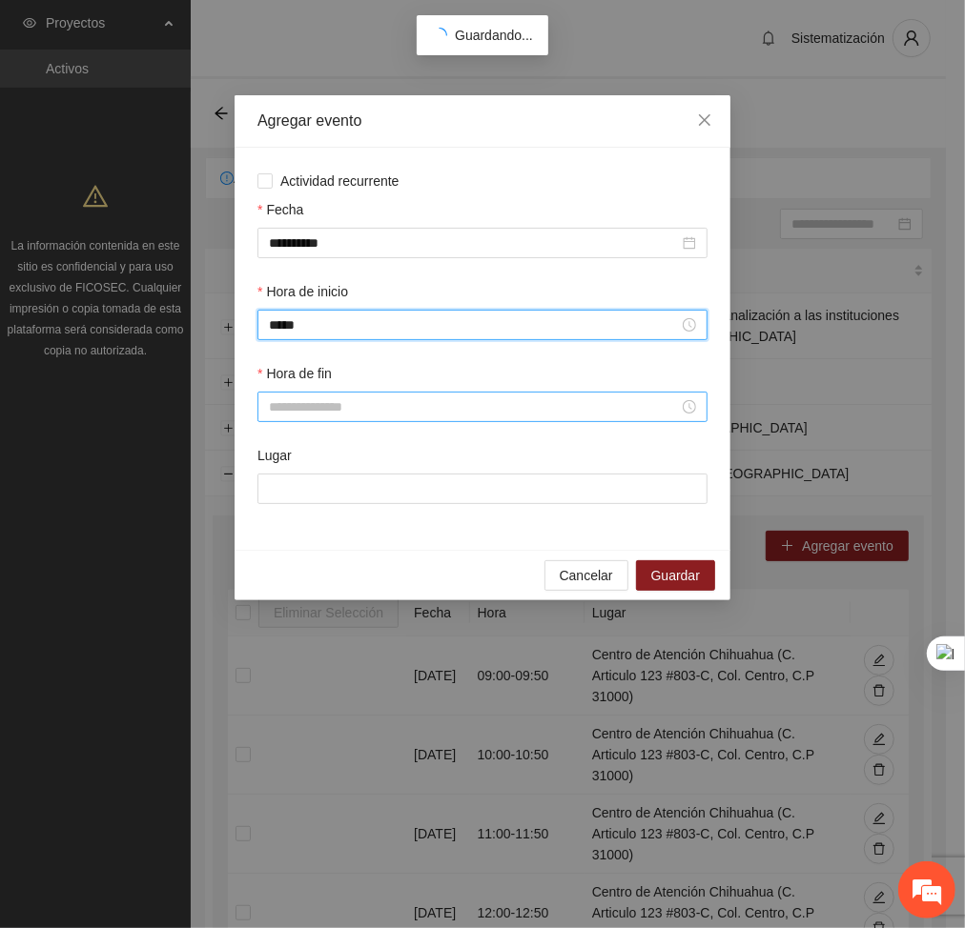
click at [303, 410] on input "Hora de fin" at bounding box center [474, 407] width 410 height 21
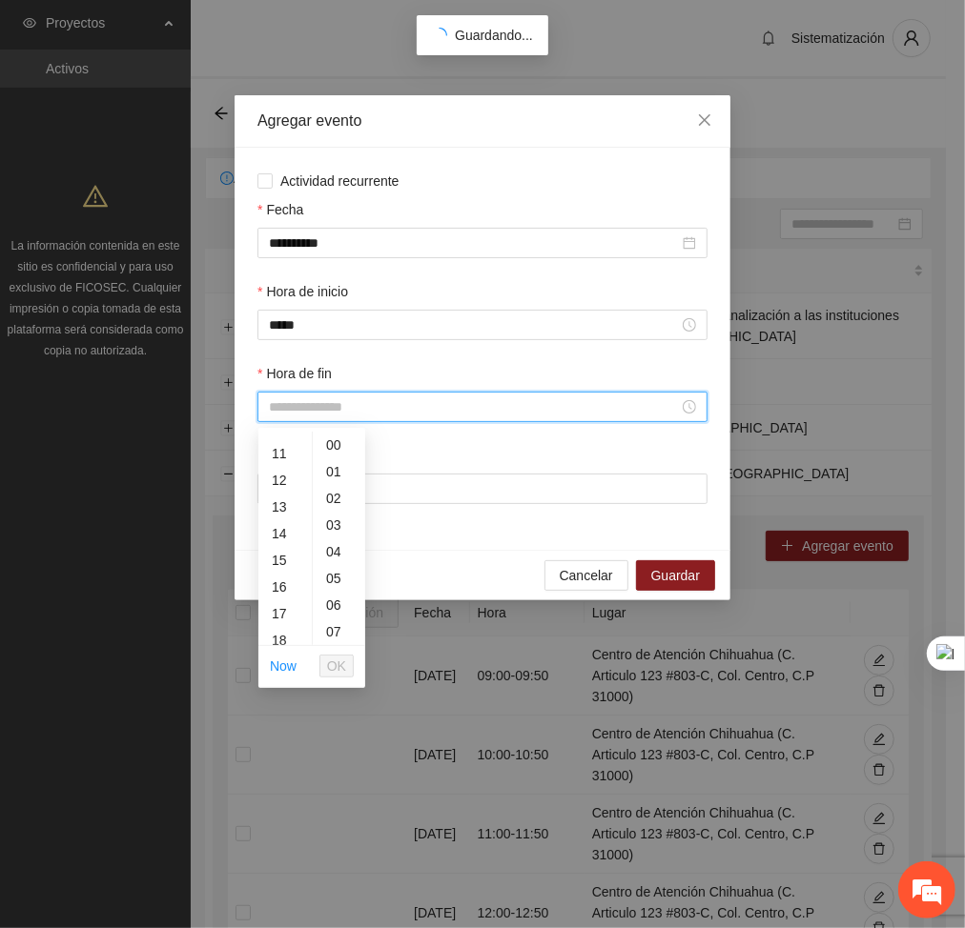
scroll to position [294, 0]
click at [279, 498] on div "13" at bounding box center [284, 498] width 53 height 27
click at [336, 581] on div "50" at bounding box center [339, 582] width 52 height 27
type input "*****"
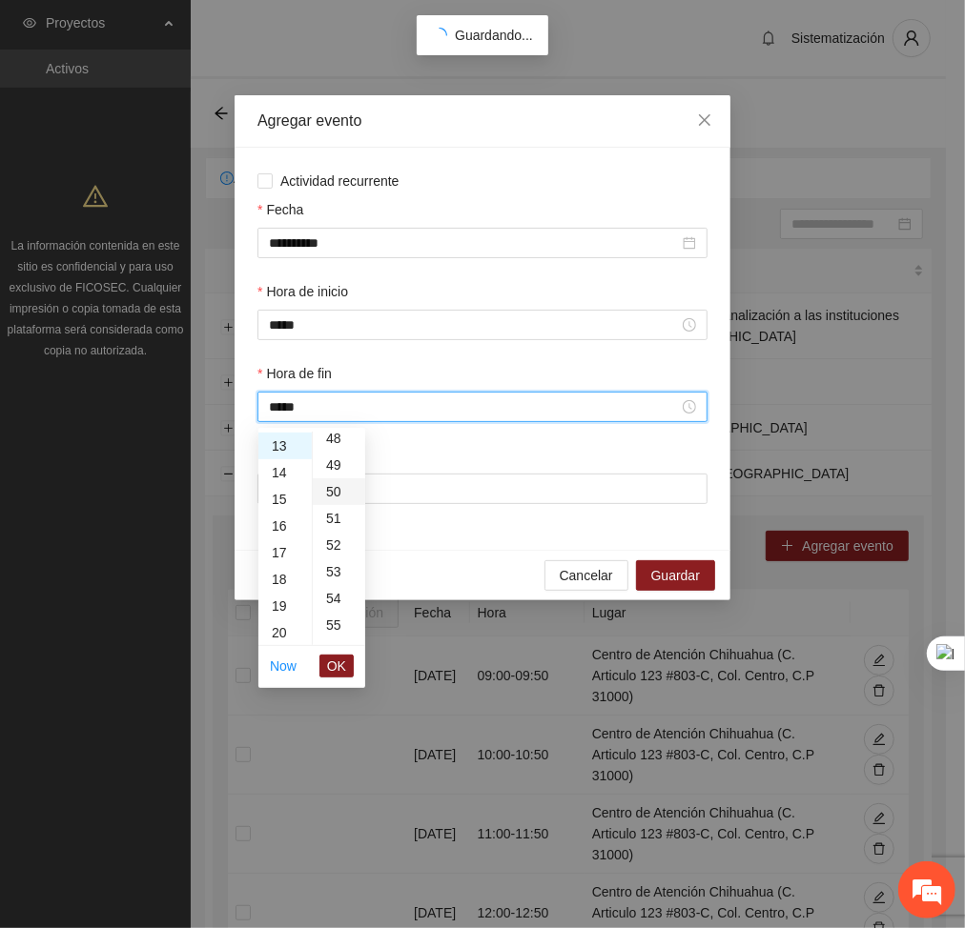
scroll to position [1334, 0]
click at [337, 666] on span "OK" at bounding box center [336, 666] width 19 height 21
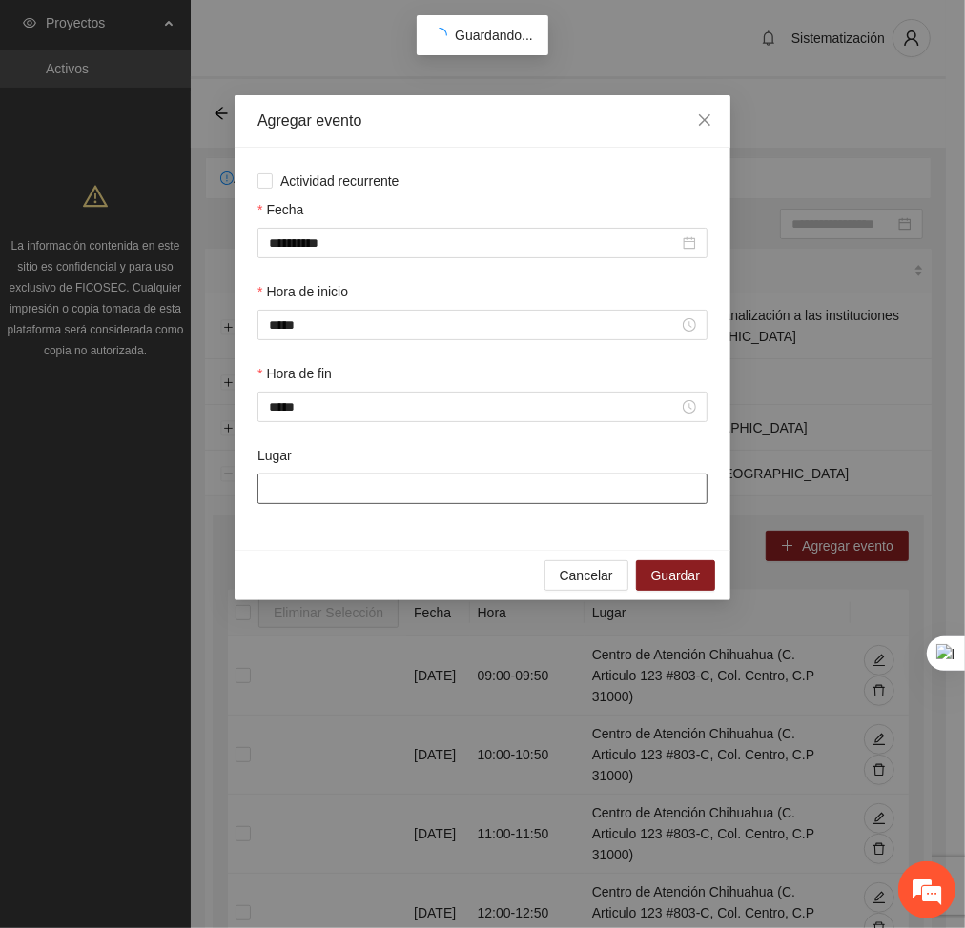
click at [349, 483] on input "Lugar" at bounding box center [482, 489] width 450 height 31
type input "**********"
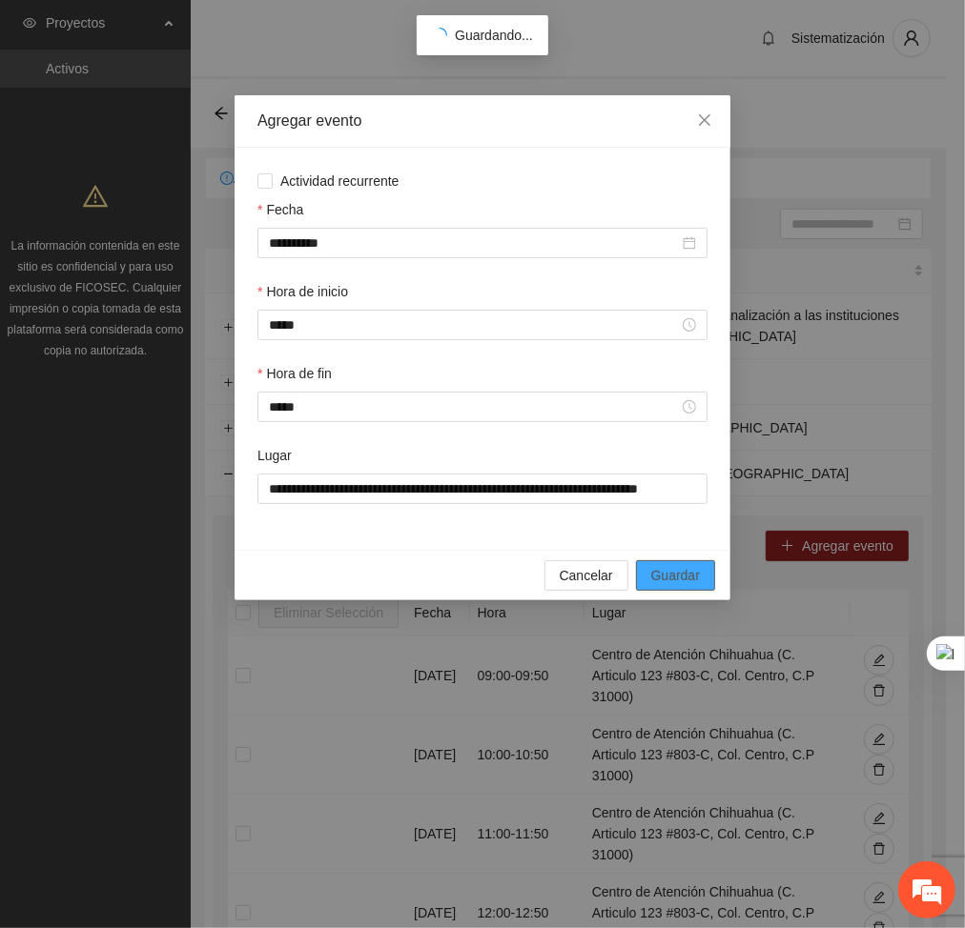
click at [693, 571] on span "Guardar" at bounding box center [675, 575] width 49 height 21
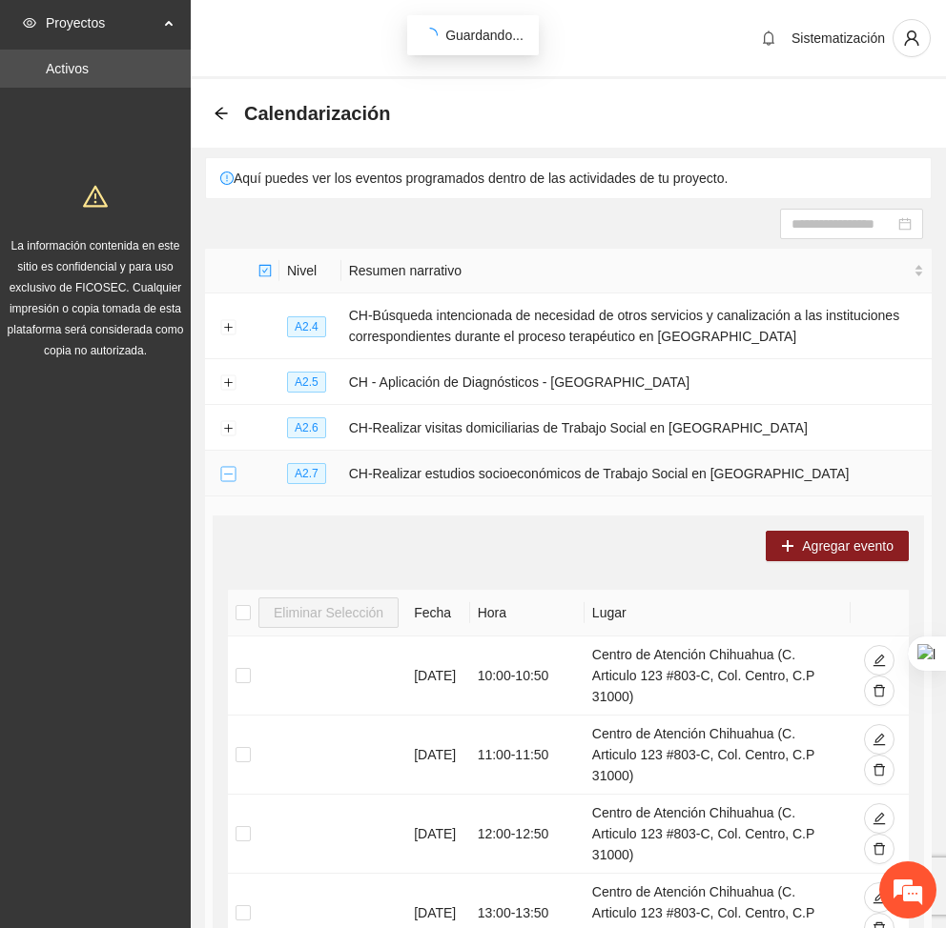
click at [230, 478] on button "Collapse row" at bounding box center [227, 474] width 15 height 15
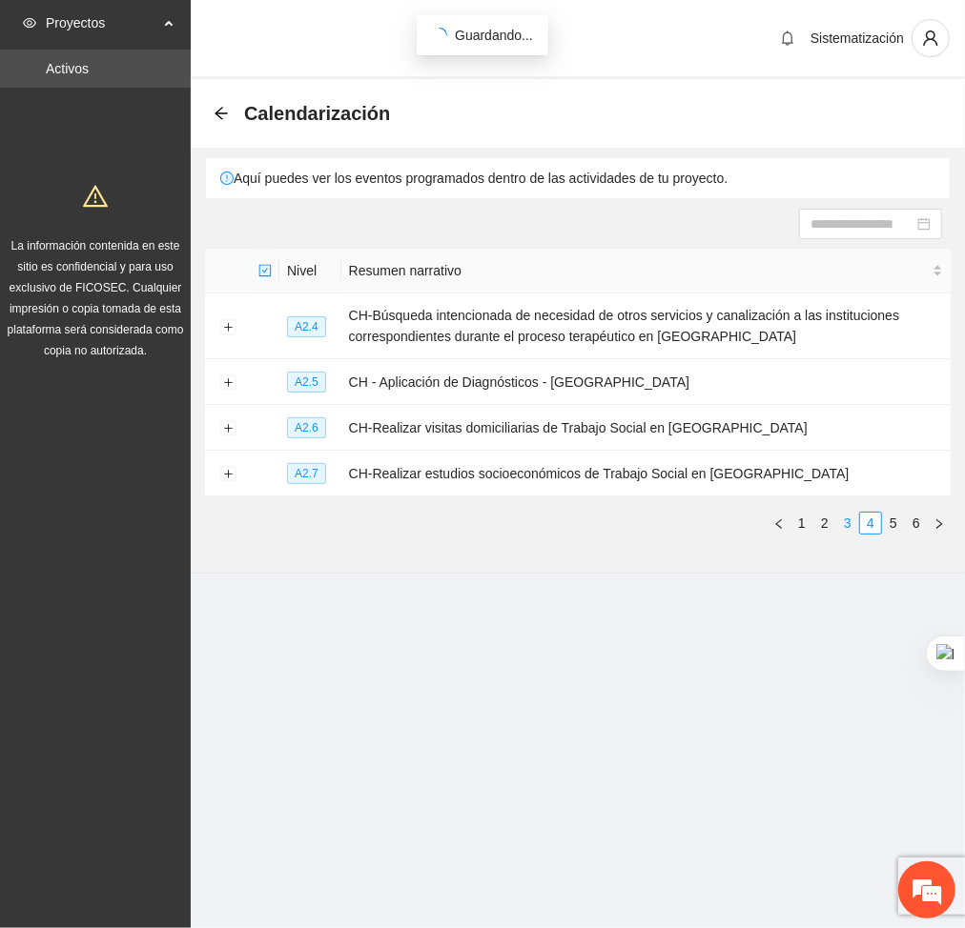
click at [844, 518] on link "3" at bounding box center [847, 523] width 21 height 21
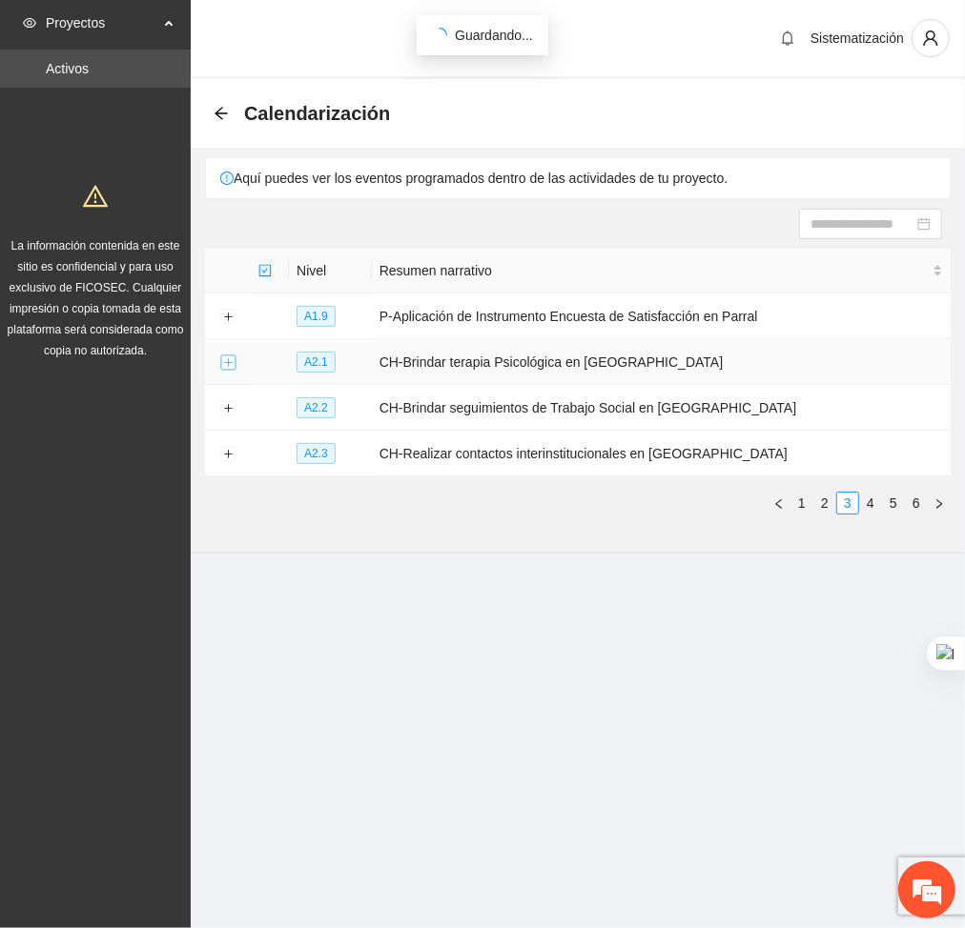
click at [231, 360] on button "Expand row" at bounding box center [227, 363] width 15 height 15
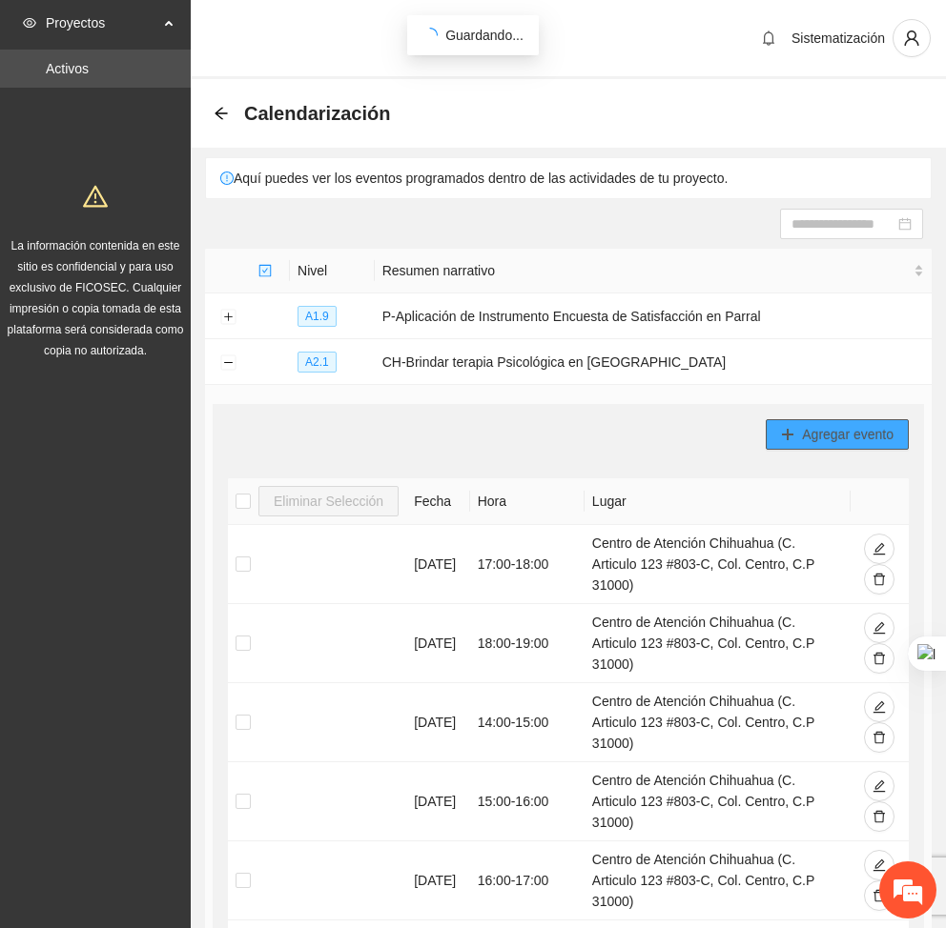
click at [846, 434] on span "Agregar evento" at bounding box center [848, 434] width 92 height 21
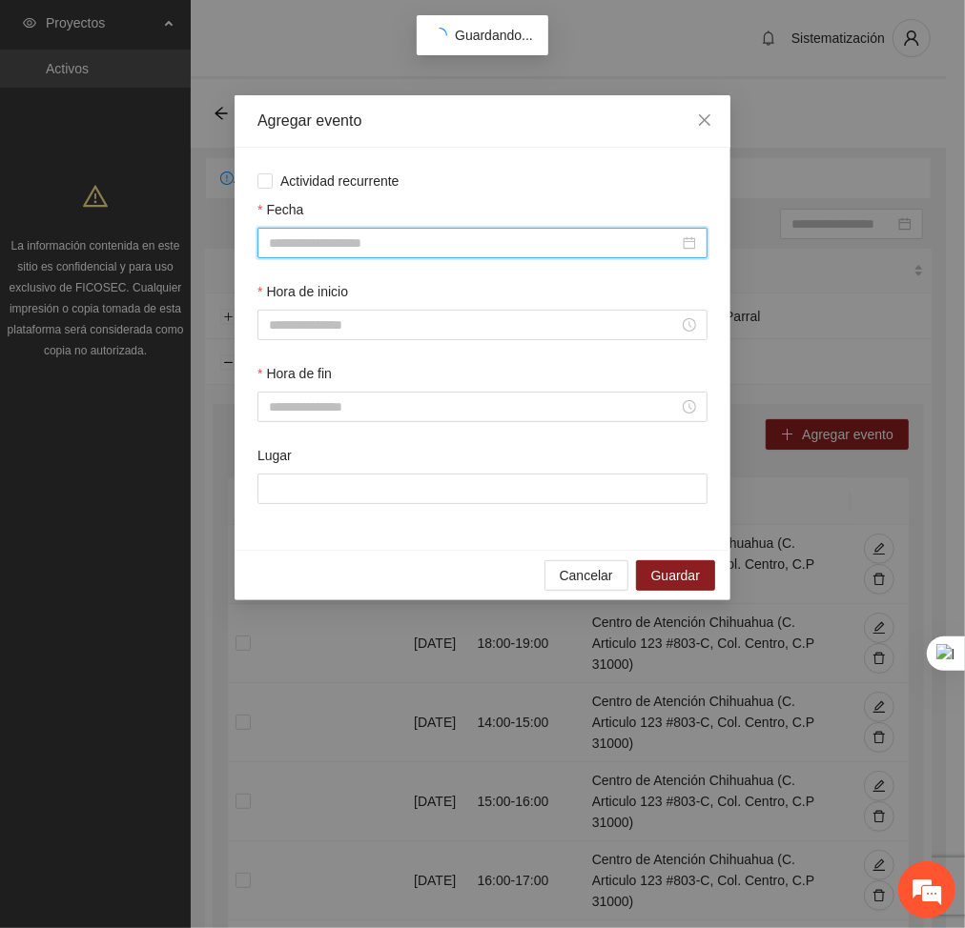
click at [436, 244] on input "Fecha" at bounding box center [474, 243] width 410 height 21
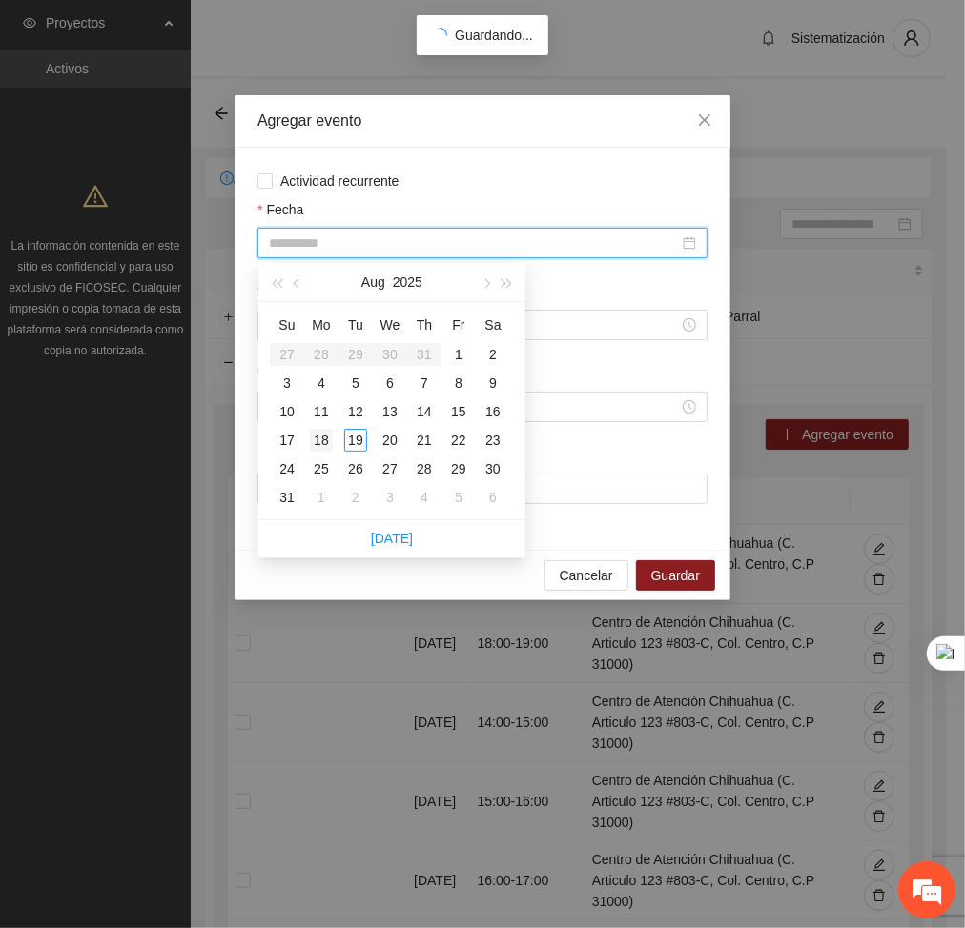
type input "**********"
click at [323, 433] on div "18" at bounding box center [321, 440] width 23 height 23
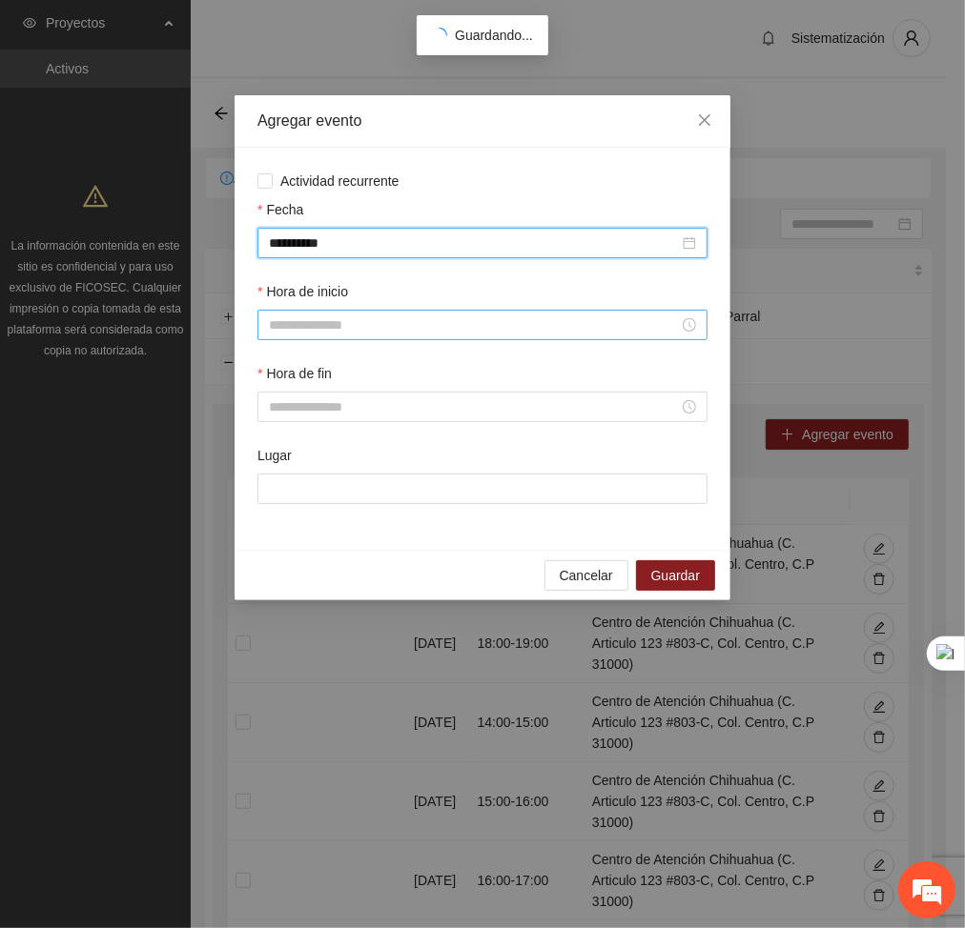
click at [336, 320] on input "Hora de inicio" at bounding box center [474, 325] width 410 height 21
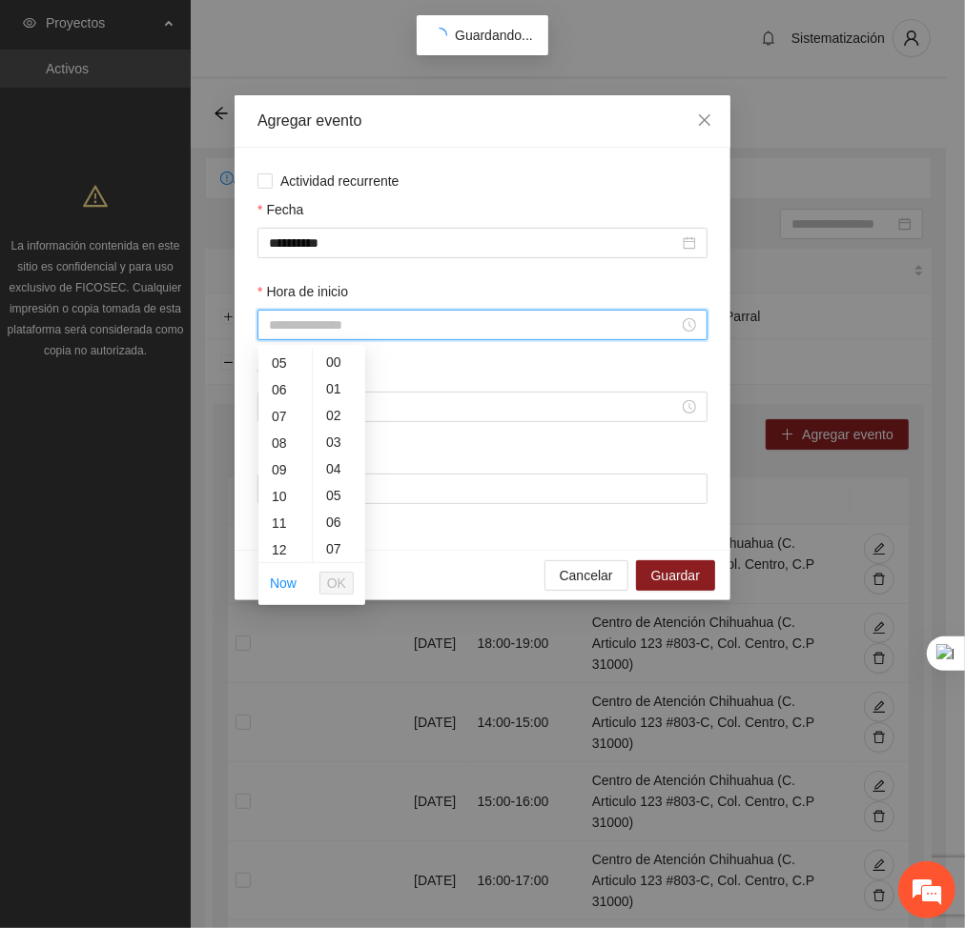
scroll to position [169, 0]
drag, startPoint x: 277, startPoint y: 397, endPoint x: 275, endPoint y: 207, distance: 190.7
click at [275, 207] on body "Proyectos Activos La información contenida en este sitio es confidencial y para…" at bounding box center [473, 464] width 946 height 928
click at [269, 496] on div "13" at bounding box center [284, 506] width 53 height 27
type input "*****"
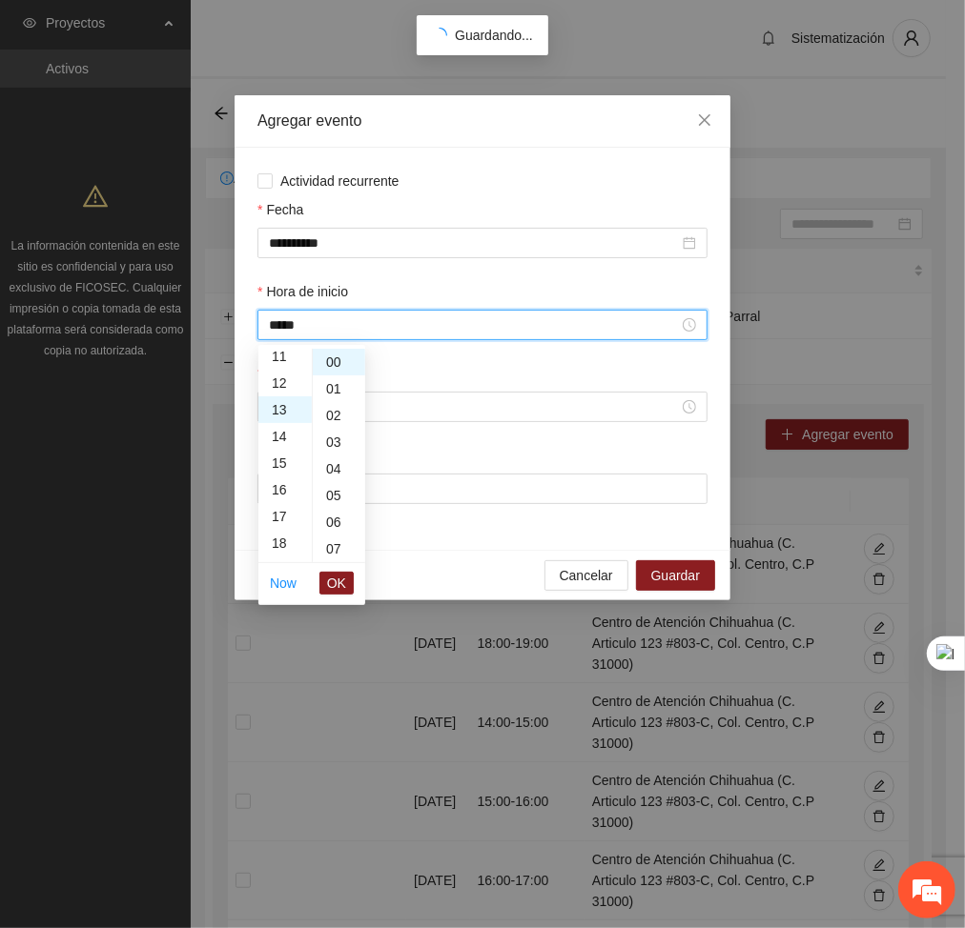
scroll to position [346, 0]
click at [337, 589] on span "OK" at bounding box center [336, 583] width 19 height 21
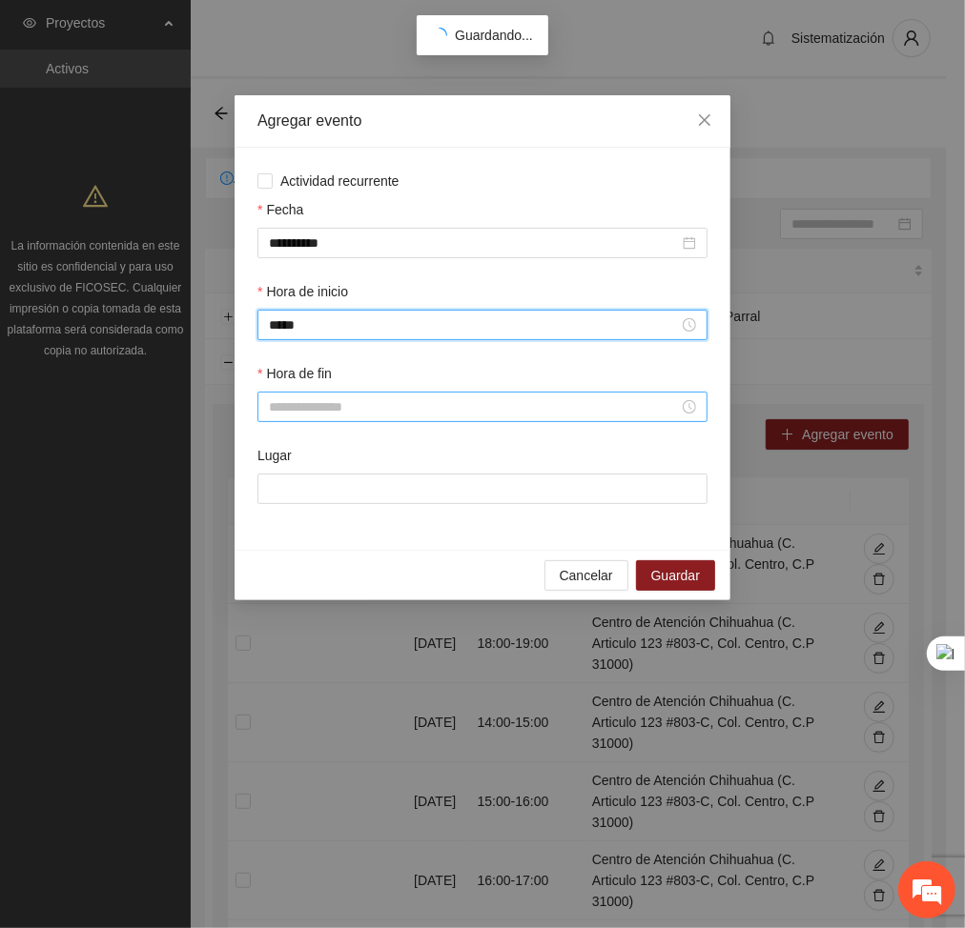
click at [313, 409] on input "Hora de fin" at bounding box center [474, 407] width 410 height 21
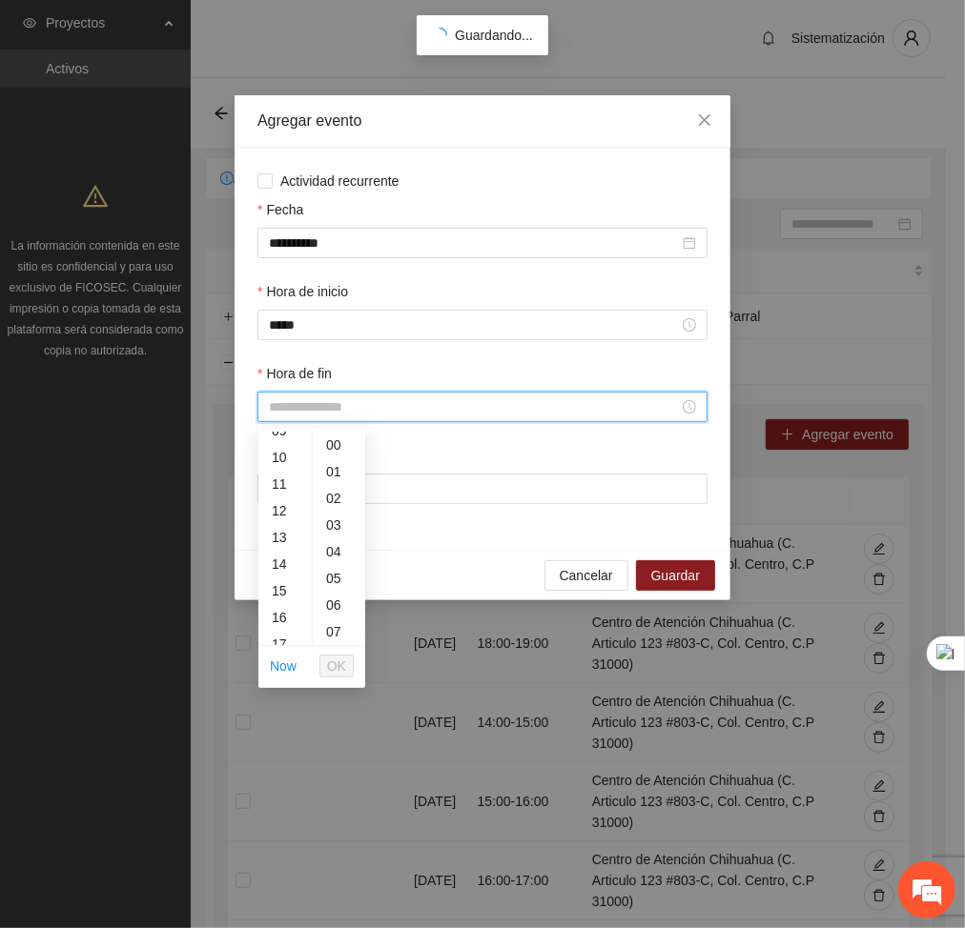
scroll to position [275, 0]
click at [280, 549] on div "14" at bounding box center [284, 544] width 53 height 27
type input "*****"
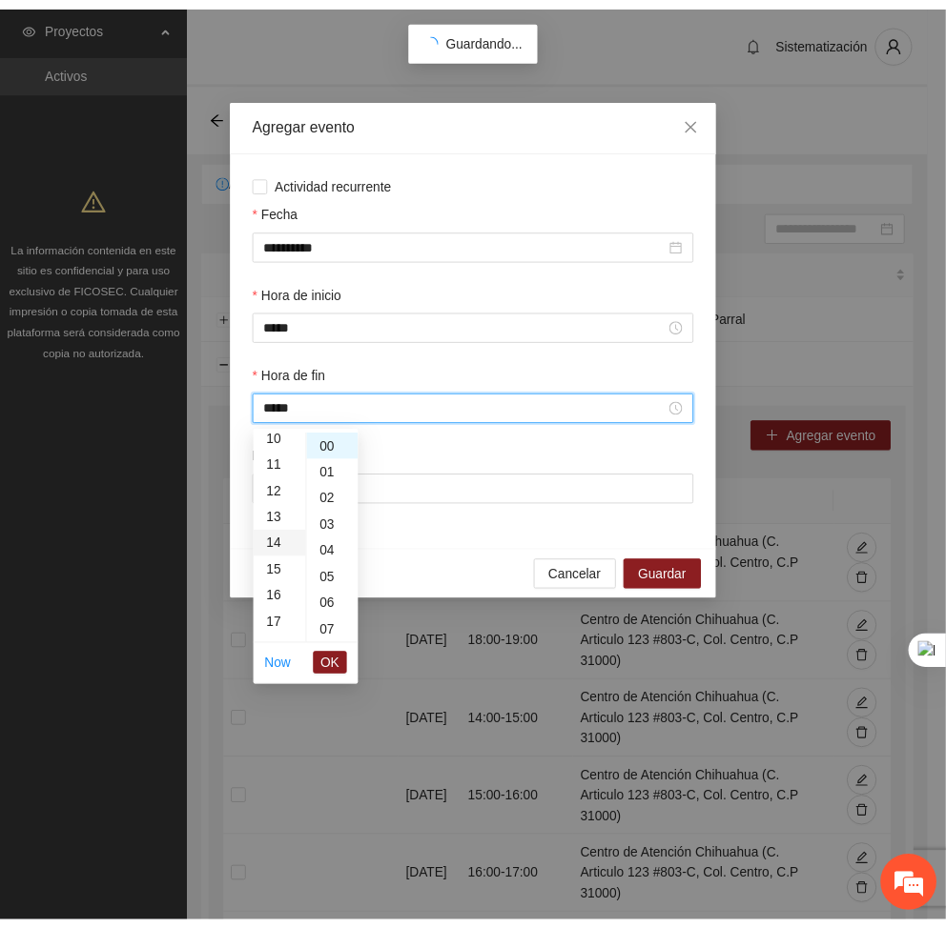
scroll to position [374, 0]
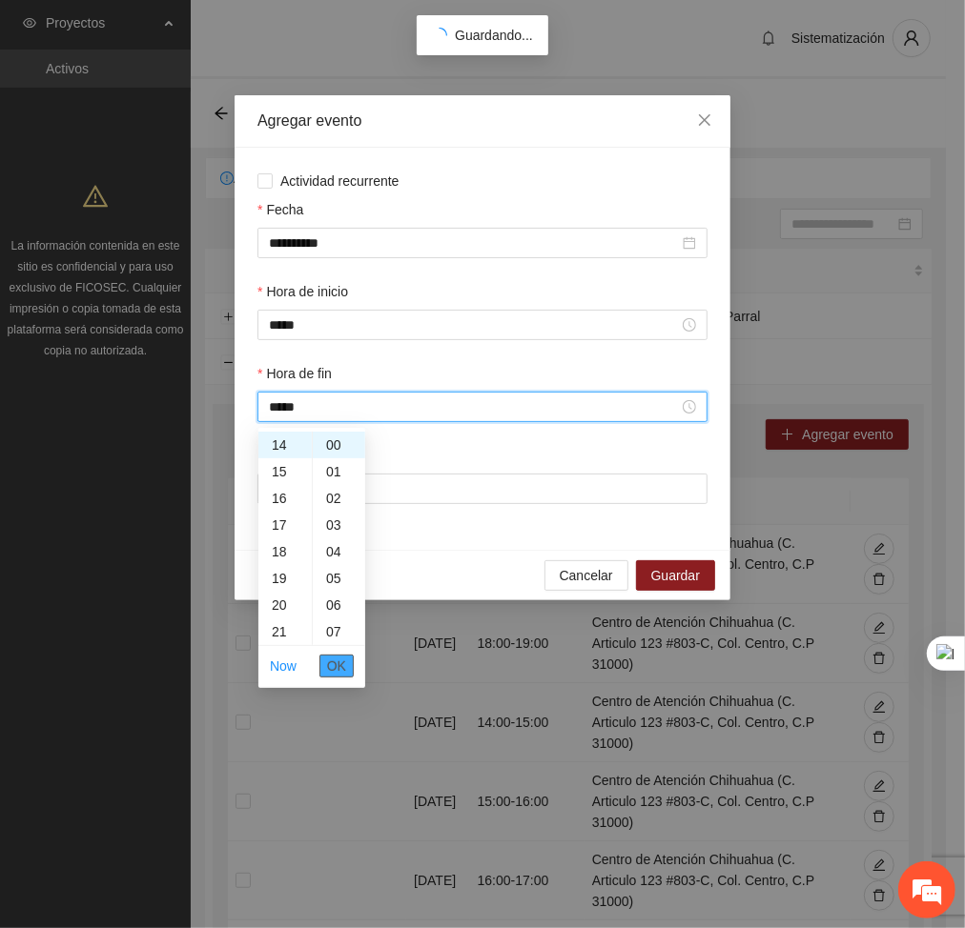
click at [339, 668] on span "OK" at bounding box center [336, 666] width 19 height 21
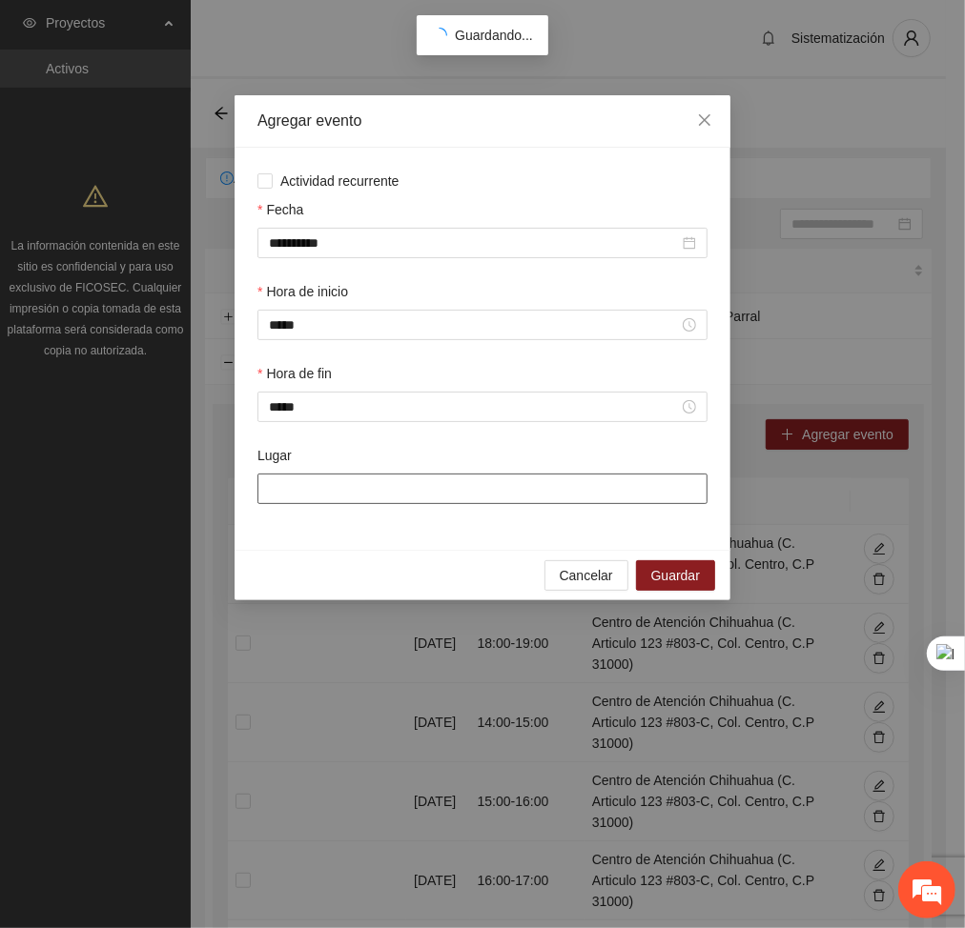
click at [357, 501] on input "Lugar" at bounding box center [482, 489] width 450 height 31
type input "**********"
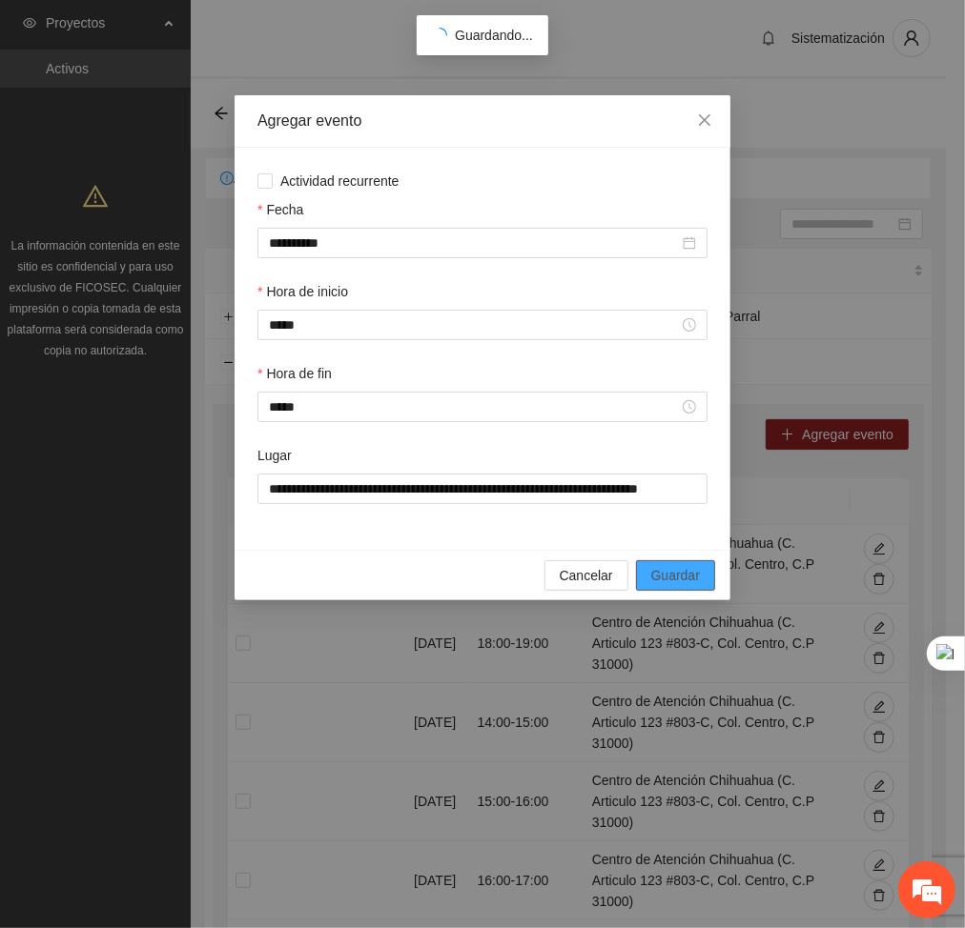
click at [664, 579] on span "Guardar" at bounding box center [675, 575] width 49 height 21
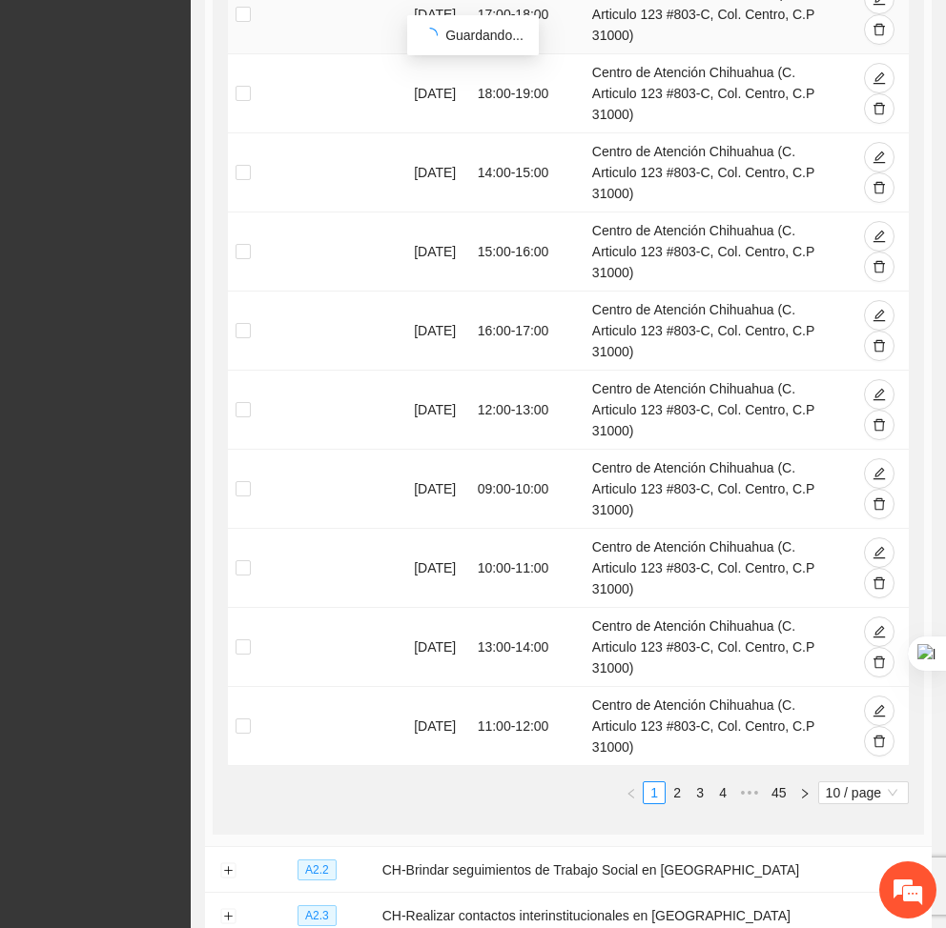
scroll to position [695, 0]
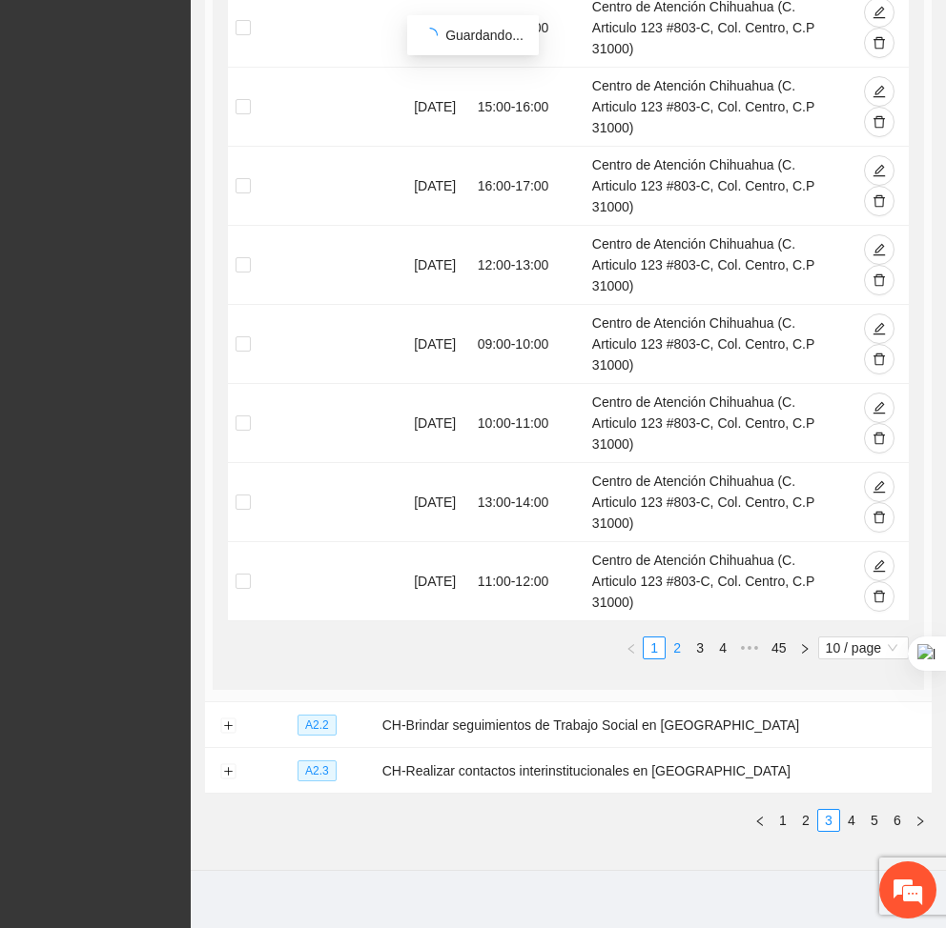
click at [666, 638] on link "2" at bounding box center [676, 648] width 21 height 21
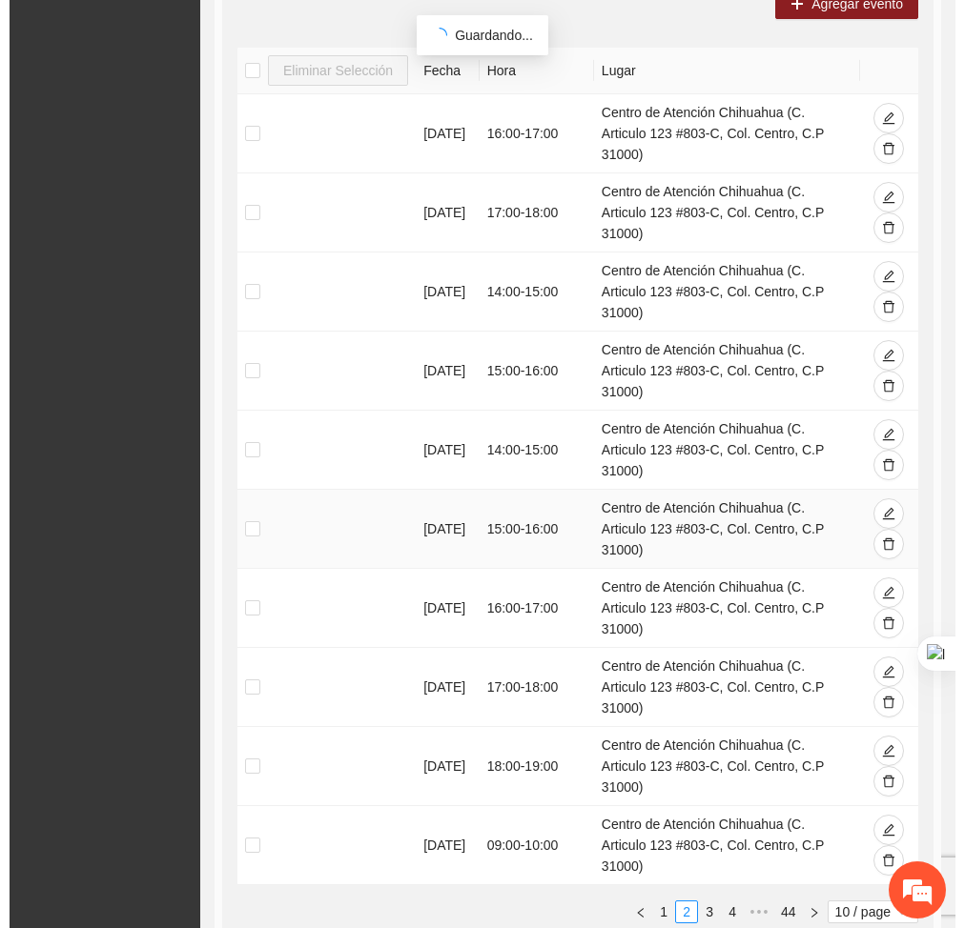
scroll to position [336, 0]
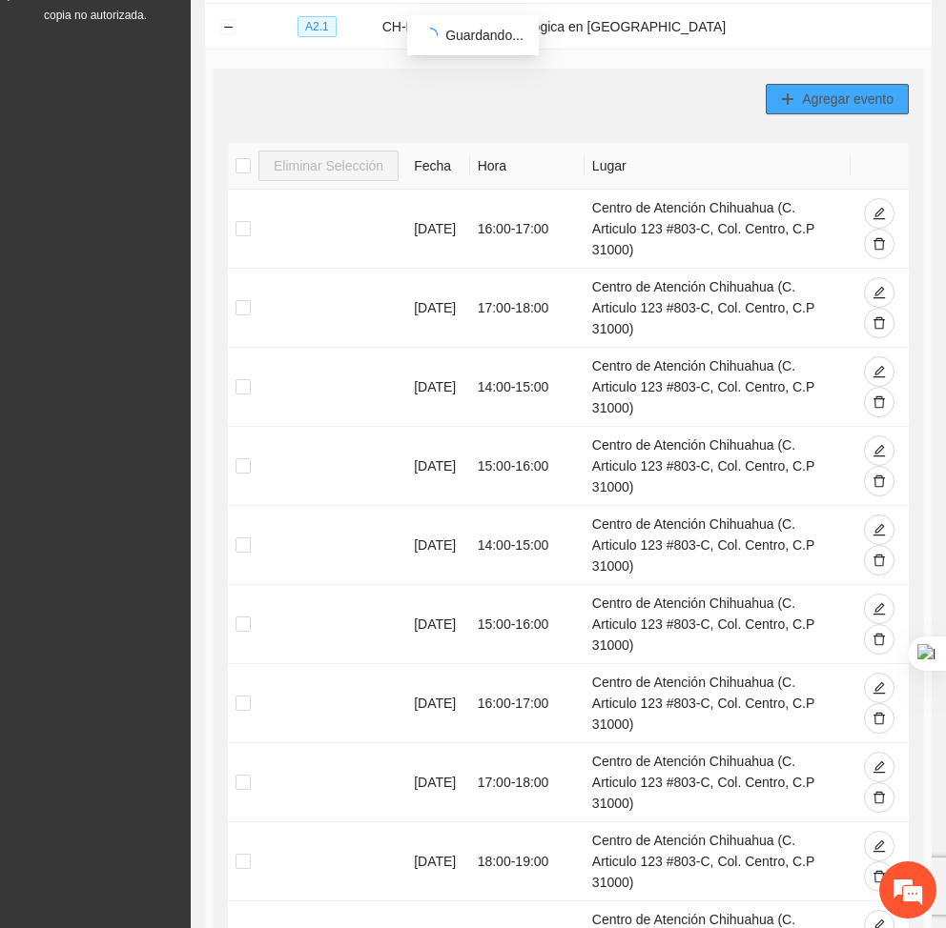
click at [814, 106] on span "Agregar evento" at bounding box center [848, 99] width 92 height 21
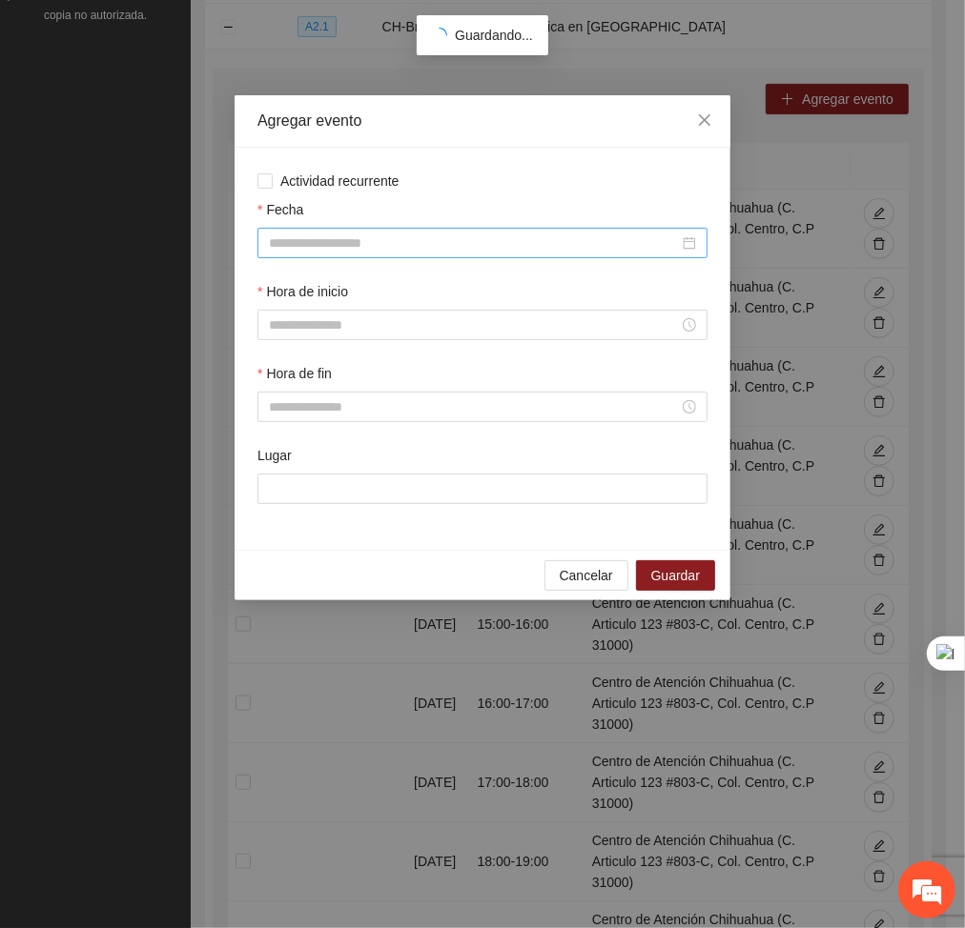
click at [476, 239] on input "Fecha" at bounding box center [474, 243] width 410 height 21
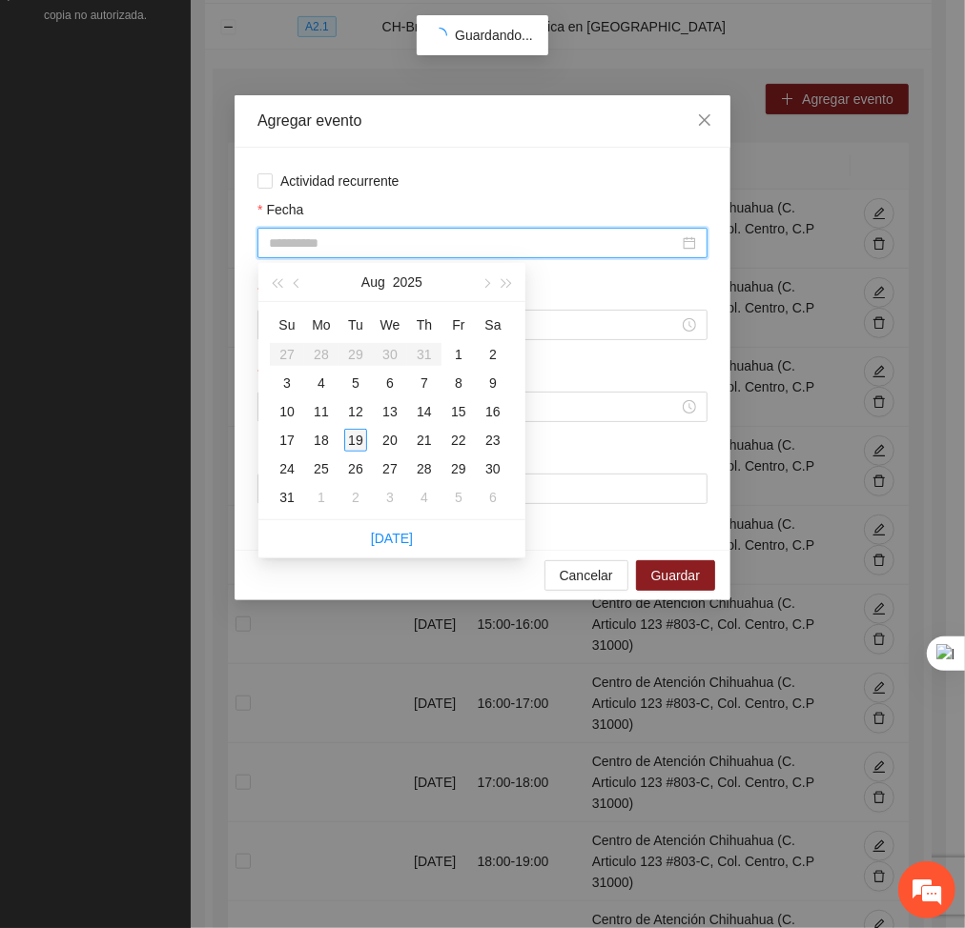
type input "**********"
click at [360, 439] on div "19" at bounding box center [355, 440] width 23 height 23
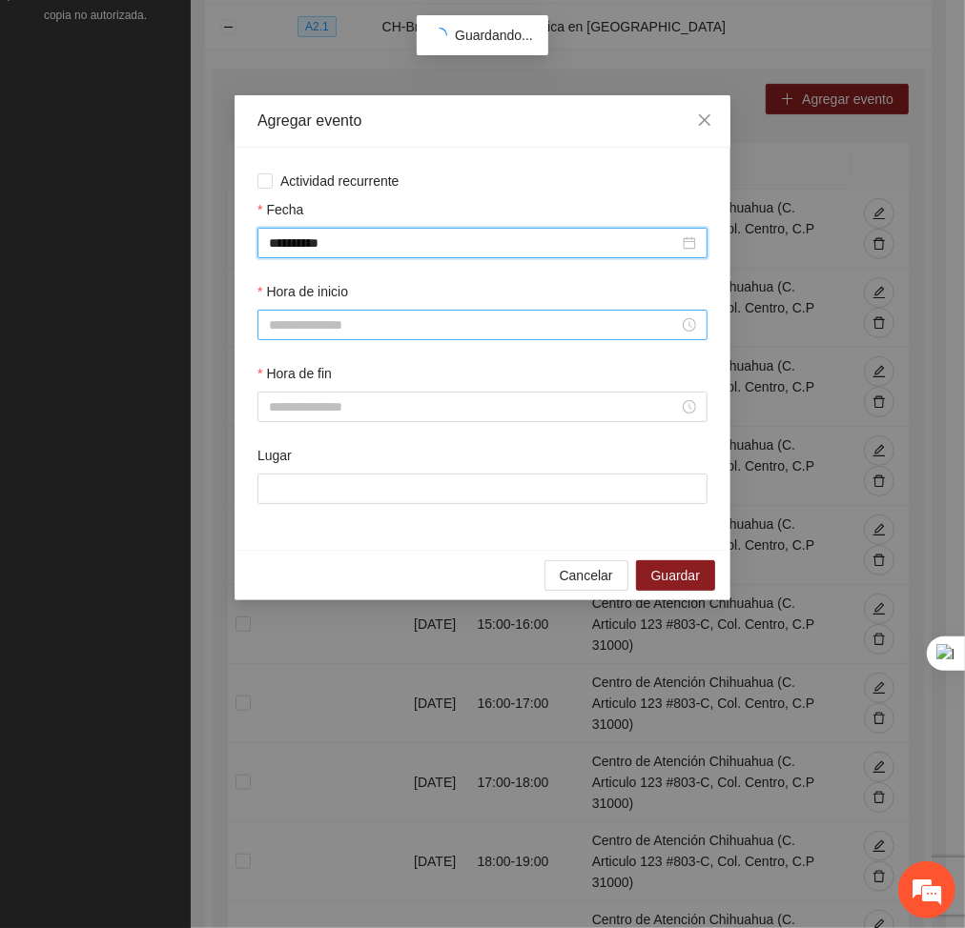
click at [357, 334] on input "Hora de inicio" at bounding box center [474, 325] width 410 height 21
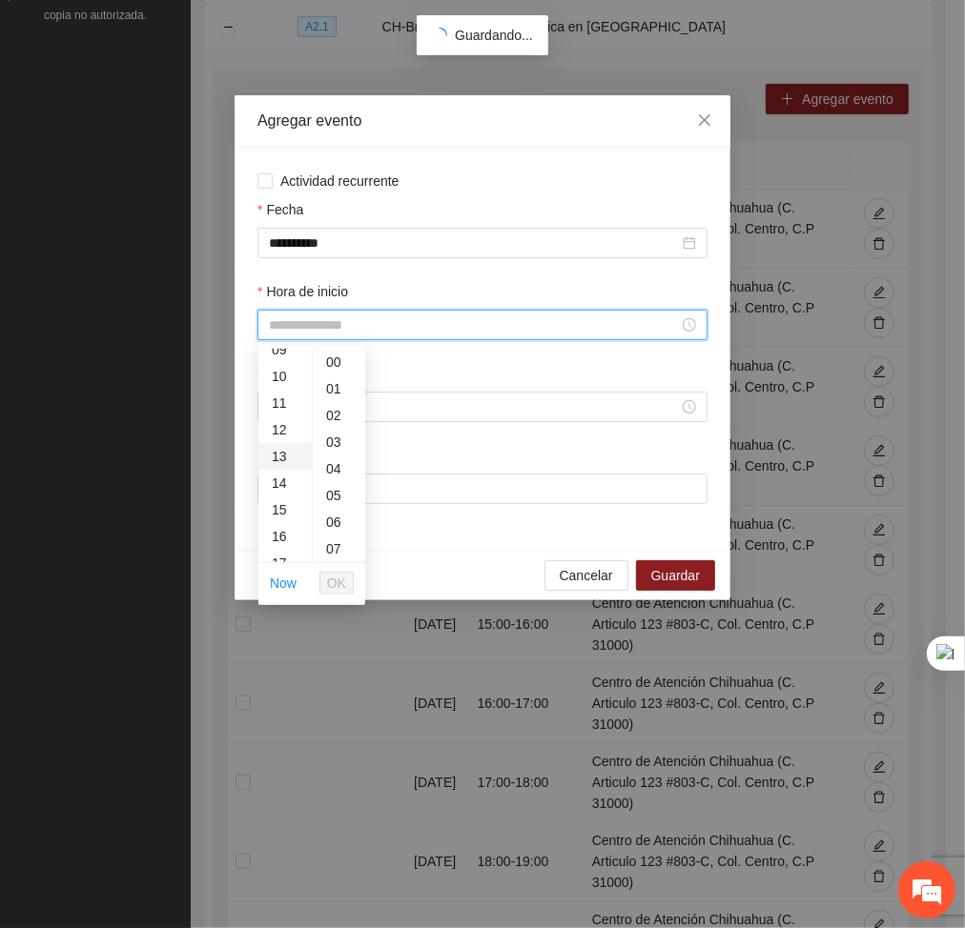
click at [278, 450] on div "13" at bounding box center [284, 456] width 53 height 27
type input "*****"
click at [331, 577] on span "OK" at bounding box center [336, 583] width 19 height 21
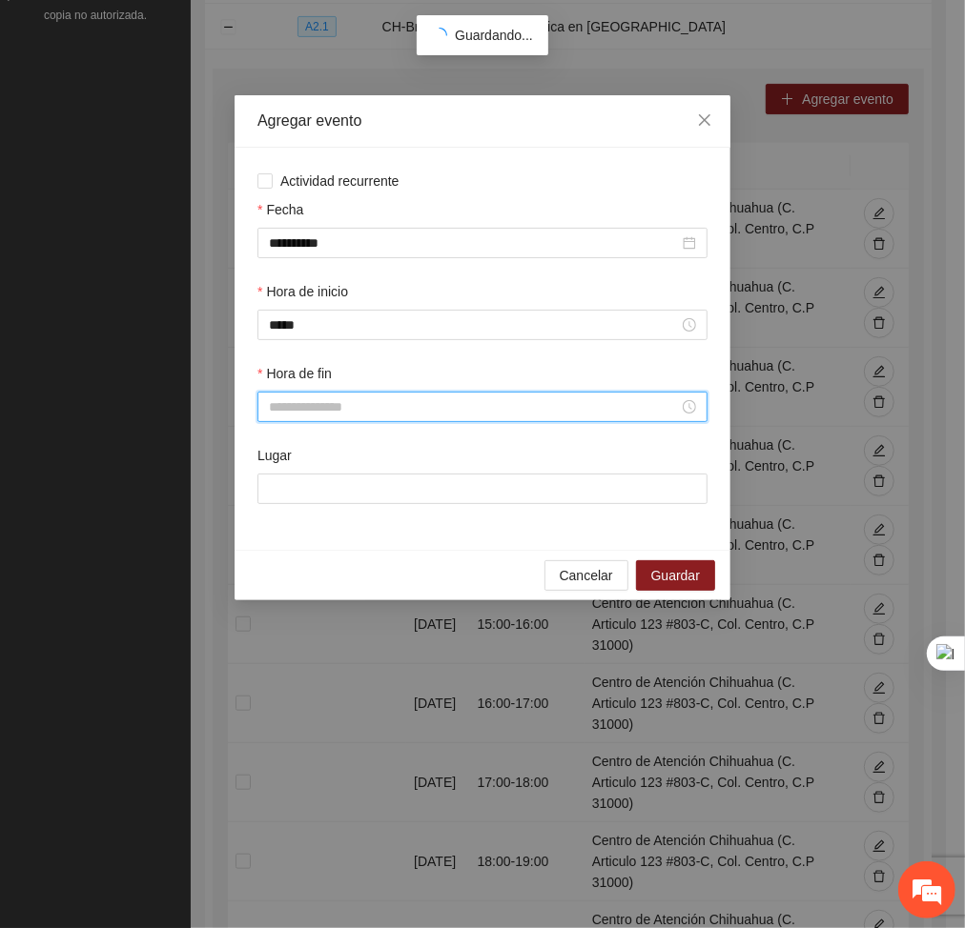
click at [301, 407] on input "Hora de fin" at bounding box center [474, 407] width 410 height 21
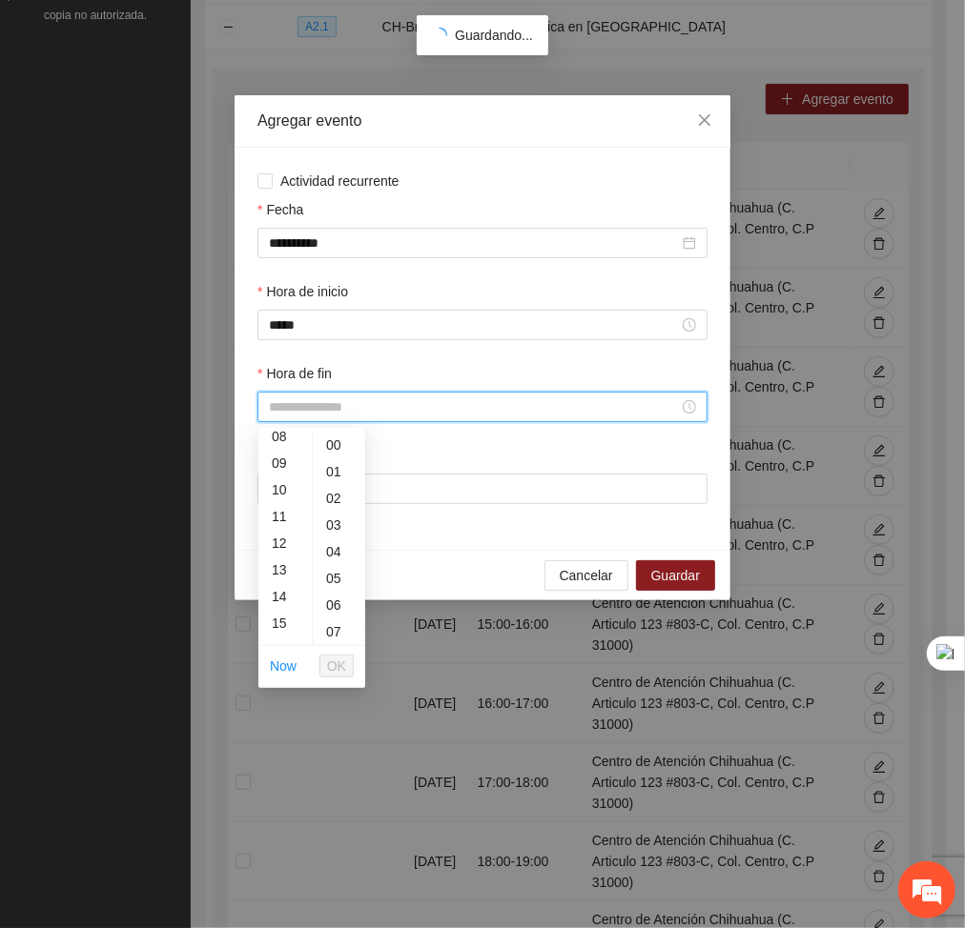
scroll to position [232, 0]
click at [276, 584] on div "14" at bounding box center [284, 587] width 53 height 27
type input "*****"
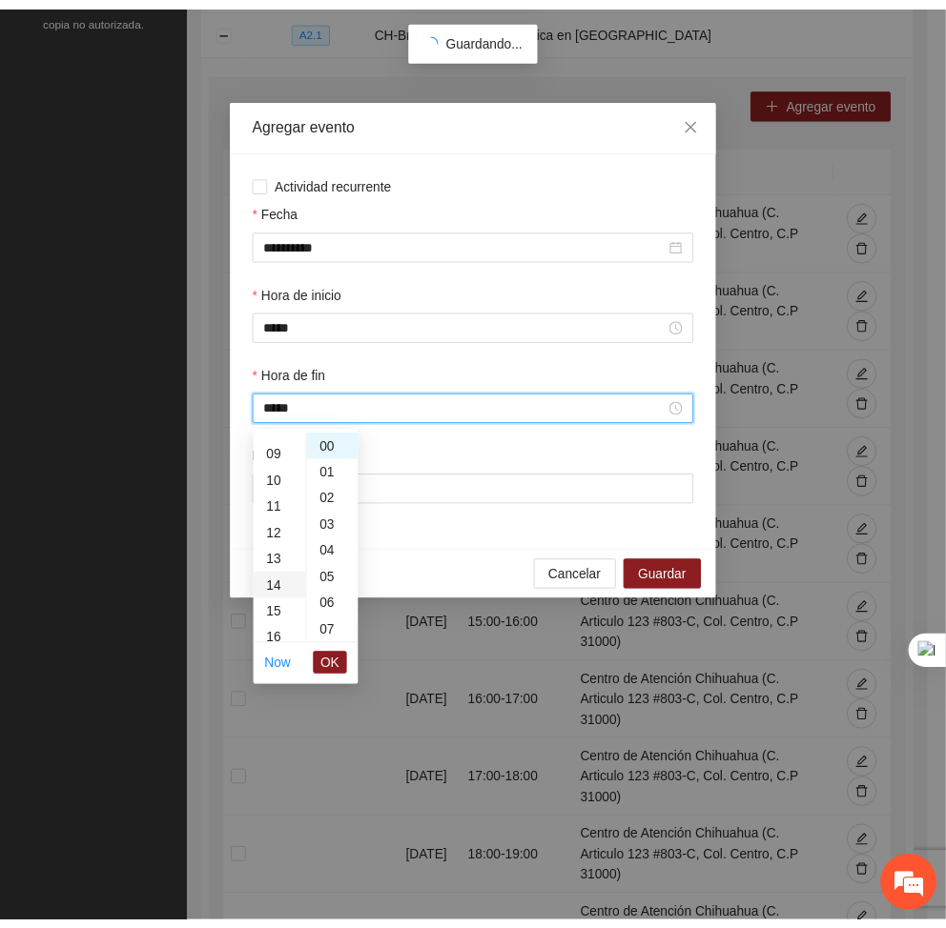
scroll to position [374, 0]
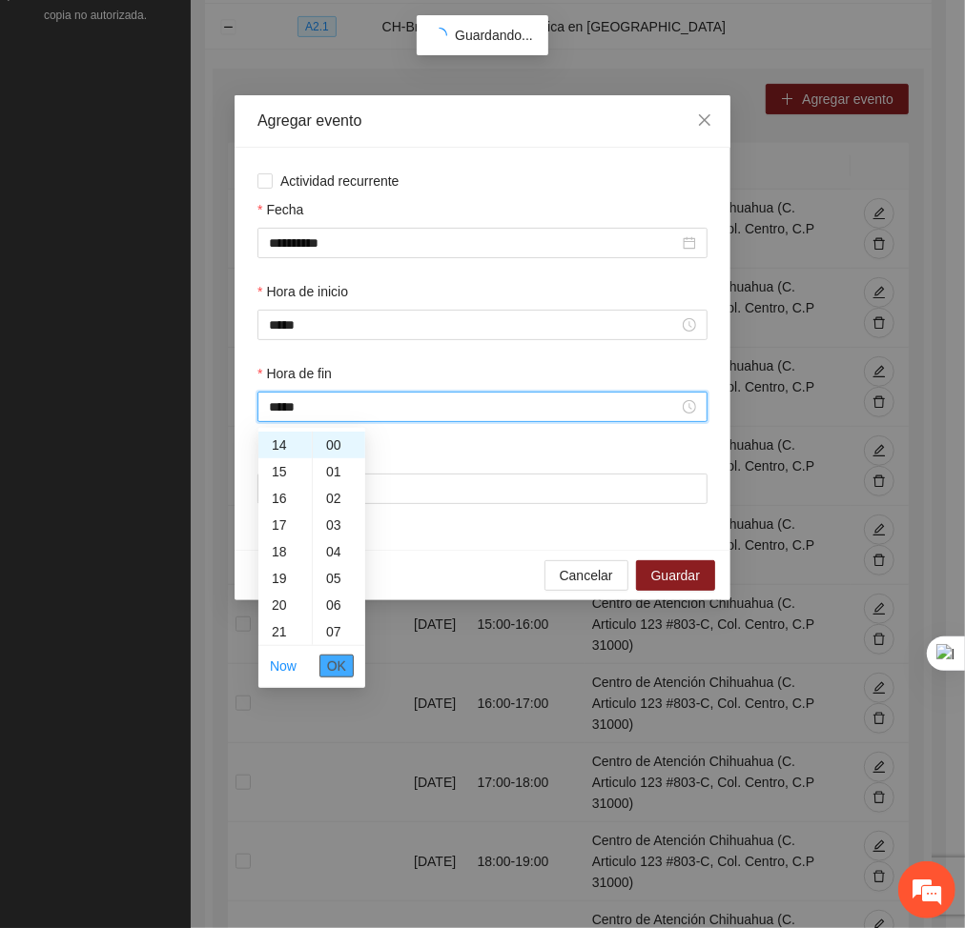
click at [339, 670] on span "OK" at bounding box center [336, 666] width 19 height 21
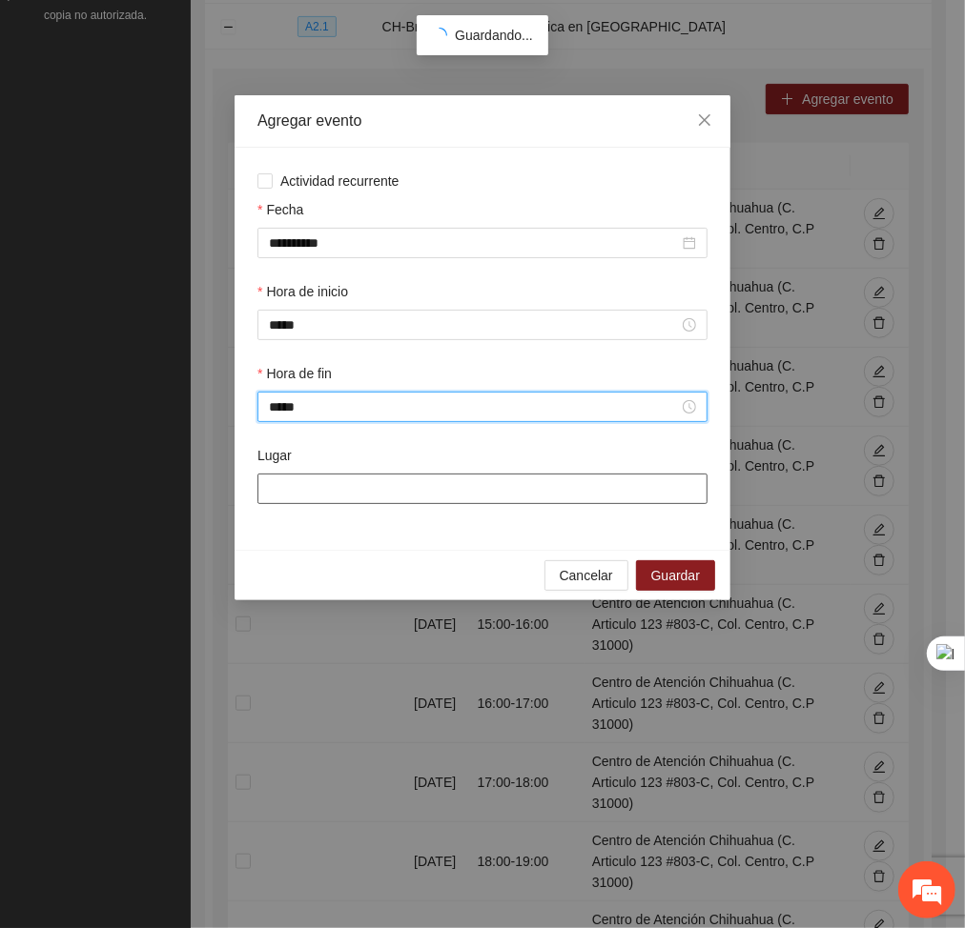
click at [336, 483] on input "Lugar" at bounding box center [482, 489] width 450 height 31
type input "**********"
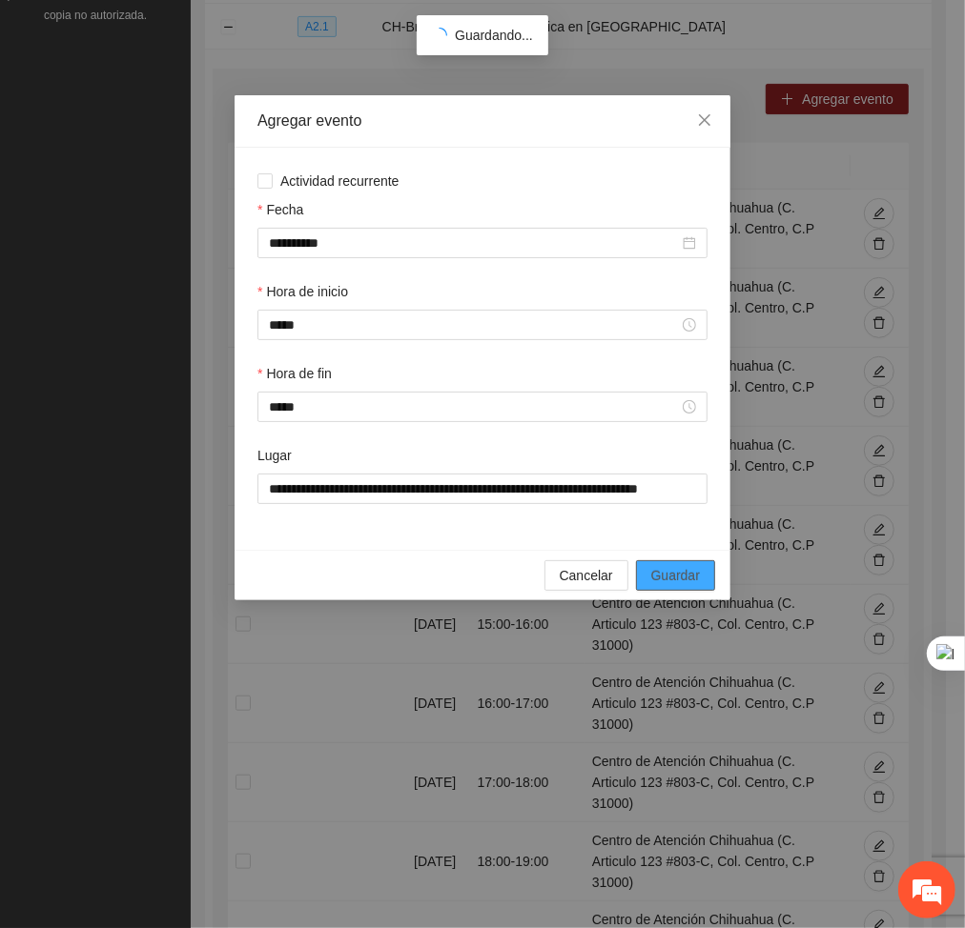
click at [672, 588] on button "Guardar" at bounding box center [675, 575] width 79 height 31
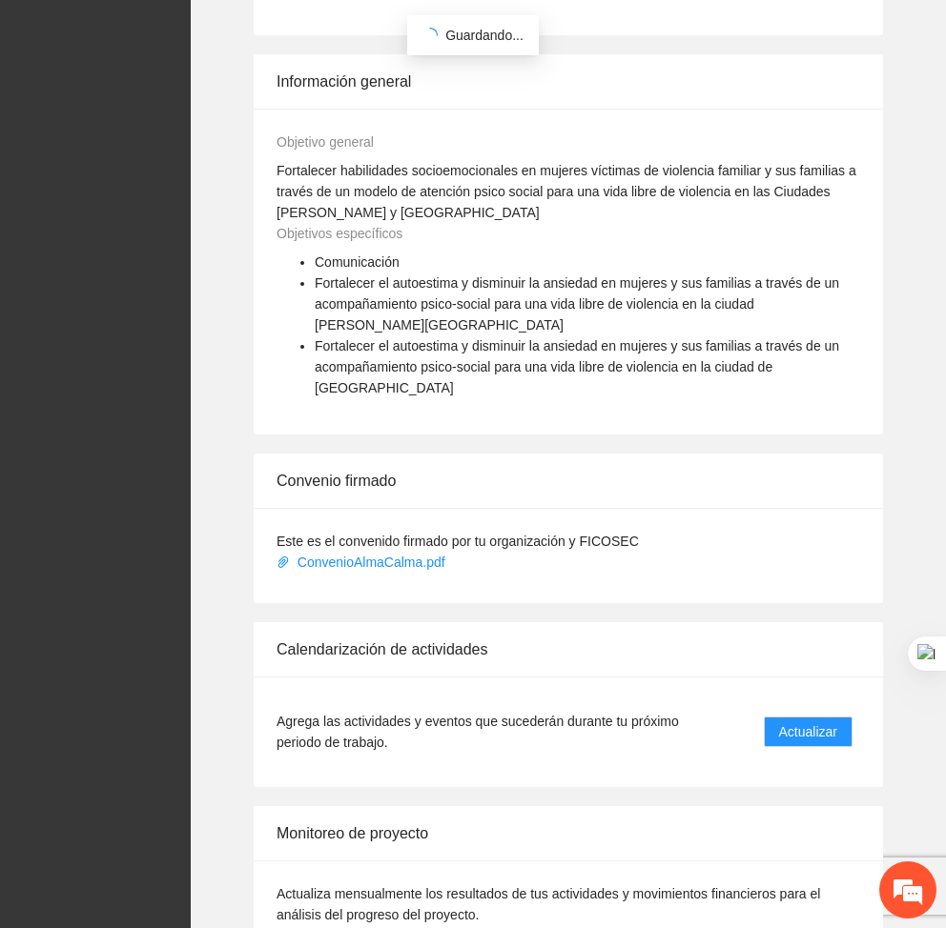
scroll to position [1235, 0]
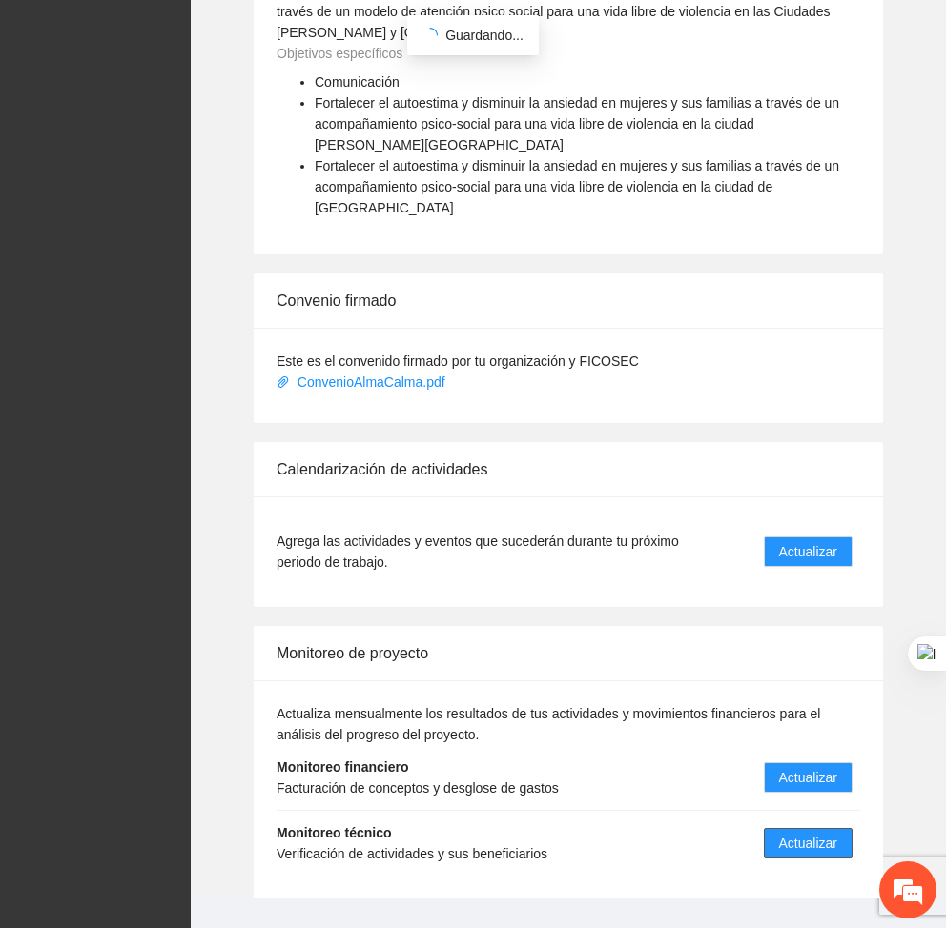
click at [812, 833] on span "Actualizar" at bounding box center [808, 843] width 58 height 21
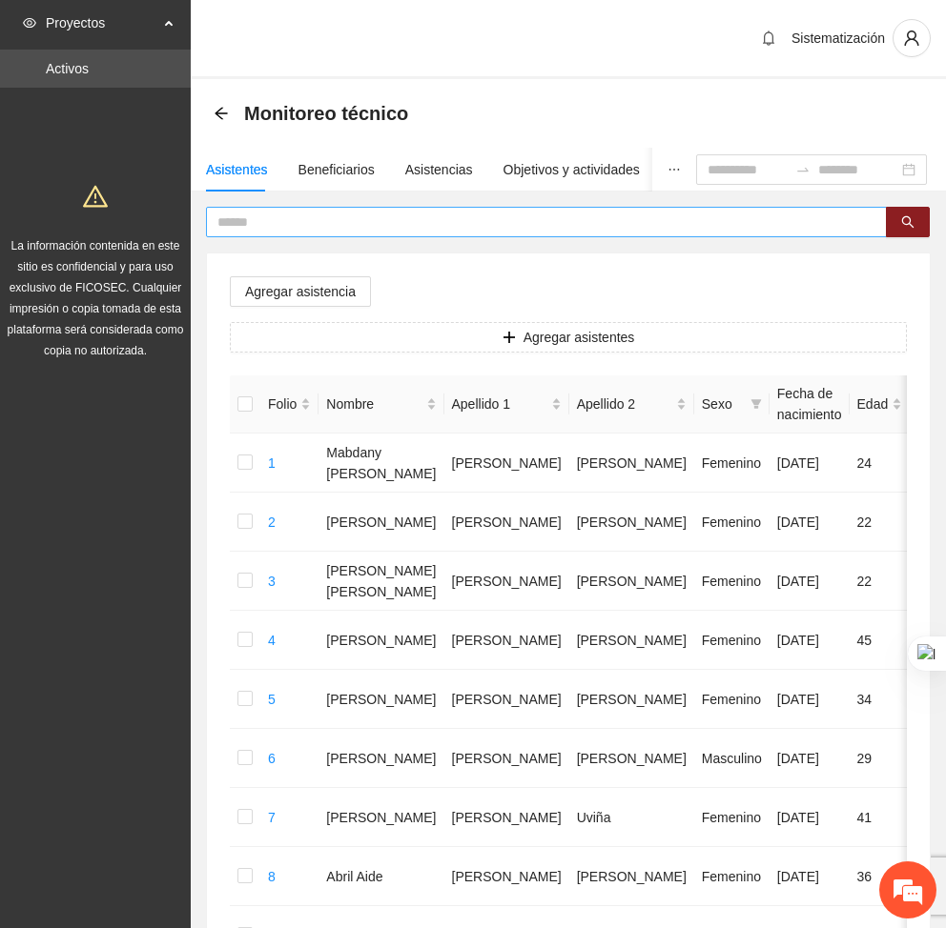
click at [270, 217] on input "text" at bounding box center [538, 222] width 642 height 21
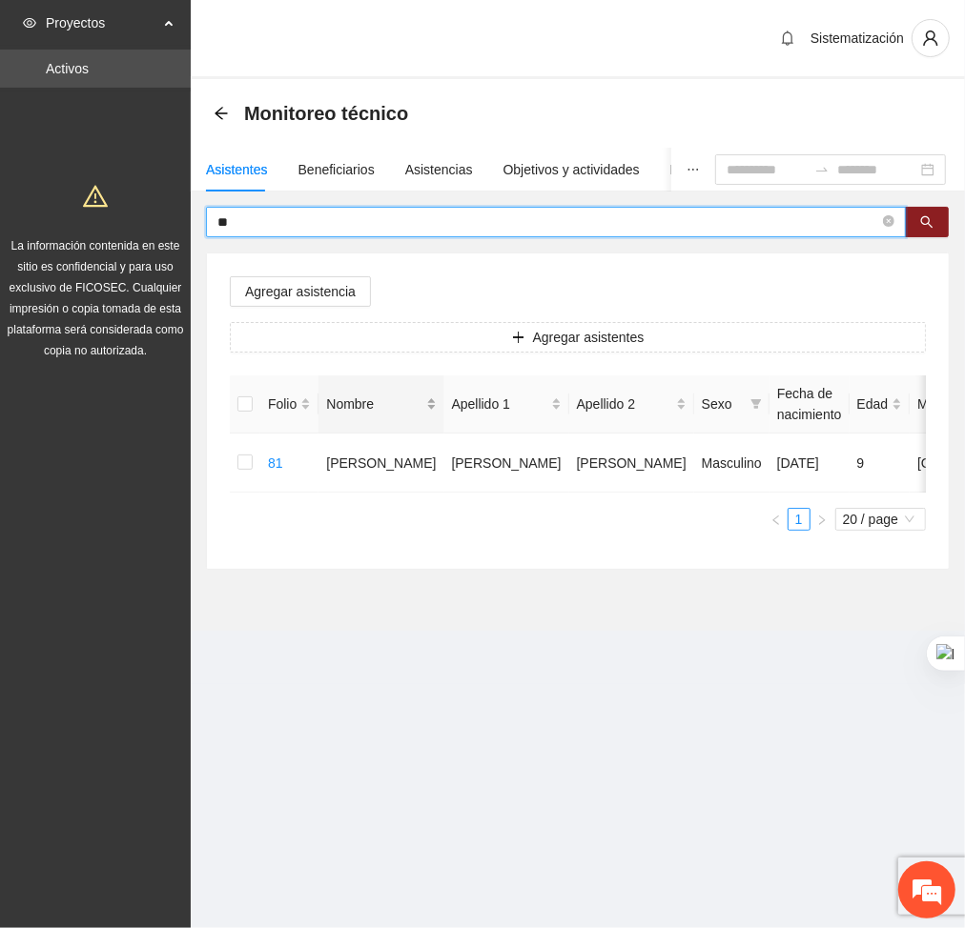
type input "*"
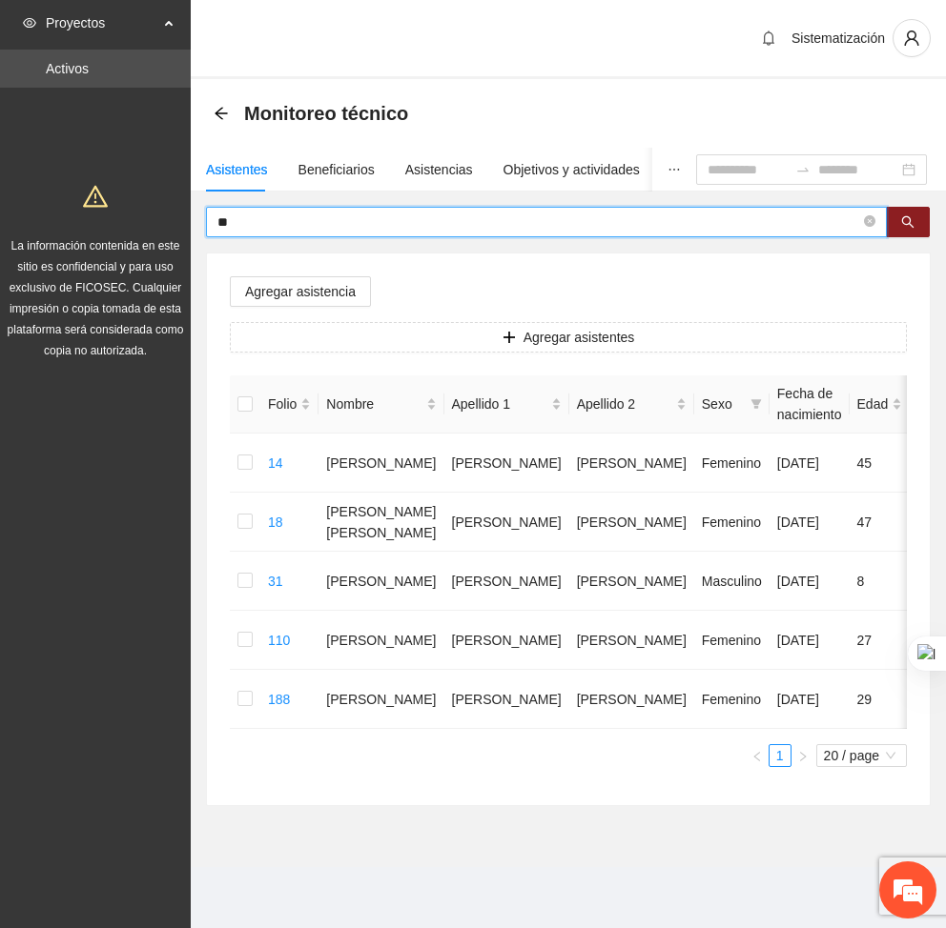
type input "*"
type input "****"
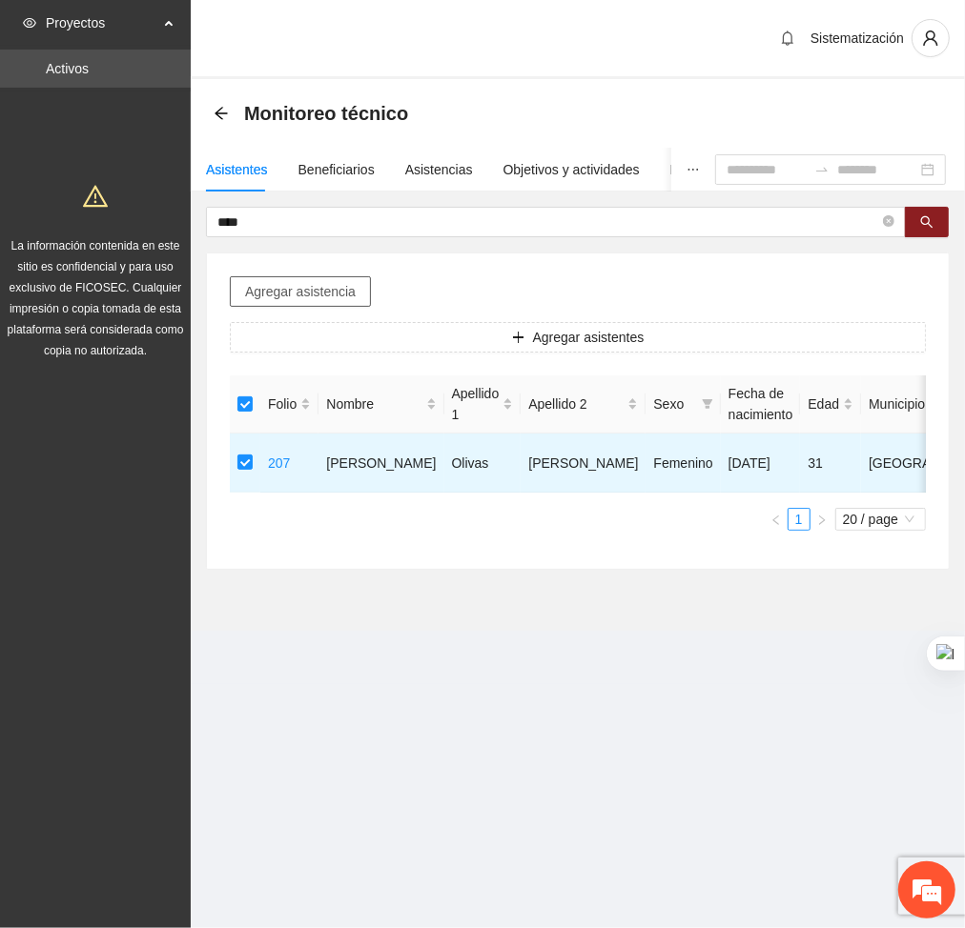
click at [295, 291] on span "Agregar asistencia" at bounding box center [300, 291] width 111 height 21
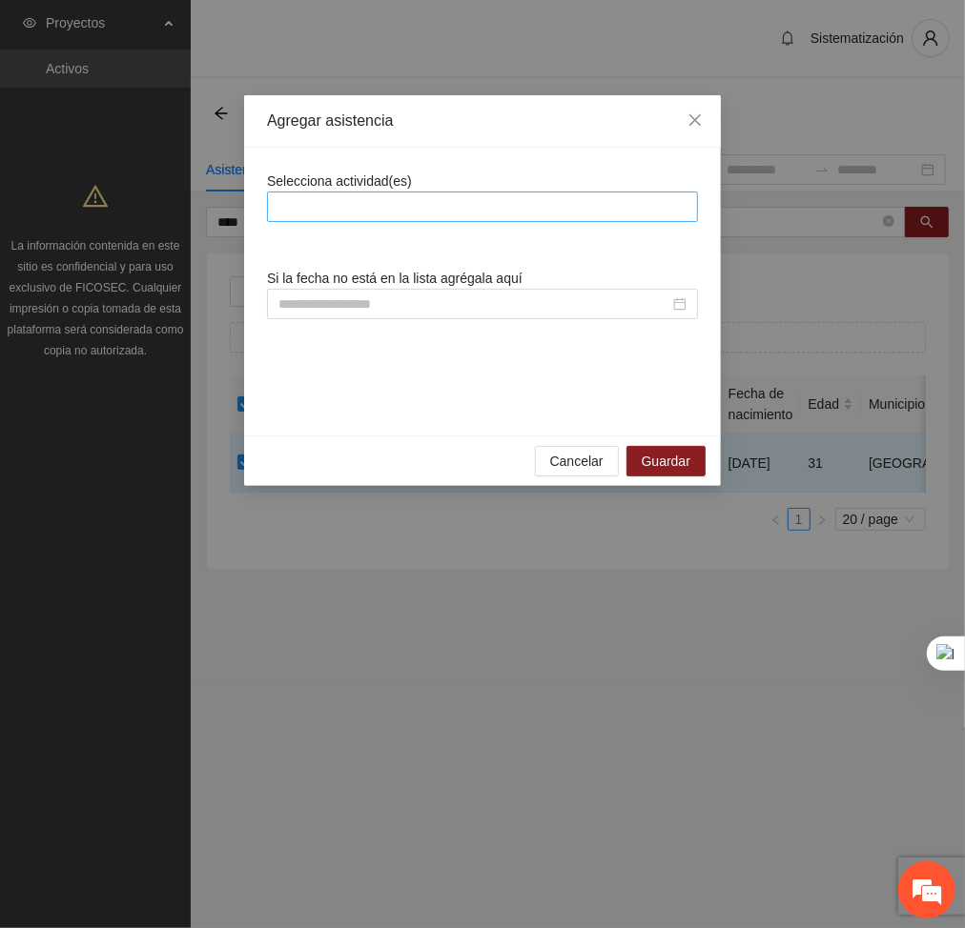
click at [349, 213] on div at bounding box center [482, 206] width 421 height 23
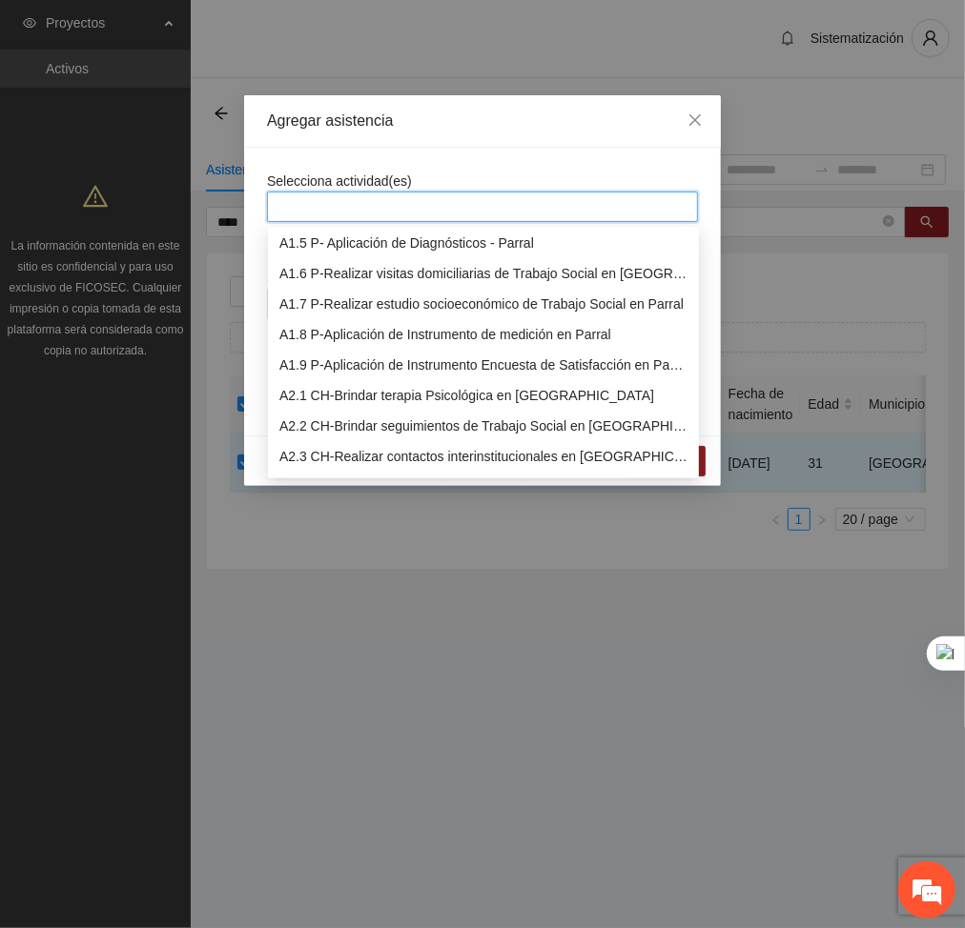
scroll to position [126, 0]
click at [310, 397] on div "A2.1 CH-Brindar terapia Psicológica en [GEOGRAPHIC_DATA]" at bounding box center [483, 394] width 408 height 21
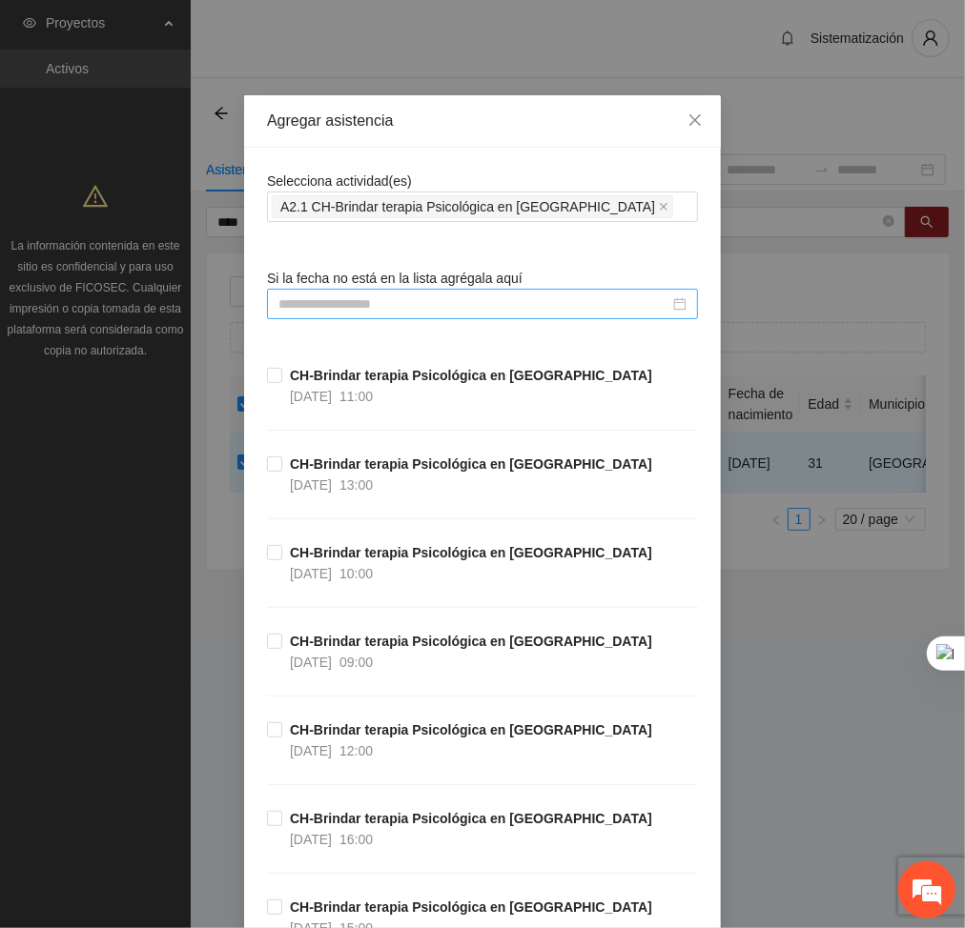
click at [468, 306] on input at bounding box center [473, 304] width 391 height 21
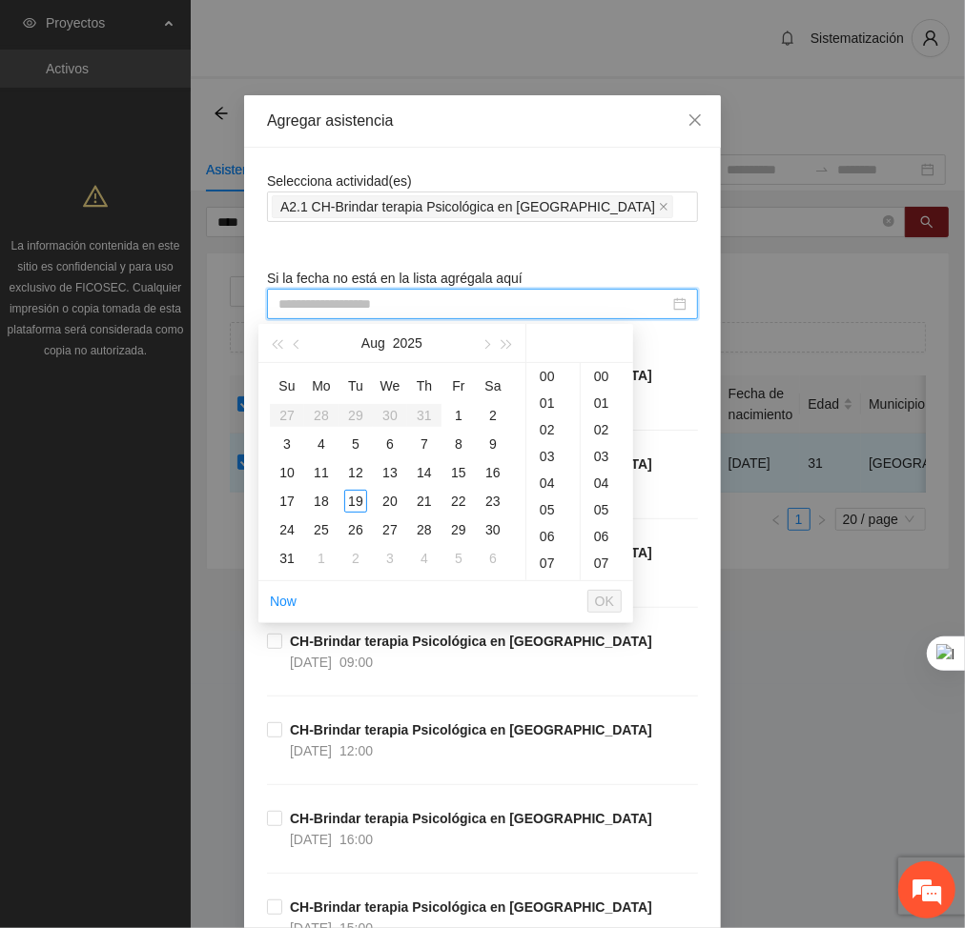
type input "**********"
click at [546, 496] on div "13" at bounding box center [552, 505] width 53 height 27
click at [320, 499] on div "18" at bounding box center [321, 501] width 23 height 23
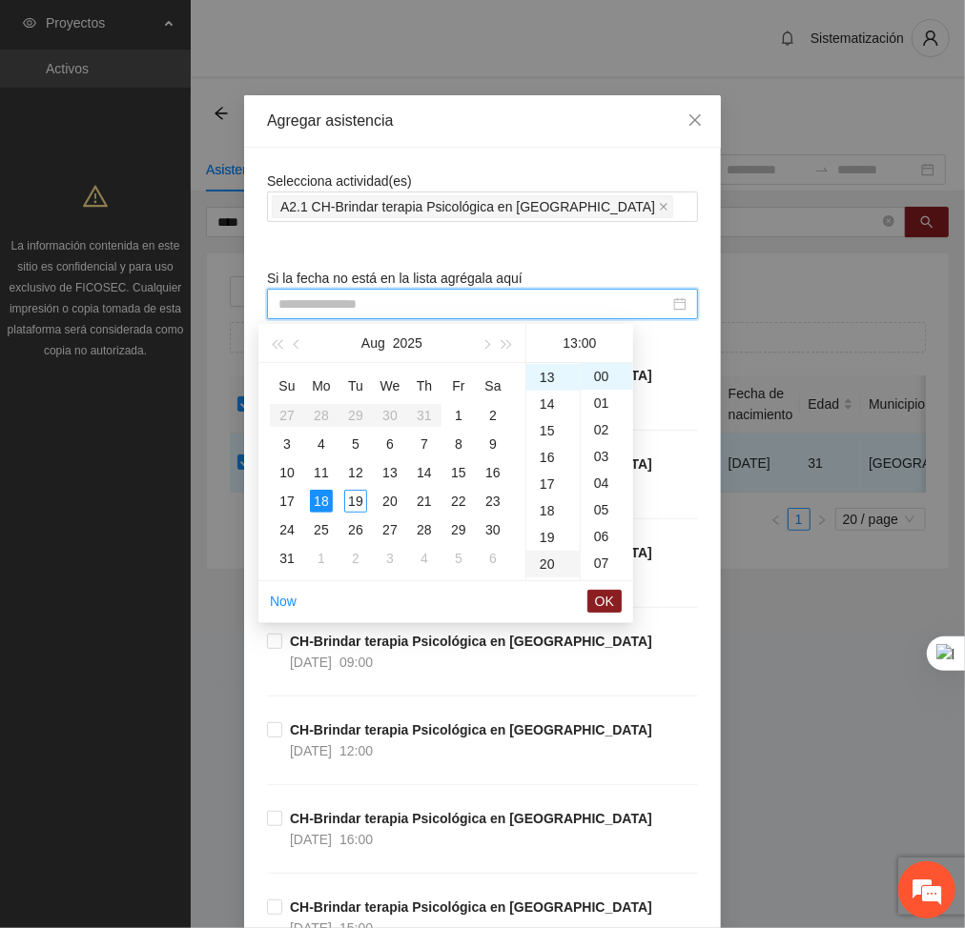
type input "**********"
click at [606, 601] on span "OK" at bounding box center [604, 601] width 19 height 21
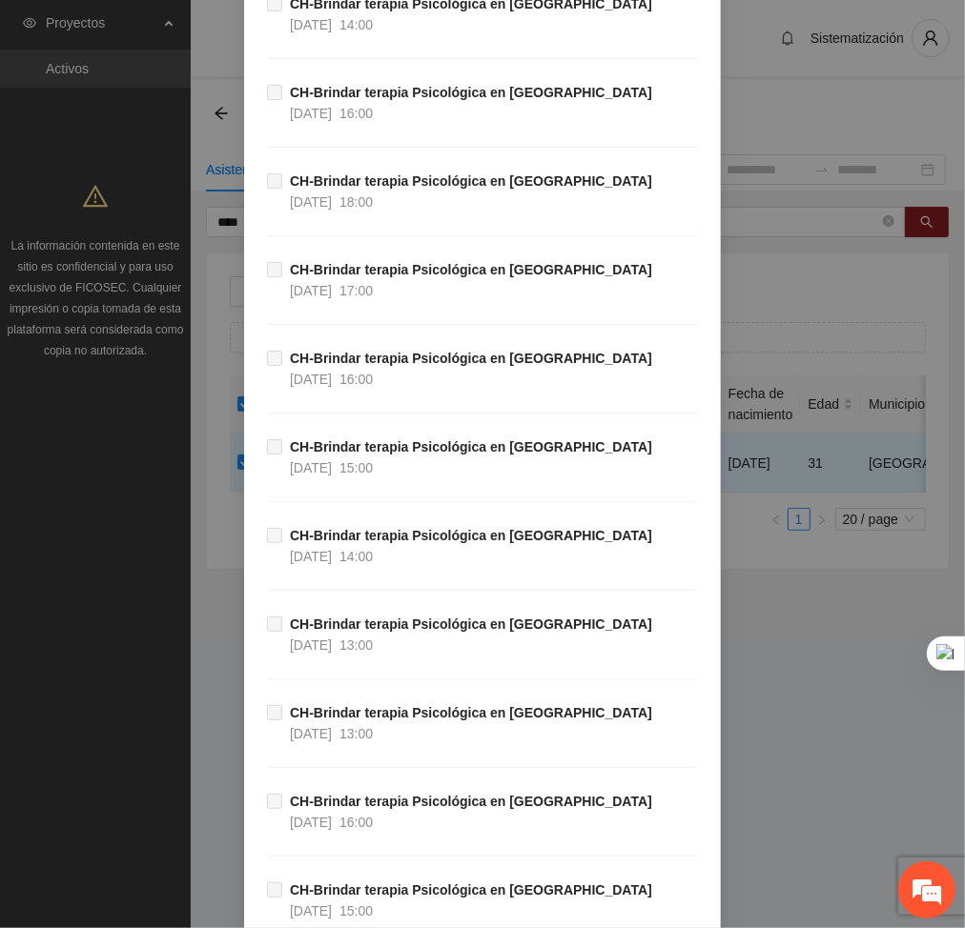
scroll to position [38611, 0]
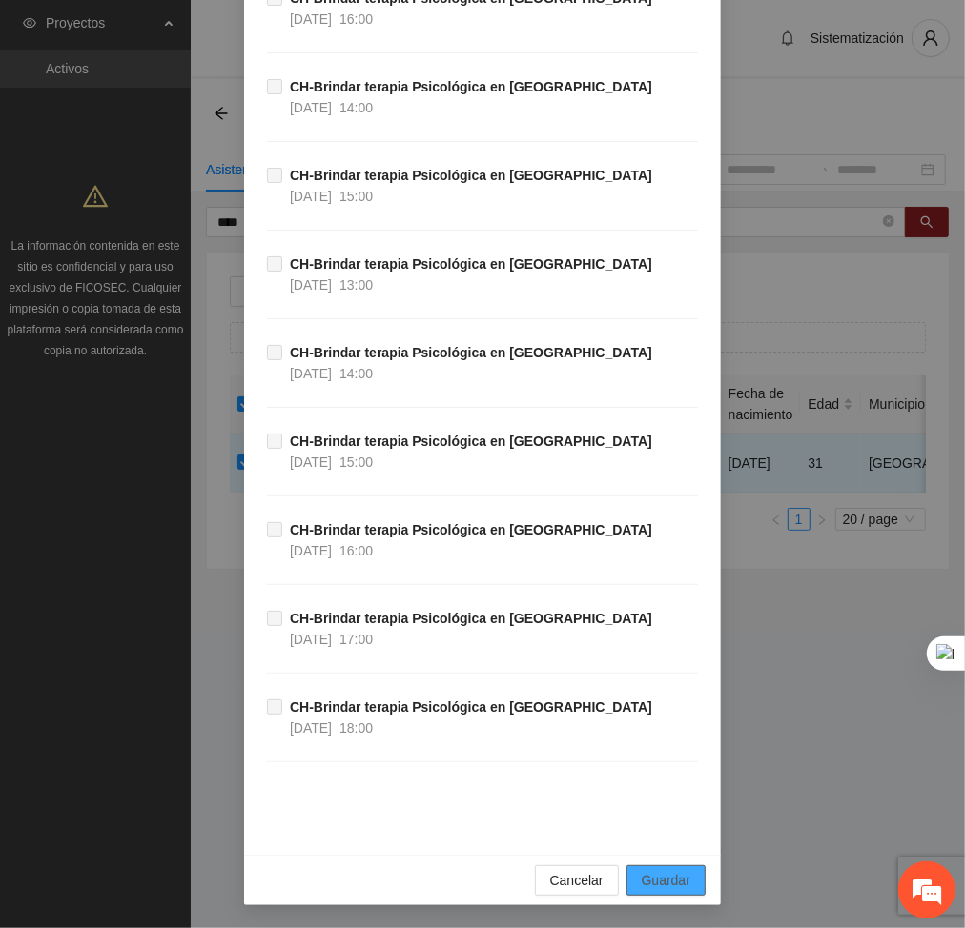
click at [676, 873] on span "Guardar" at bounding box center [666, 880] width 49 height 21
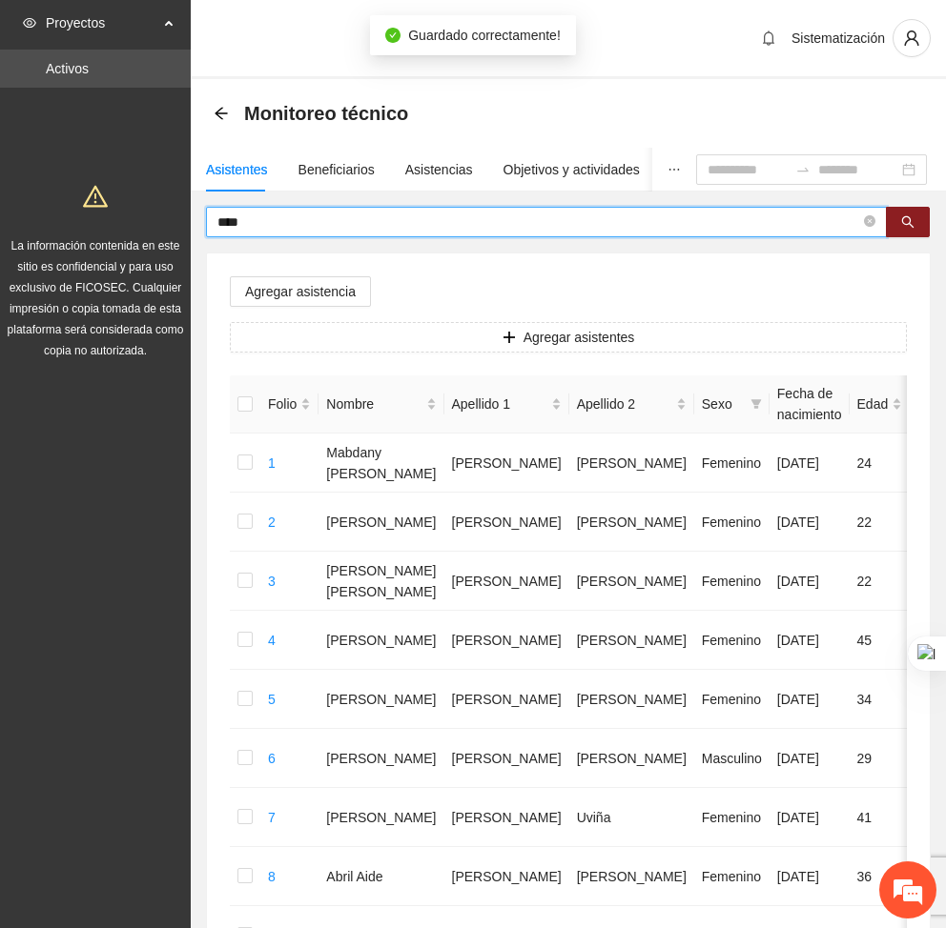
click at [298, 222] on input "****" at bounding box center [538, 222] width 642 height 21
type input "*"
type input "*****"
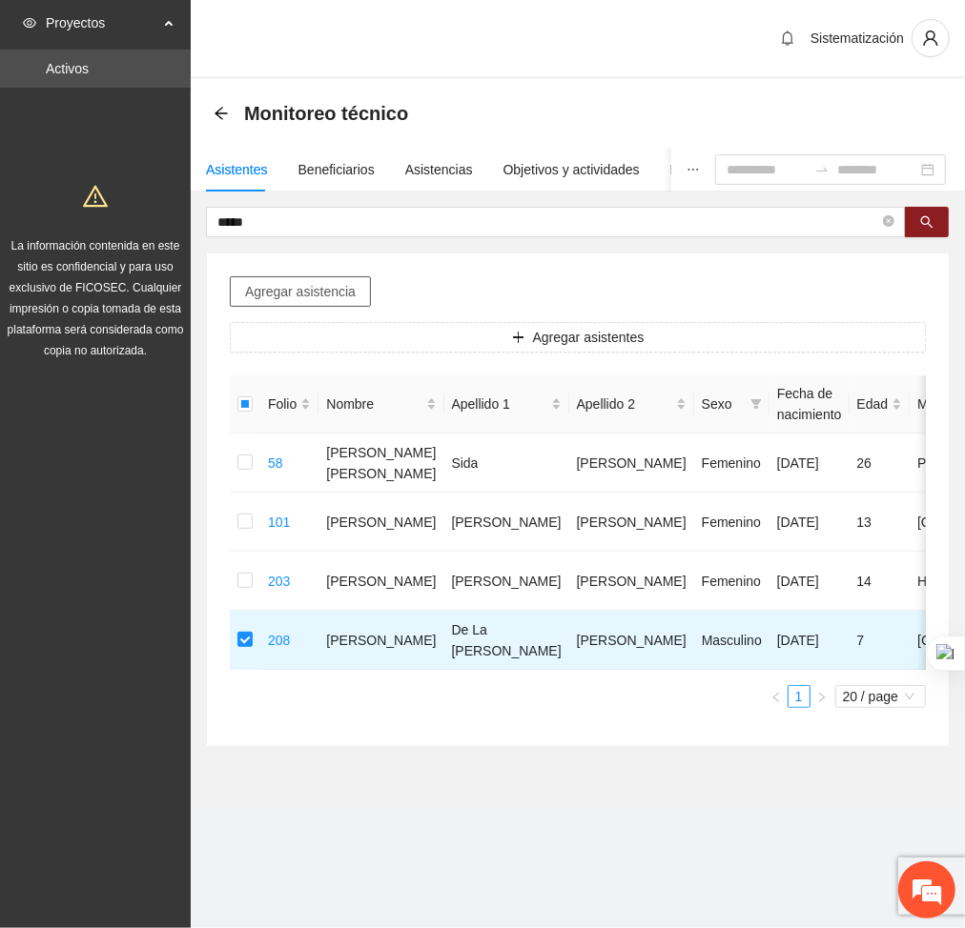
click at [275, 283] on span "Agregar asistencia" at bounding box center [300, 291] width 111 height 21
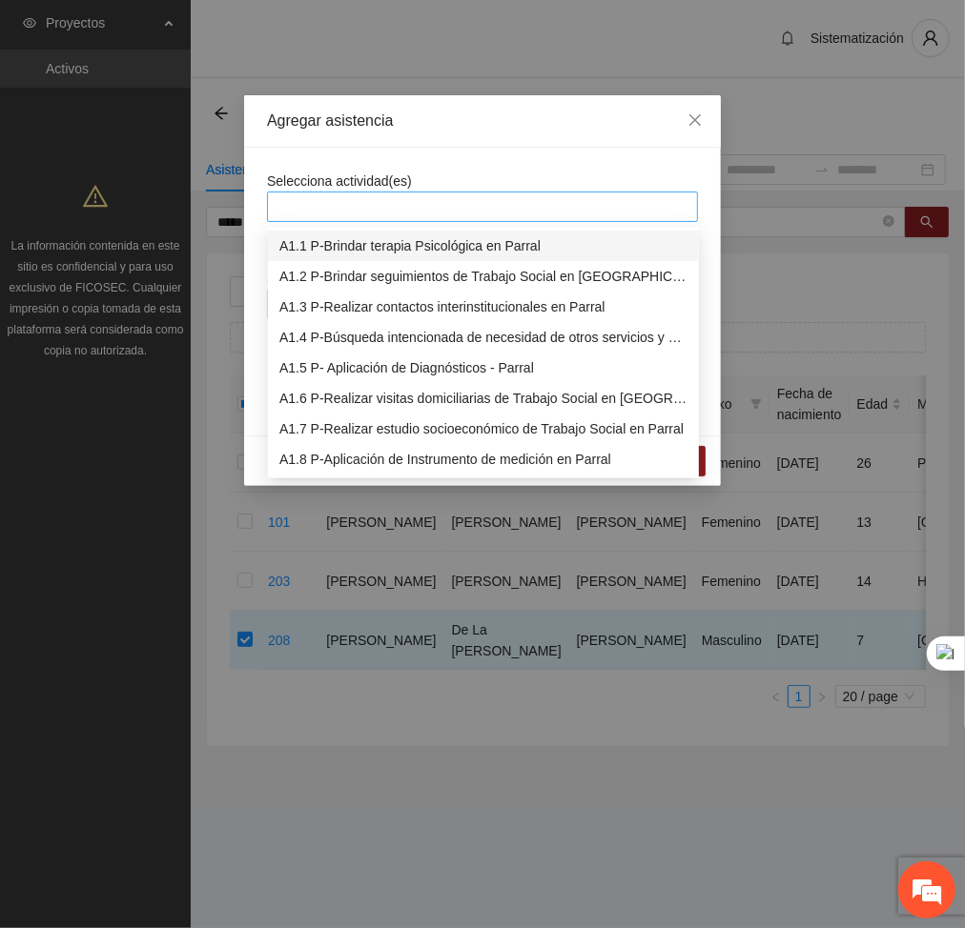
click at [358, 211] on div at bounding box center [482, 206] width 421 height 23
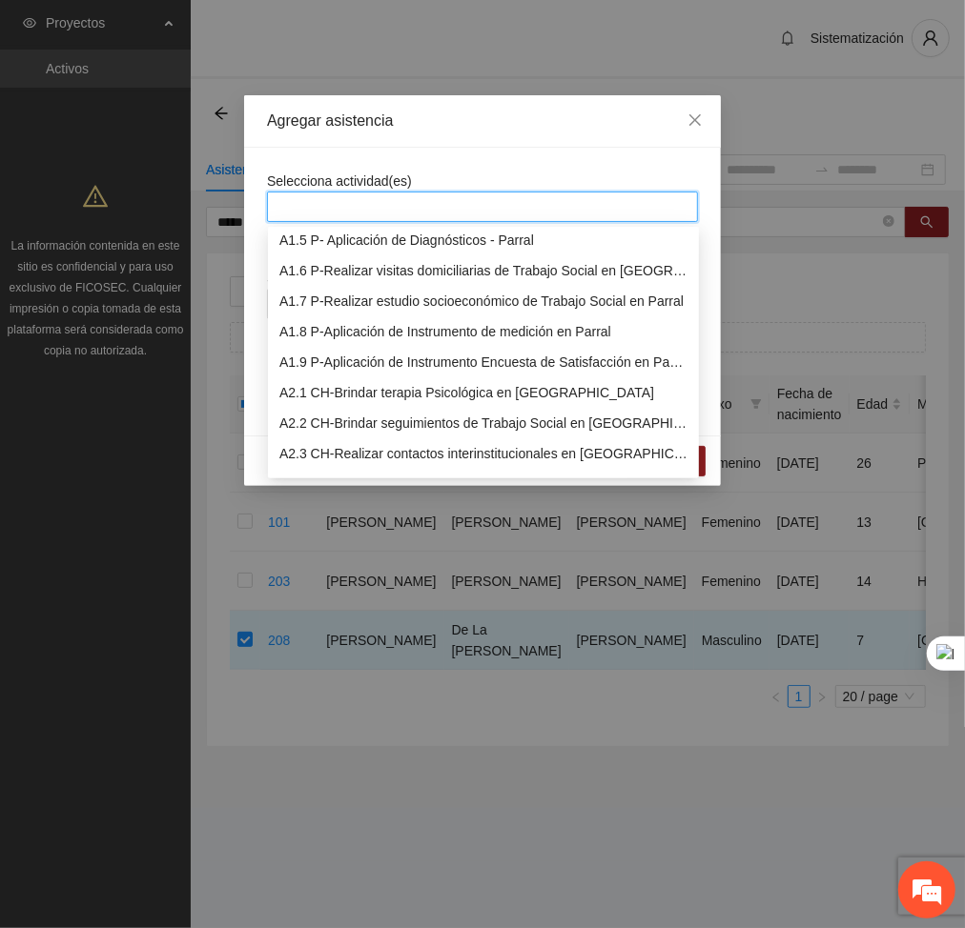
scroll to position [141, 0]
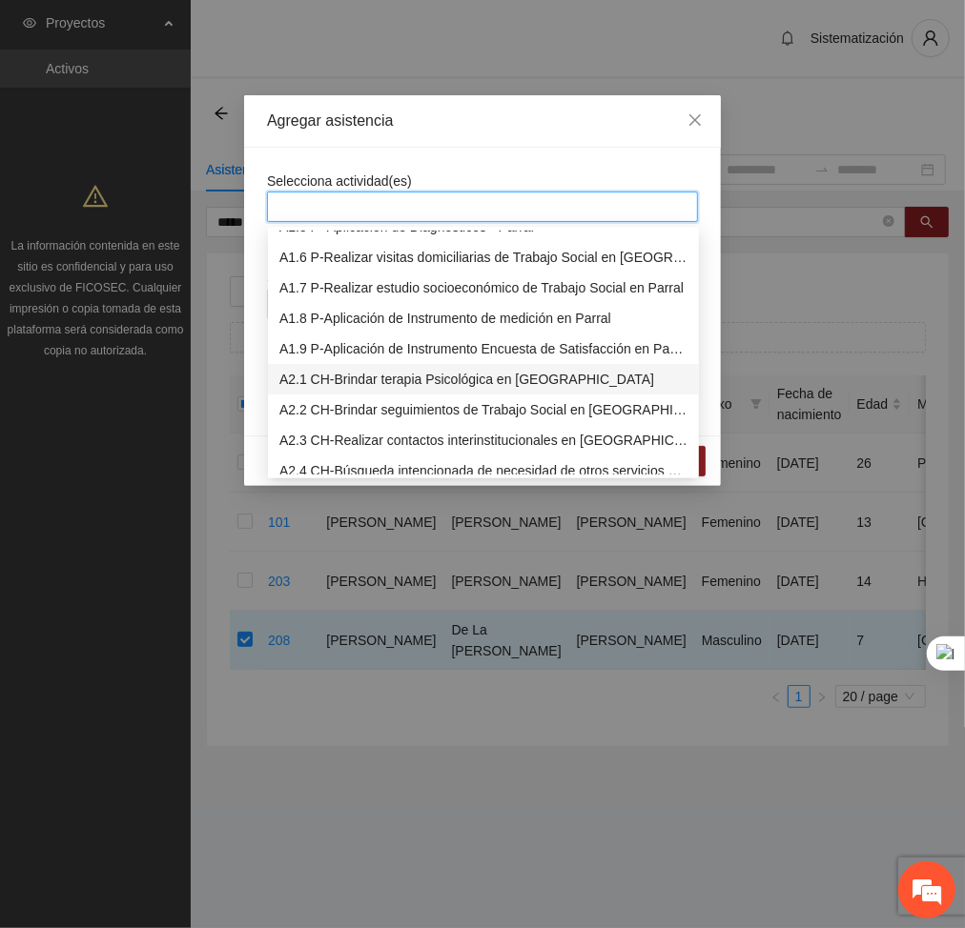
click at [345, 378] on div "A2.1 CH-Brindar terapia Psicológica en [GEOGRAPHIC_DATA]" at bounding box center [483, 379] width 408 height 21
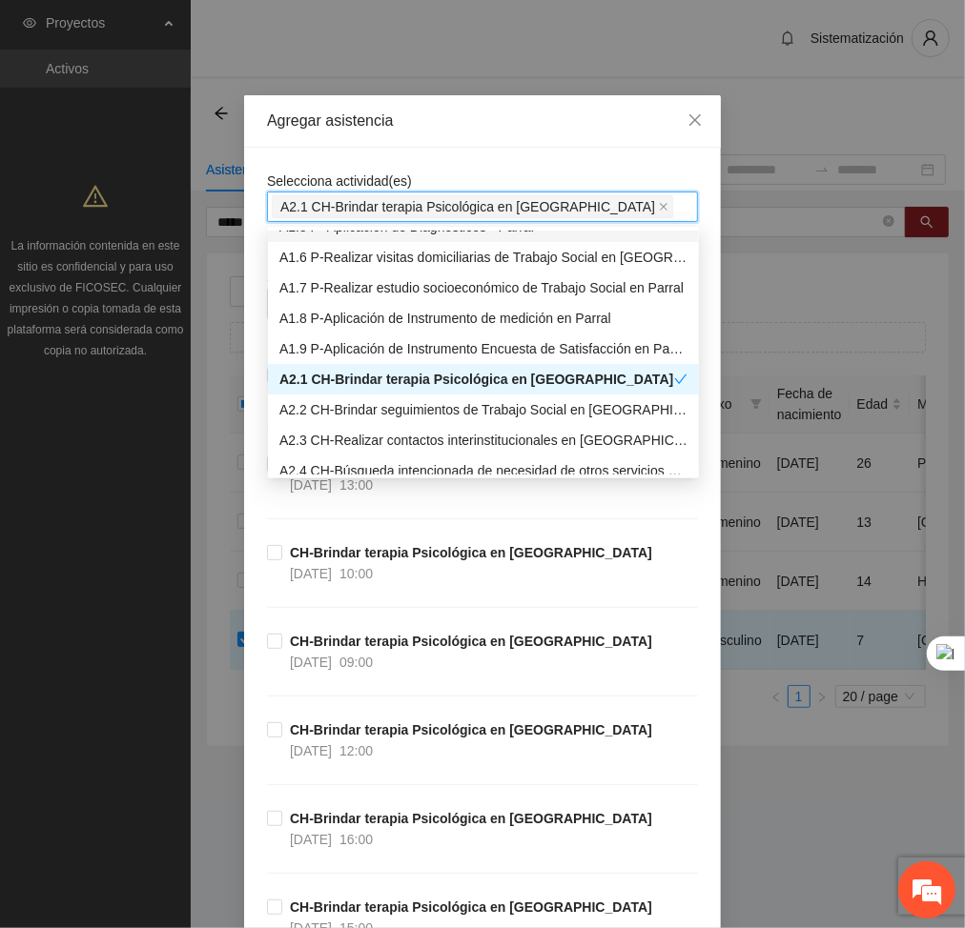
click at [471, 146] on div "Agregar asistencia" at bounding box center [482, 121] width 477 height 52
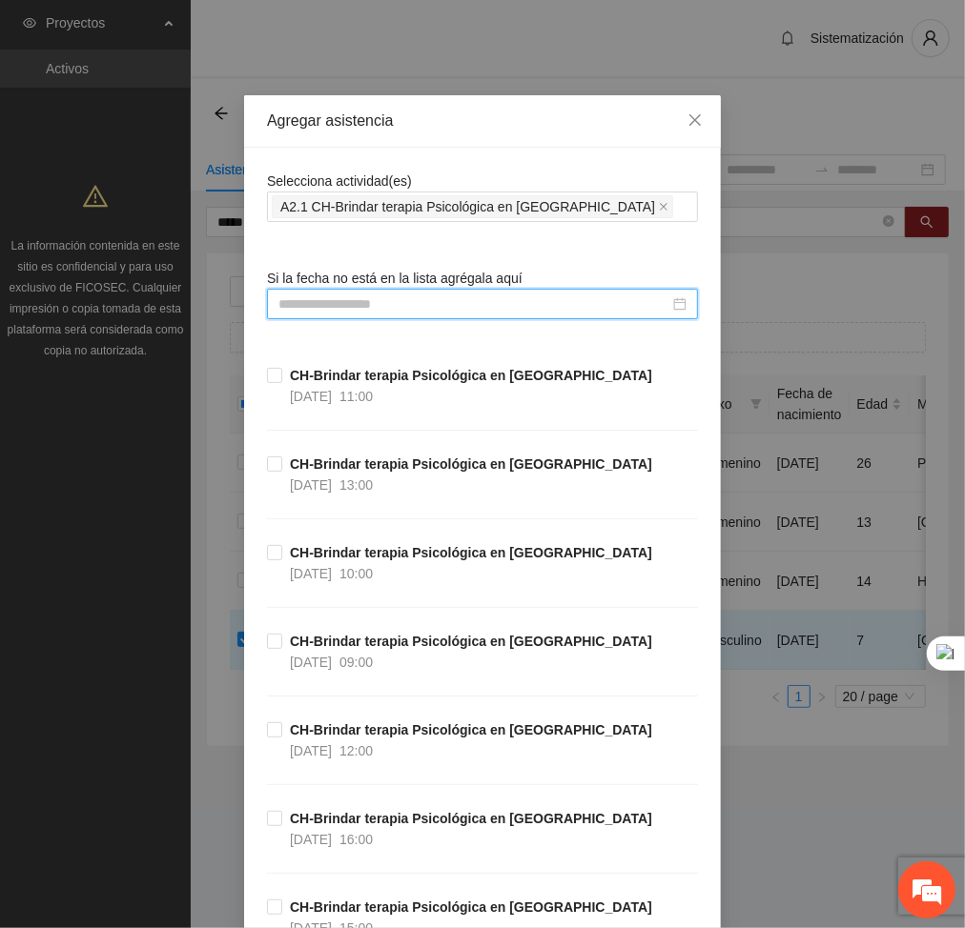
click at [485, 297] on input at bounding box center [473, 304] width 391 height 21
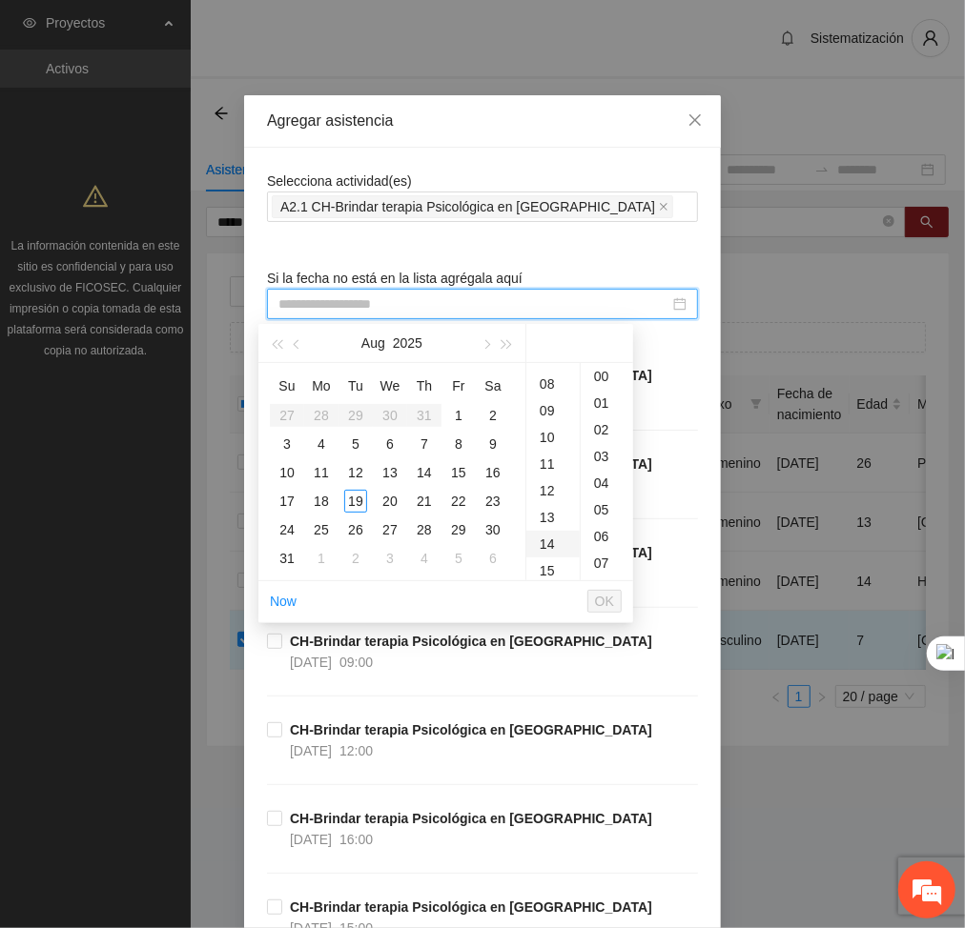
click at [543, 541] on div "14" at bounding box center [552, 544] width 53 height 27
click at [316, 493] on div "18" at bounding box center [321, 501] width 23 height 23
type input "**********"
click at [606, 597] on span "OK" at bounding box center [604, 601] width 19 height 21
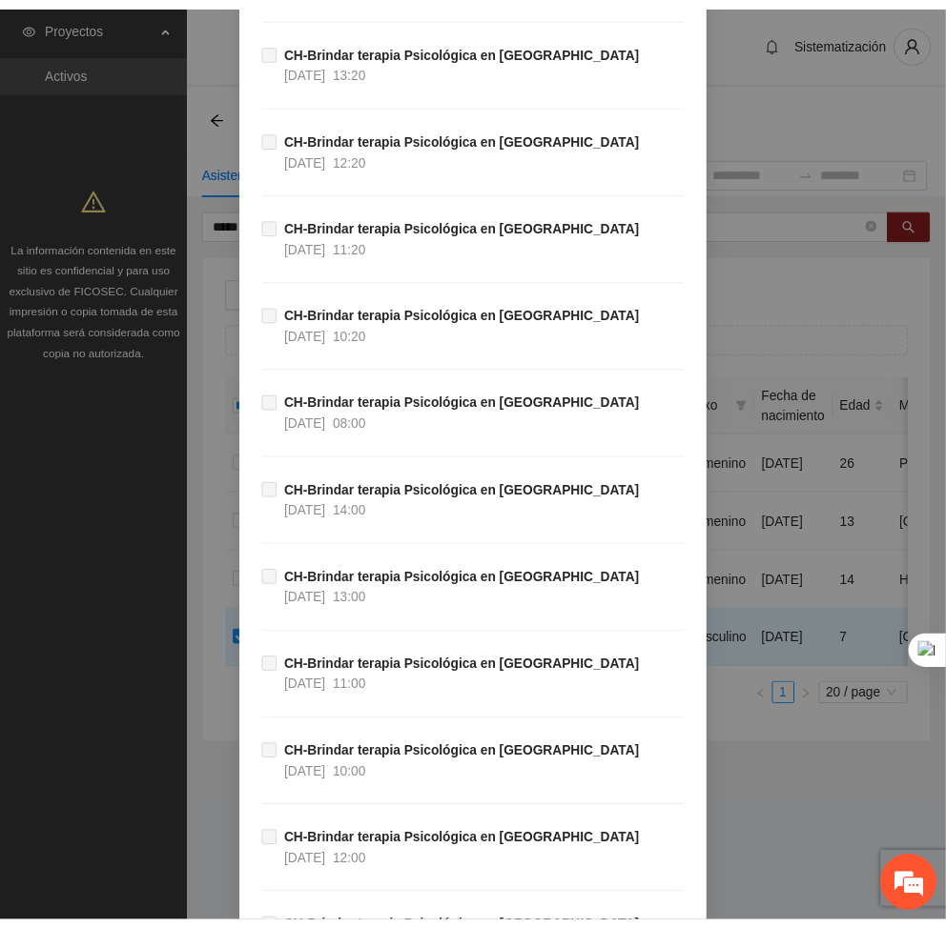
scroll to position [38611, 0]
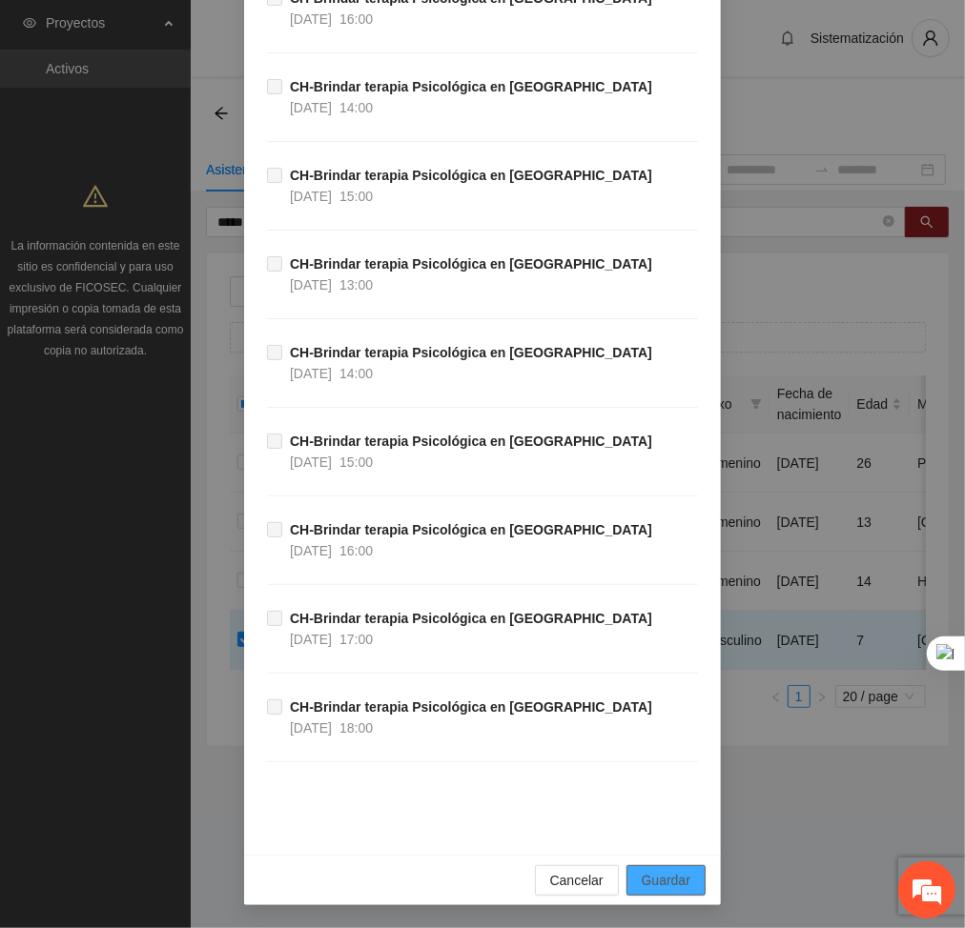
click at [689, 873] on button "Guardar" at bounding box center [665, 881] width 79 height 31
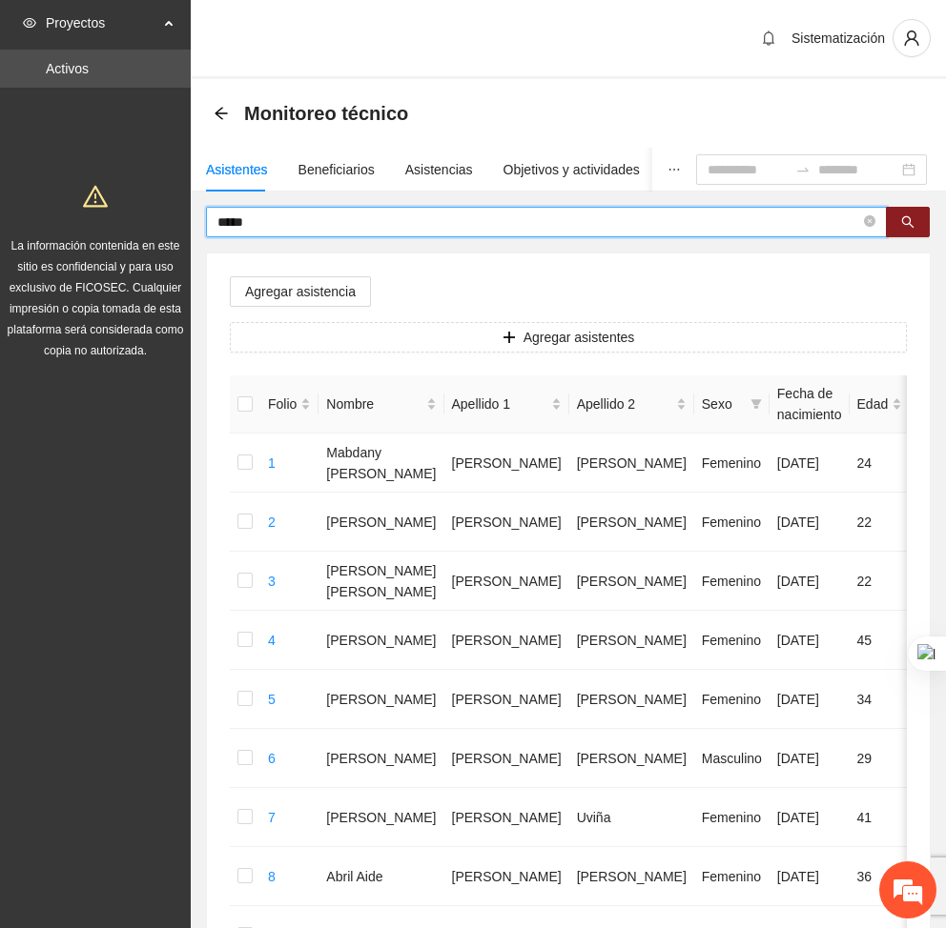
click at [257, 229] on input "*****" at bounding box center [538, 222] width 642 height 21
type input "*"
type input "***"
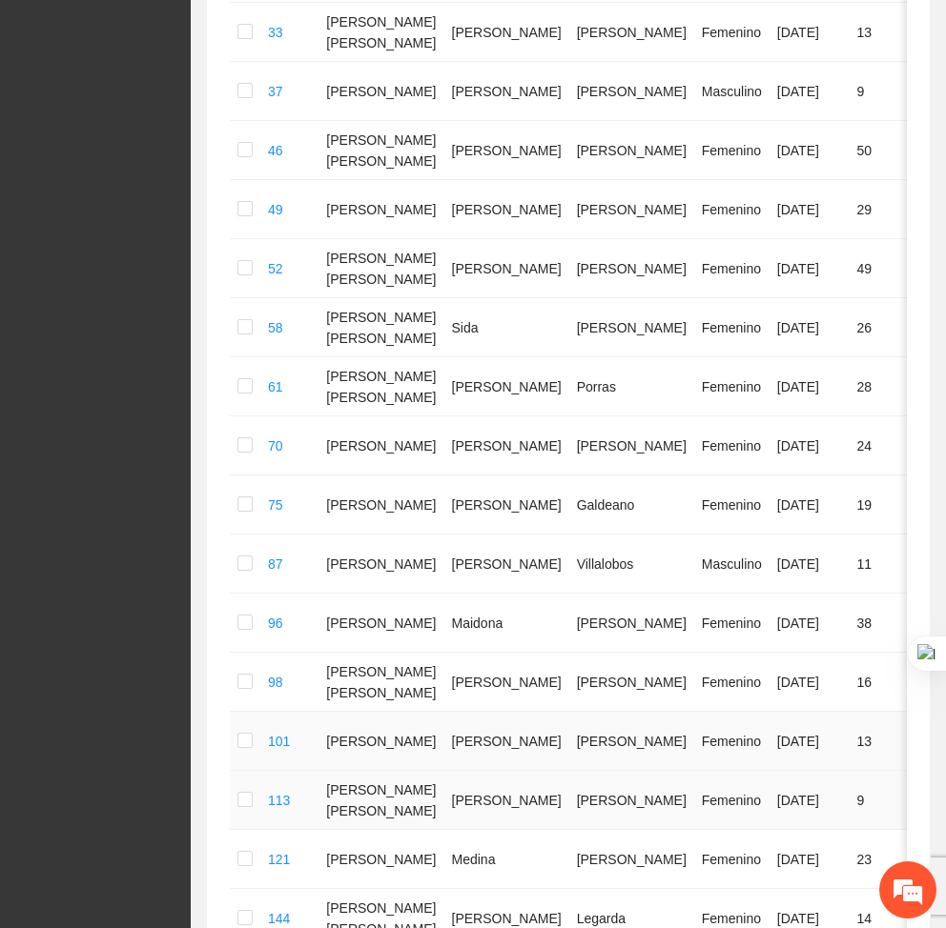
scroll to position [625, 0]
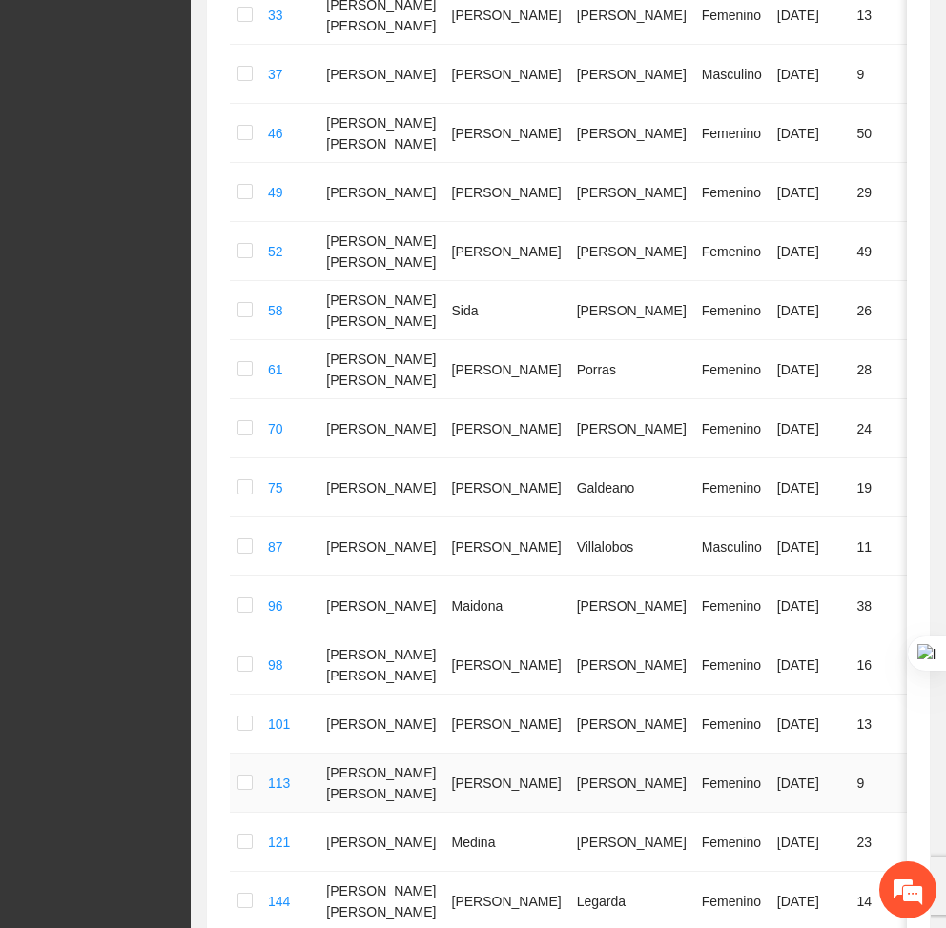
click at [265, 788] on td "113" at bounding box center [289, 783] width 58 height 59
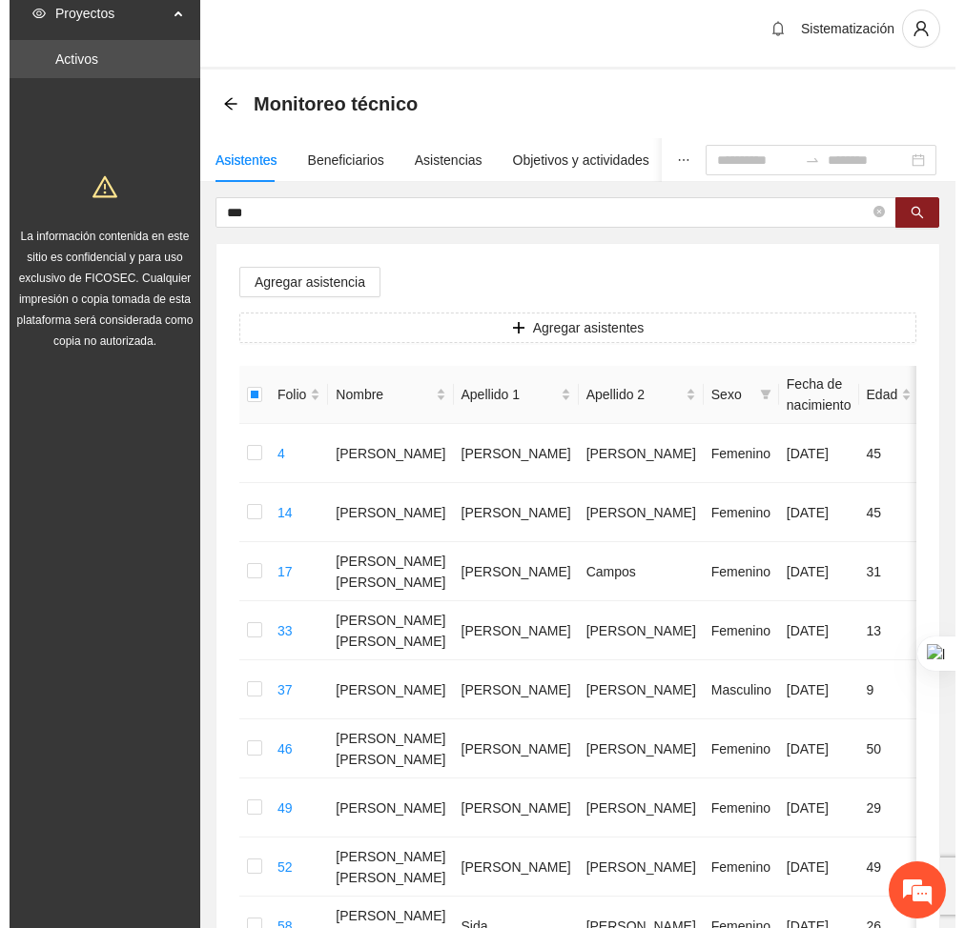
scroll to position [0, 0]
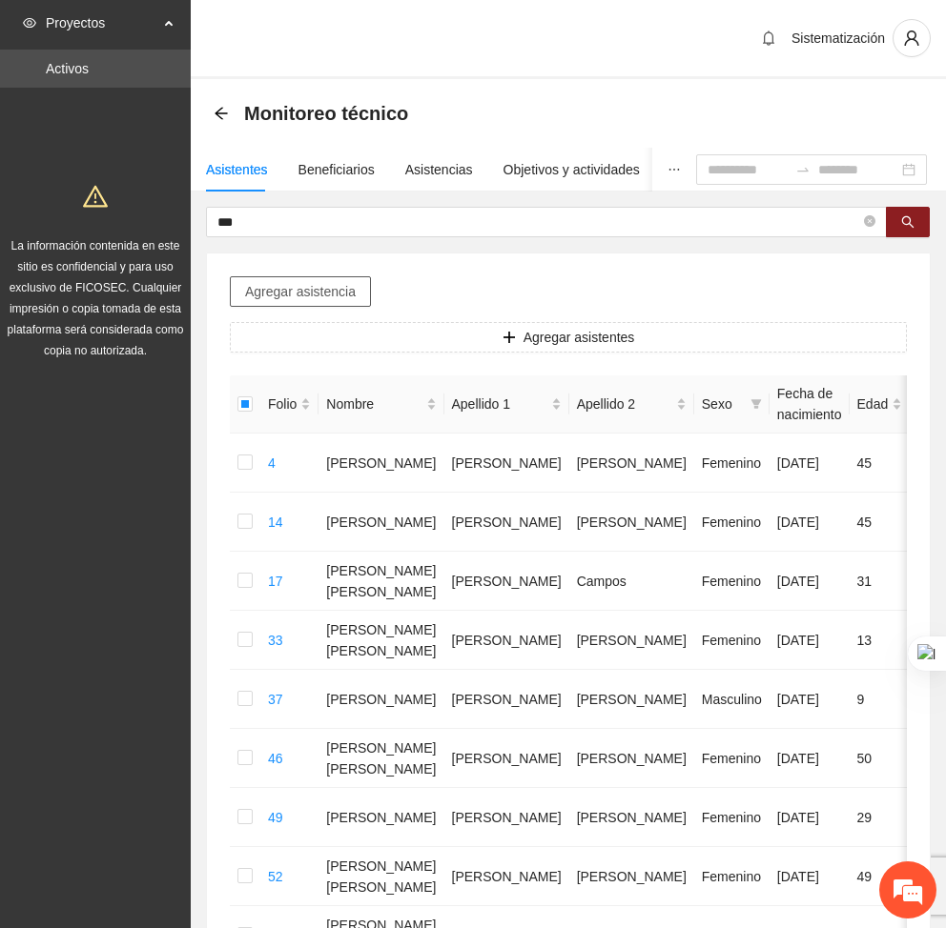
click at [317, 298] on span "Agregar asistencia" at bounding box center [300, 291] width 111 height 21
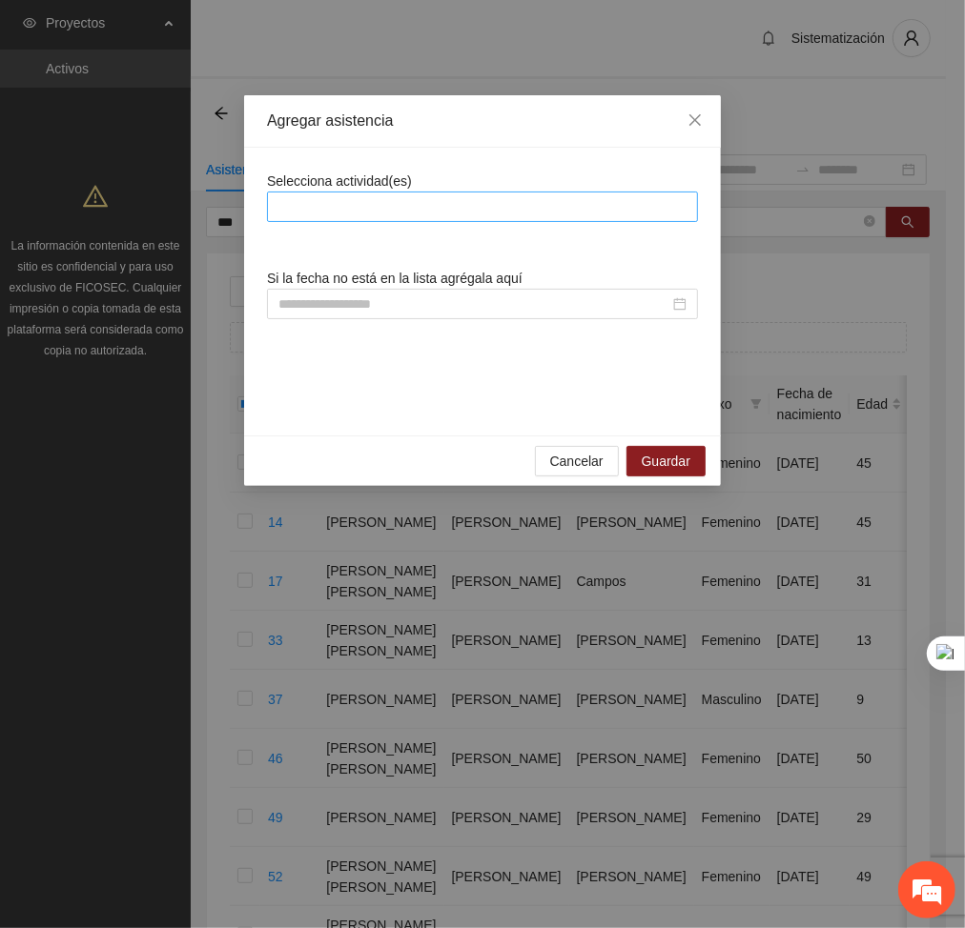
click at [416, 210] on div at bounding box center [482, 206] width 421 height 23
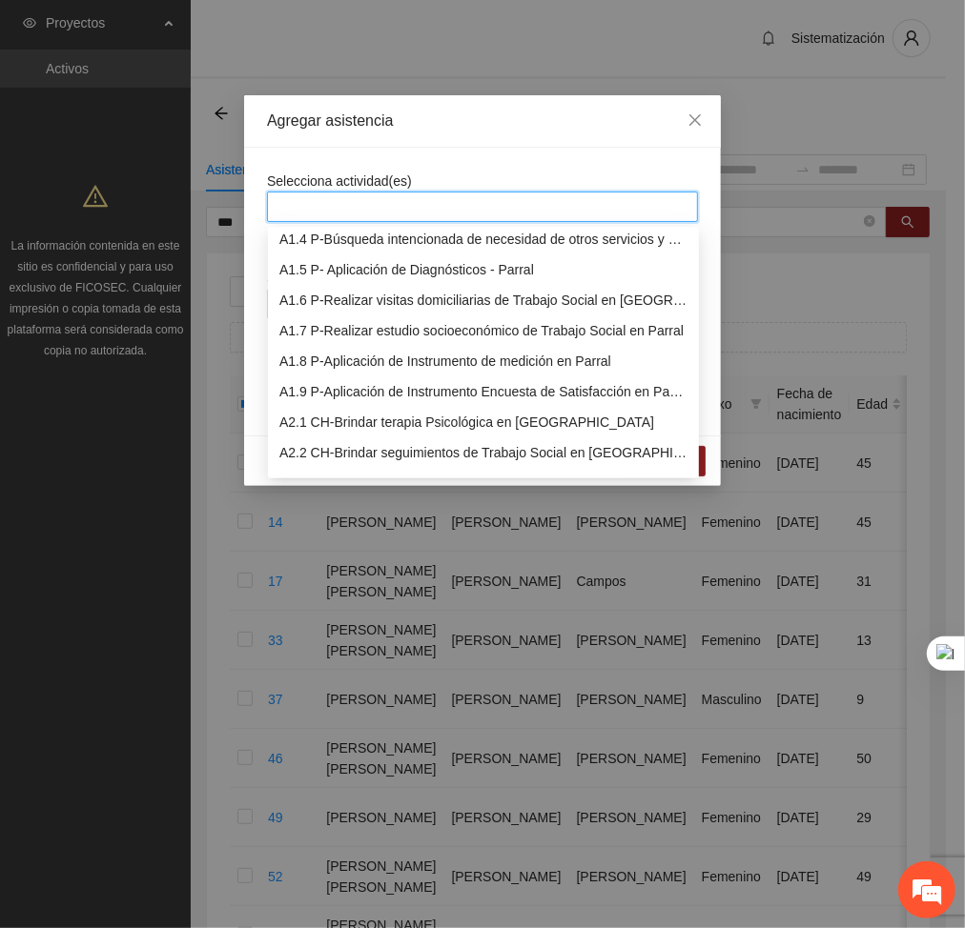
scroll to position [104, 0]
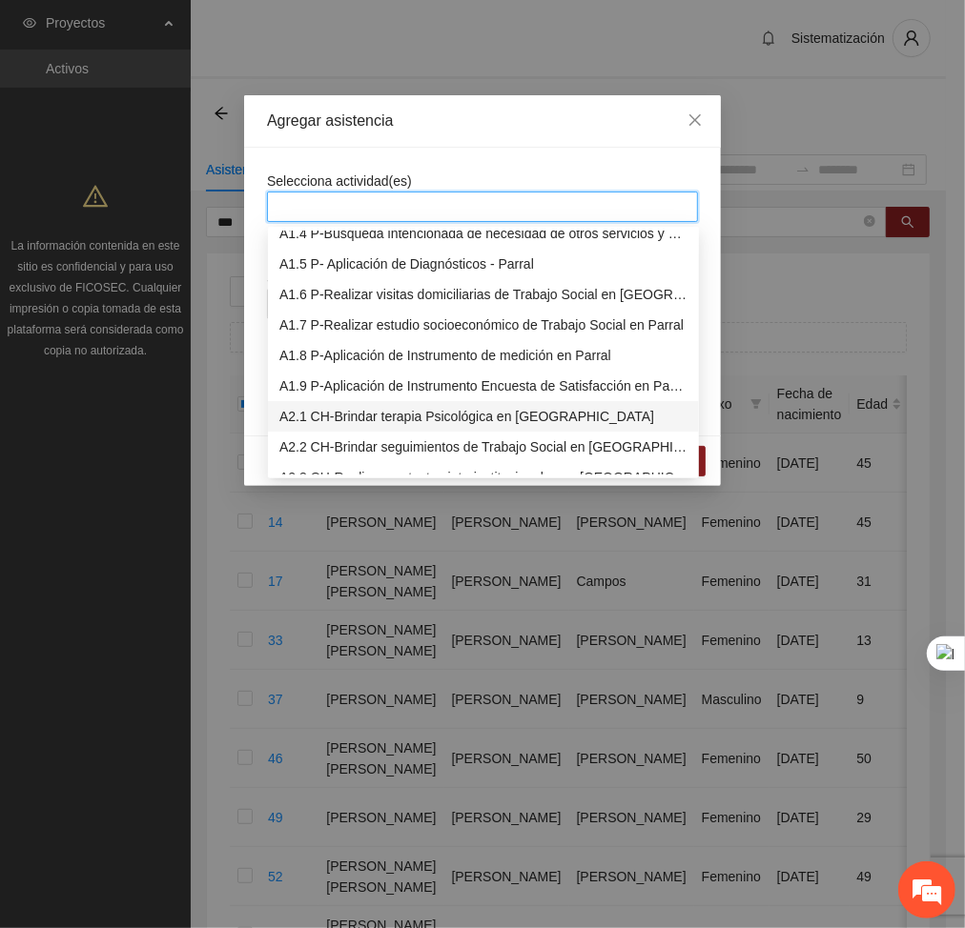
click at [348, 406] on div "A2.1 CH-Brindar terapia Psicológica en [GEOGRAPHIC_DATA]" at bounding box center [483, 416] width 408 height 21
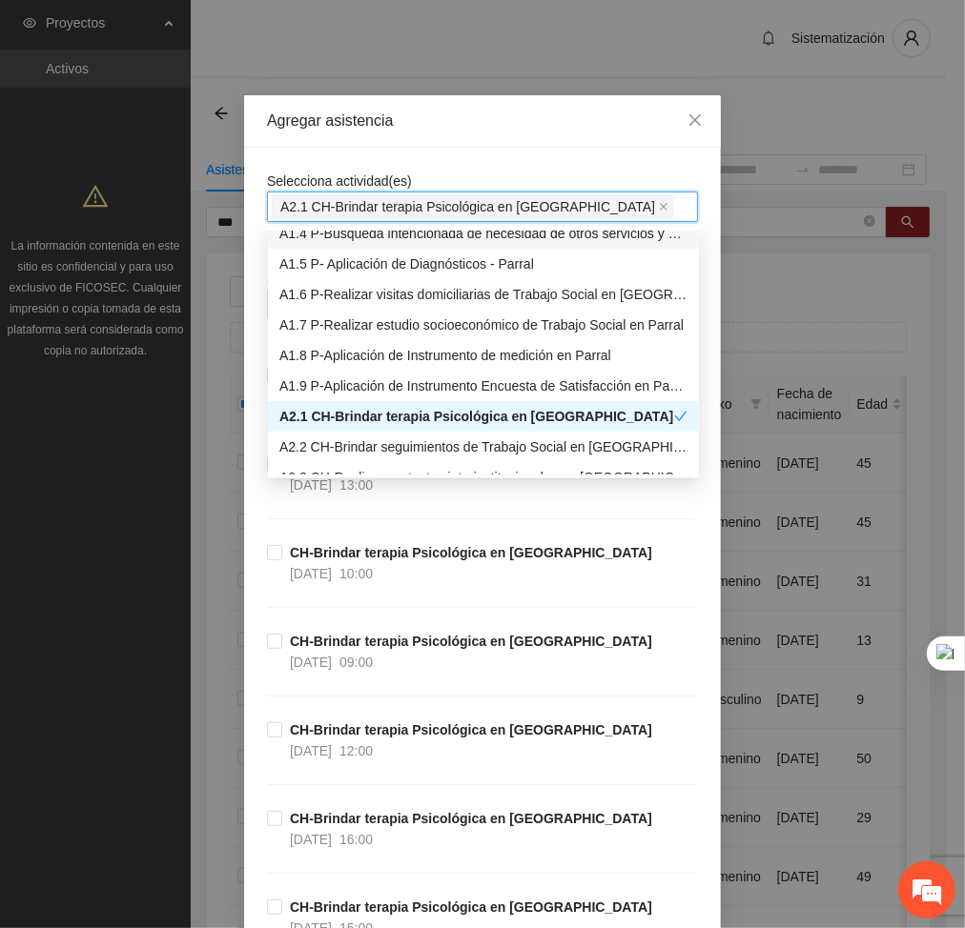
click at [464, 142] on div "Agregar asistencia" at bounding box center [482, 121] width 477 height 52
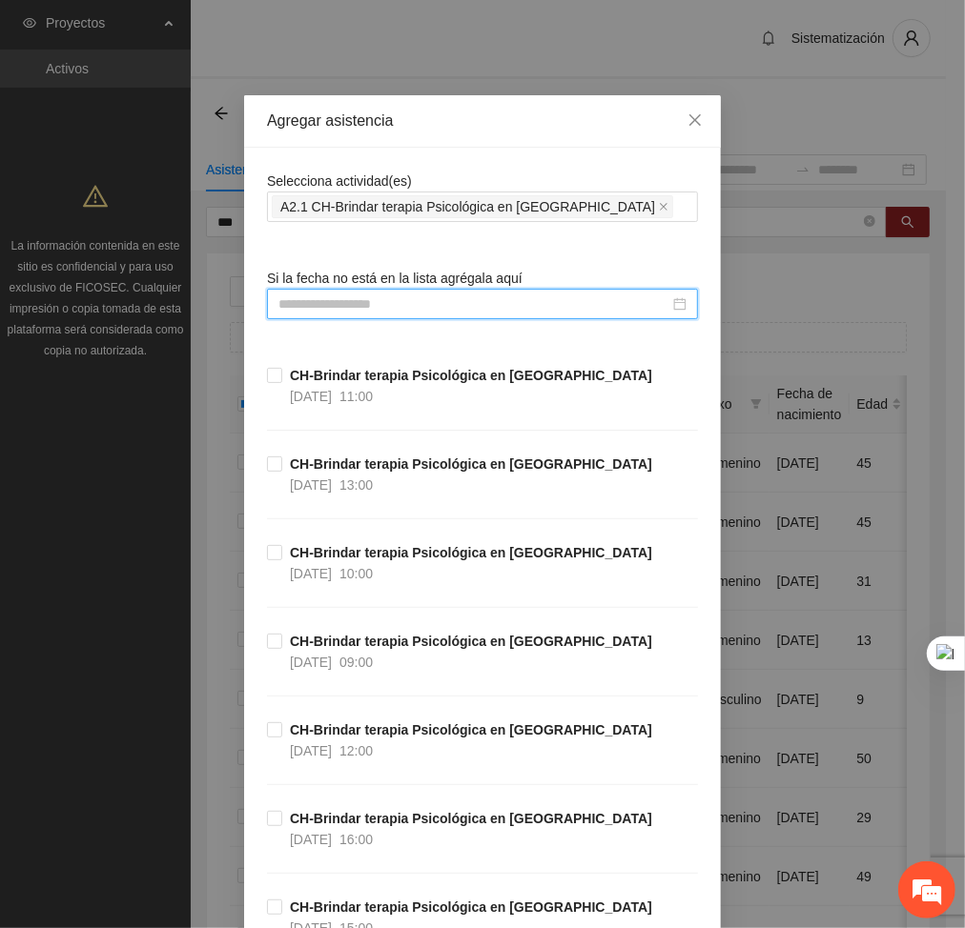
click at [485, 309] on input at bounding box center [473, 304] width 391 height 21
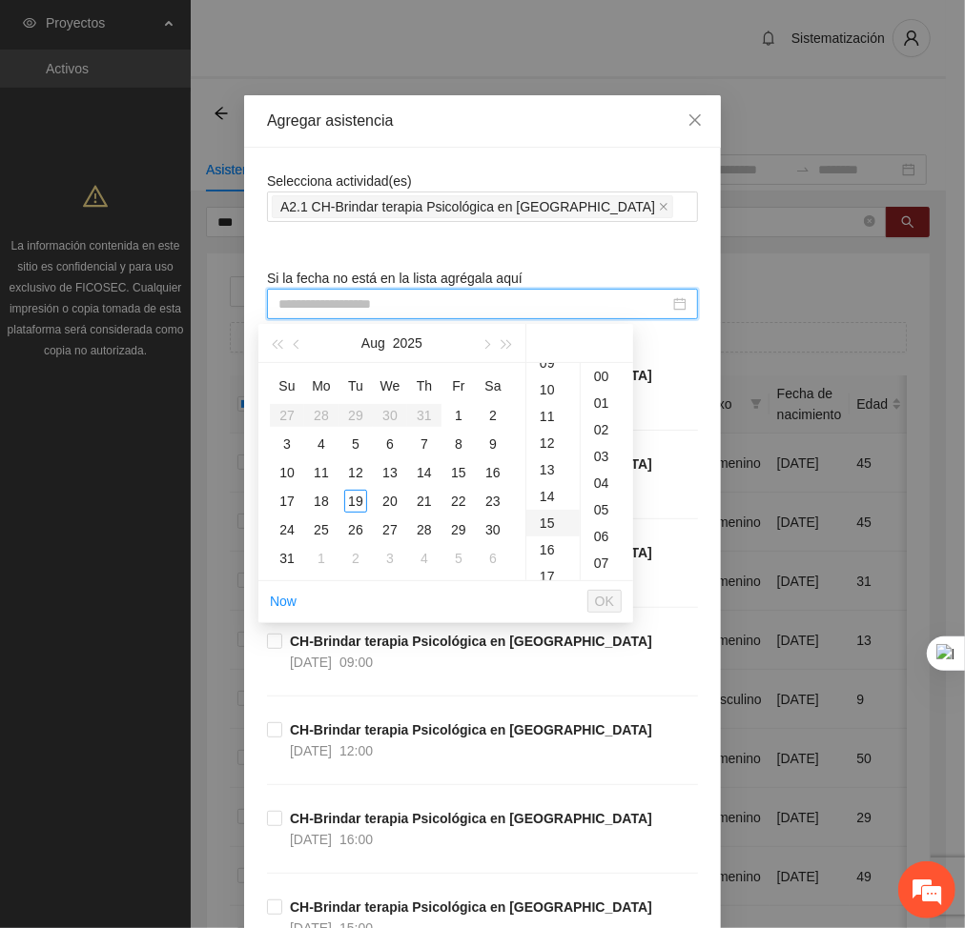
click at [554, 524] on div "15" at bounding box center [552, 523] width 53 height 27
click at [316, 499] on div "18" at bounding box center [321, 501] width 23 height 23
type input "**********"
click at [612, 601] on span "OK" at bounding box center [604, 601] width 19 height 21
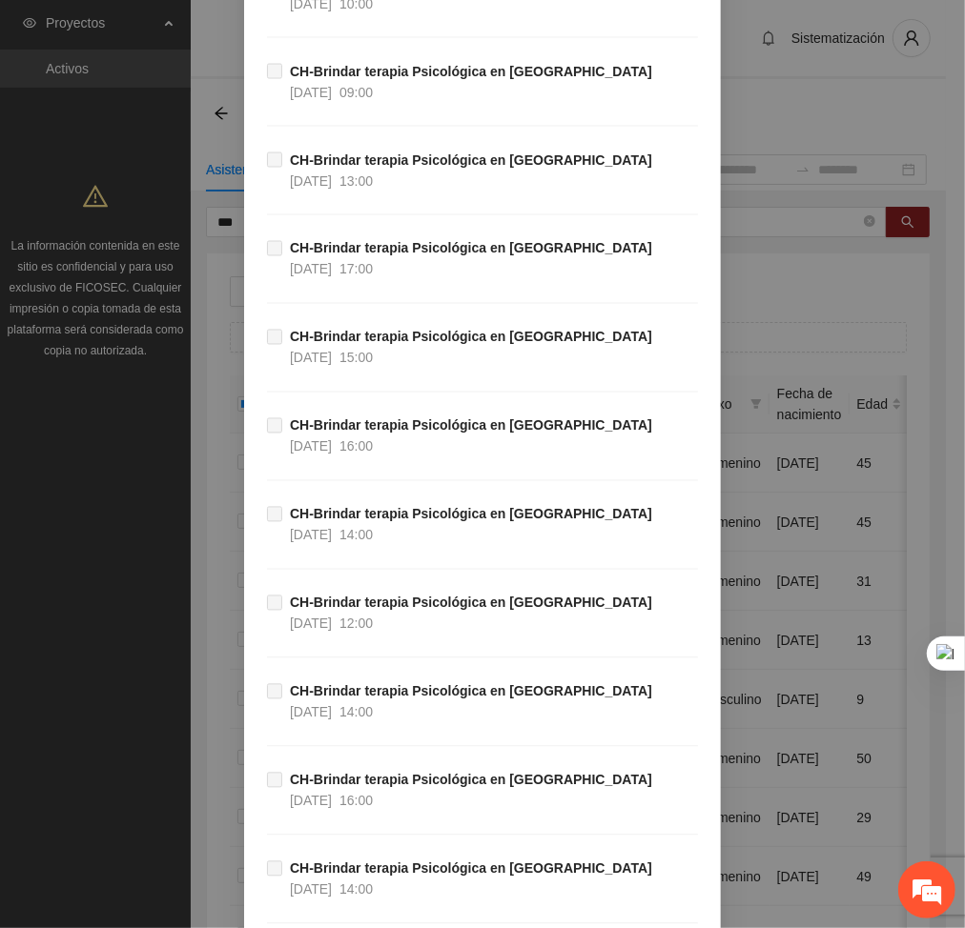
scroll to position [38611, 0]
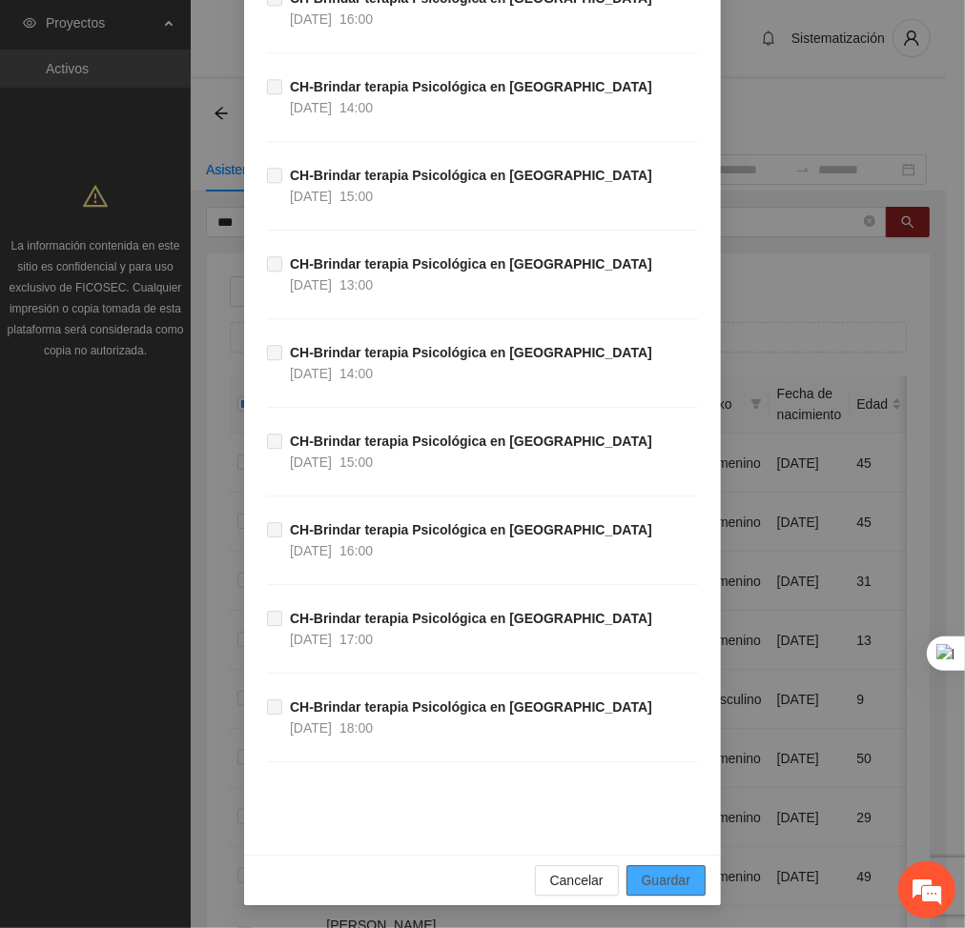
click at [689, 879] on button "Guardar" at bounding box center [665, 881] width 79 height 31
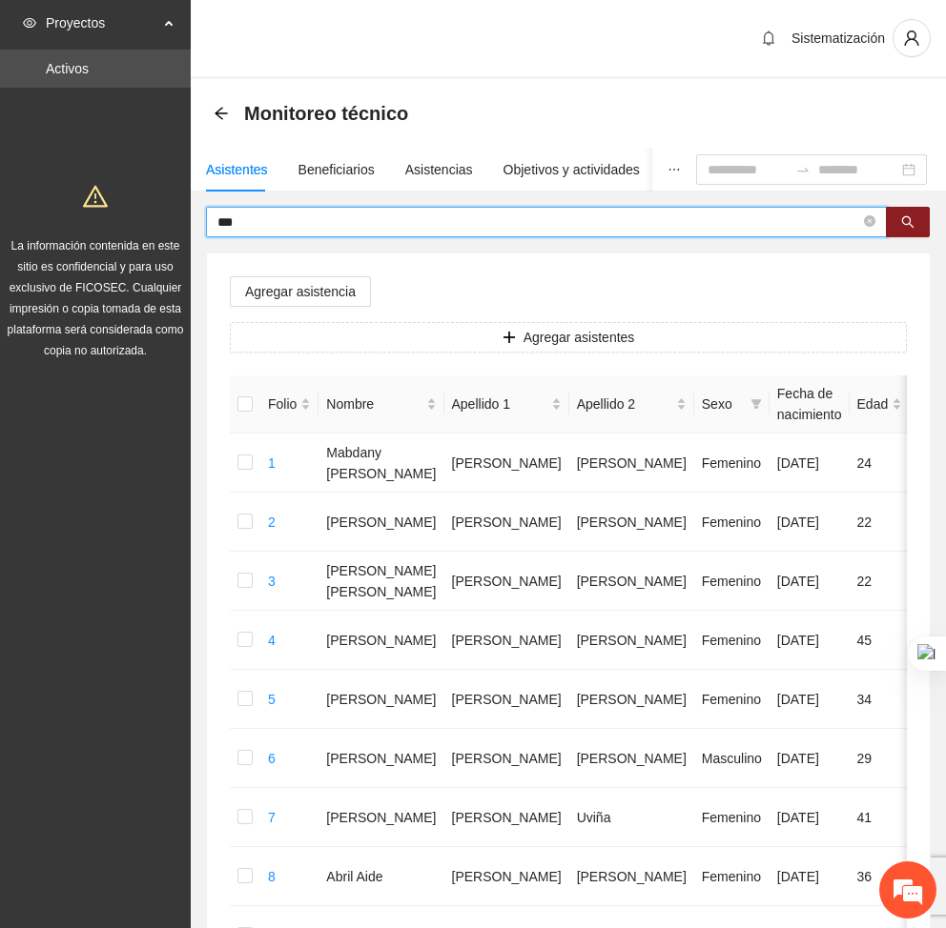
click at [255, 228] on input "***" at bounding box center [538, 222] width 642 height 21
type input "*"
type input "*******"
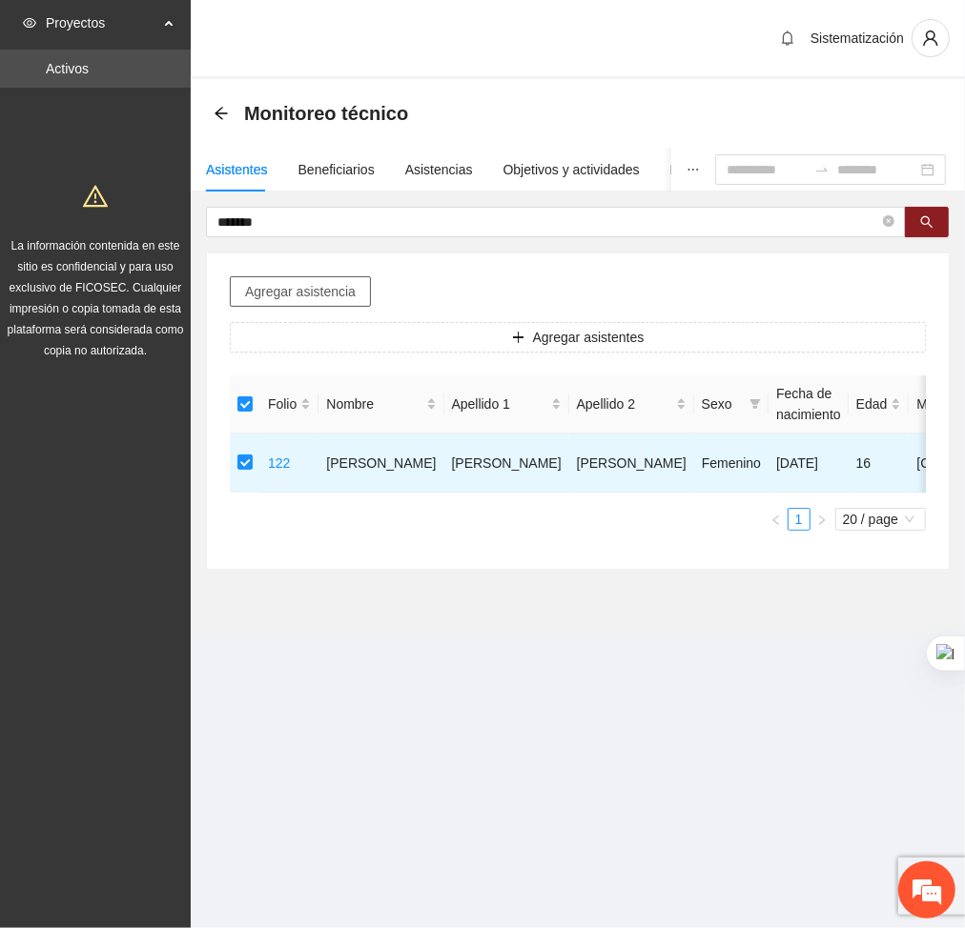
click at [296, 291] on span "Agregar asistencia" at bounding box center [300, 291] width 111 height 21
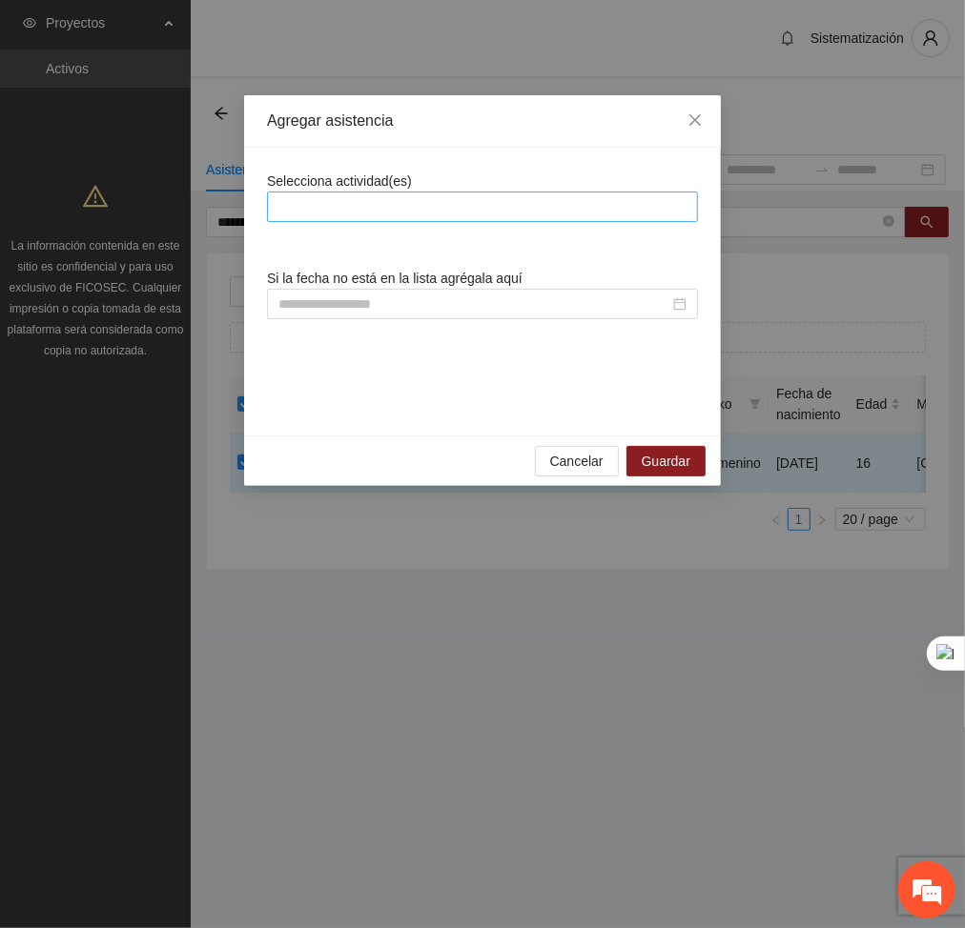
click at [392, 211] on div at bounding box center [482, 206] width 421 height 23
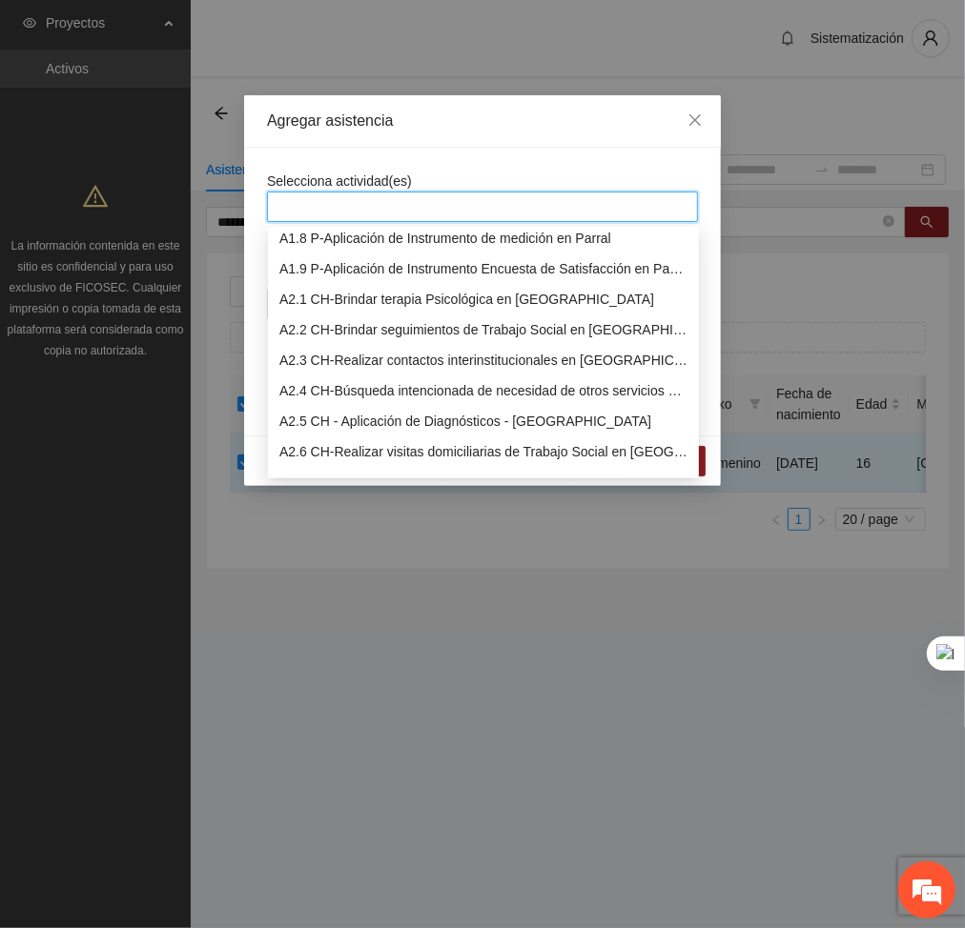
scroll to position [222, 0]
click at [316, 291] on div "A2.1 CH-Brindar terapia Psicológica en [GEOGRAPHIC_DATA]" at bounding box center [483, 298] width 408 height 21
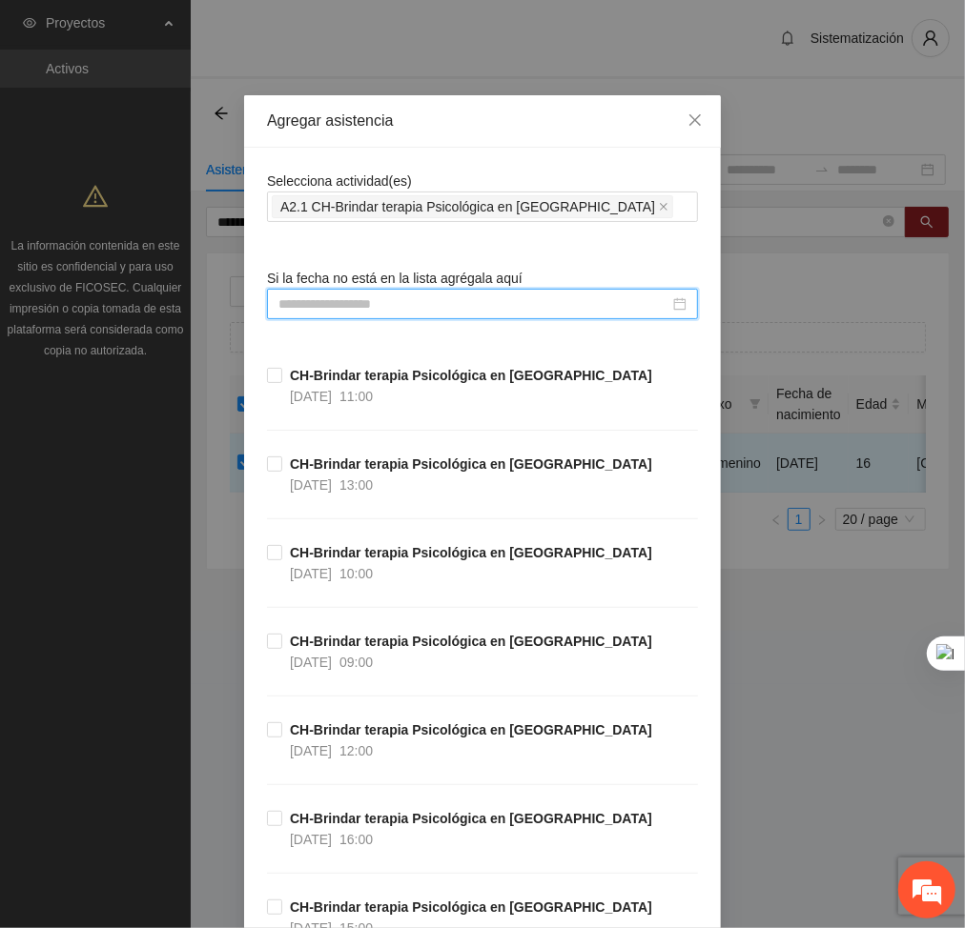
click at [482, 299] on input at bounding box center [473, 304] width 391 height 21
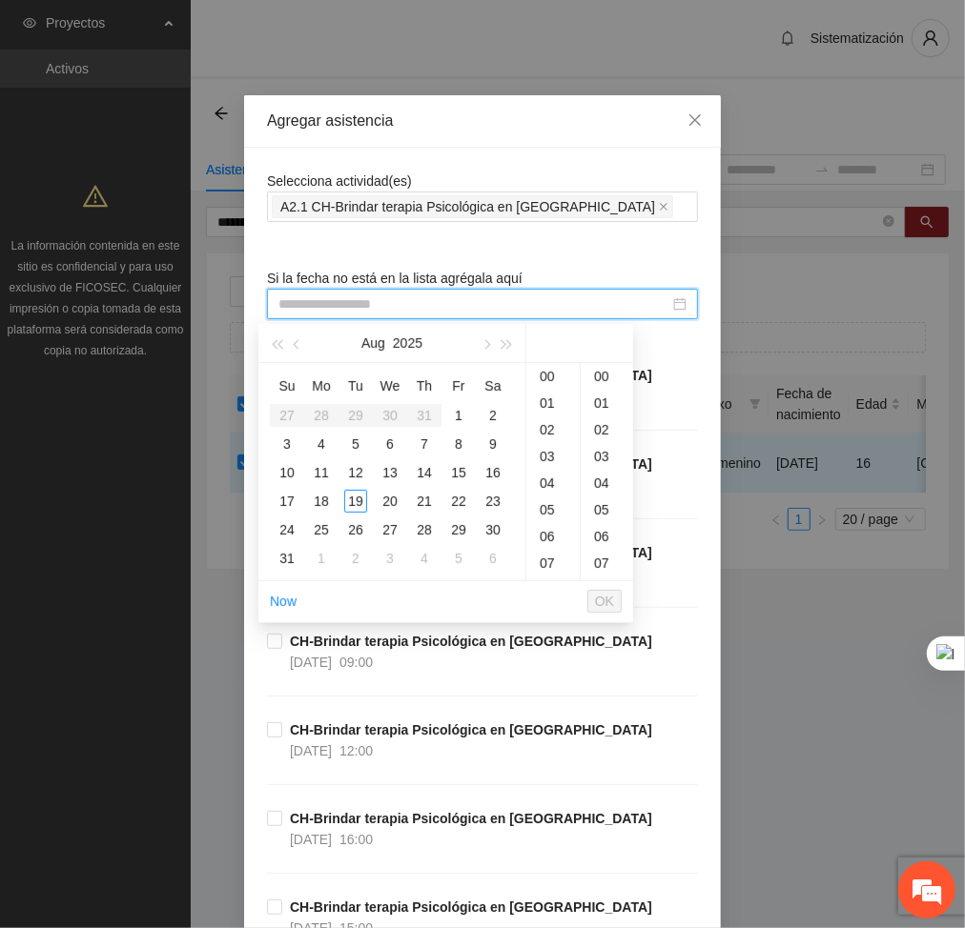
type input "**********"
click at [530, 461] on div "16" at bounding box center [552, 463] width 53 height 27
click at [322, 496] on div "18" at bounding box center [321, 501] width 23 height 23
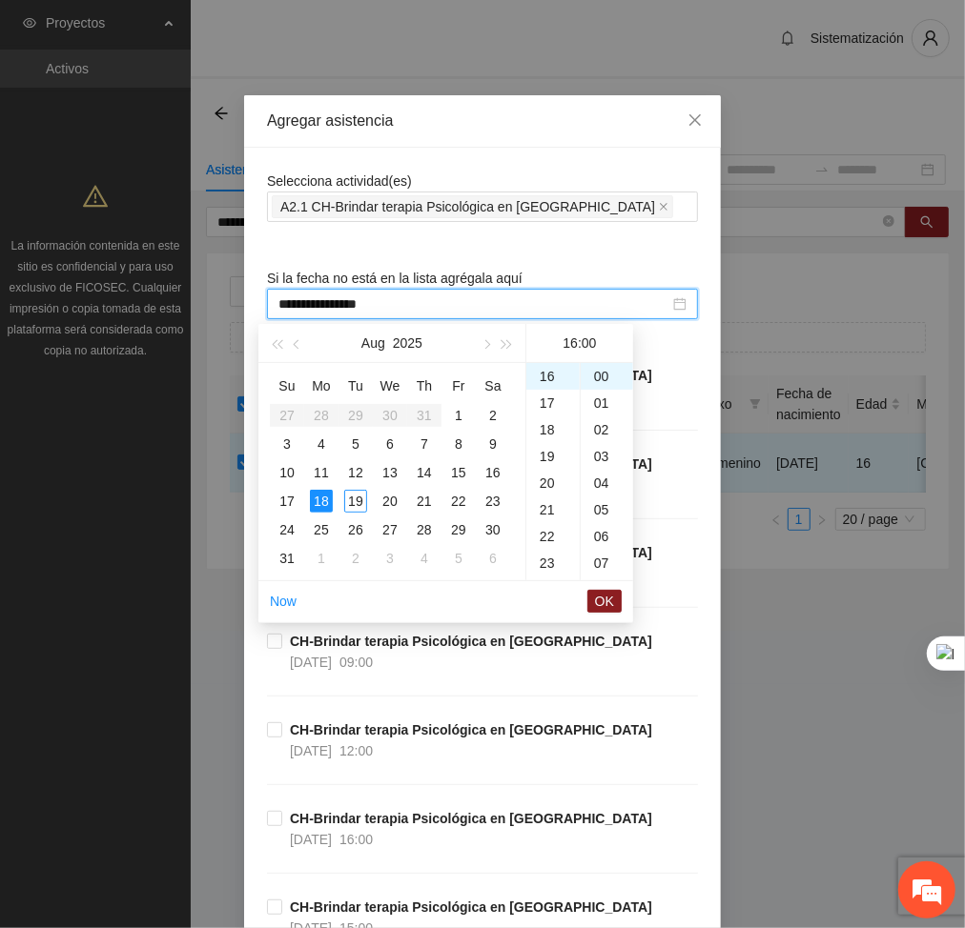
type input "**********"
click at [604, 597] on span "OK" at bounding box center [604, 601] width 19 height 21
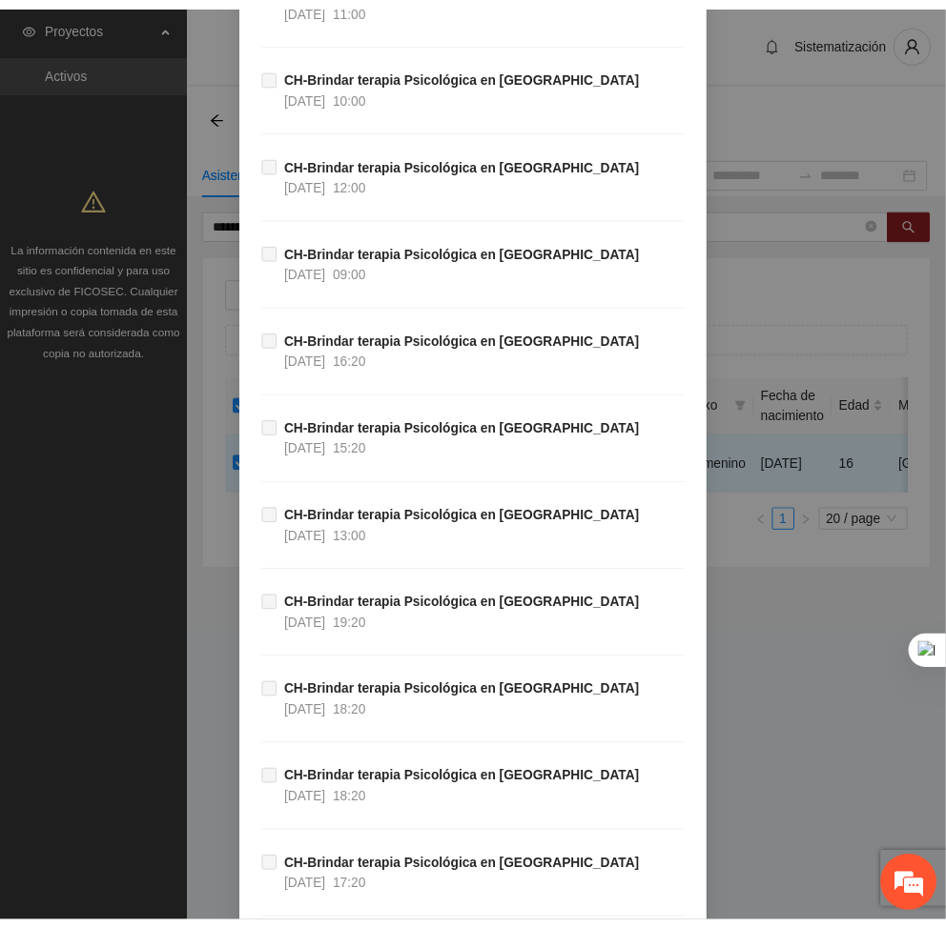
scroll to position [38611, 0]
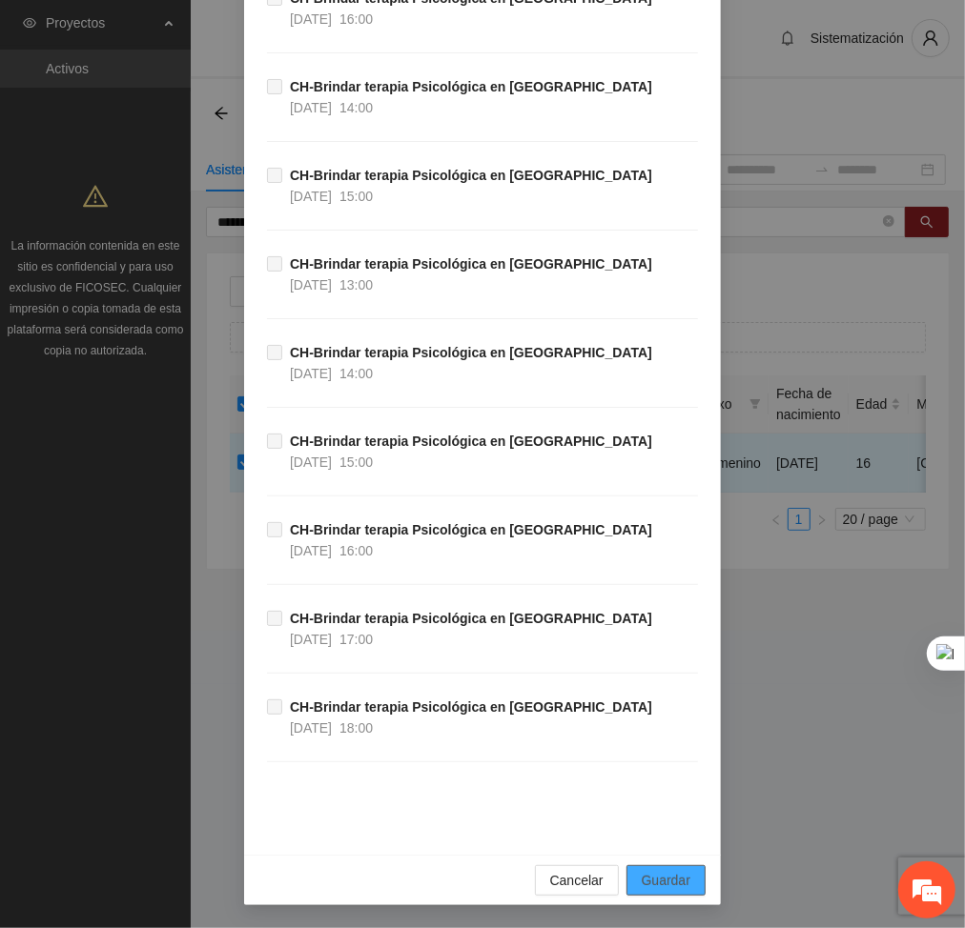
click at [687, 871] on button "Guardar" at bounding box center [665, 881] width 79 height 31
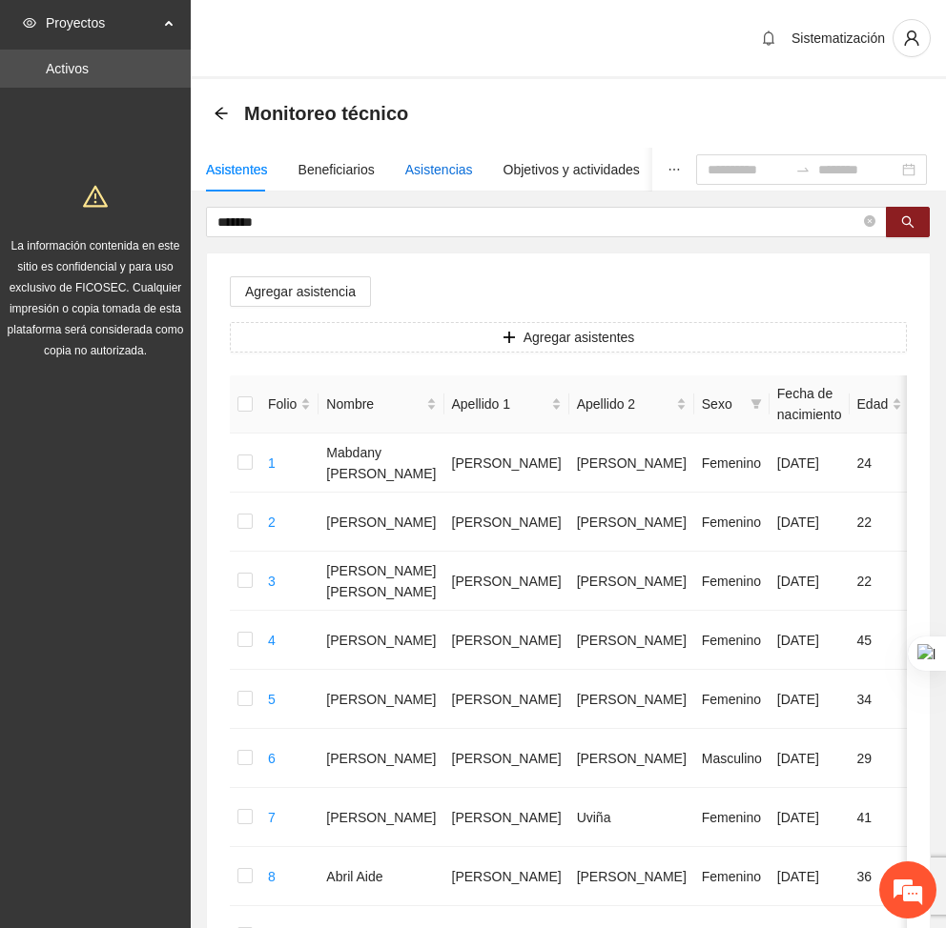
click at [409, 178] on div "Asistencias" at bounding box center [439, 169] width 68 height 21
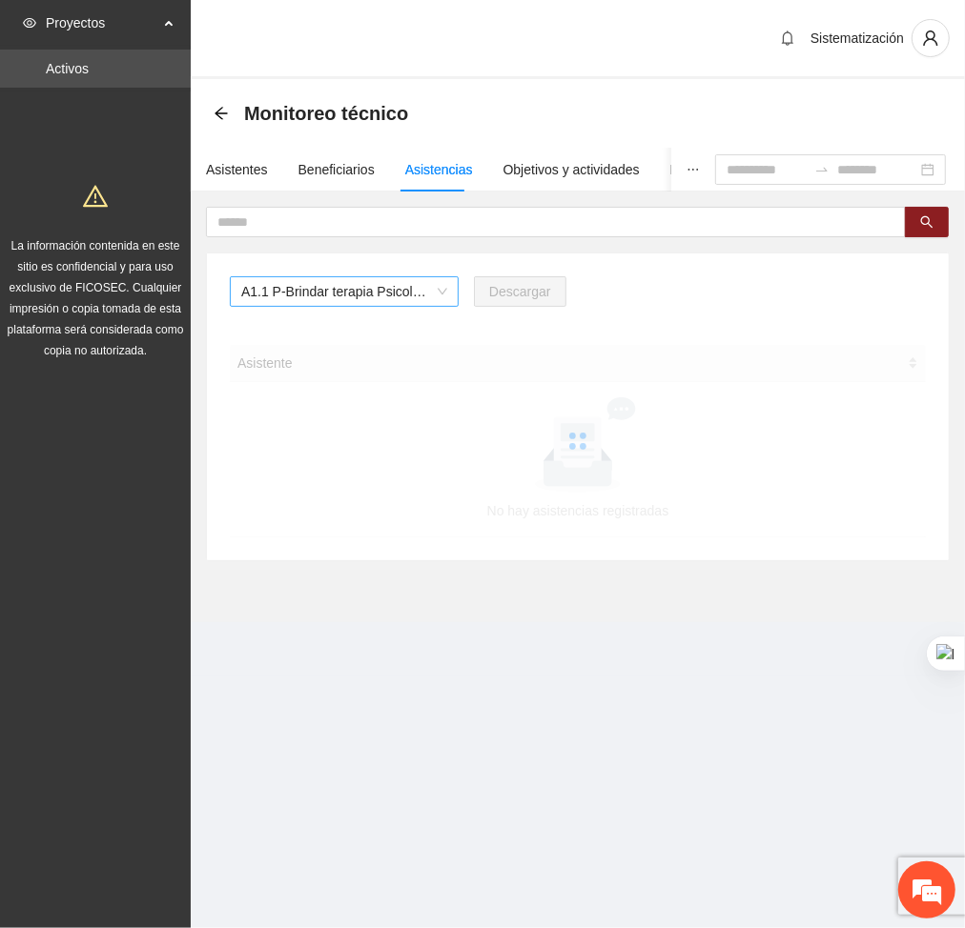
click at [417, 295] on span "A1.1 P-Brindar terapia Psicológica en Parral" at bounding box center [344, 291] width 206 height 29
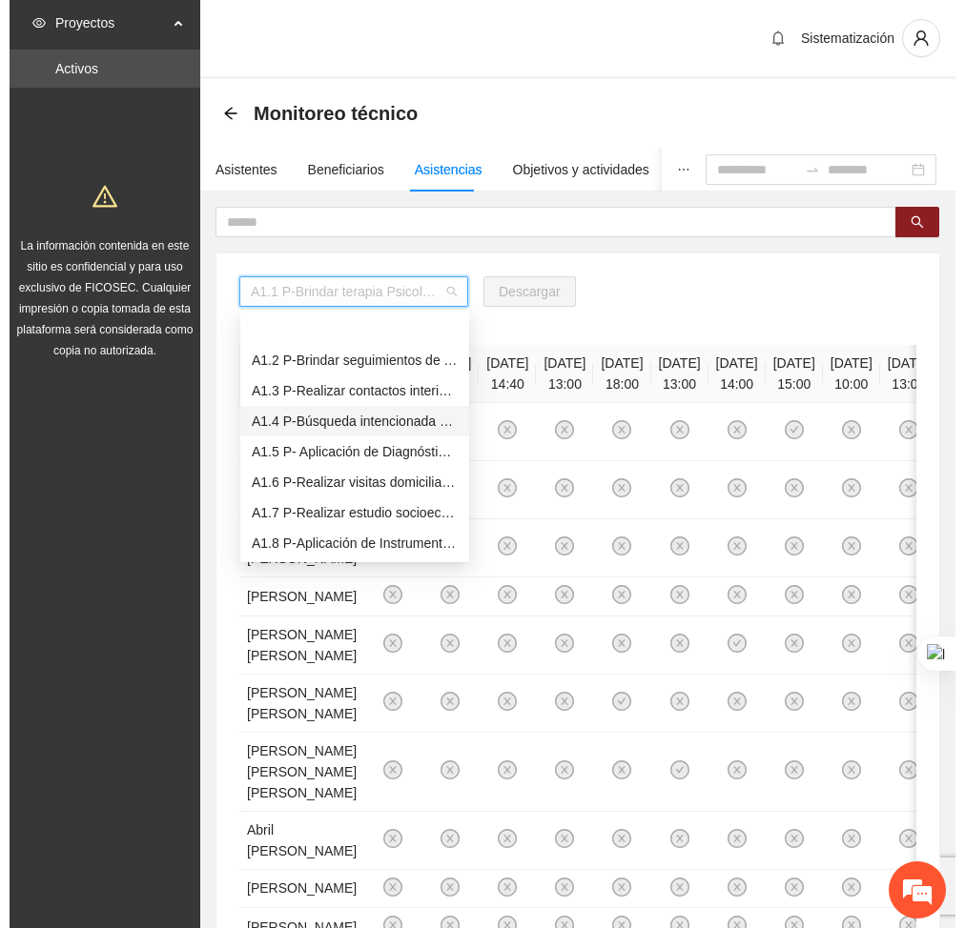
scroll to position [92, 0]
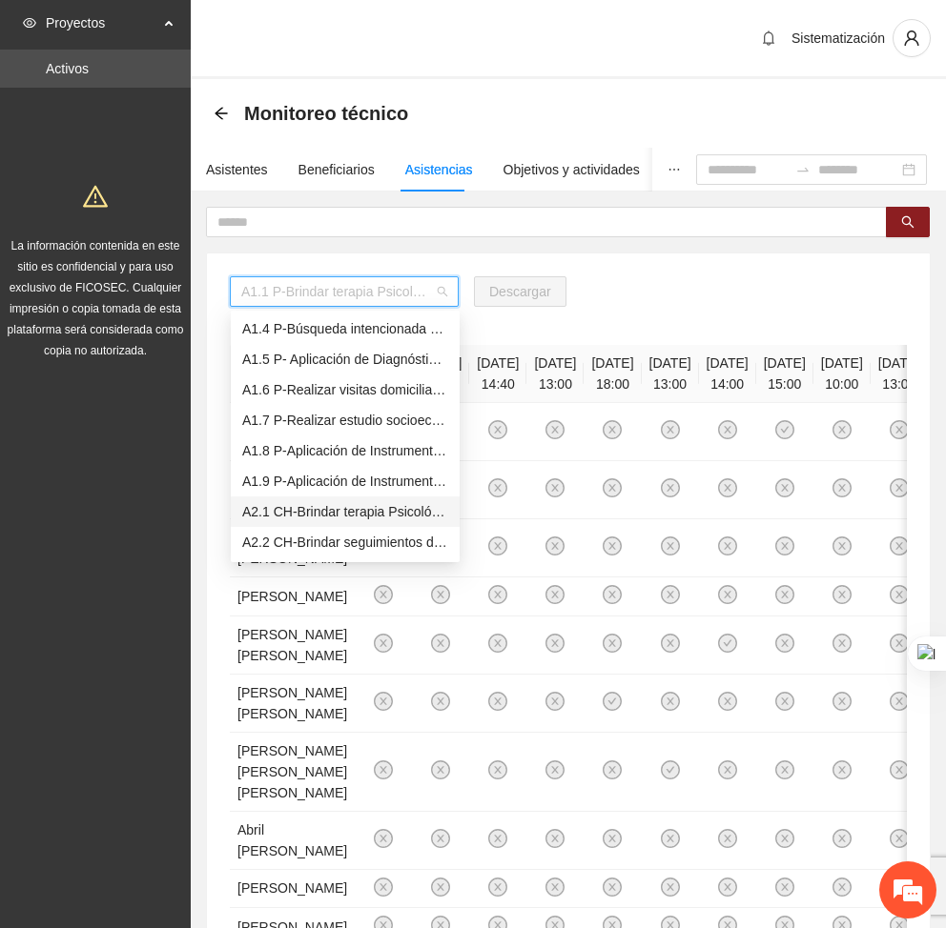
click at [292, 511] on div "A2.1 CH-Brindar terapia Psicológica en [GEOGRAPHIC_DATA]" at bounding box center [345, 511] width 206 height 21
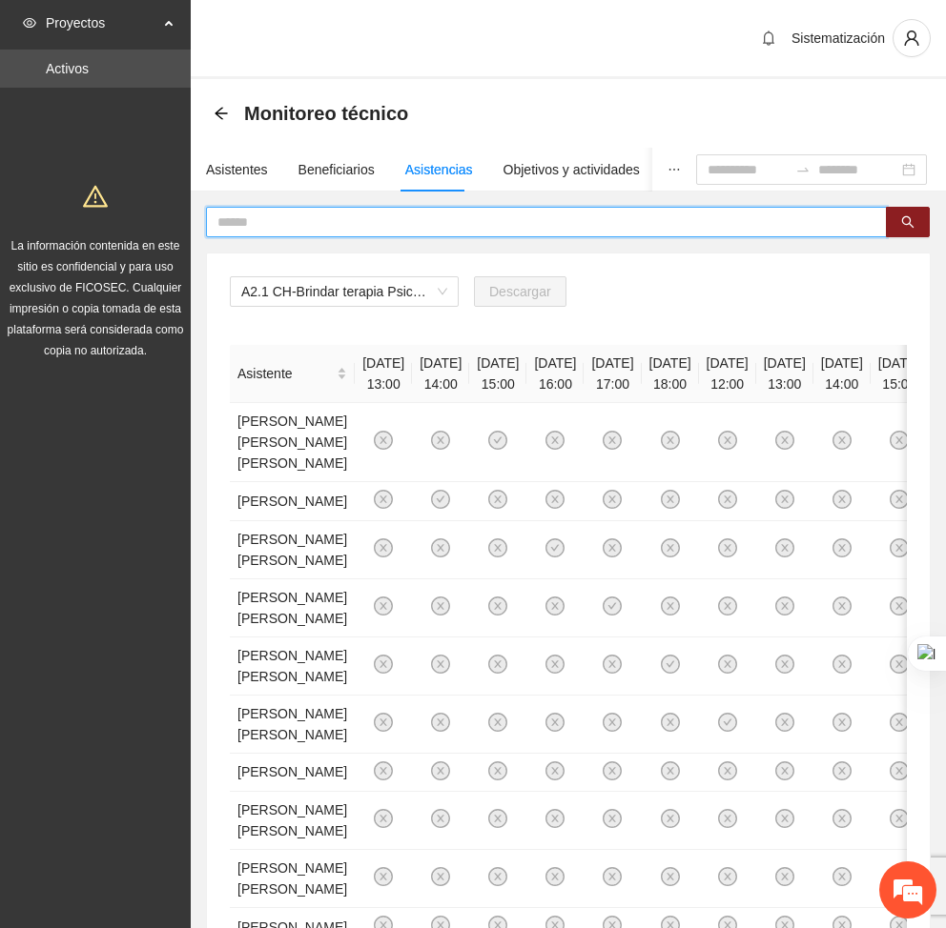
click at [385, 212] on input "text" at bounding box center [538, 222] width 642 height 21
type input "*******"
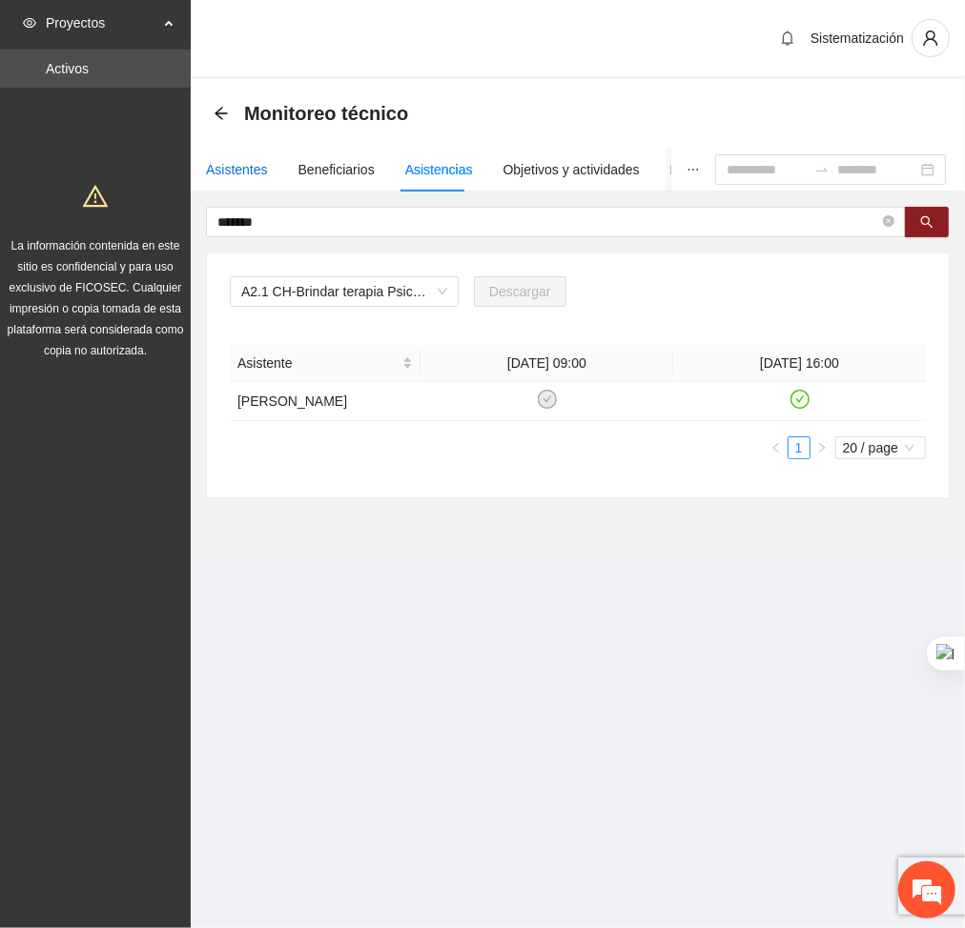
click at [225, 168] on div "Asistentes" at bounding box center [237, 169] width 62 height 21
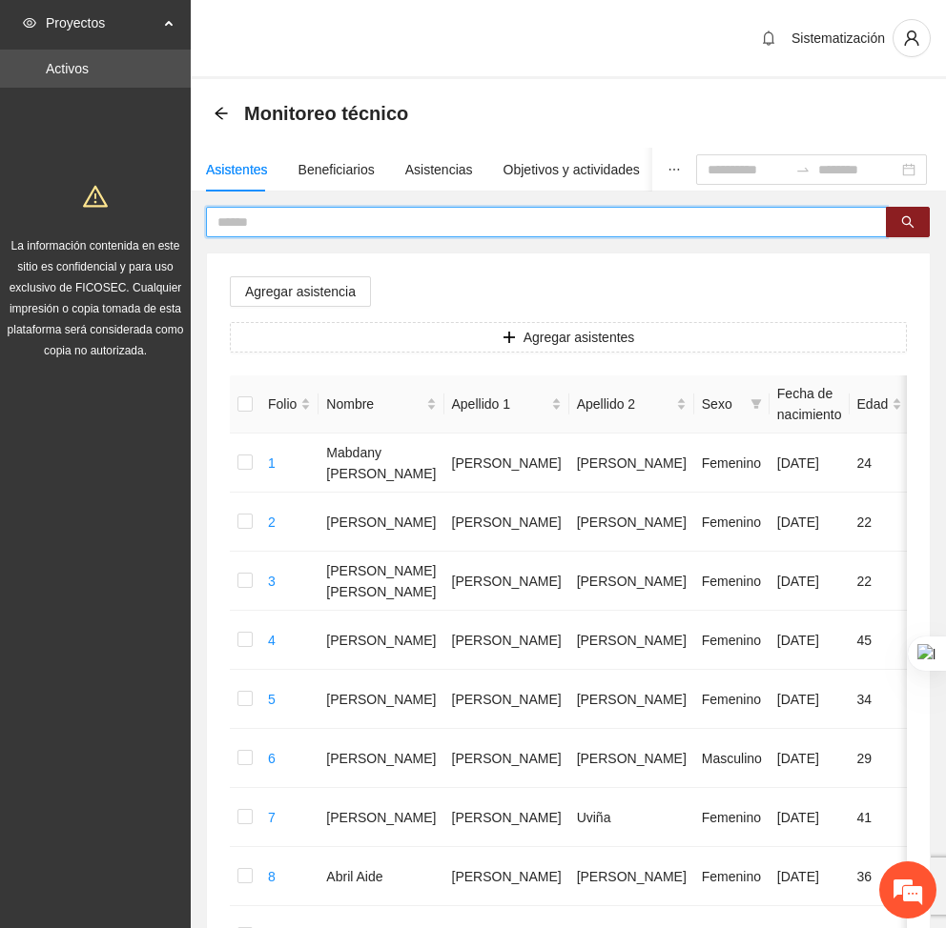
click at [371, 224] on input "text" at bounding box center [538, 222] width 642 height 21
type input "****"
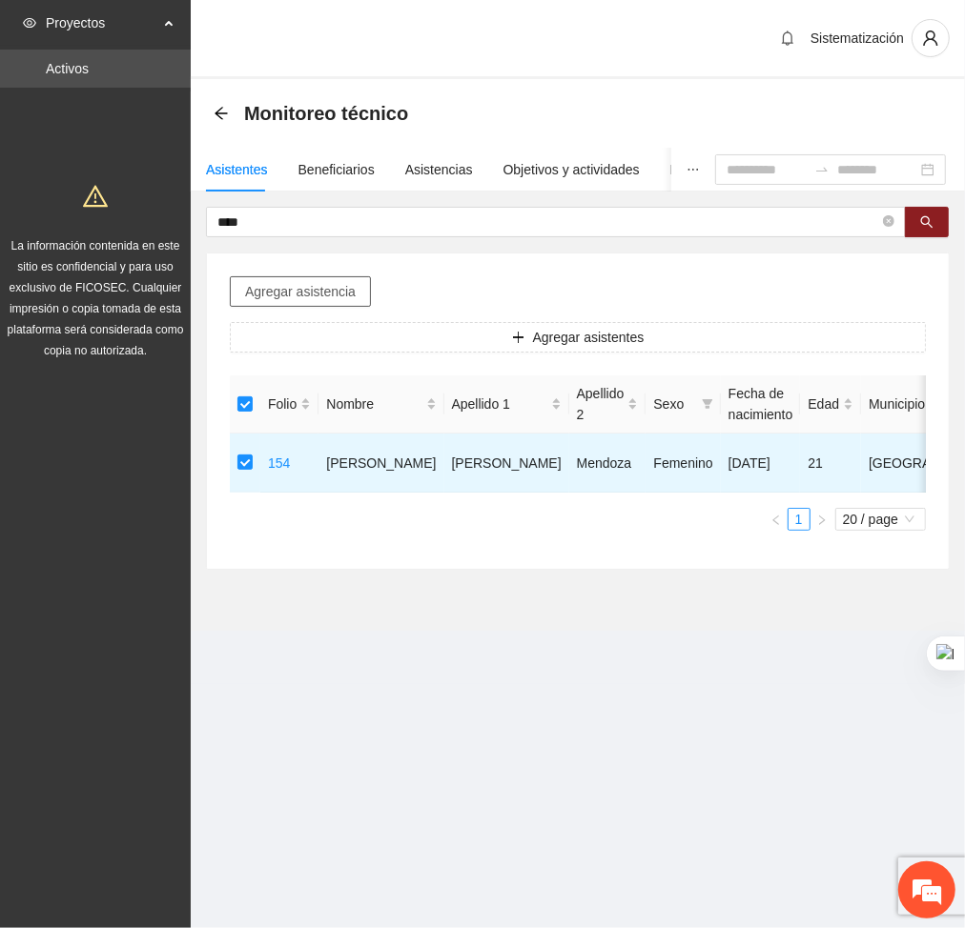
click at [294, 294] on span "Agregar asistencia" at bounding box center [300, 291] width 111 height 21
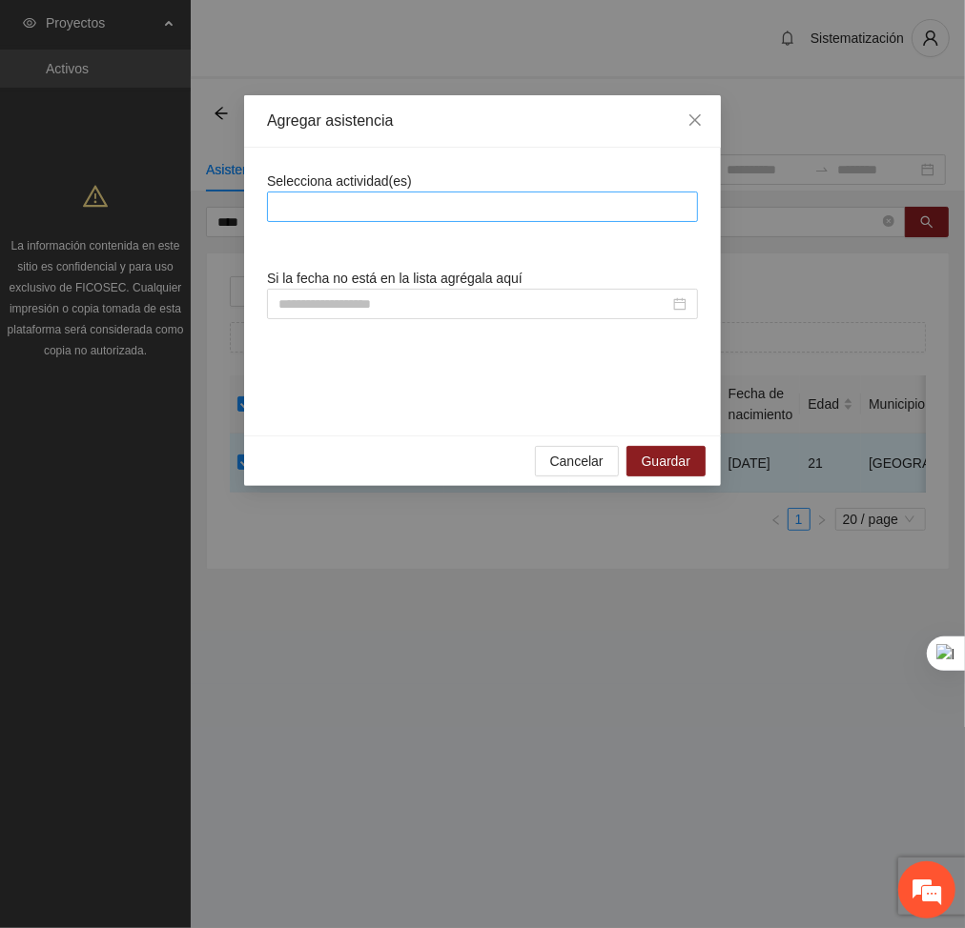
click at [340, 203] on div at bounding box center [482, 206] width 421 height 23
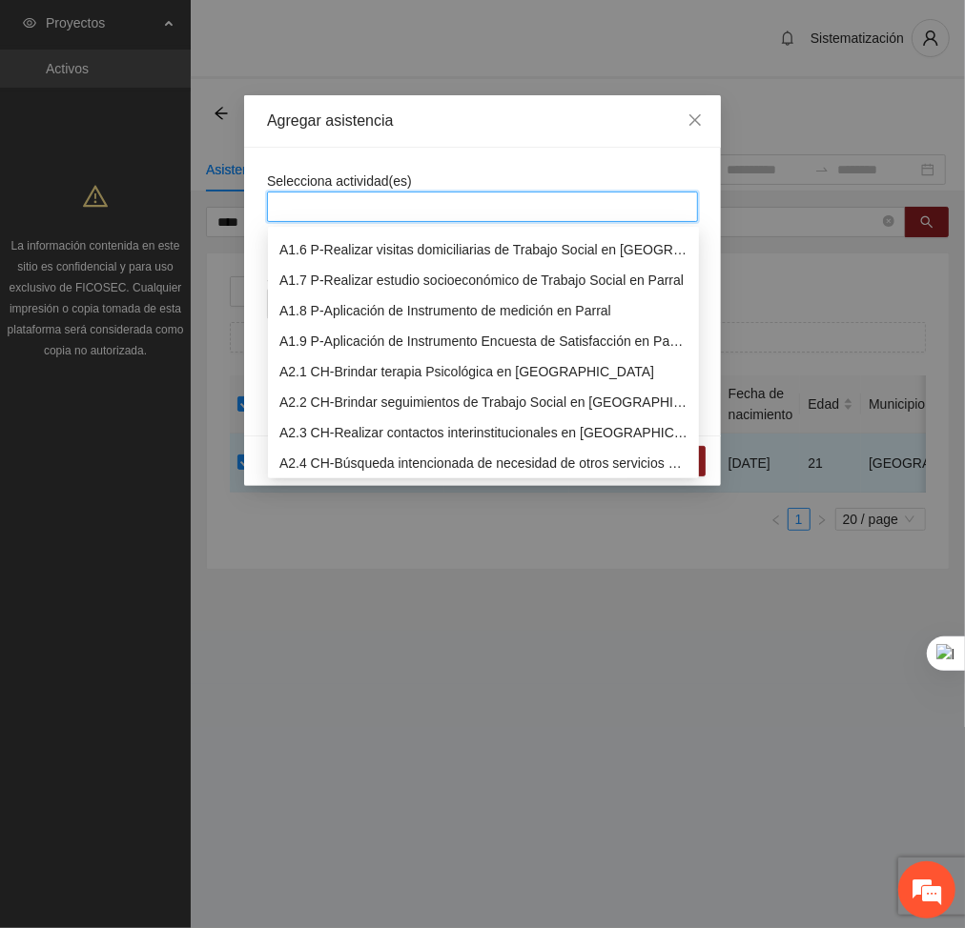
scroll to position [161, 0]
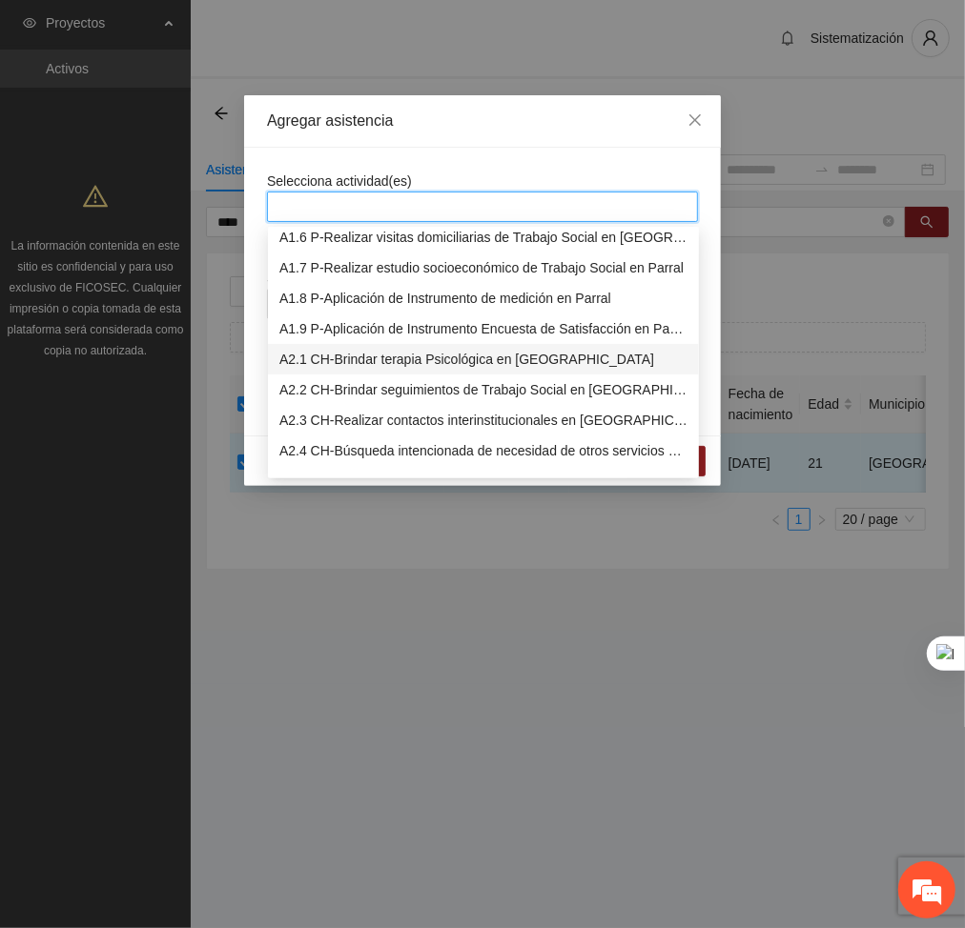
click at [344, 355] on div "A2.1 CH-Brindar terapia Psicológica en [GEOGRAPHIC_DATA]" at bounding box center [483, 359] width 408 height 21
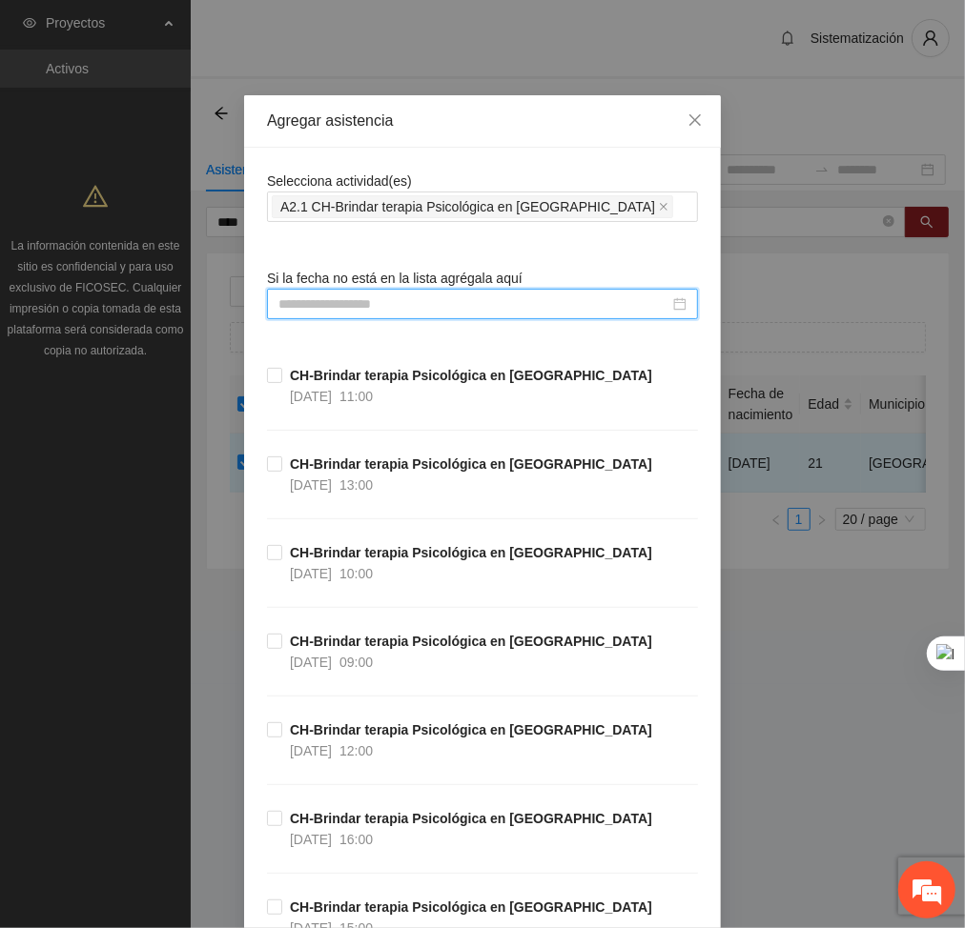
click at [481, 301] on input at bounding box center [473, 304] width 391 height 21
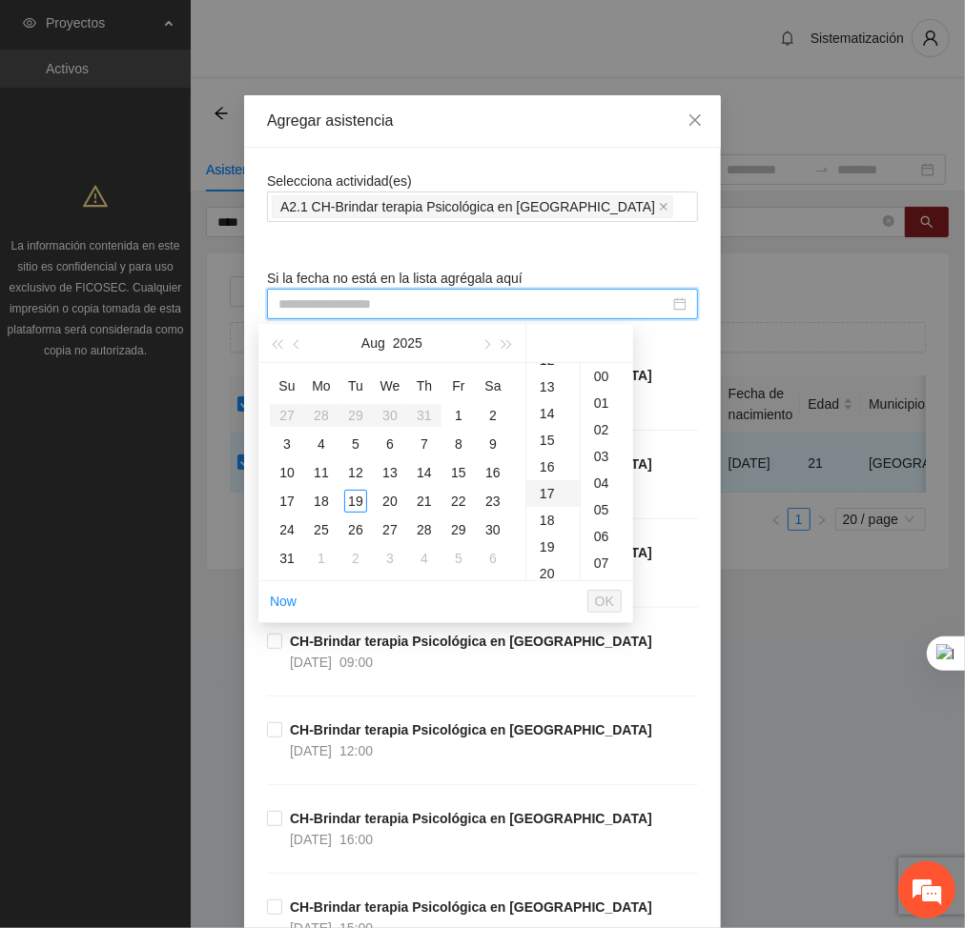
click at [550, 490] on div "17" at bounding box center [552, 493] width 53 height 27
click at [313, 497] on div "18" at bounding box center [321, 501] width 23 height 23
type input "**********"
click at [607, 602] on span "OK" at bounding box center [604, 601] width 19 height 21
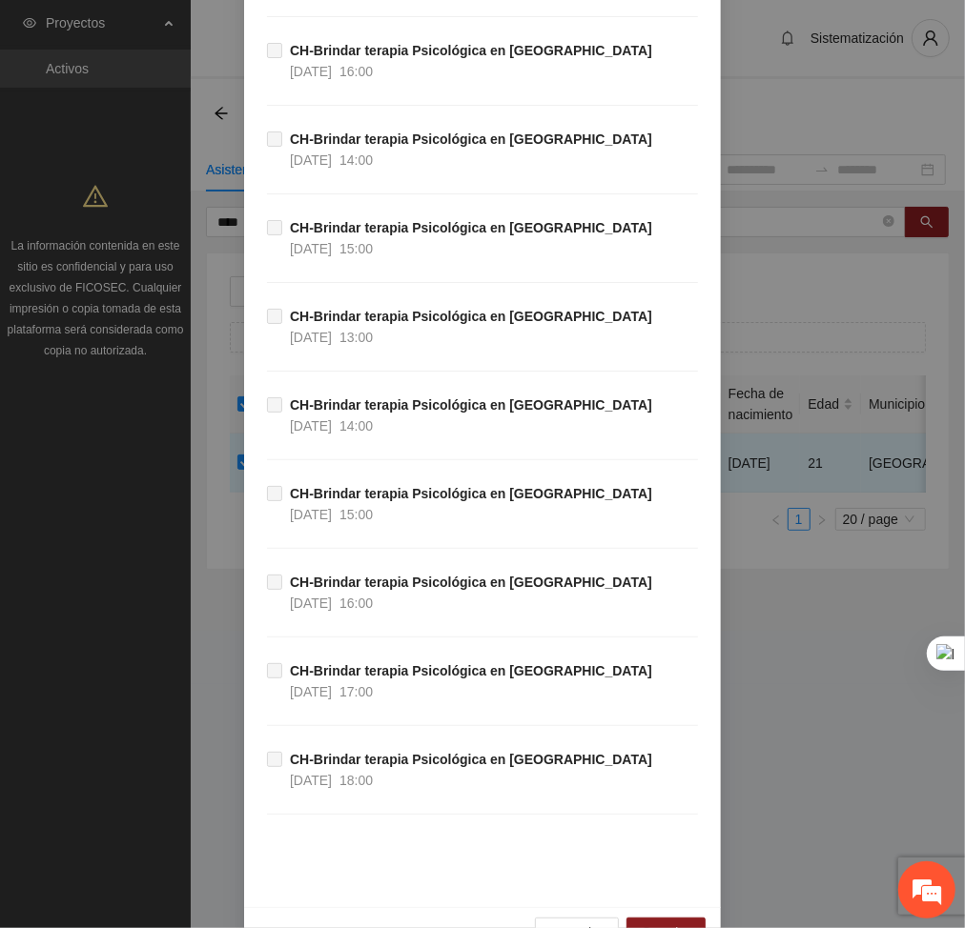
scroll to position [38611, 0]
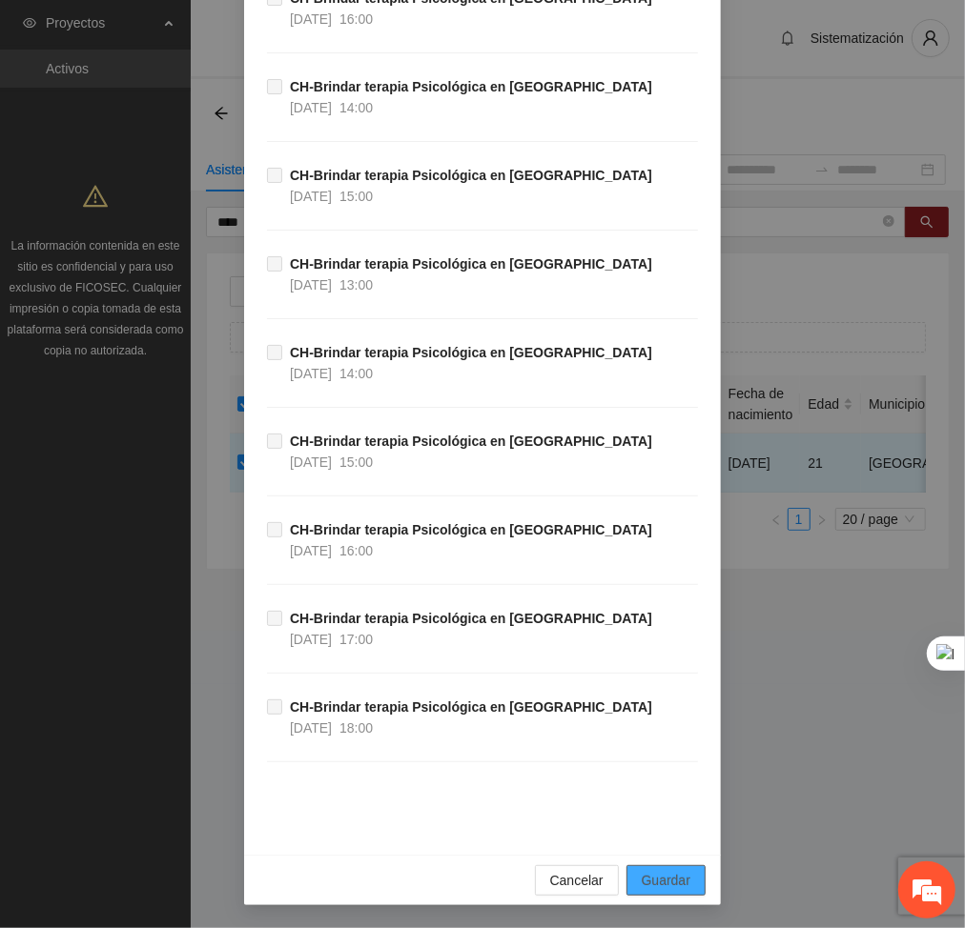
click at [693, 877] on button "Guardar" at bounding box center [665, 881] width 79 height 31
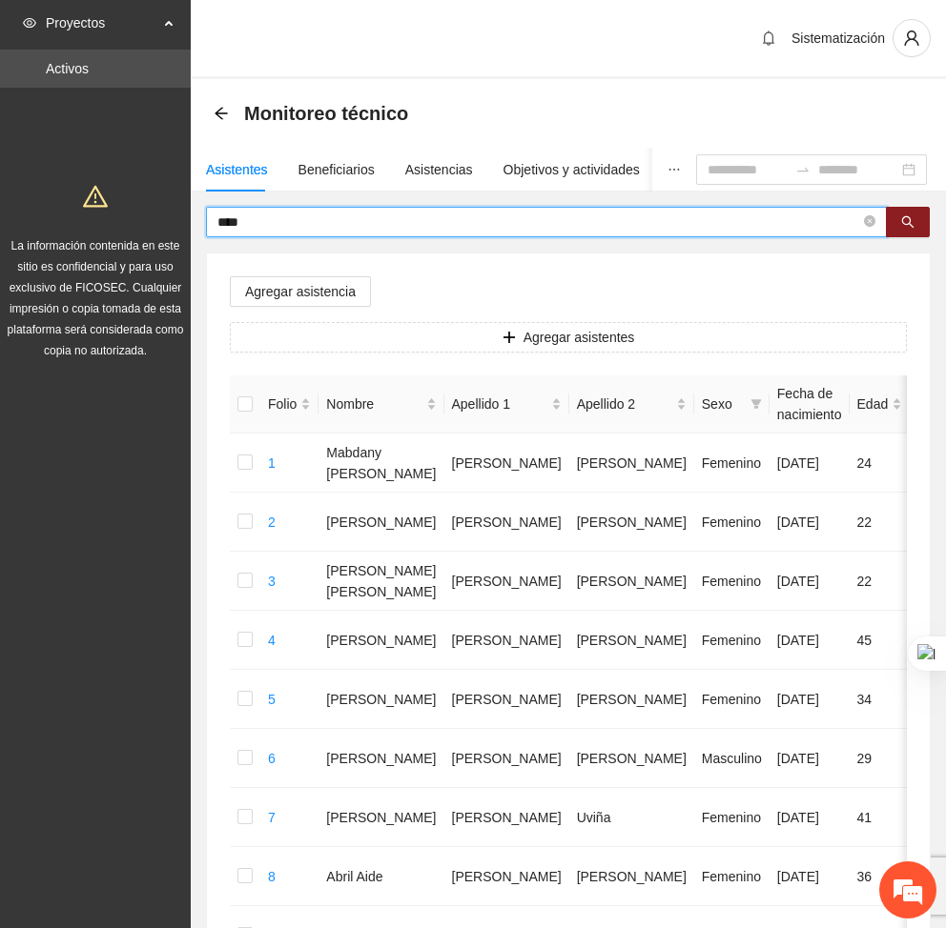
click at [307, 217] on input "****" at bounding box center [538, 222] width 642 height 21
type input "*"
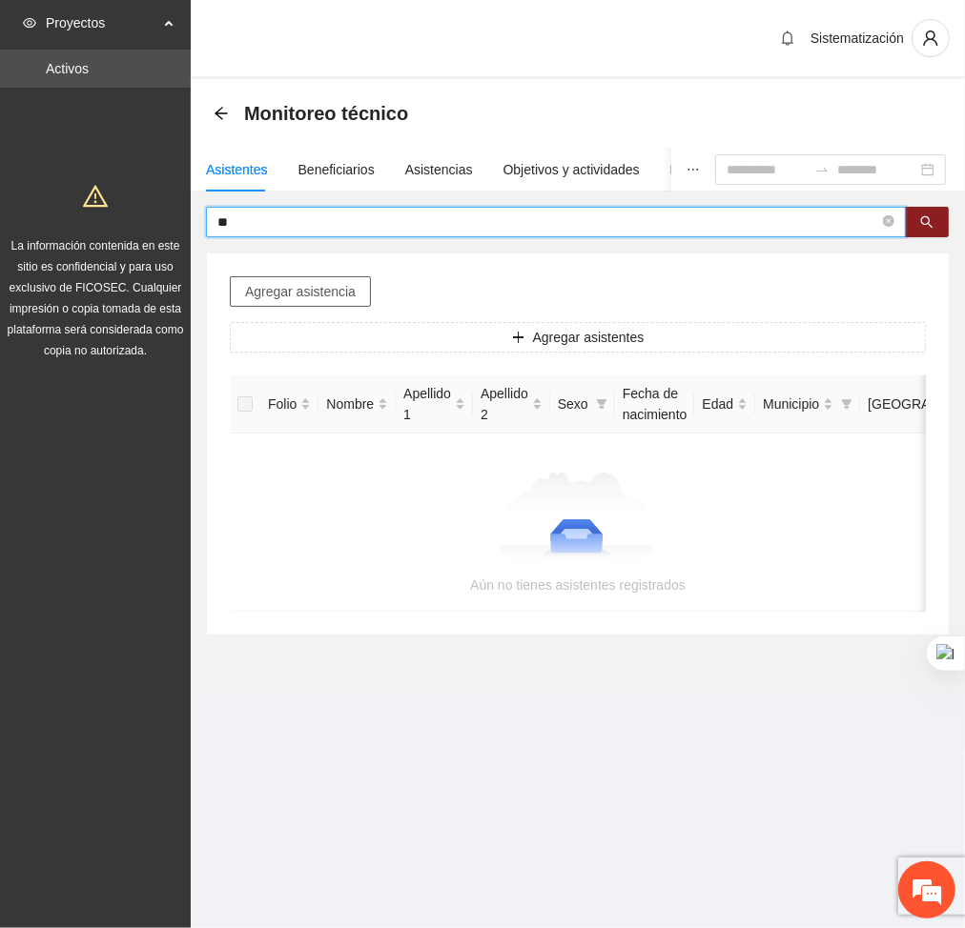
type input "*"
type input "******"
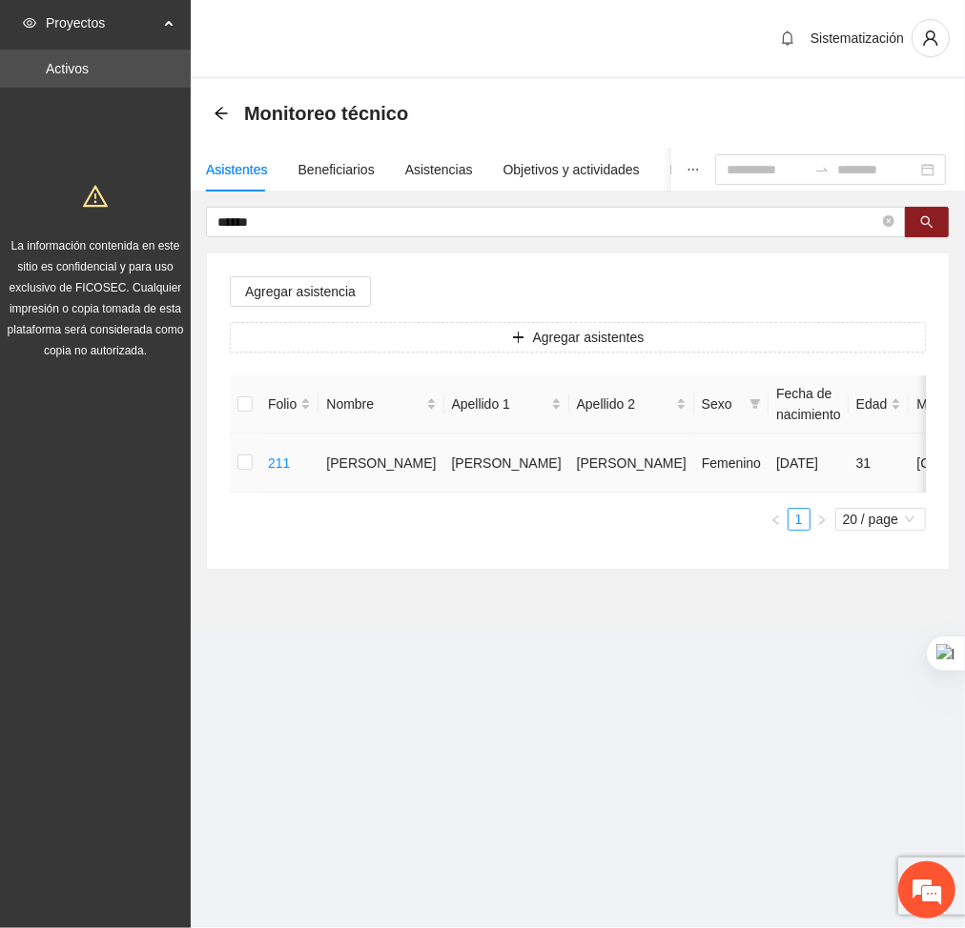
click at [254, 466] on td at bounding box center [245, 463] width 31 height 59
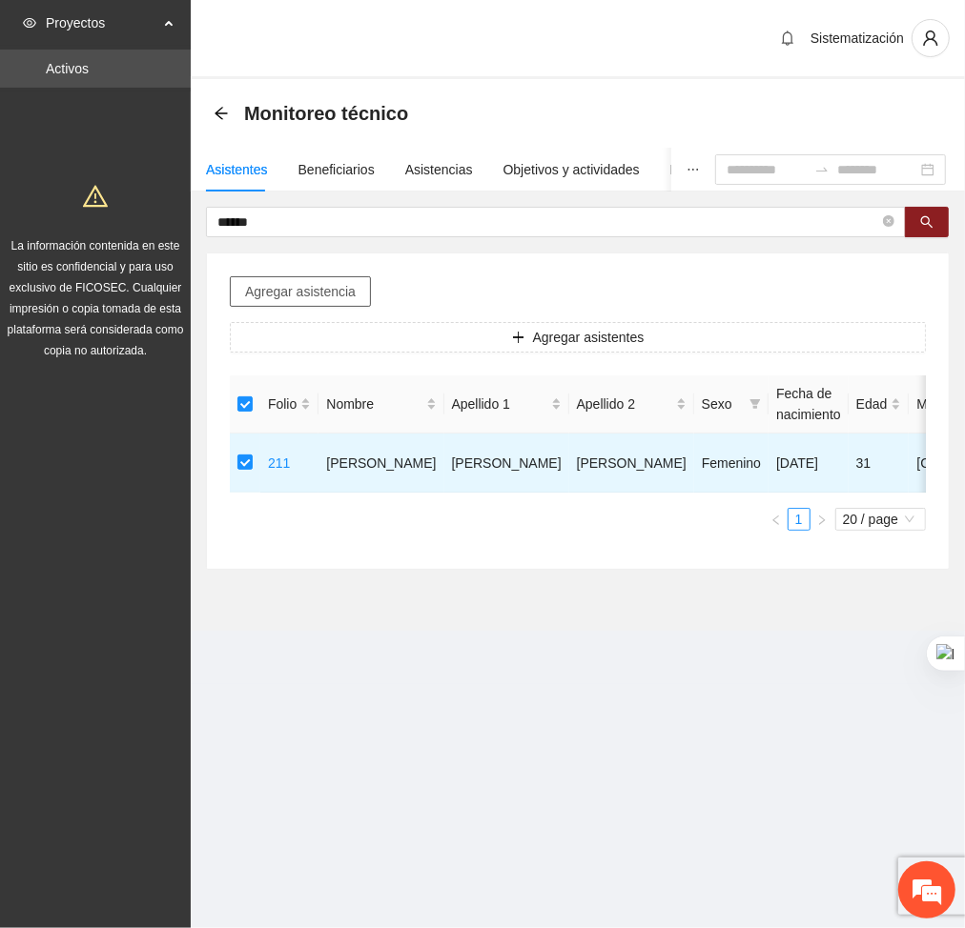
click at [276, 290] on span "Agregar asistencia" at bounding box center [300, 291] width 111 height 21
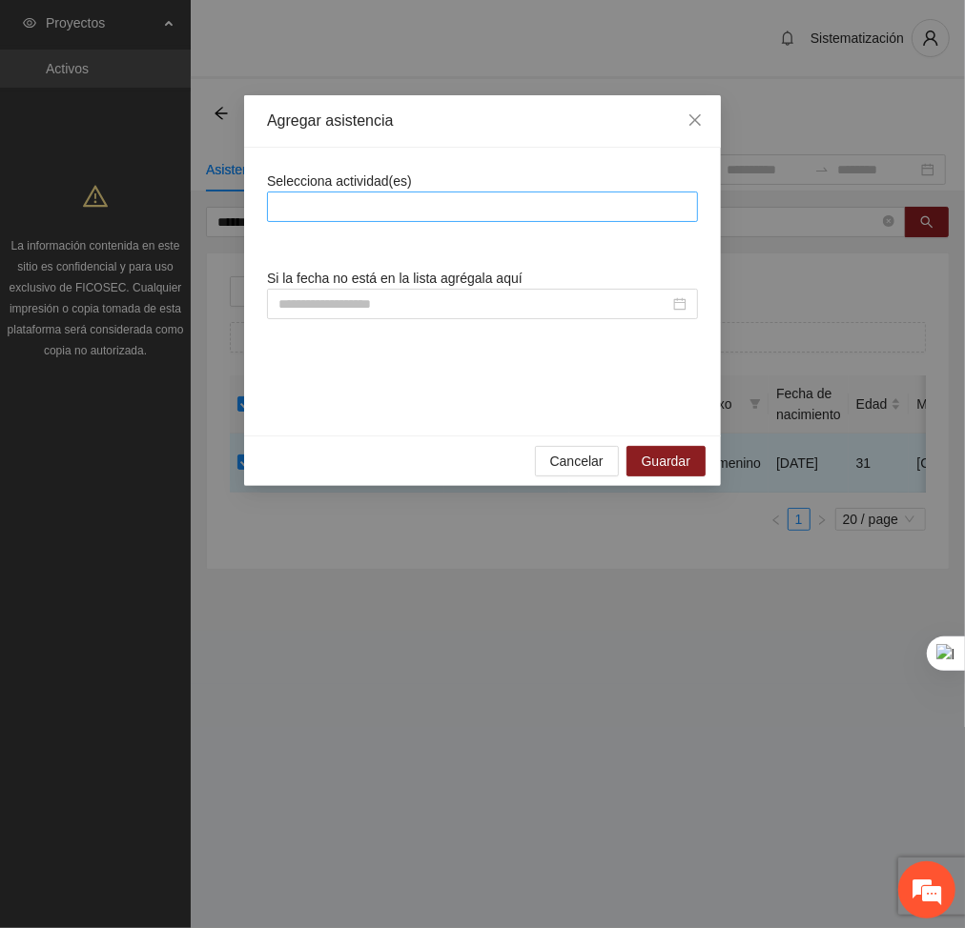
click at [398, 204] on div at bounding box center [482, 206] width 421 height 23
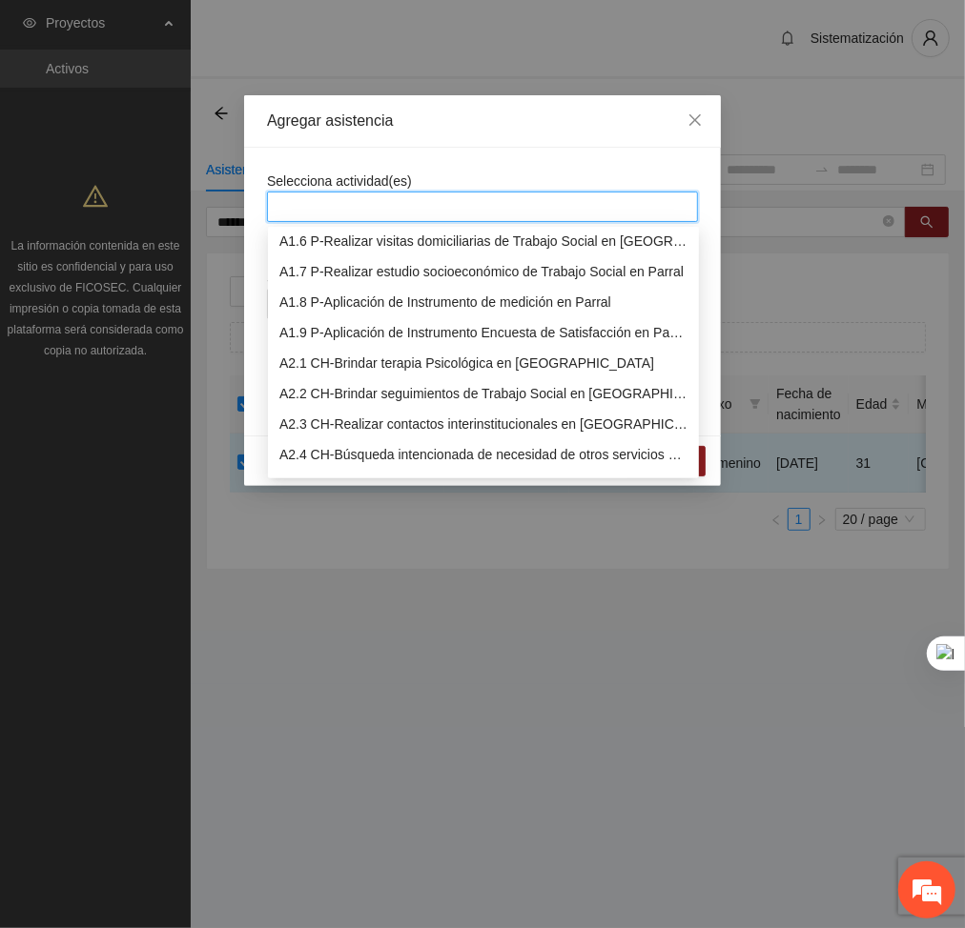
scroll to position [158, 0]
click at [326, 353] on div "A2.1 CH-Brindar terapia Psicológica en [GEOGRAPHIC_DATA]" at bounding box center [483, 362] width 408 height 21
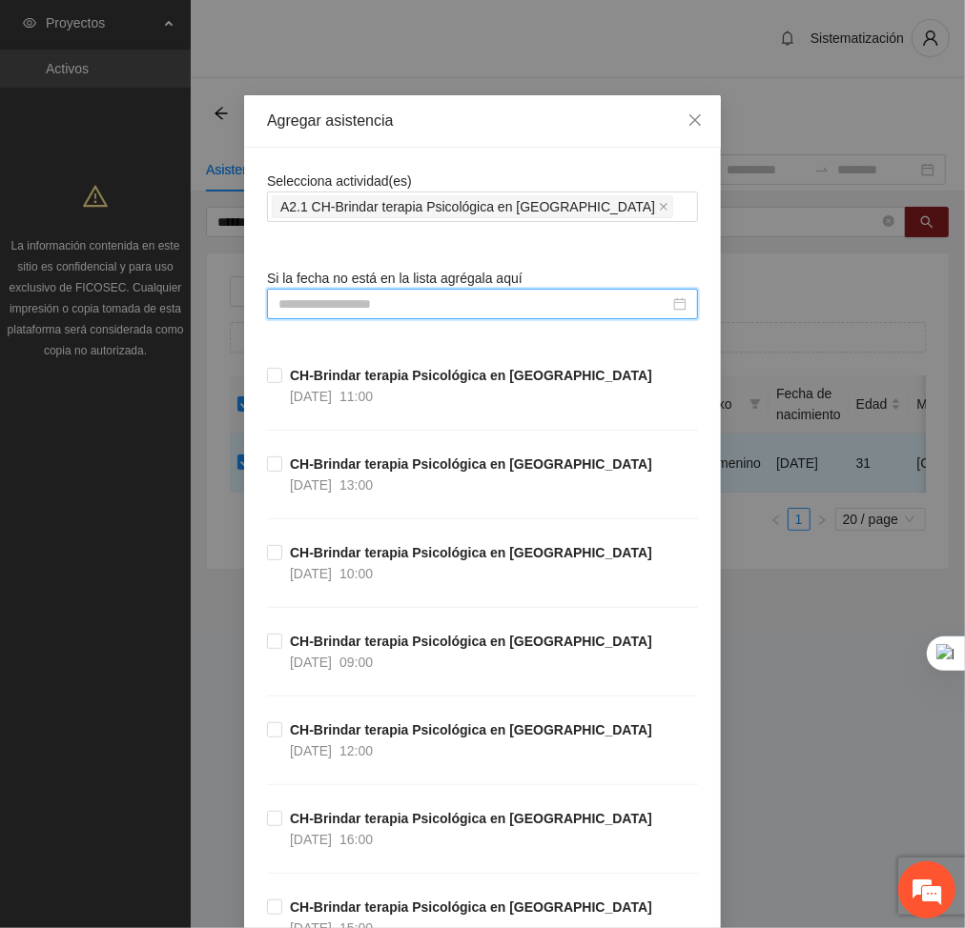
click at [511, 303] on input at bounding box center [473, 304] width 391 height 21
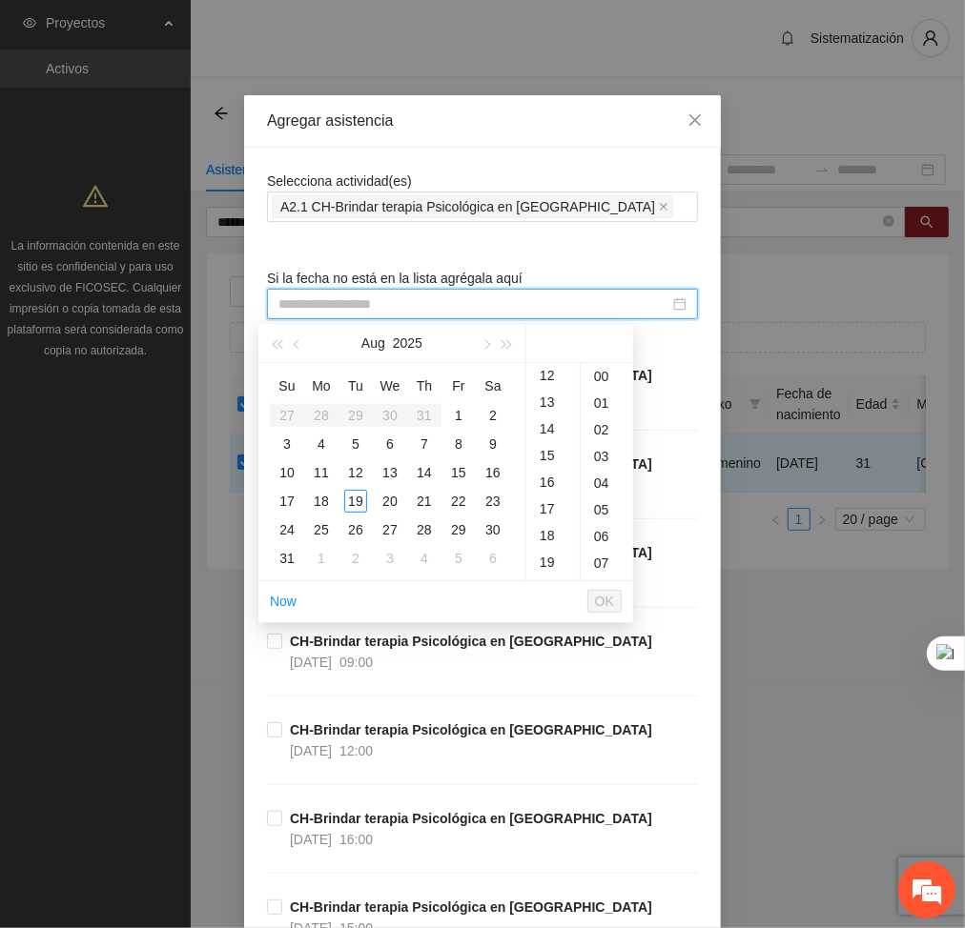
scroll to position [329, 0]
click at [545, 396] on div "13" at bounding box center [552, 394] width 53 height 27
click at [314, 494] on div "18" at bounding box center [321, 501] width 23 height 23
type input "**********"
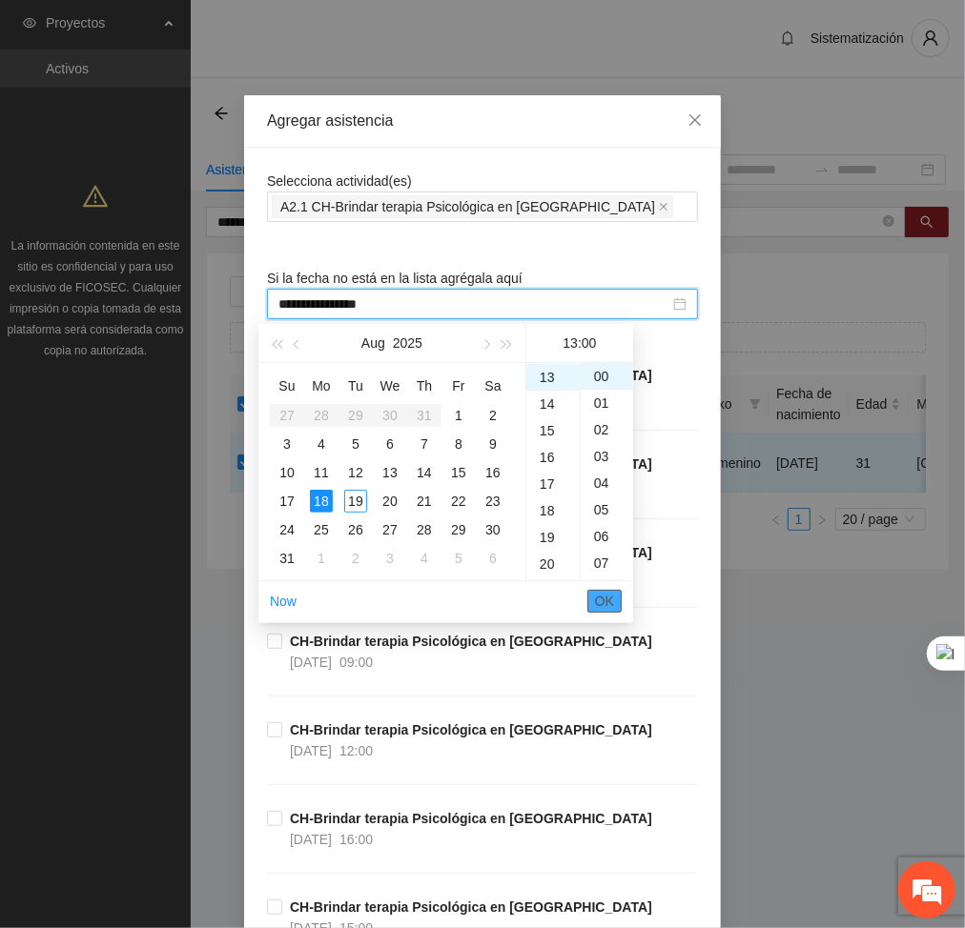
click at [605, 600] on span "OK" at bounding box center [604, 601] width 19 height 21
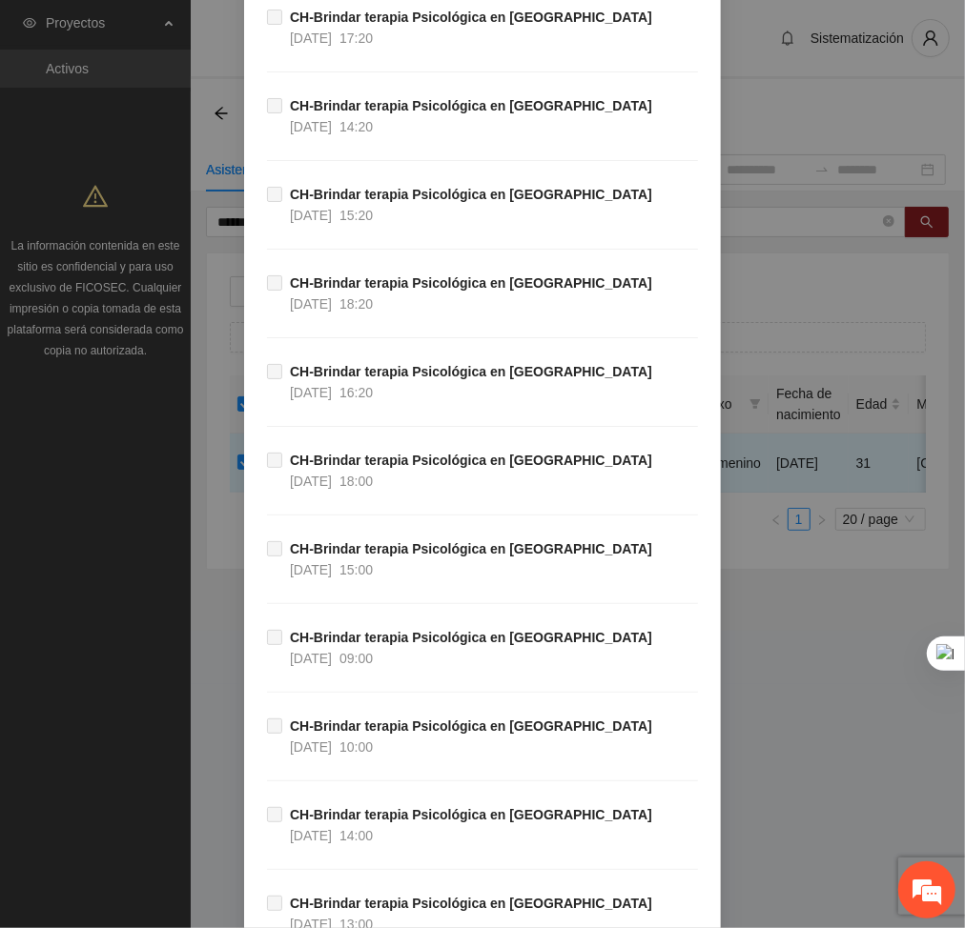
scroll to position [38611, 0]
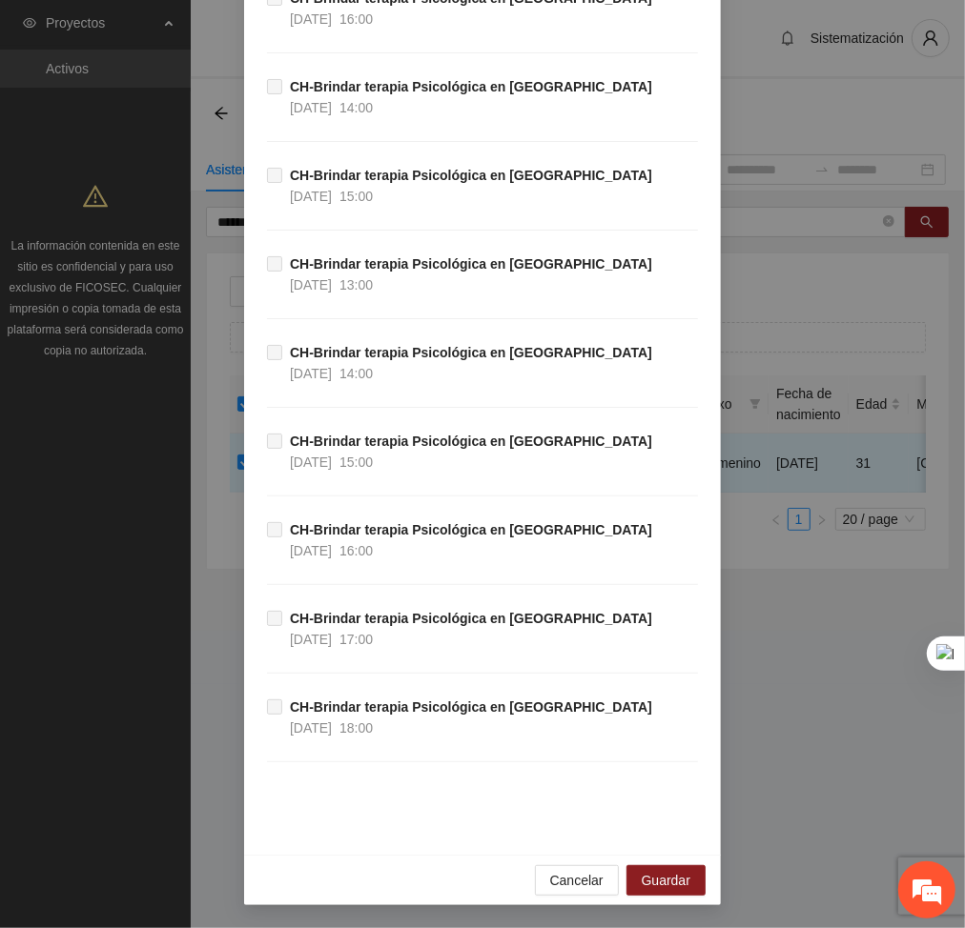
click at [702, 891] on div "Cancelar Guardar" at bounding box center [482, 880] width 477 height 51
click at [642, 868] on button "Guardar" at bounding box center [665, 881] width 79 height 31
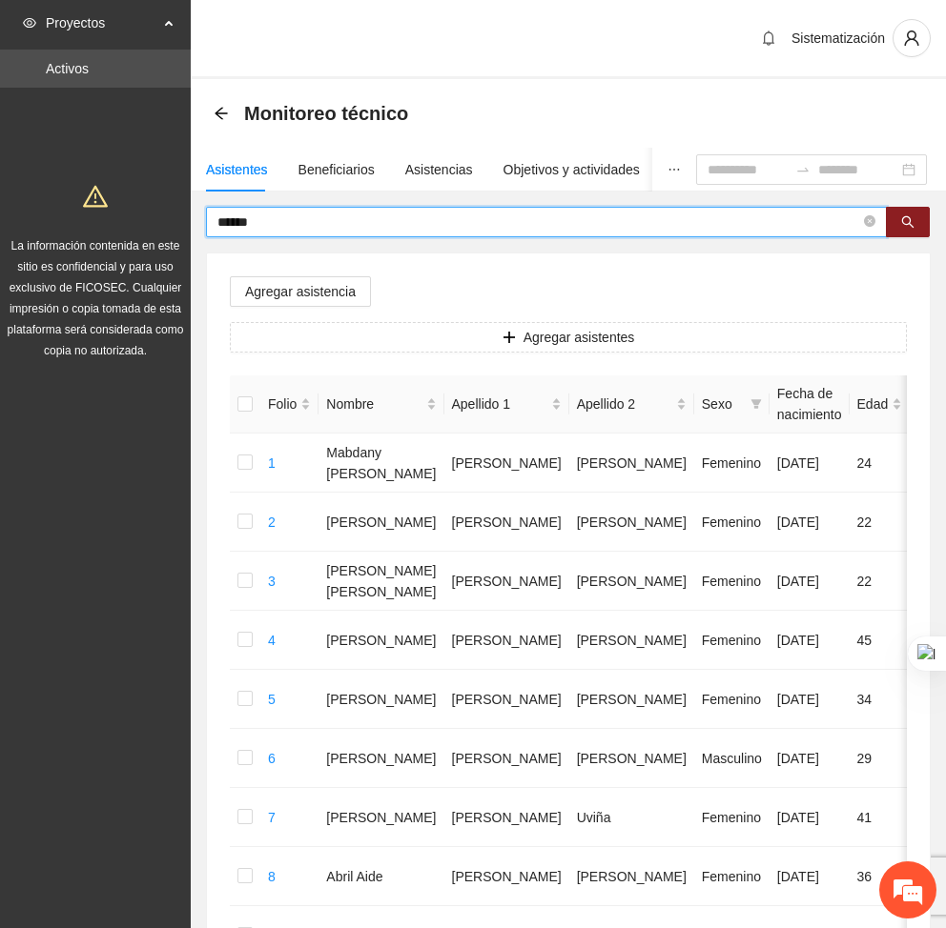
click at [273, 217] on input "******" at bounding box center [538, 222] width 642 height 21
type input "*"
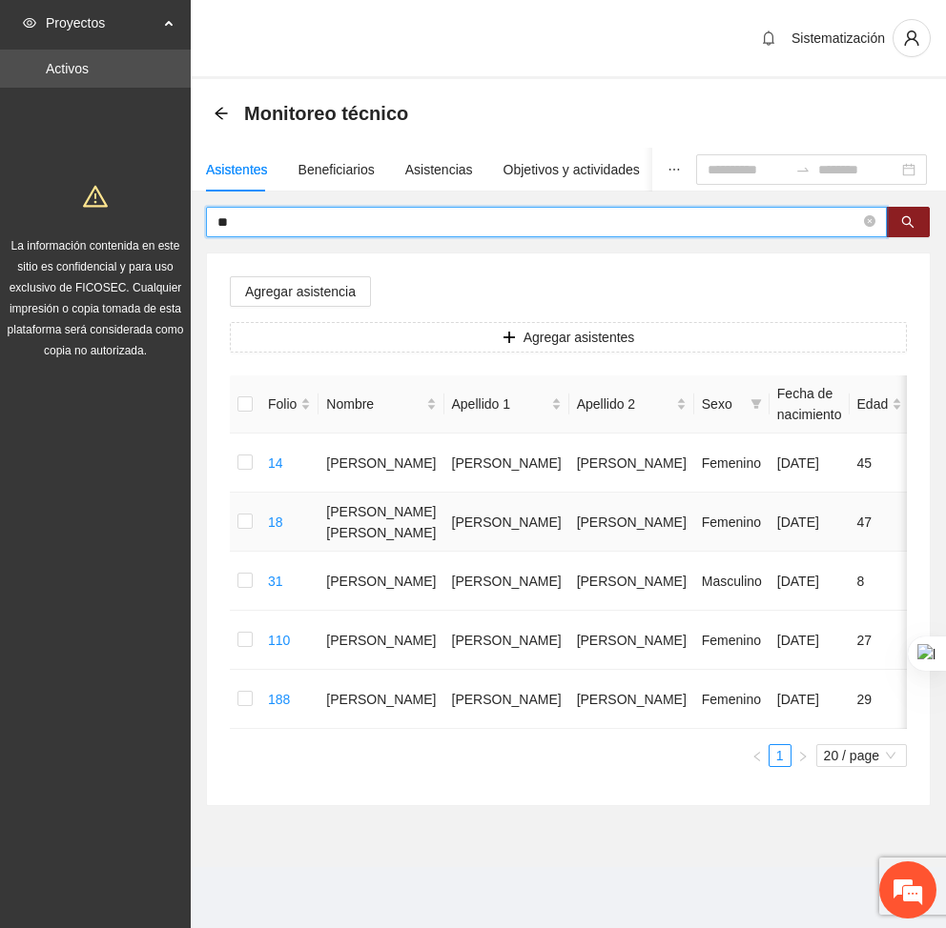
type input "*"
type input "********"
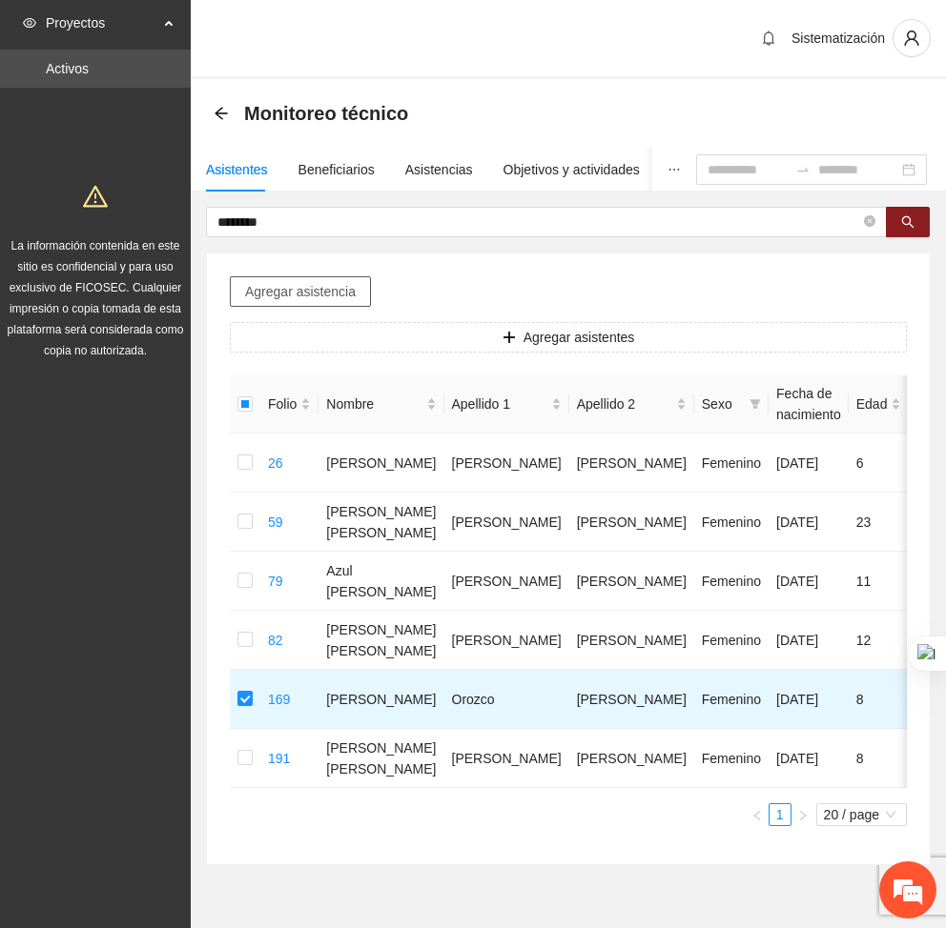
click at [269, 296] on span "Agregar asistencia" at bounding box center [300, 291] width 111 height 21
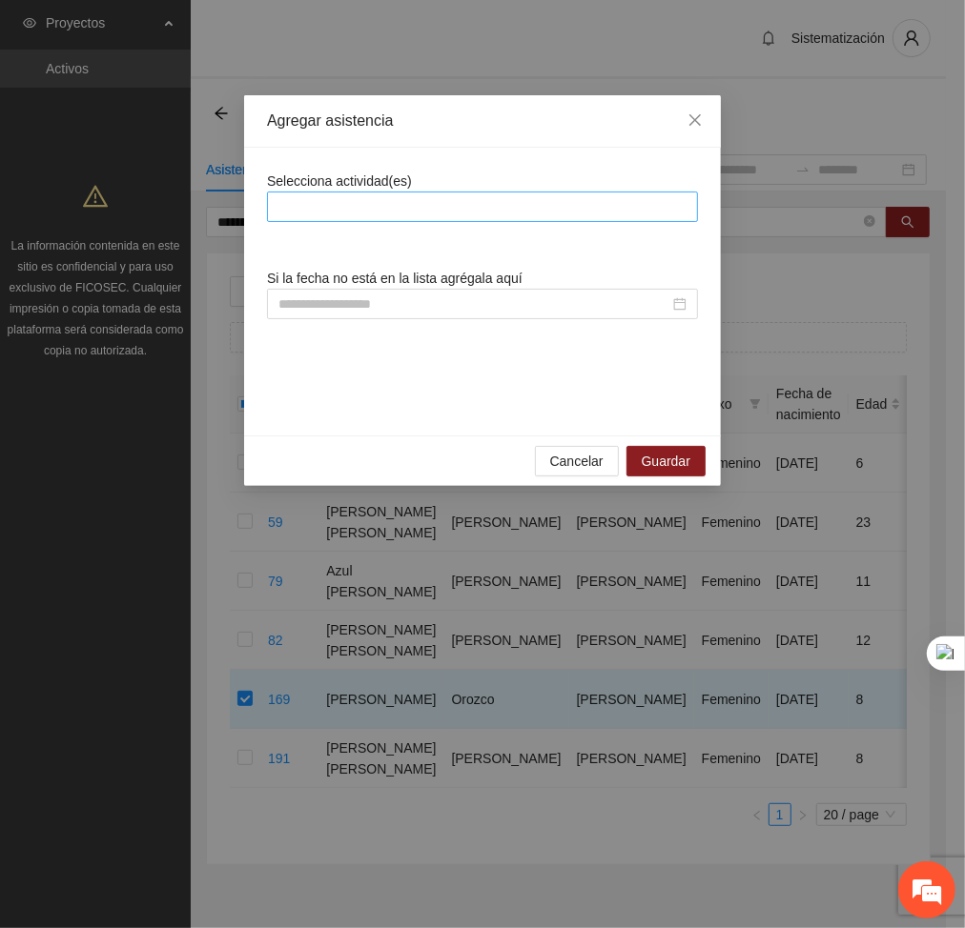
click at [443, 217] on div at bounding box center [482, 206] width 421 height 23
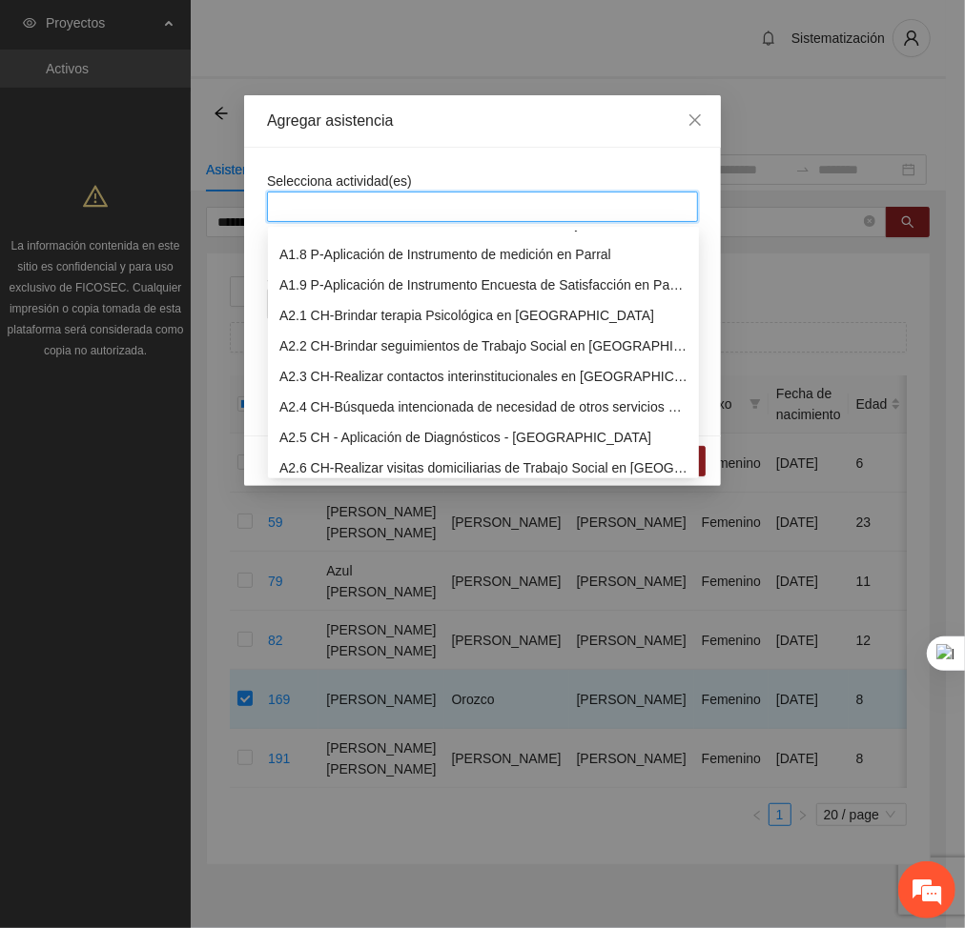
scroll to position [204, 0]
click at [338, 316] on div "A2.1 CH-Brindar terapia Psicológica en [GEOGRAPHIC_DATA]" at bounding box center [483, 316] width 408 height 21
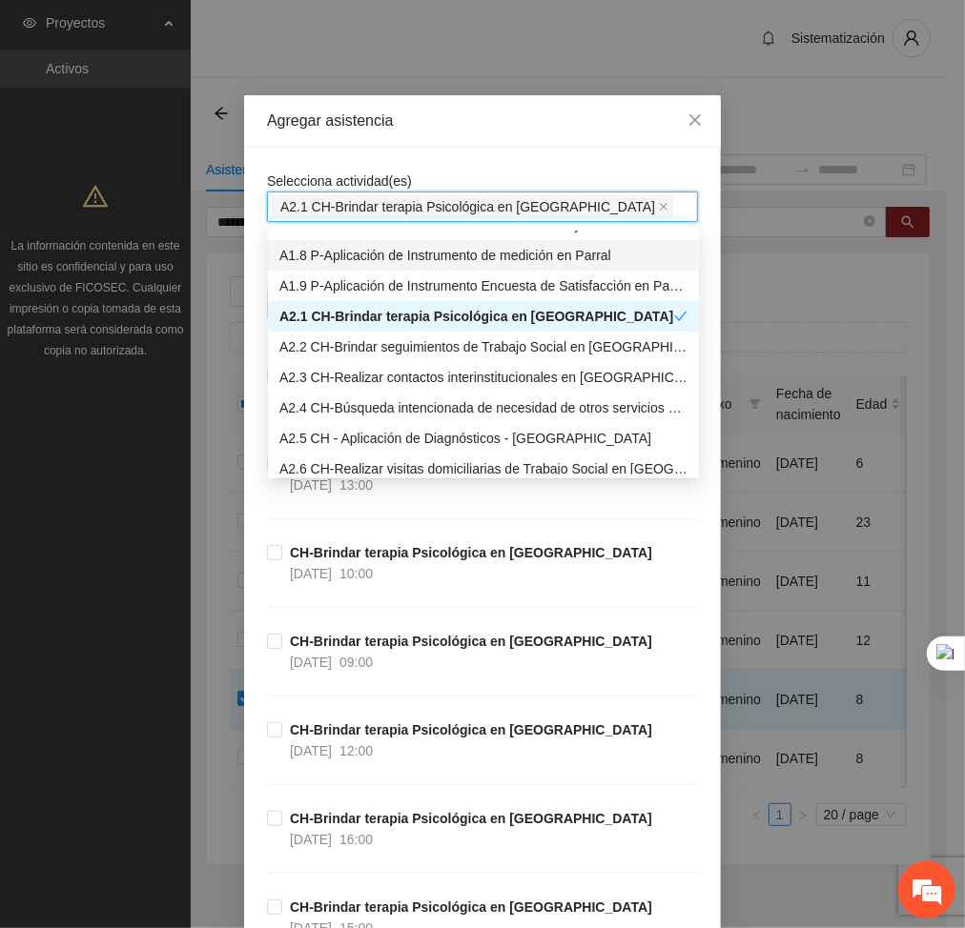
click at [486, 173] on div "Selecciona actividad(es) A2.1 CH-Brindar terapia Psicológica en [GEOGRAPHIC_DAT…" at bounding box center [482, 196] width 431 height 51
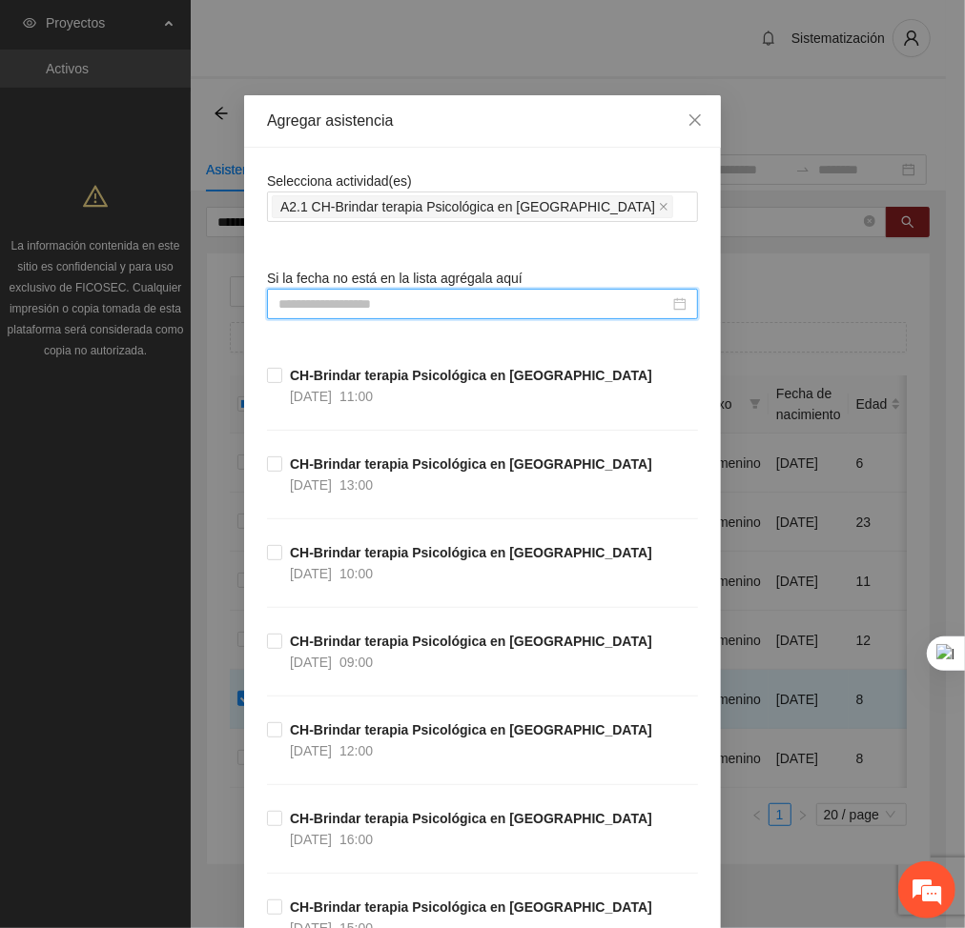
click at [535, 302] on input at bounding box center [473, 304] width 391 height 21
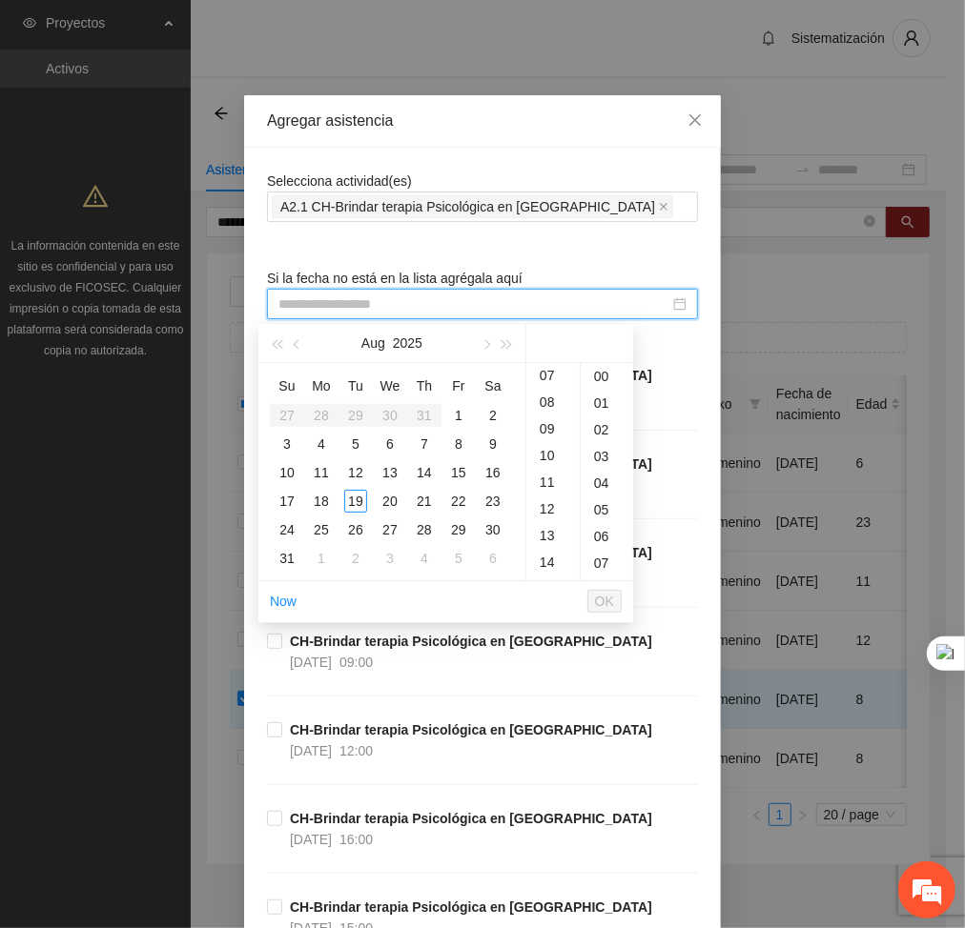
scroll to position [223, 0]
click at [549, 551] on div "15" at bounding box center [552, 553] width 53 height 27
click at [328, 495] on div "18" at bounding box center [321, 501] width 23 height 23
type input "**********"
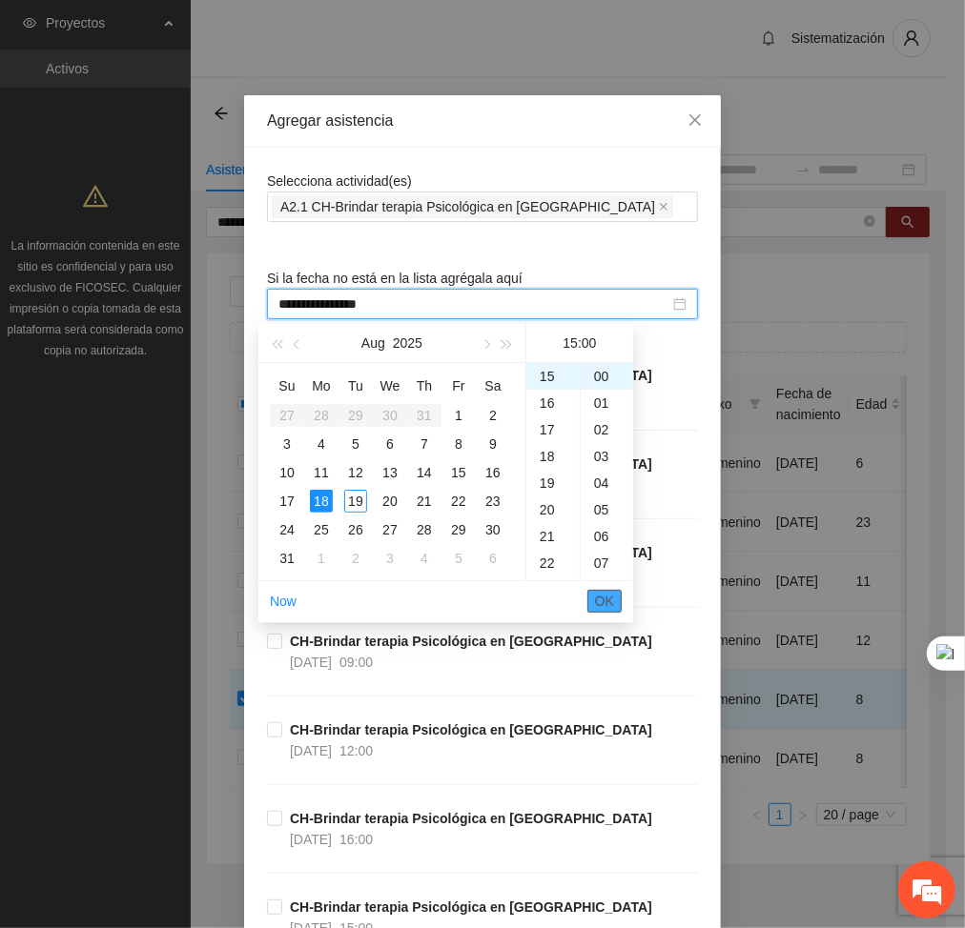
click at [610, 594] on span "OK" at bounding box center [604, 601] width 19 height 21
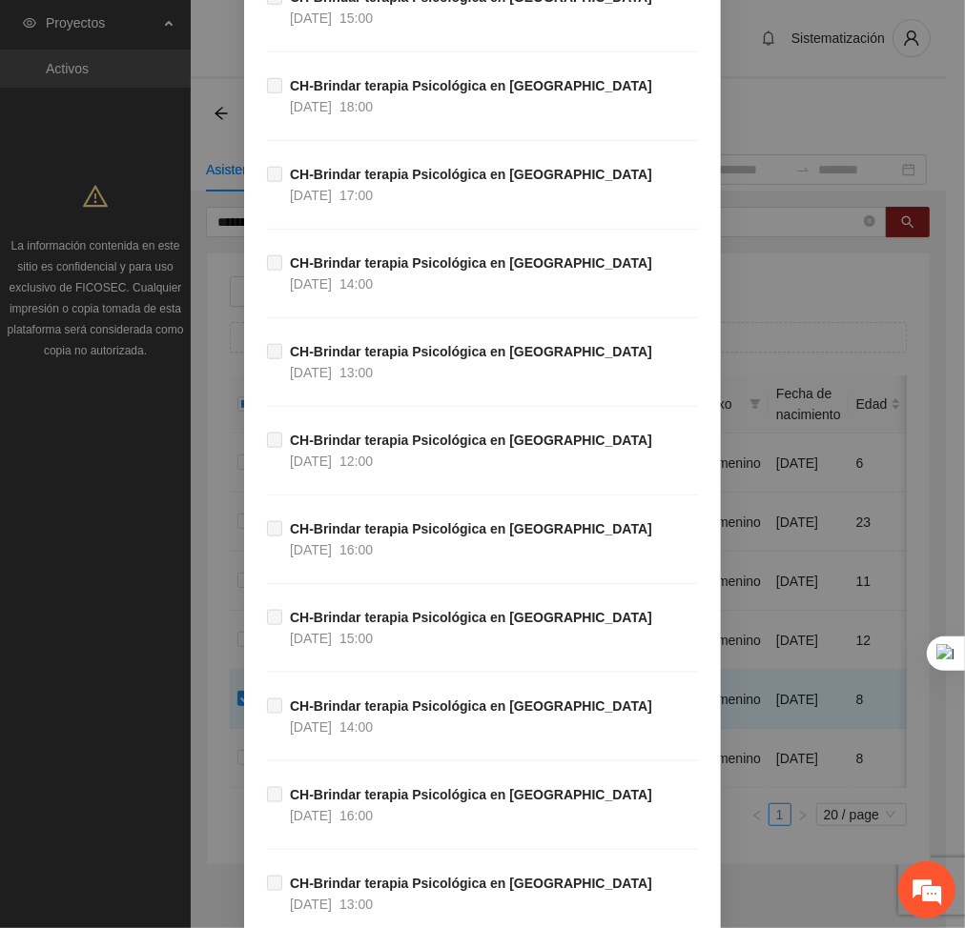
scroll to position [38611, 0]
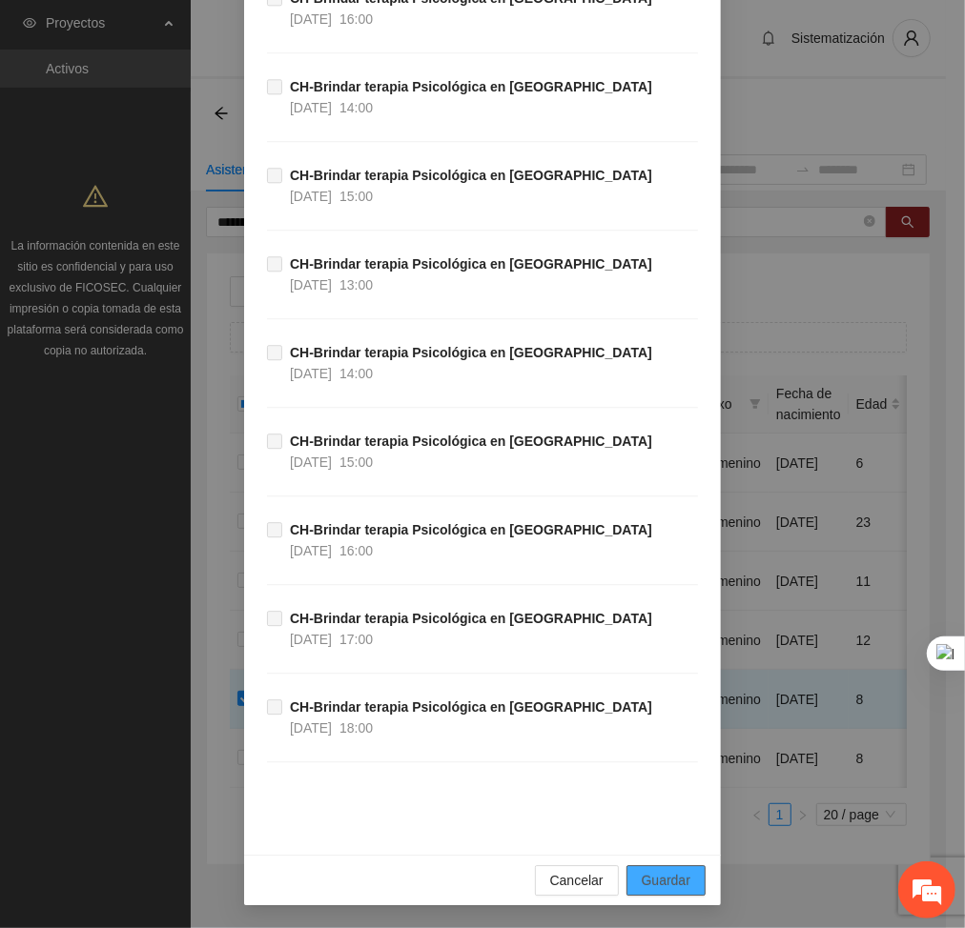
click at [692, 884] on button "Guardar" at bounding box center [665, 881] width 79 height 31
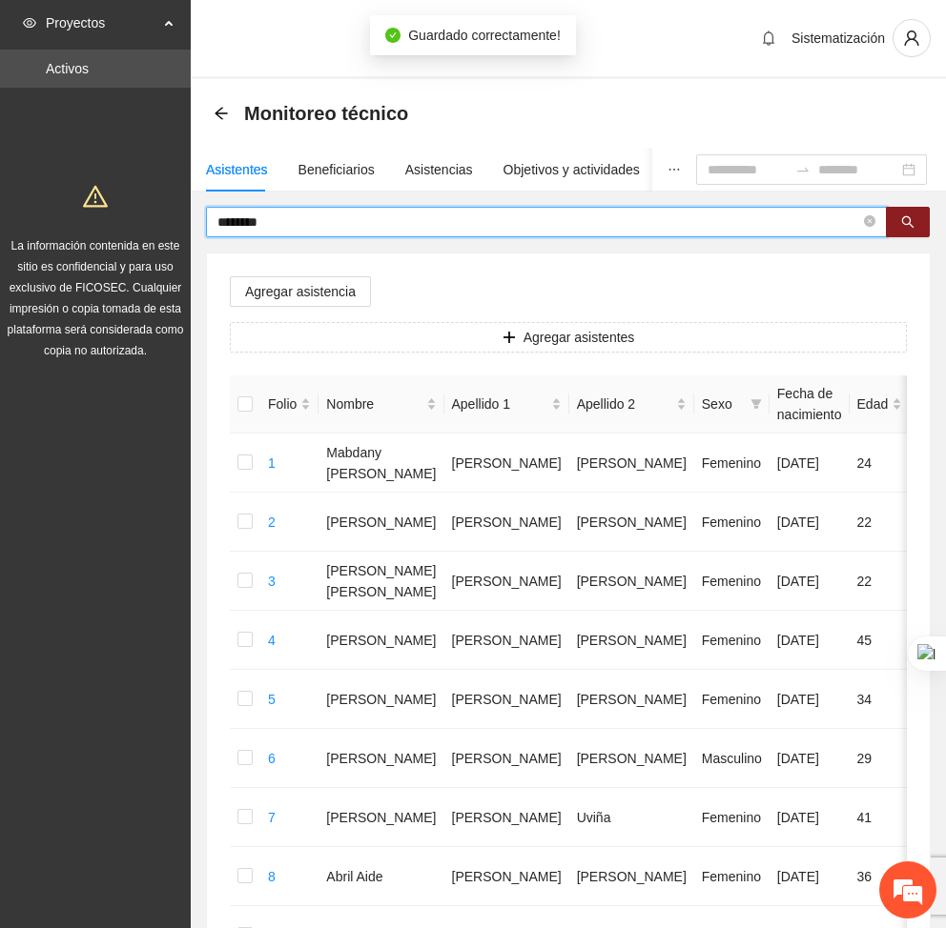
click at [307, 227] on input "********" at bounding box center [538, 222] width 642 height 21
type input "*"
type input "******"
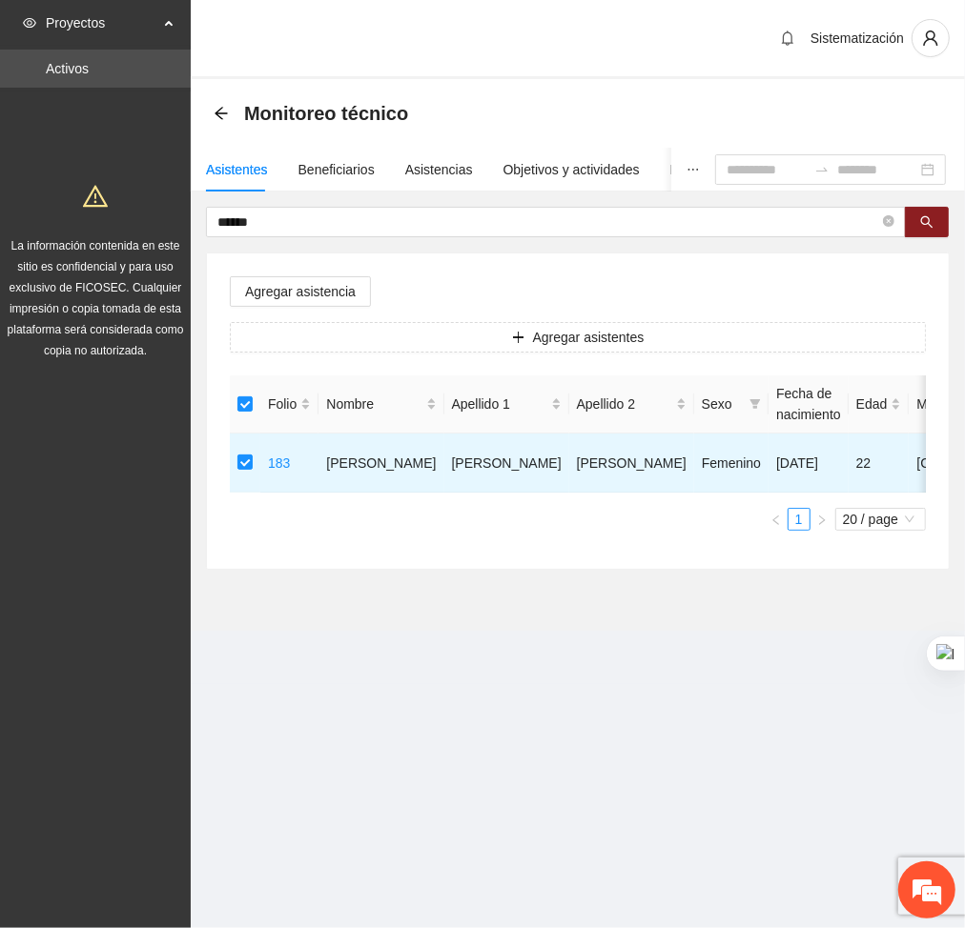
click at [268, 306] on div "Agregar asistencia Agregar asistentes Folio Nombre Apellido 1 Apellido 2 Sexo F…" at bounding box center [578, 412] width 742 height 316
click at [266, 286] on span "Agregar asistencia" at bounding box center [300, 291] width 111 height 21
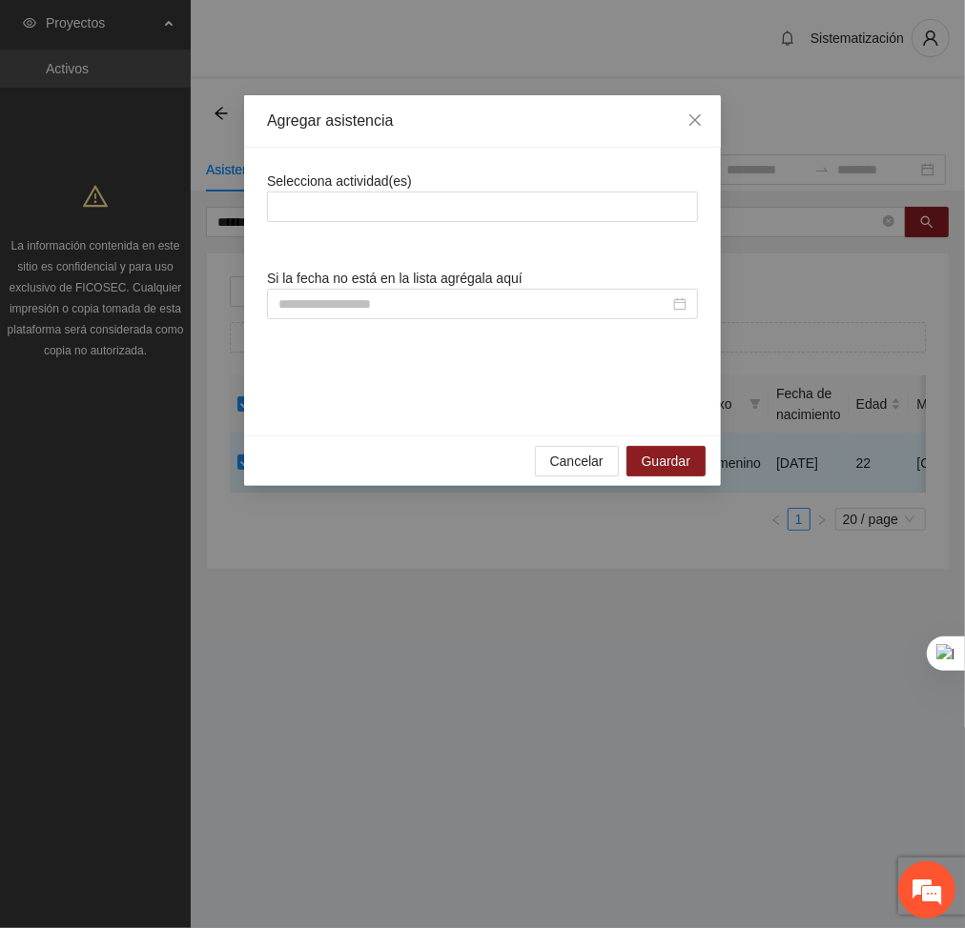
click at [326, 180] on span "Selecciona actividad(es)" at bounding box center [339, 180] width 145 height 15
click at [326, 193] on div at bounding box center [482, 207] width 431 height 31
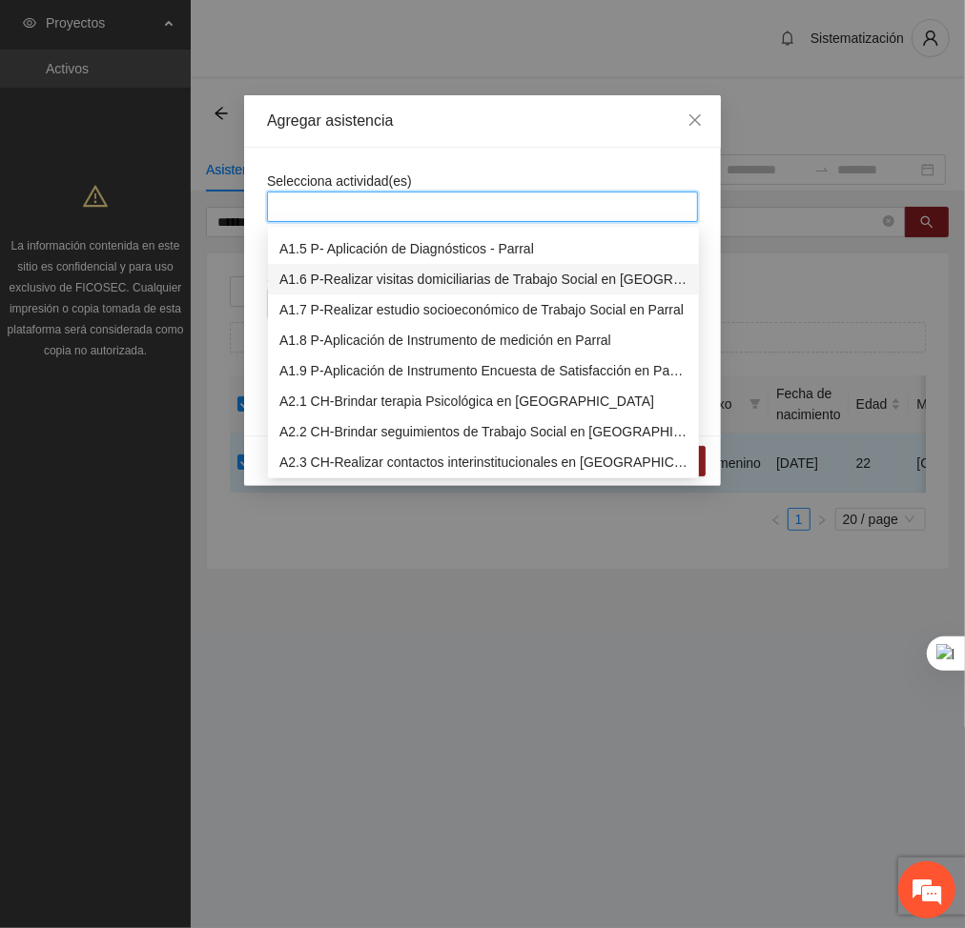
scroll to position [138, 0]
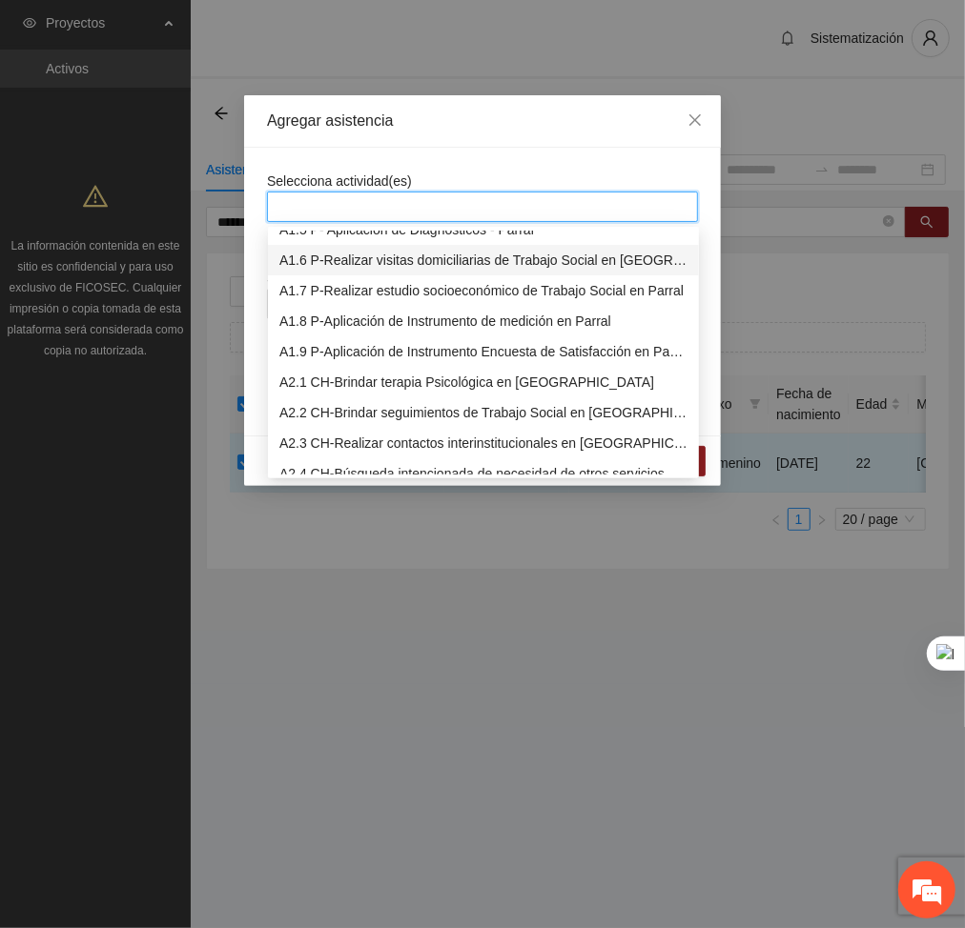
click at [317, 385] on div "A2.1 CH-Brindar terapia Psicológica en [GEOGRAPHIC_DATA]" at bounding box center [483, 382] width 408 height 21
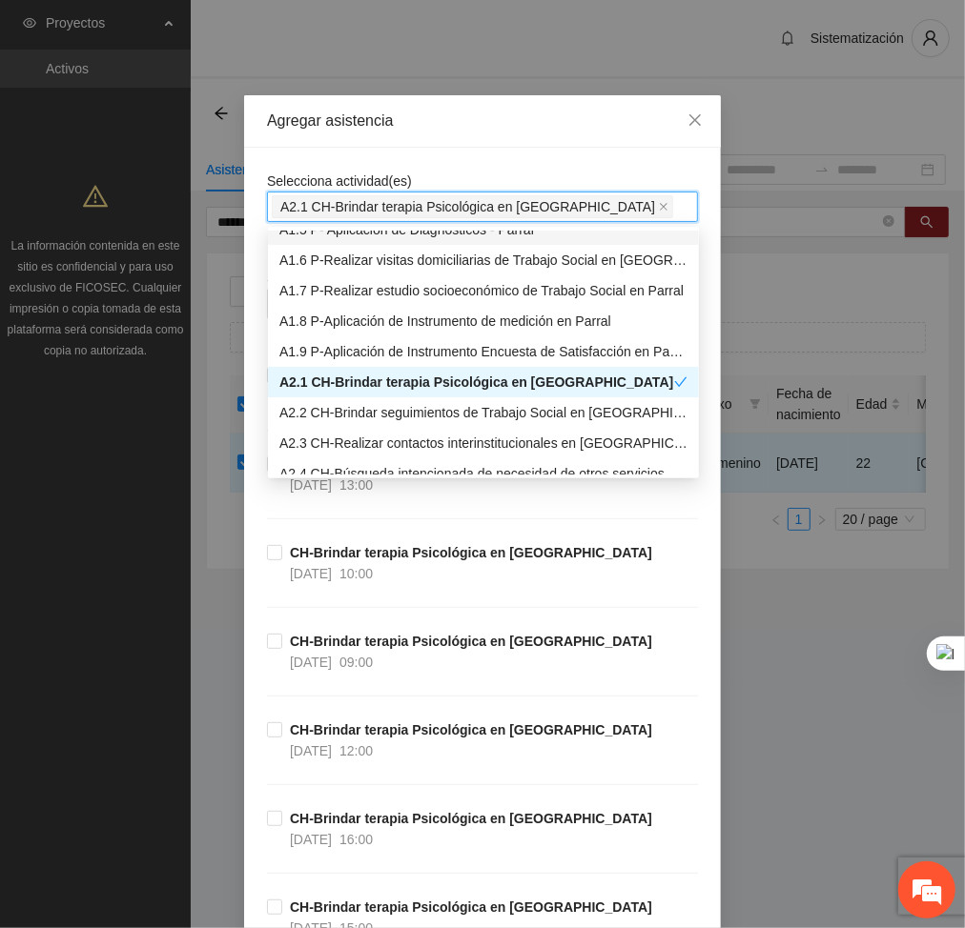
click at [469, 182] on div "Selecciona actividad(es) A2.1 CH-Brindar terapia Psicológica en [GEOGRAPHIC_DAT…" at bounding box center [482, 196] width 431 height 51
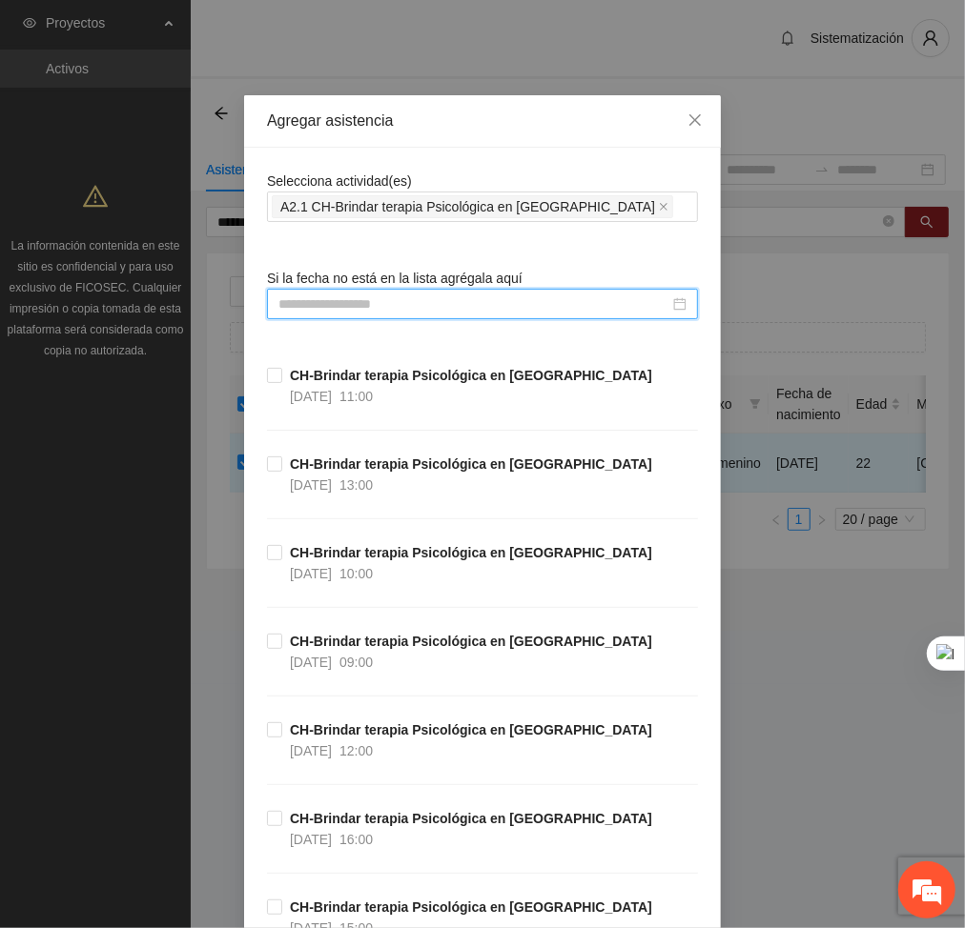
click at [484, 310] on input at bounding box center [473, 304] width 391 height 21
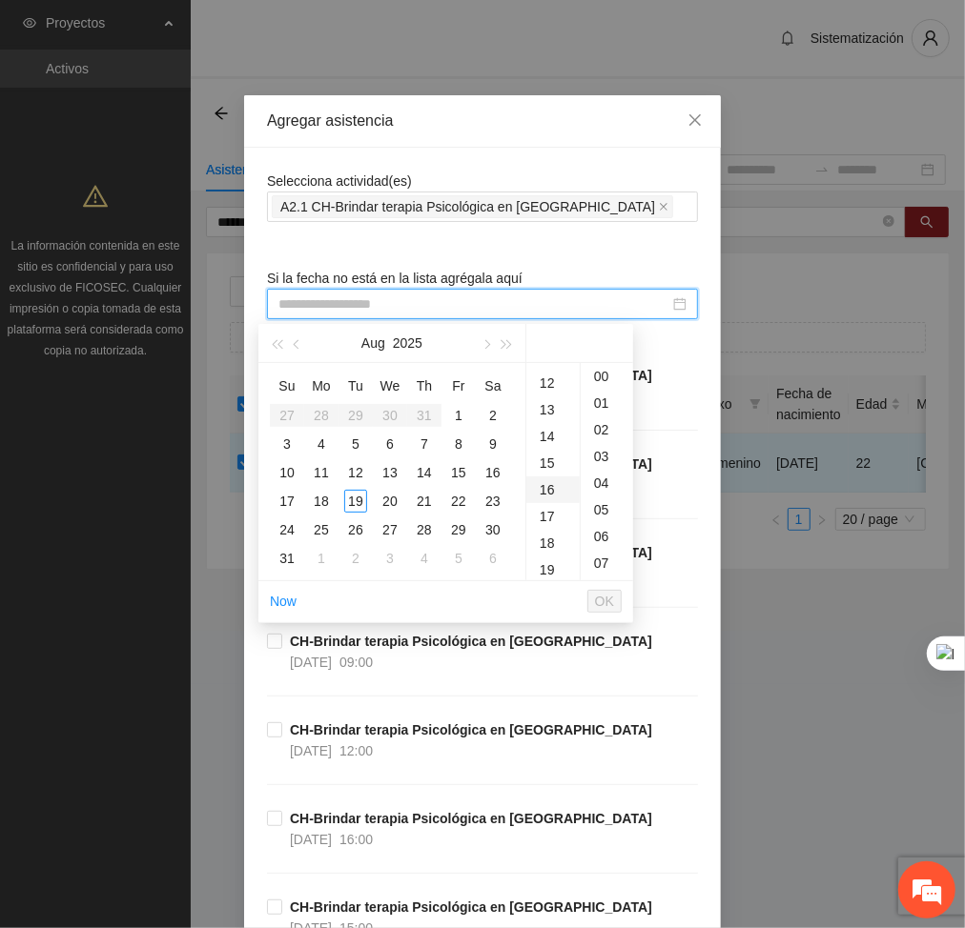
click at [541, 486] on div "16" at bounding box center [552, 490] width 53 height 27
click at [328, 500] on div "18" at bounding box center [321, 501] width 23 height 23
type input "**********"
click at [607, 599] on span "OK" at bounding box center [604, 601] width 19 height 21
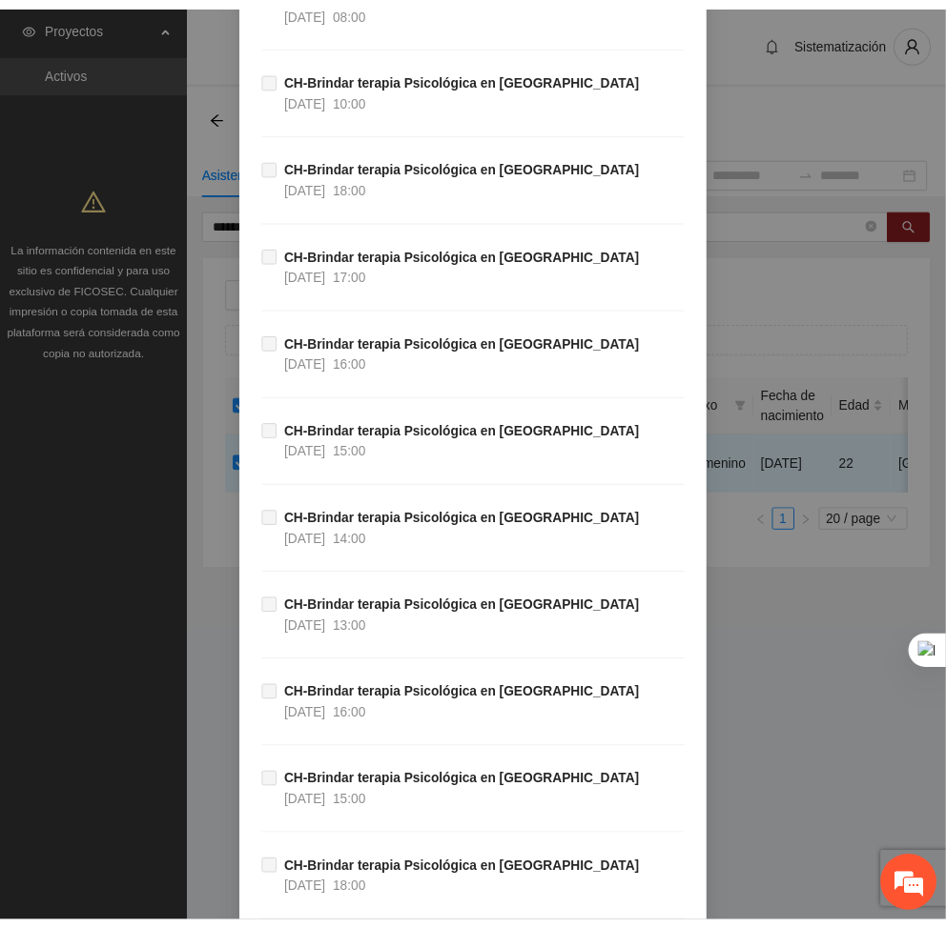
scroll to position [38611, 0]
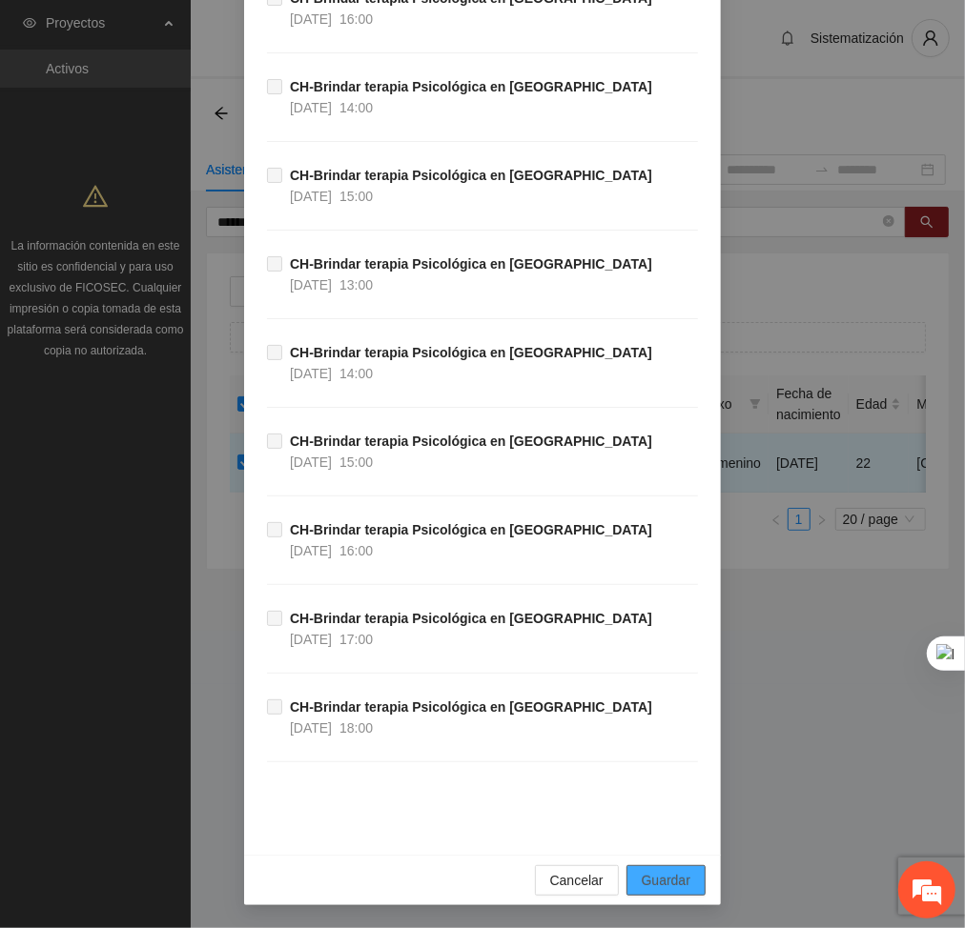
click at [651, 883] on span "Guardar" at bounding box center [666, 880] width 49 height 21
